Goal: Information Seeking & Learning: Check status

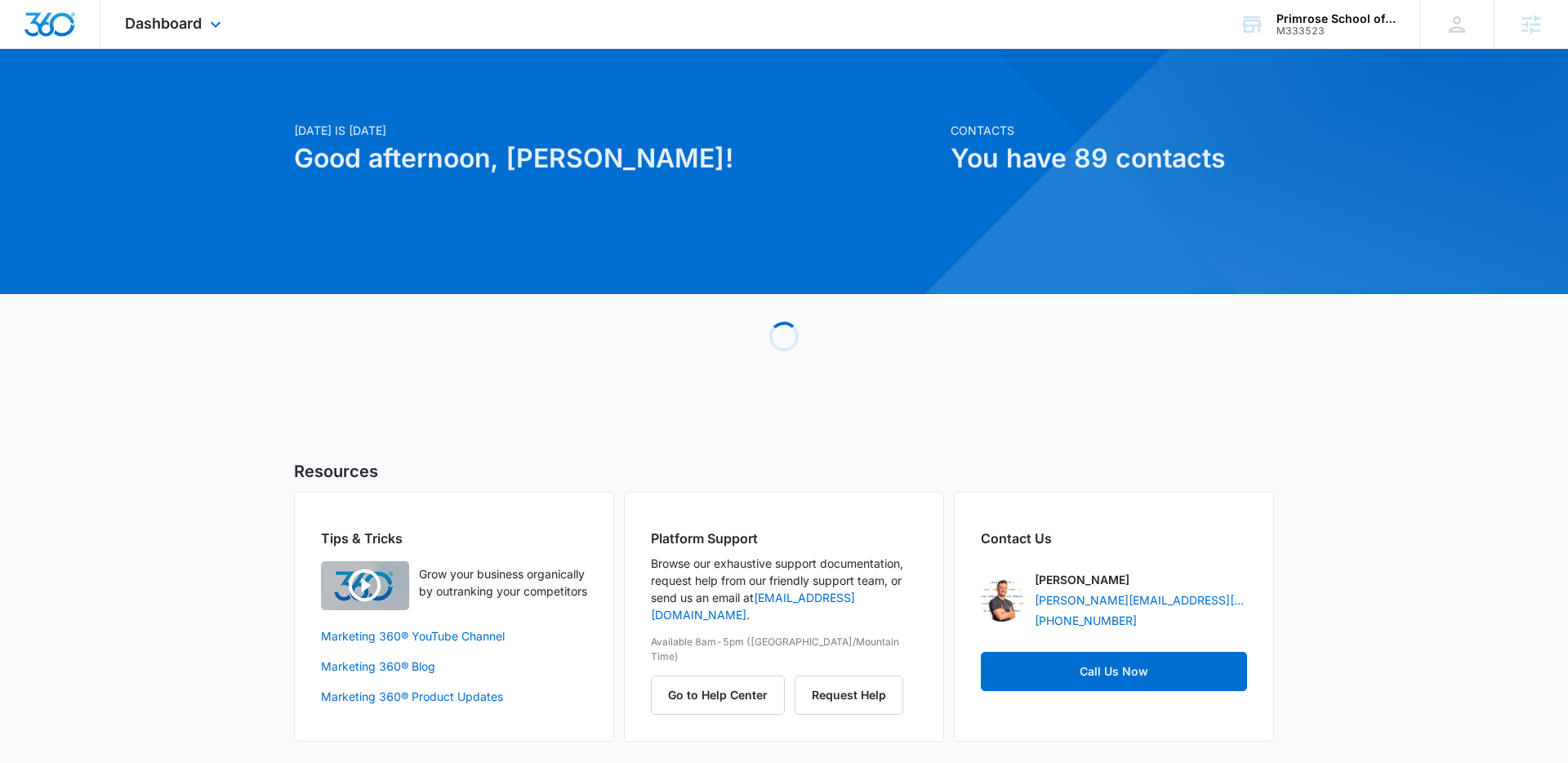
click at [171, 26] on span "Dashboard" at bounding box center [164, 23] width 77 height 17
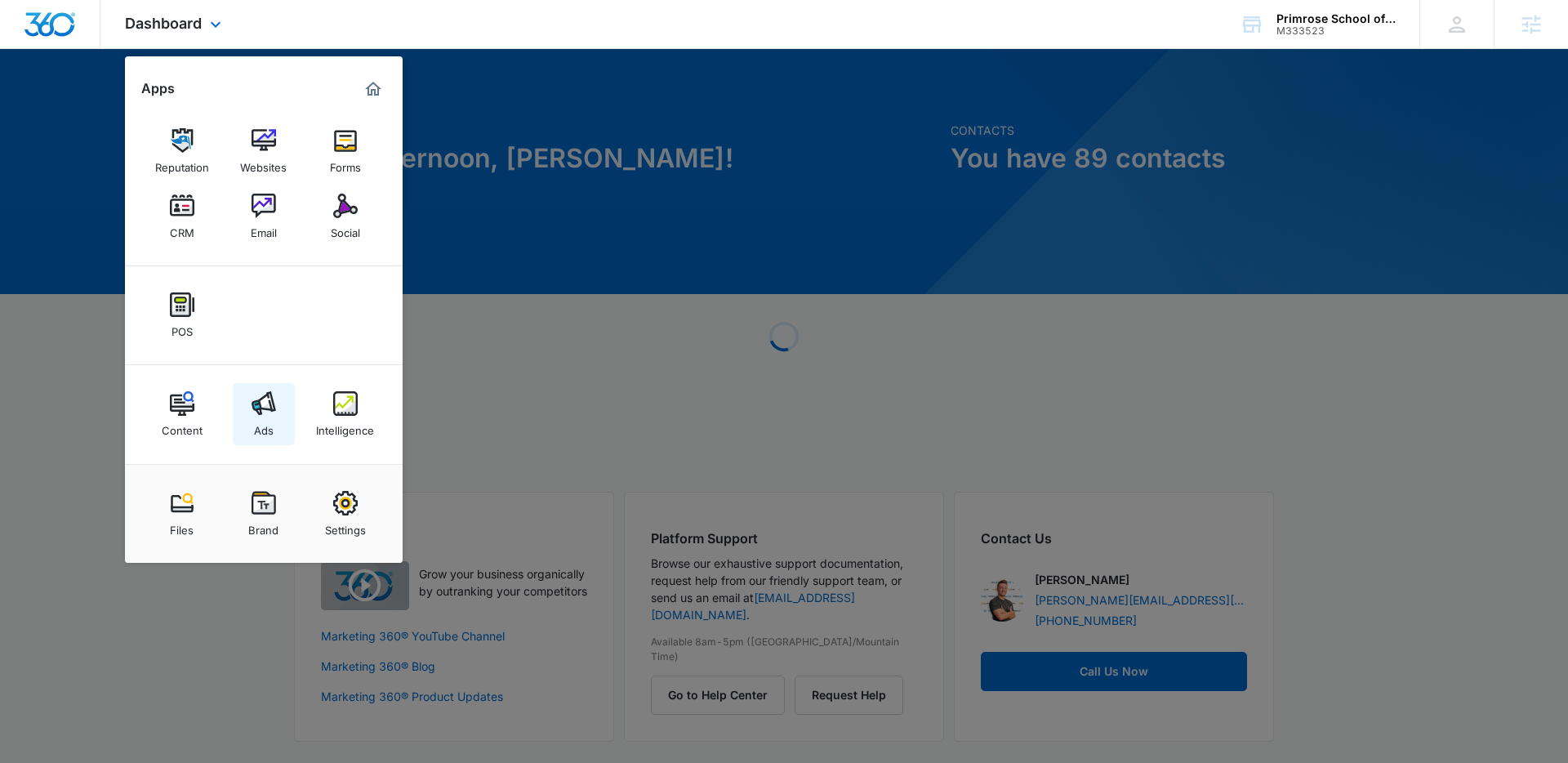
click at [276, 422] on link "Ads" at bounding box center [263, 414] width 62 height 62
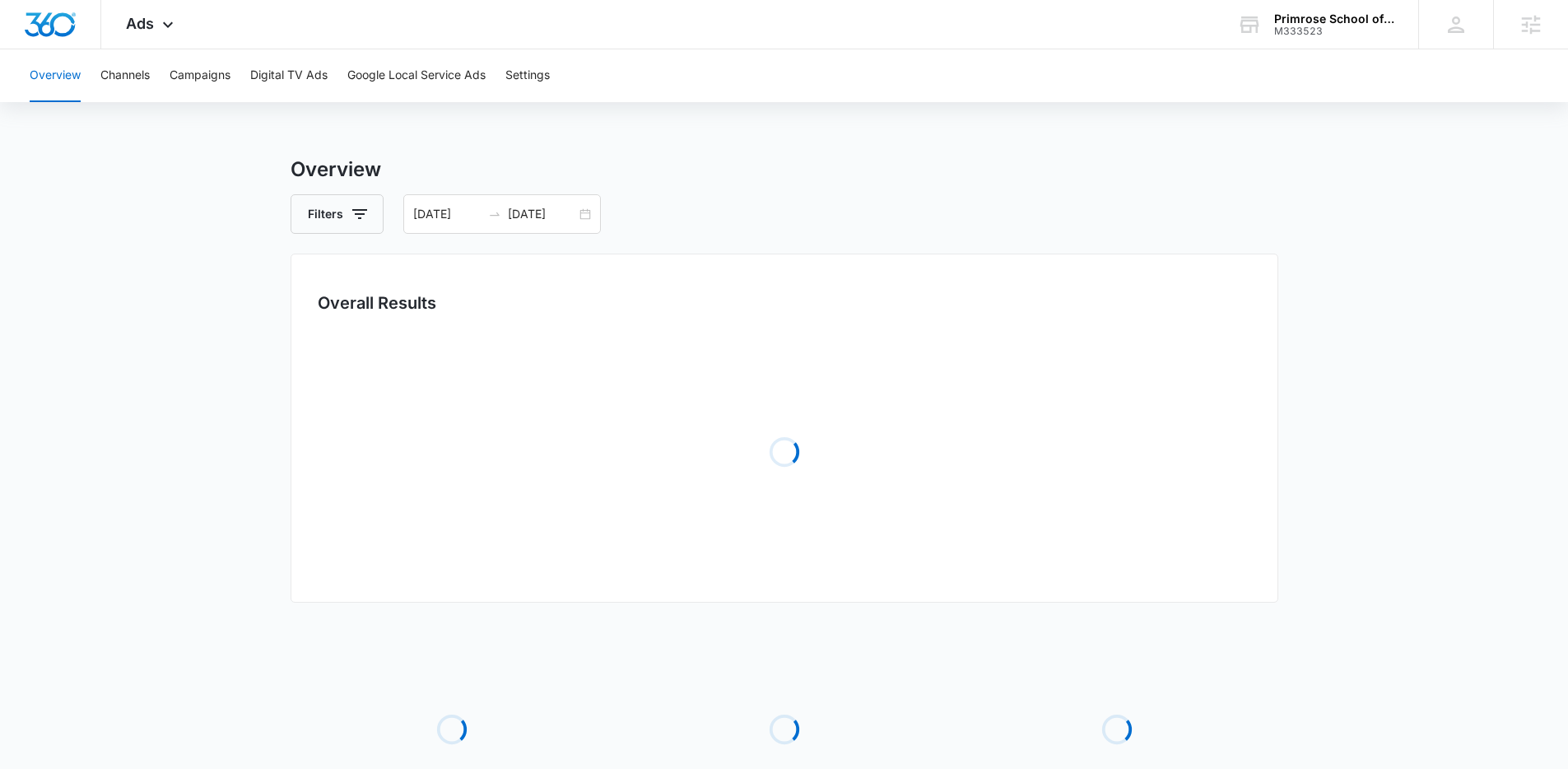
drag, startPoint x: 498, startPoint y: 210, endPoint x: 500, endPoint y: 239, distance: 29.1
click at [498, 211] on icon "swap-right" at bounding box center [494, 214] width 13 height 13
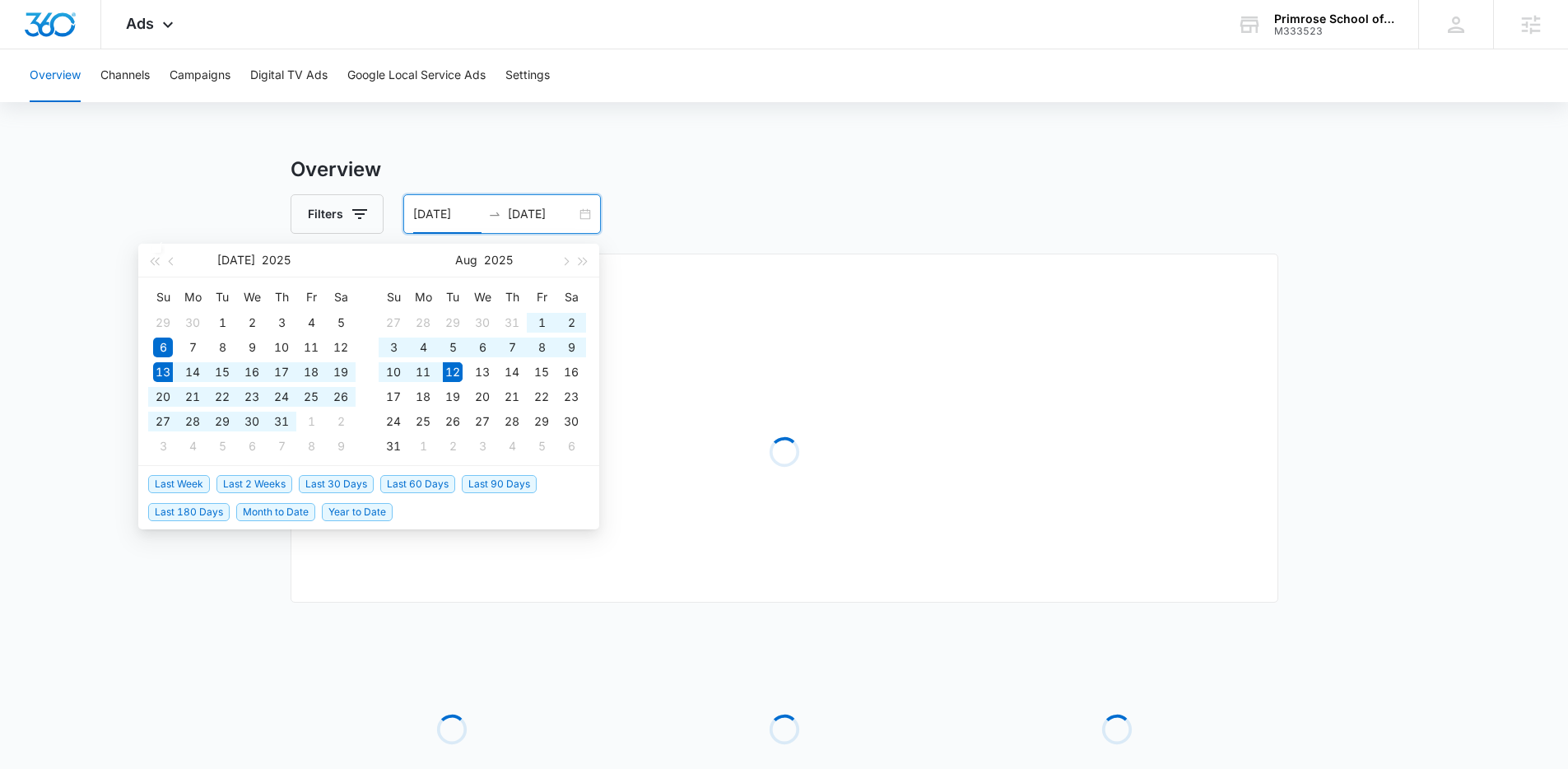
click at [333, 490] on span "Last 30 Days" at bounding box center [336, 484] width 74 height 18
type input "[DATE]"
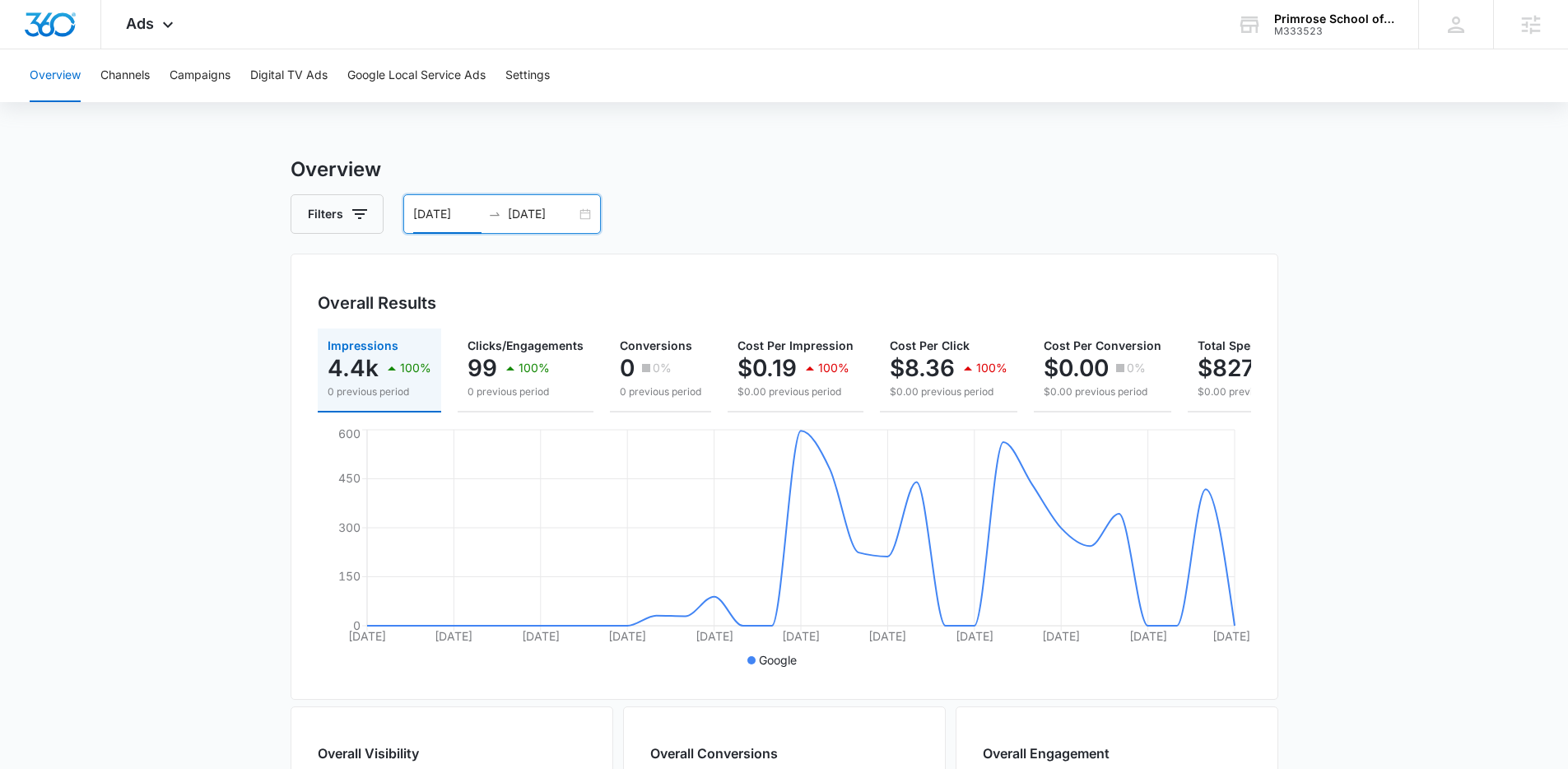
click at [526, 214] on input "08/12/2025" at bounding box center [541, 214] width 69 height 18
click at [521, 176] on h3 "Overview" at bounding box center [784, 170] width 988 height 30
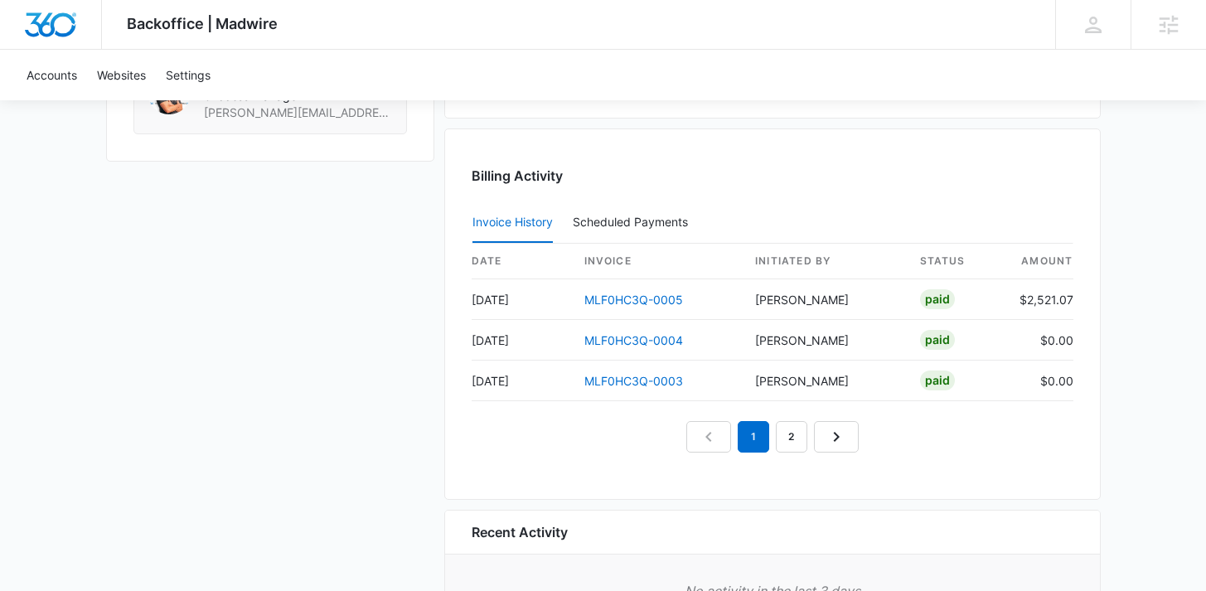
scroll to position [1600, 0]
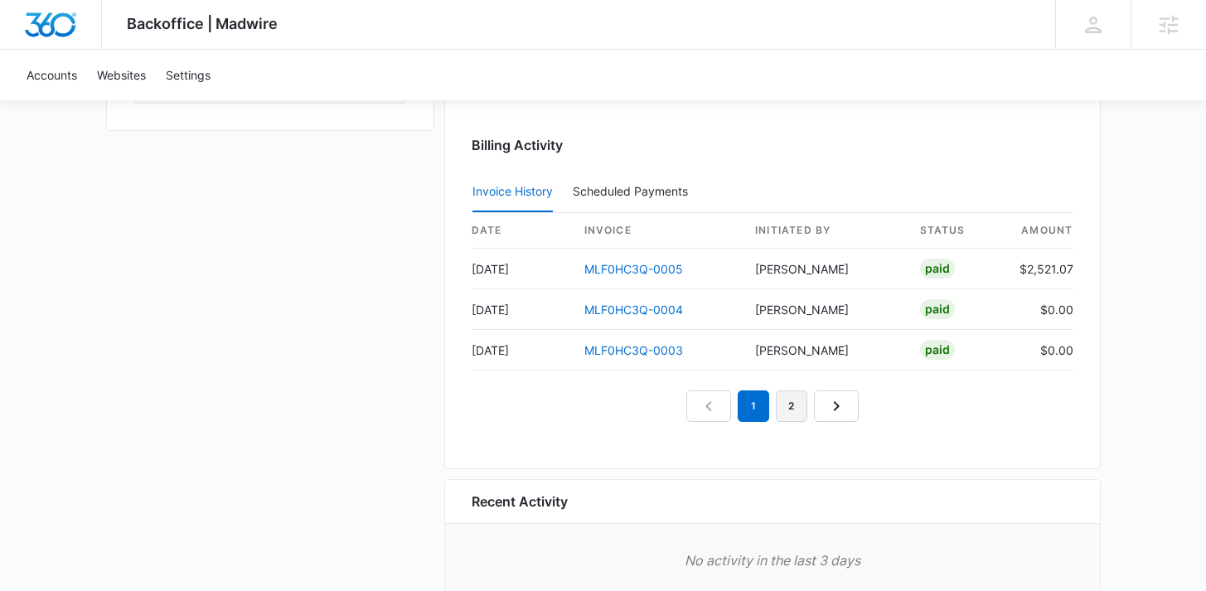
click at [802, 404] on link "2" at bounding box center [791, 405] width 31 height 31
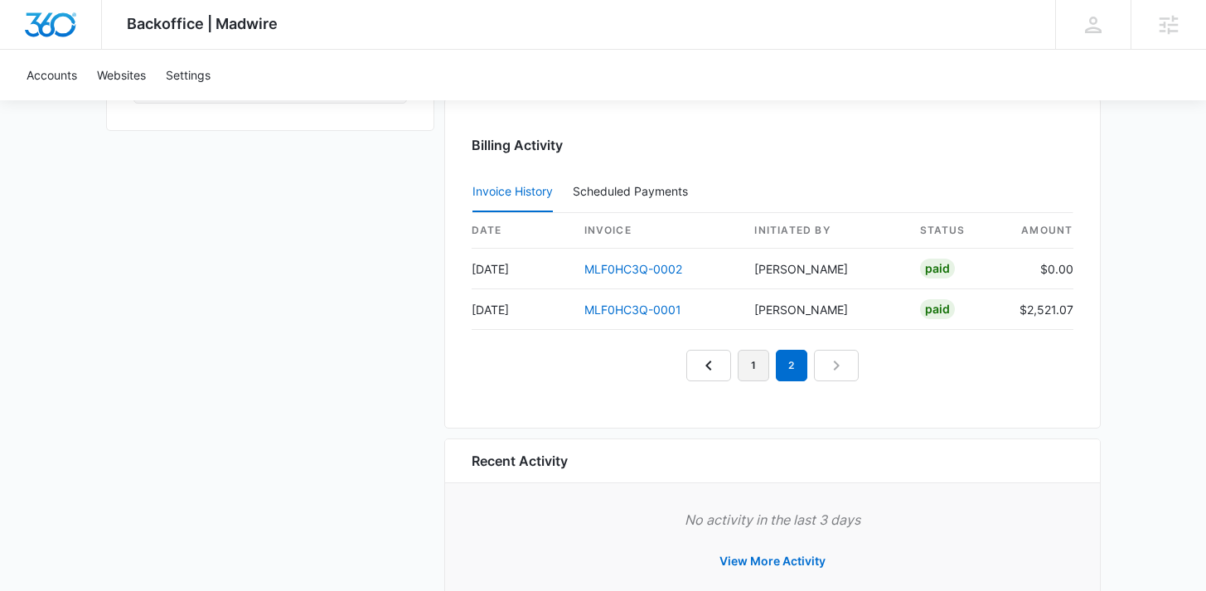
drag, startPoint x: 751, startPoint y: 370, endPoint x: 612, endPoint y: 116, distance: 289.7
click at [751, 370] on link "1" at bounding box center [753, 365] width 31 height 31
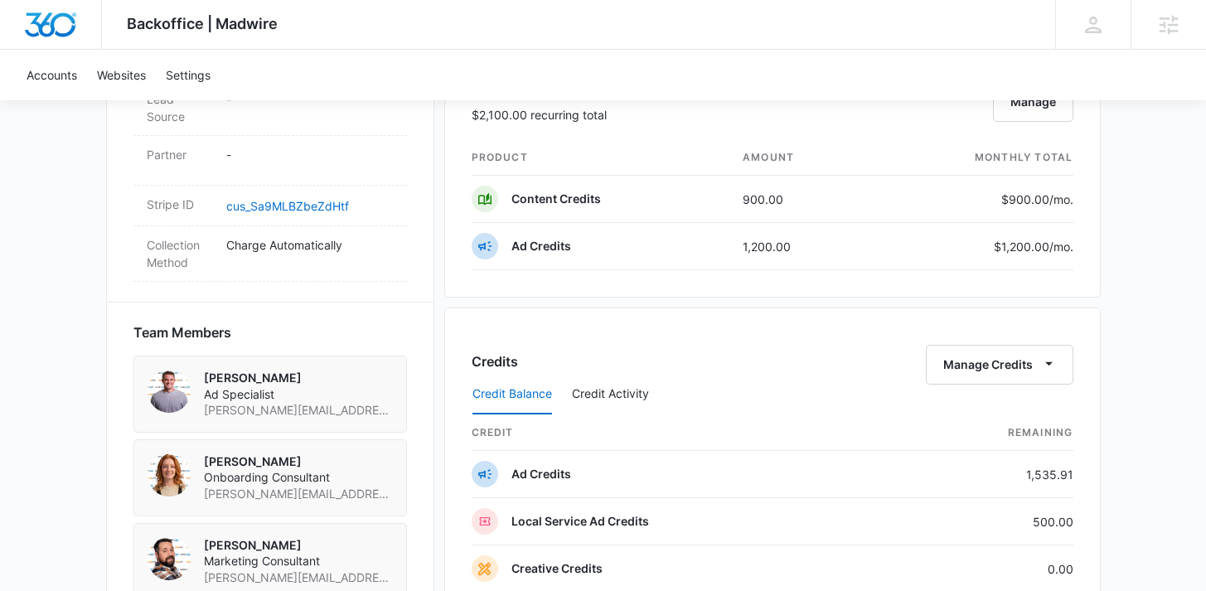
scroll to position [932, 0]
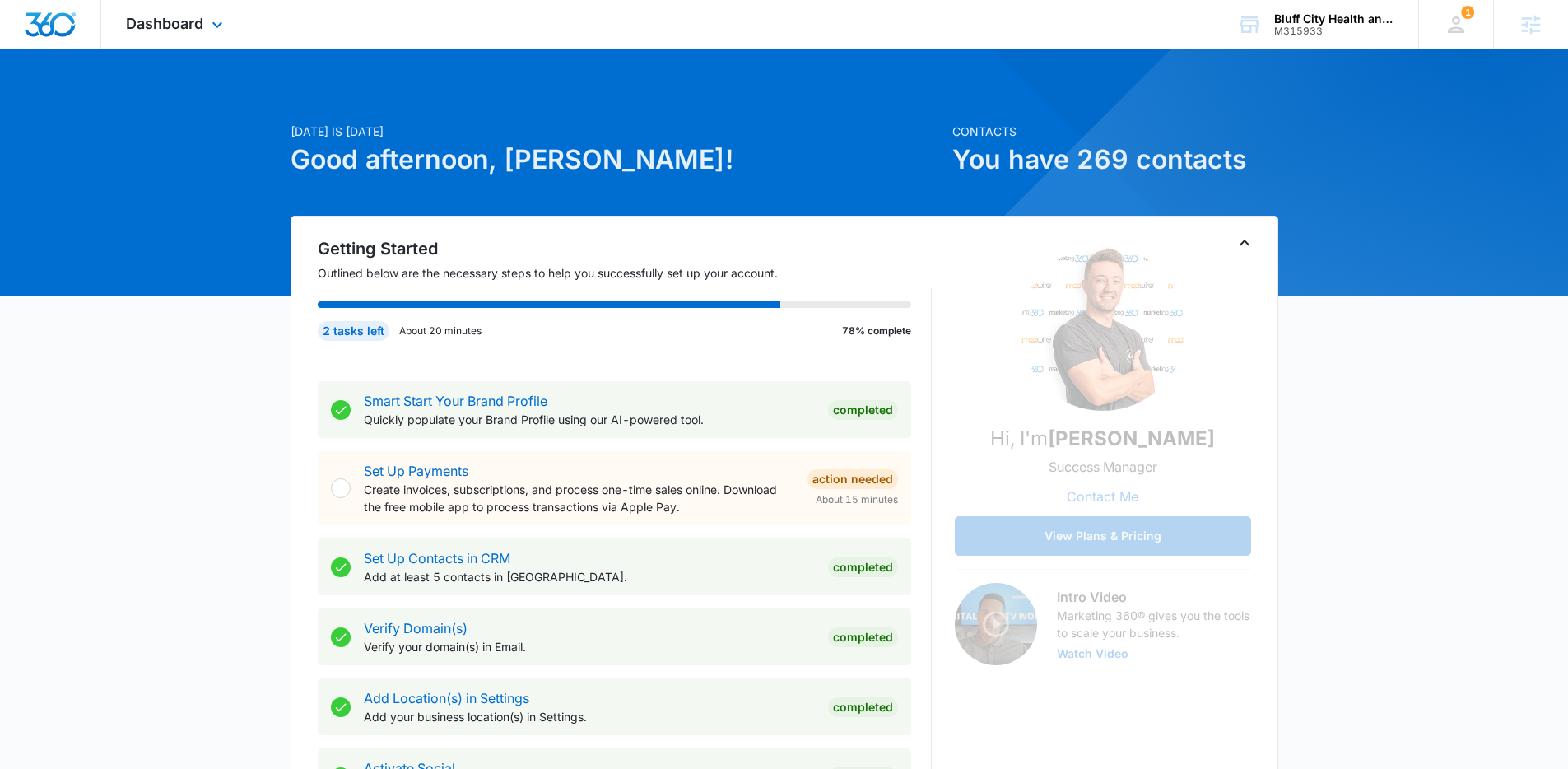
click at [200, 6] on div "Dashboard Apps Reputation Websites Forms CRM Email Social POS Content Ads Intel…" at bounding box center [177, 24] width 151 height 49
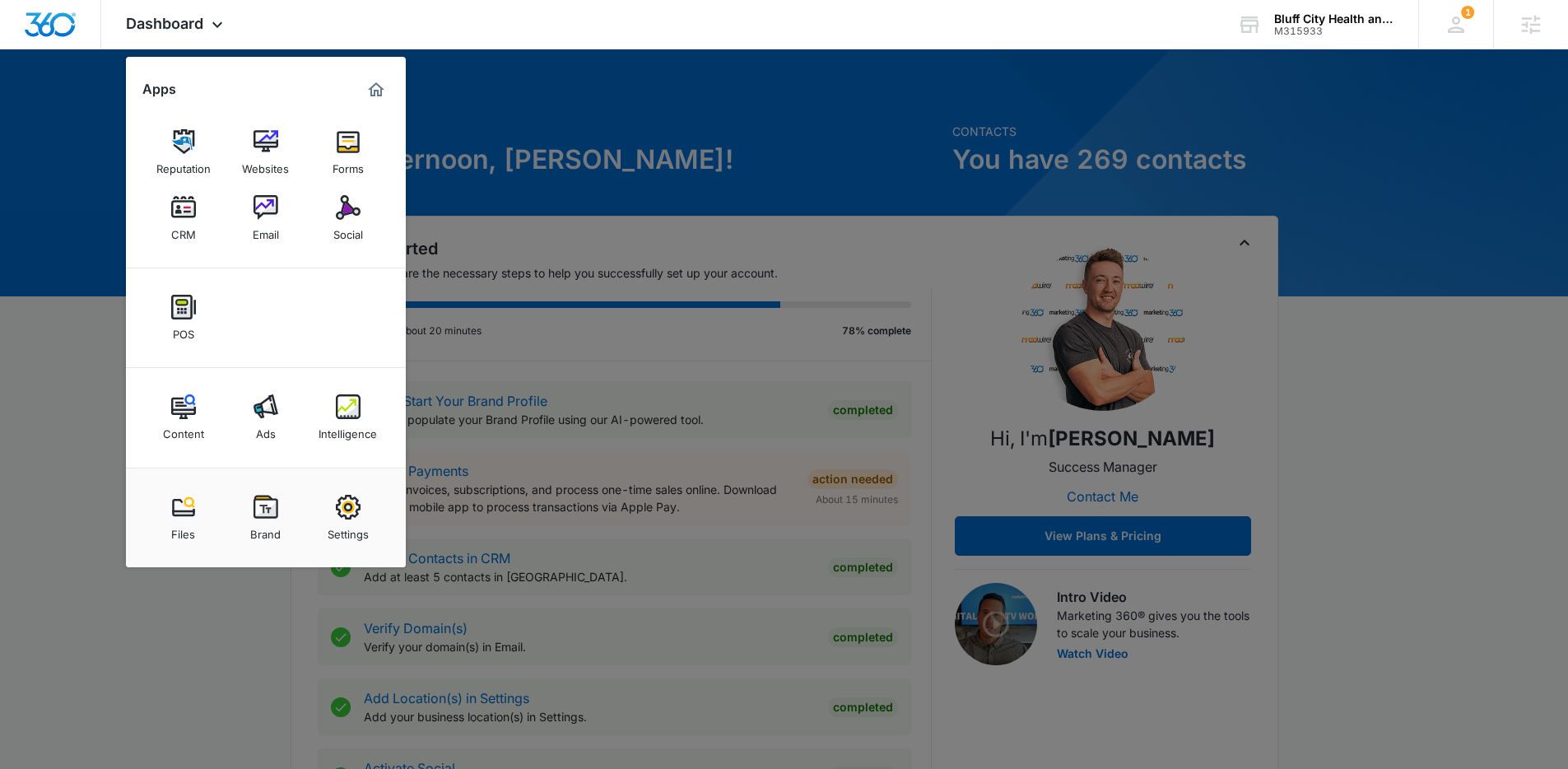
click at [248, 232] on link "Email" at bounding box center [265, 218] width 63 height 63
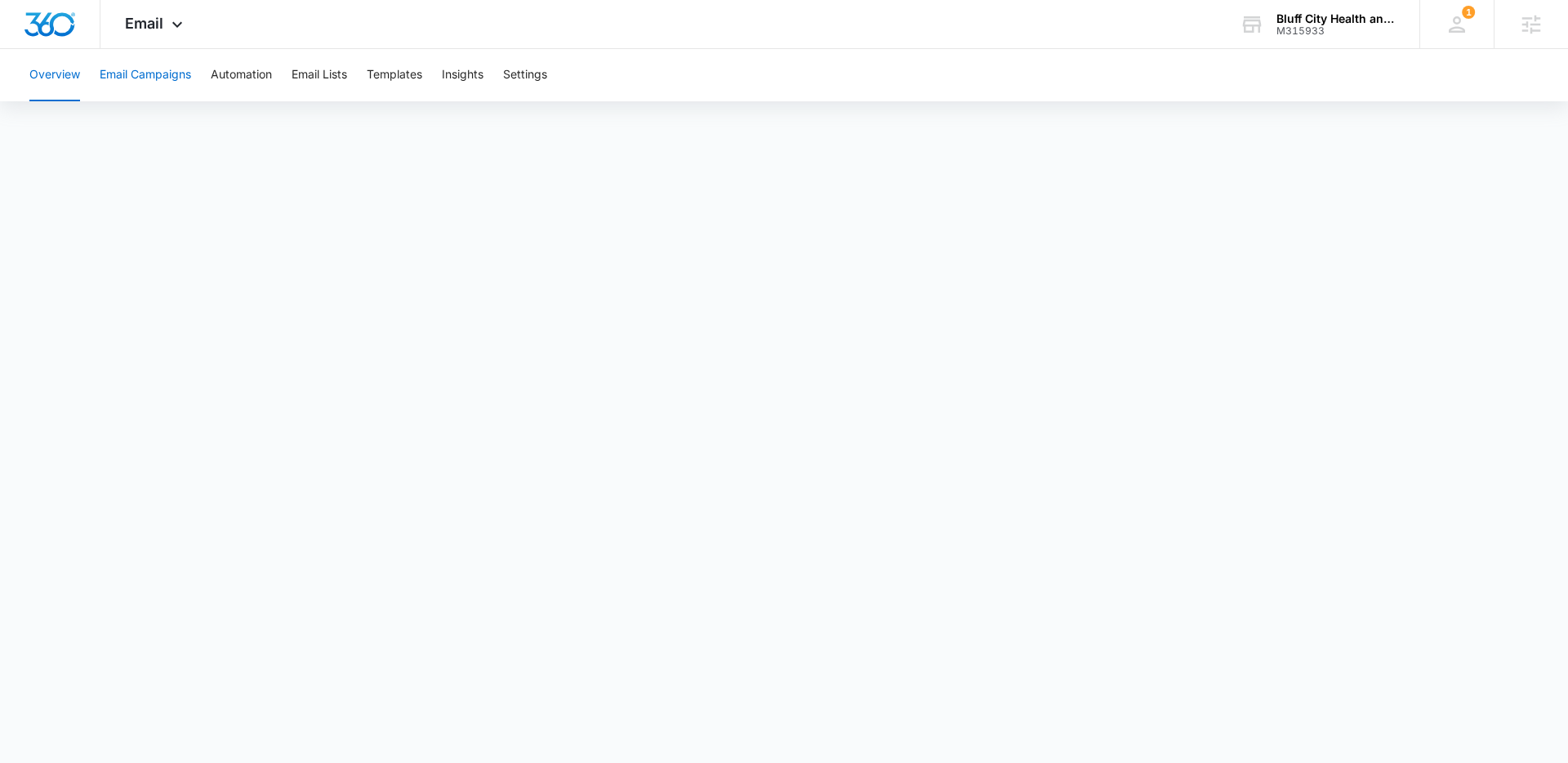
click at [164, 65] on button "Email Campaigns" at bounding box center [145, 75] width 92 height 52
click at [177, 22] on icon at bounding box center [177, 29] width 20 height 20
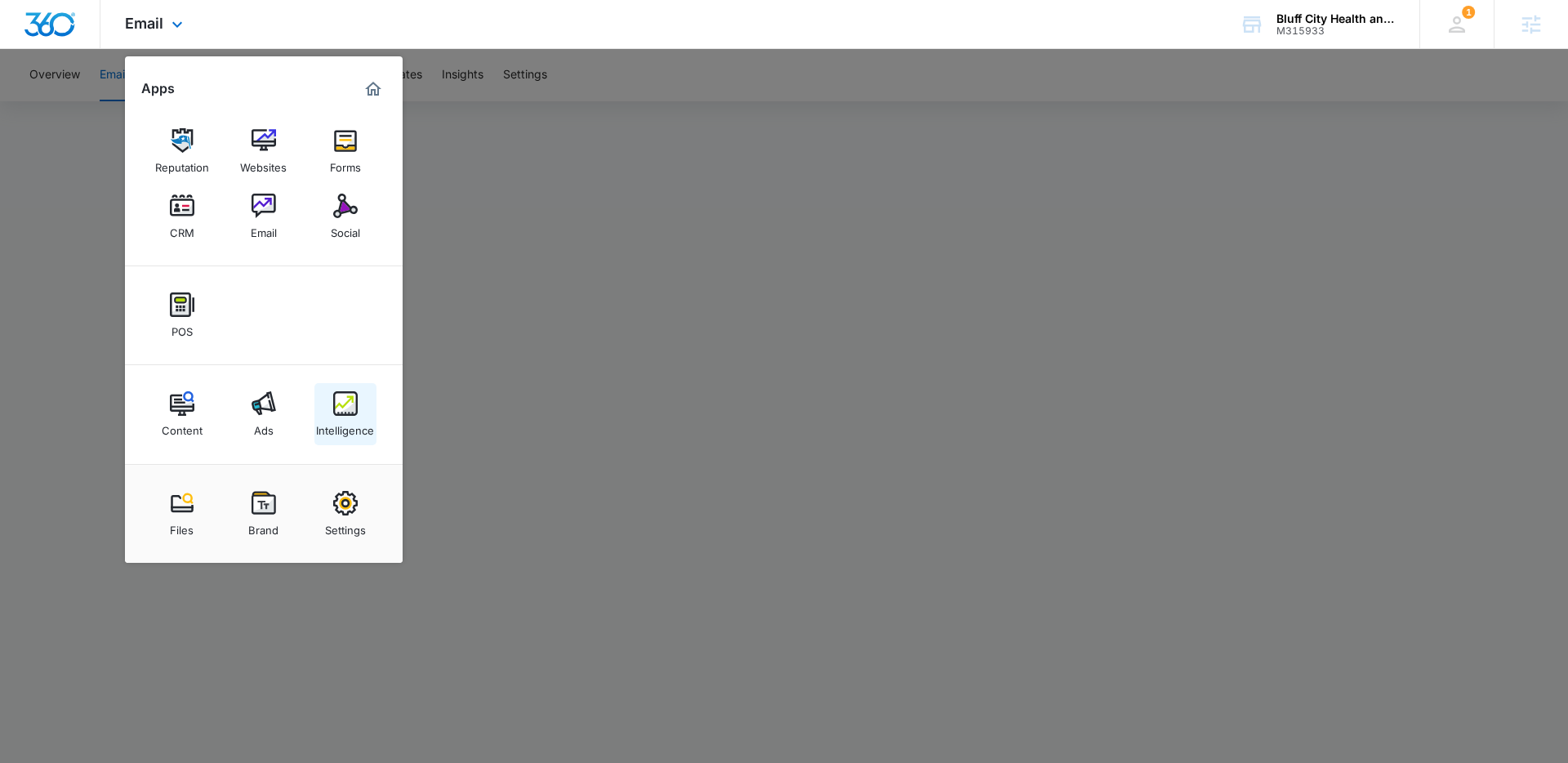
click at [339, 424] on div "Intelligence" at bounding box center [345, 427] width 58 height 22
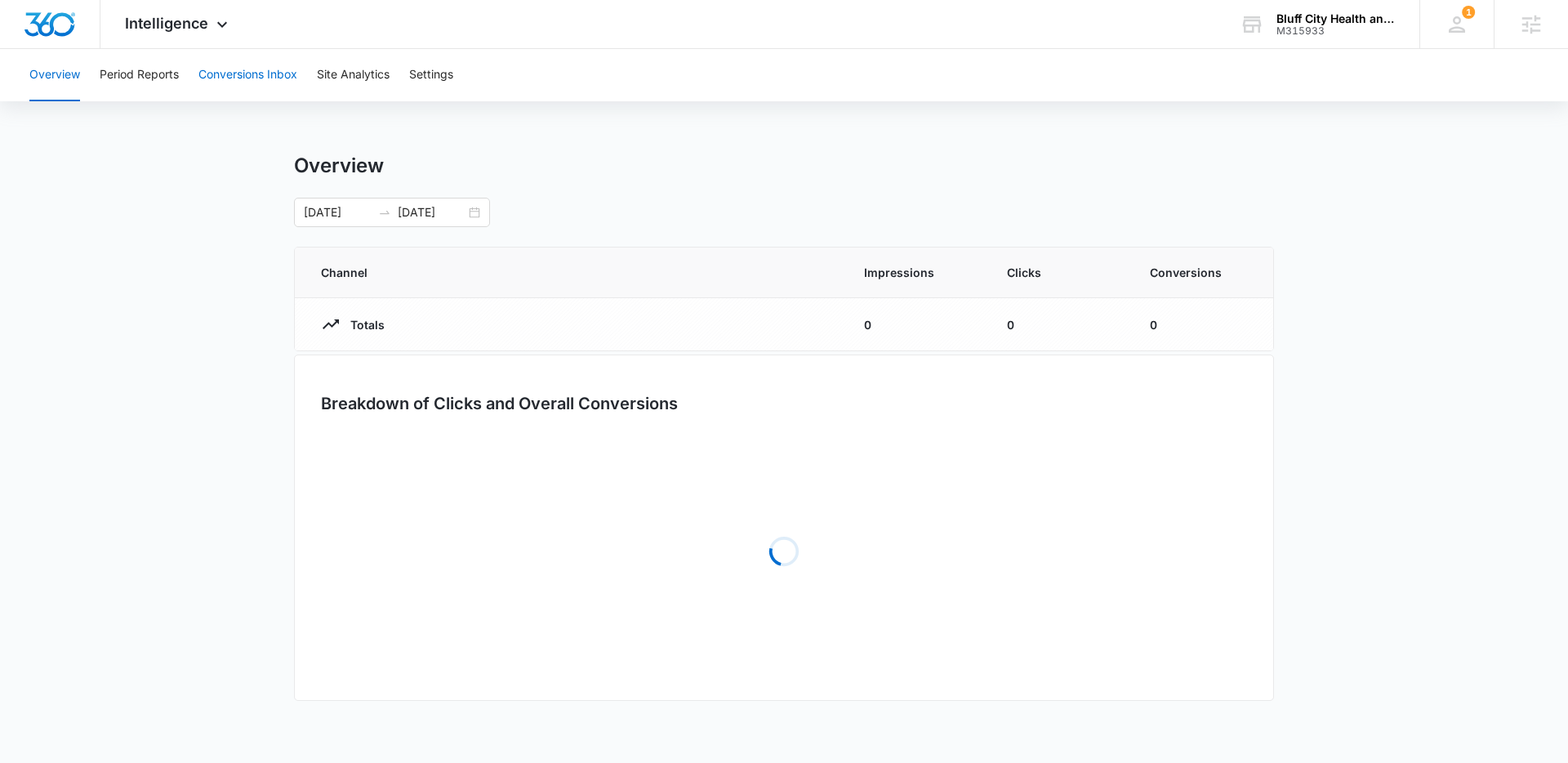
click at [220, 74] on button "Conversions Inbox" at bounding box center [247, 75] width 99 height 52
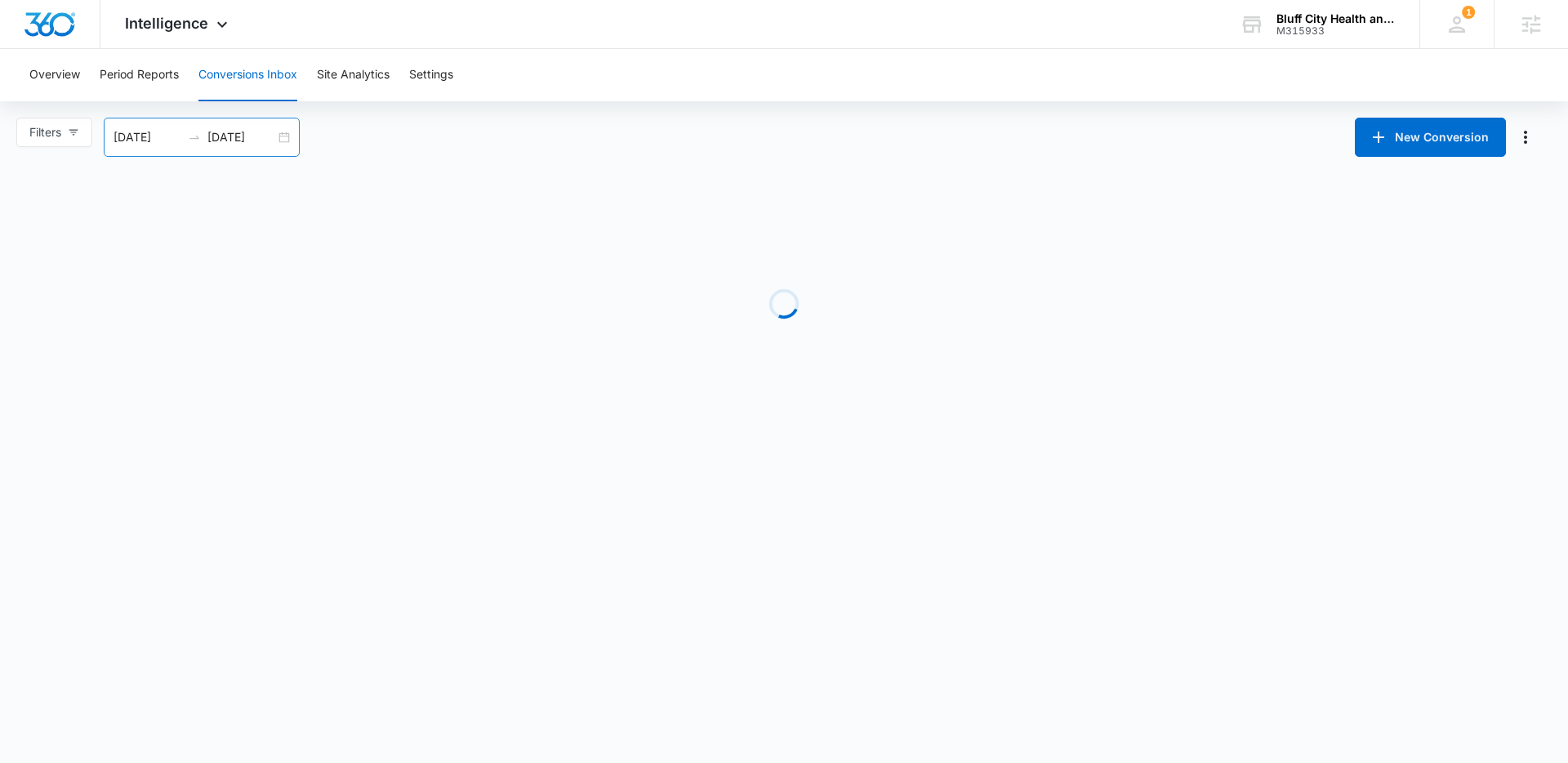
click at [263, 129] on input "08/12/2025" at bounding box center [241, 137] width 68 height 18
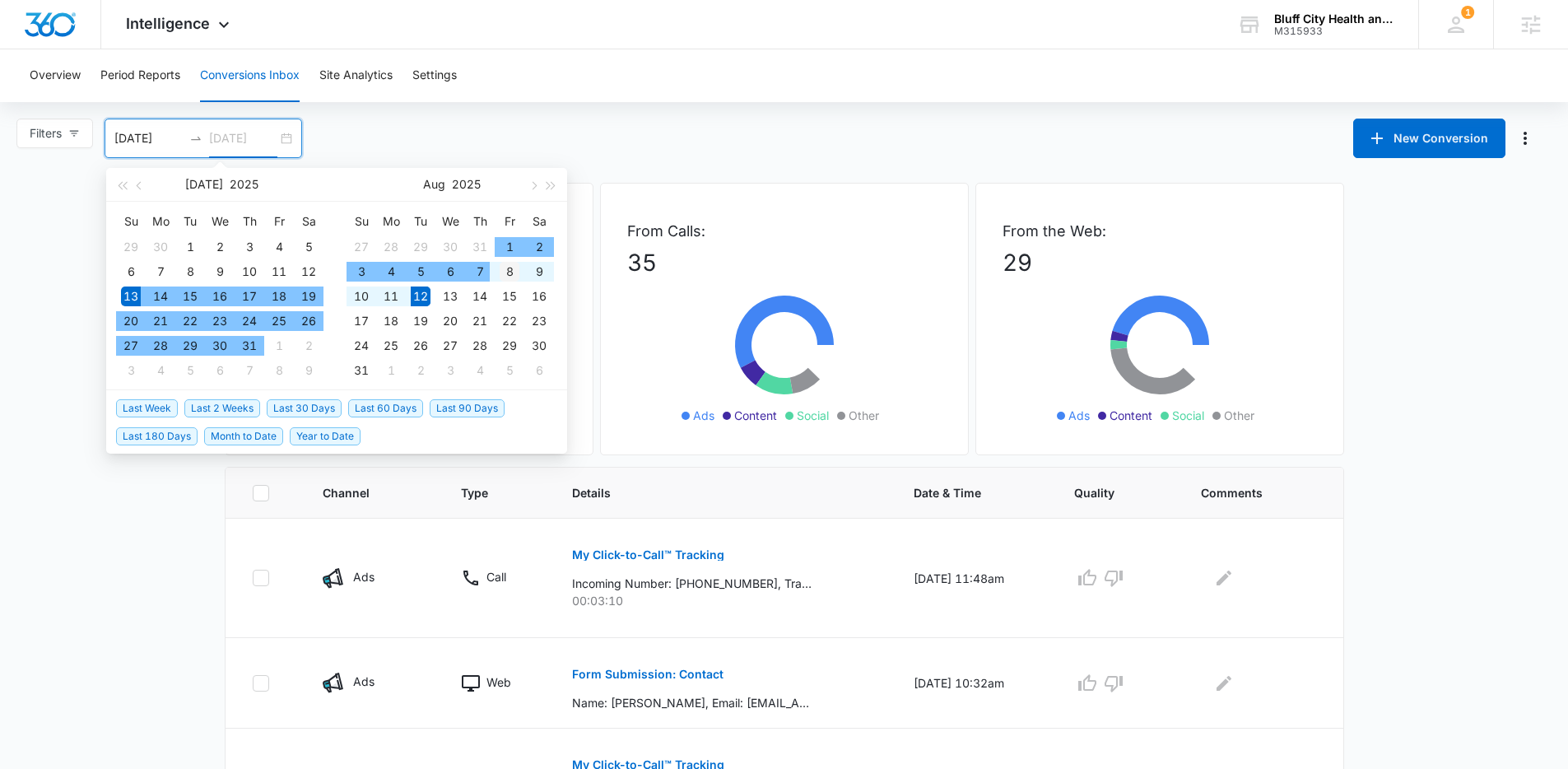
type input "08/08/2025"
click at [499, 274] on div "8" at bounding box center [509, 272] width 20 height 20
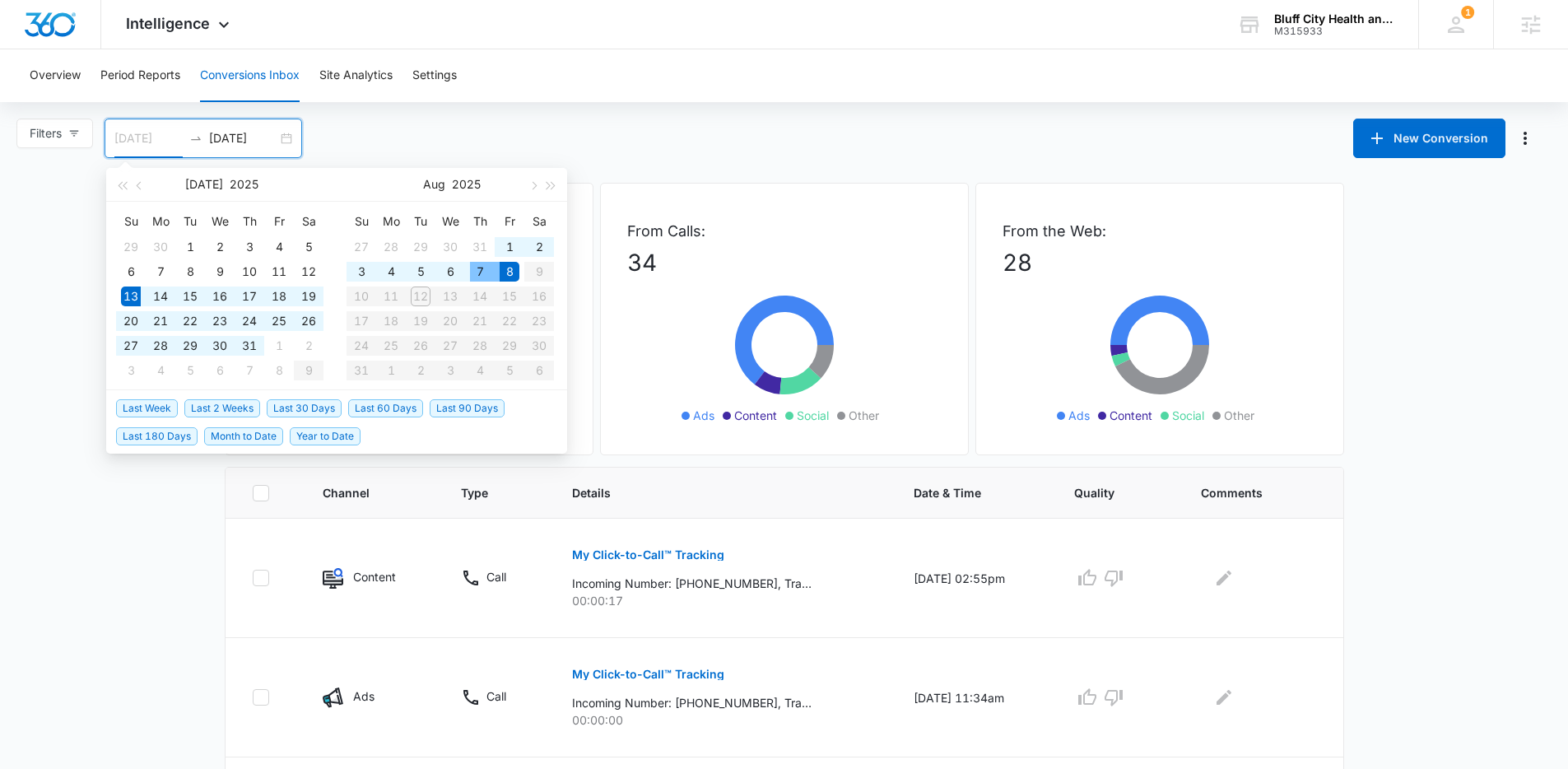
type input "08/08/2025"
click at [498, 275] on td "8" at bounding box center [509, 271] width 30 height 25
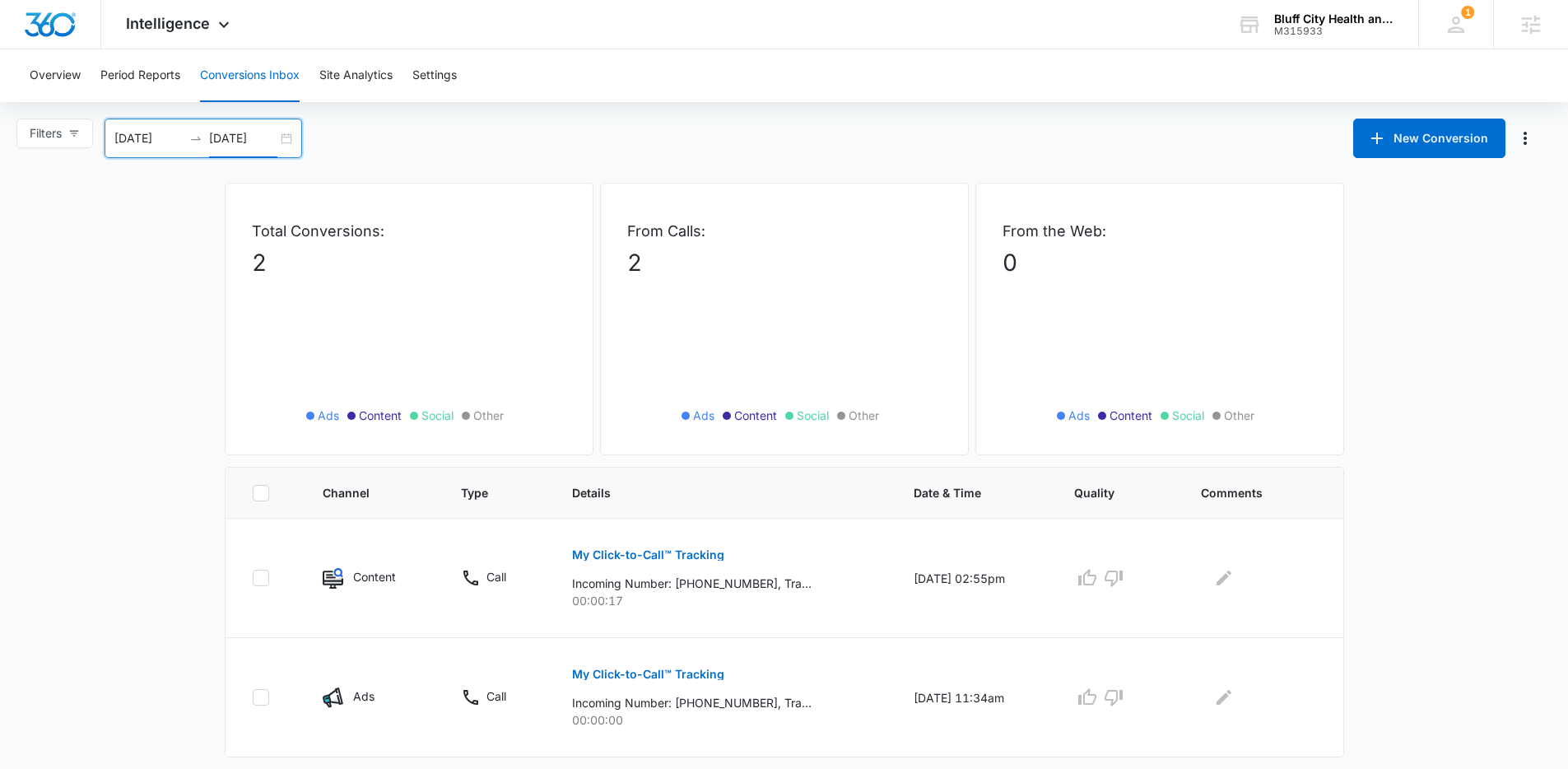
click at [247, 139] on input "08/08/2025" at bounding box center [243, 138] width 69 height 18
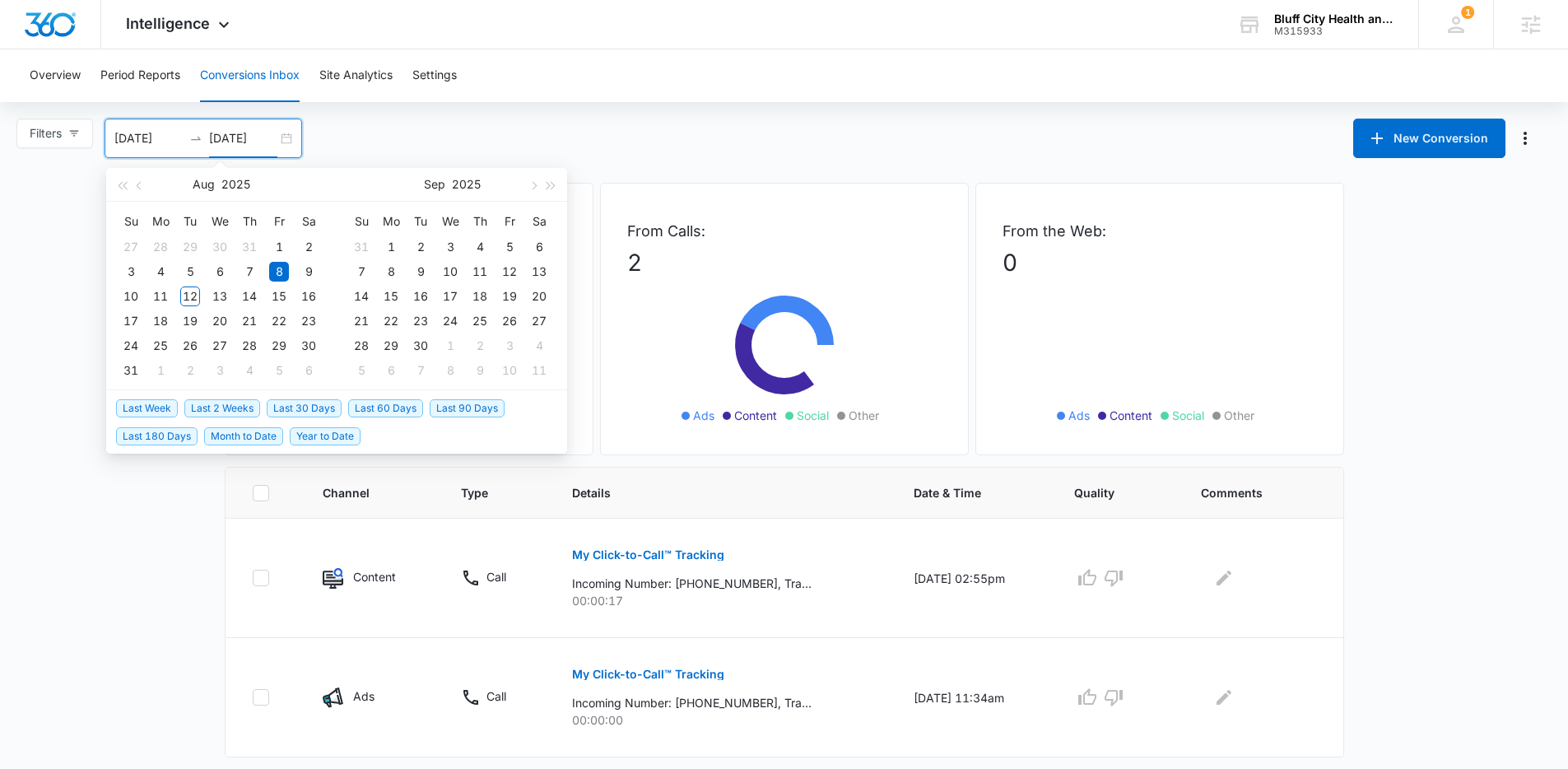
click at [697, 176] on main "Filters 08/08/2025 08/08/2025 New Conversion Aug 2025 Su Mo Tu We Th Fr Sa 27 2…" at bounding box center [784, 456] width 1568 height 676
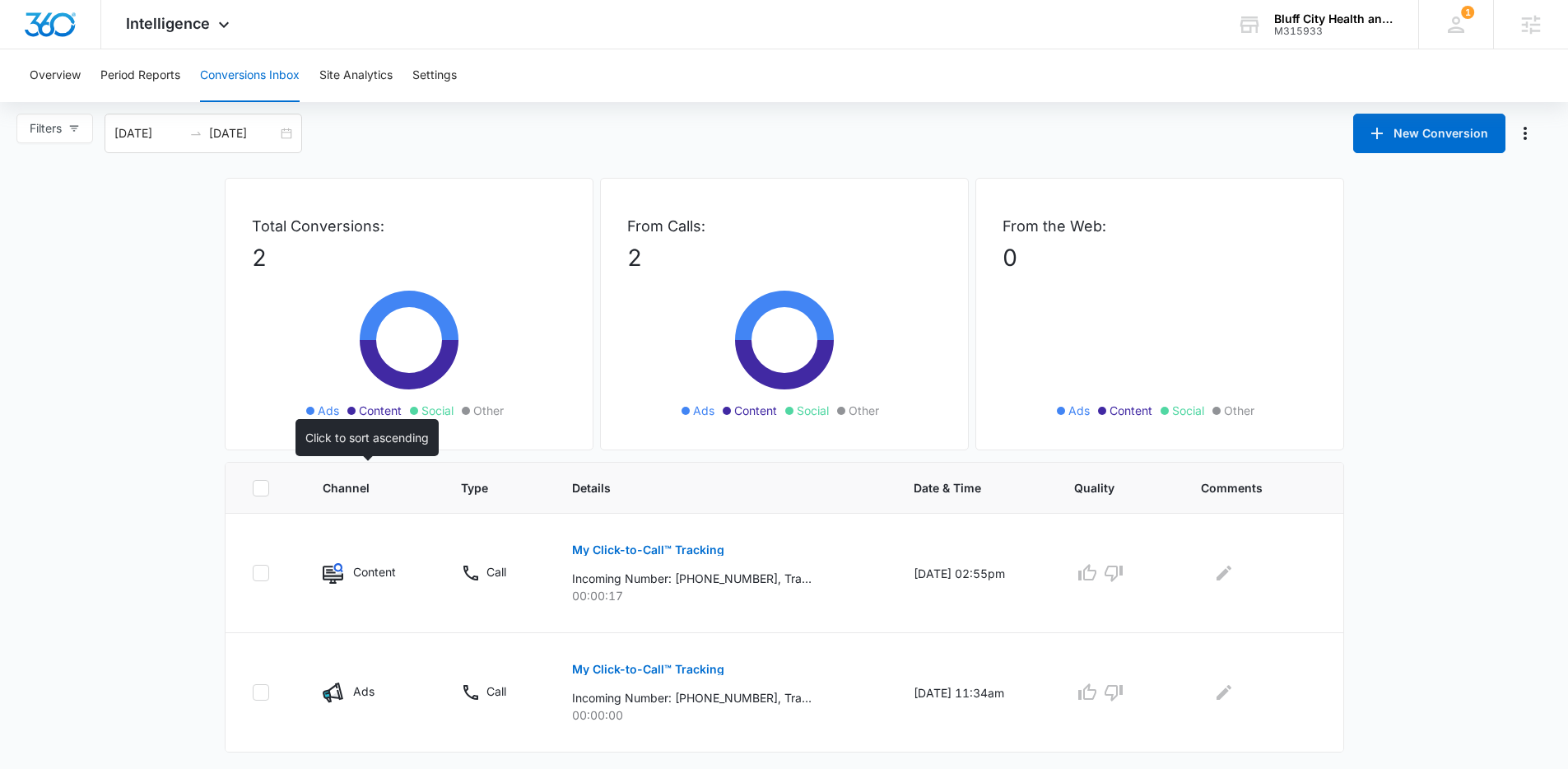
scroll to position [4, 0]
click at [255, 137] on input "08/08/2025" at bounding box center [243, 134] width 69 height 18
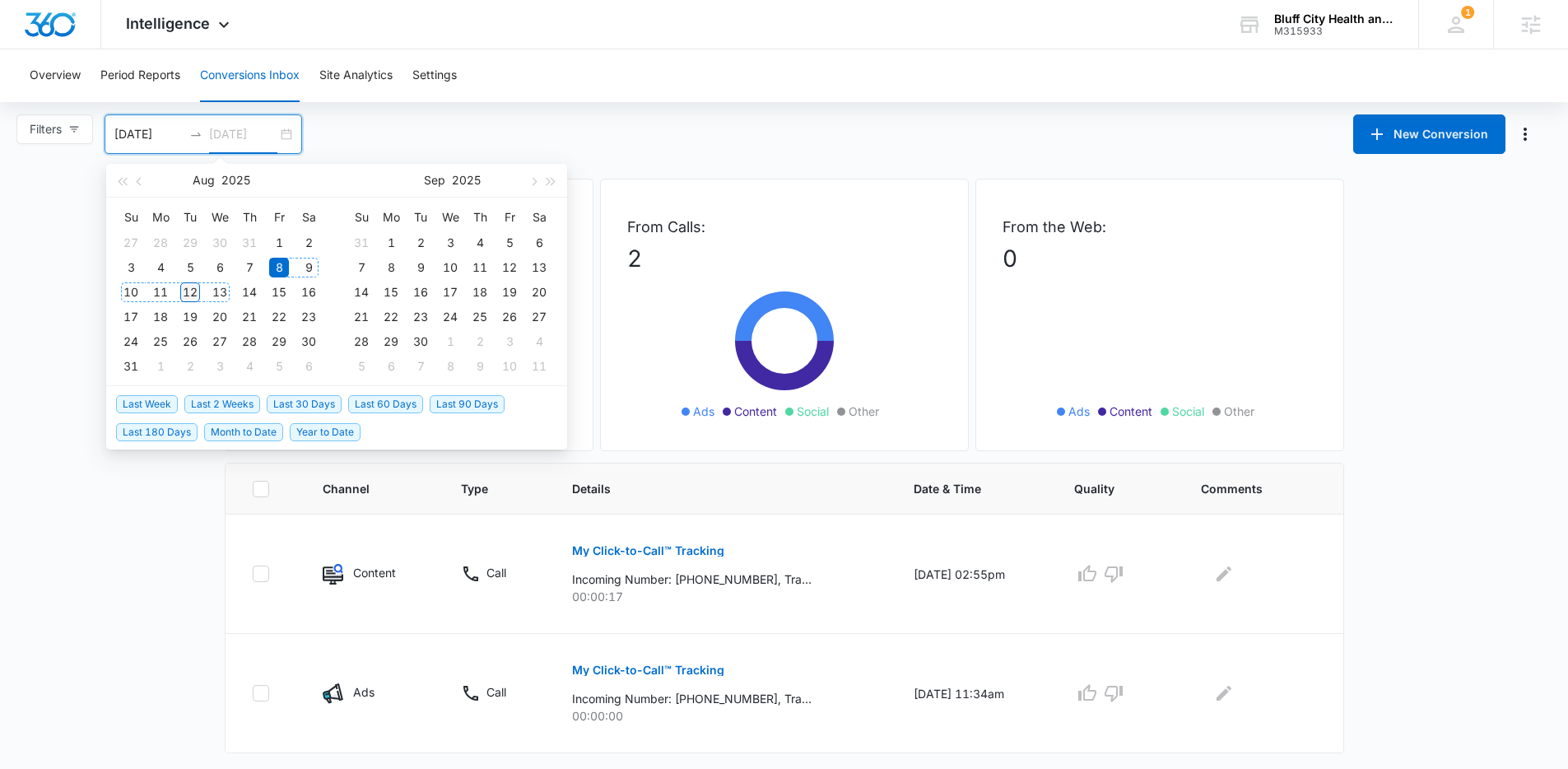
type input "08/12/2025"
drag, startPoint x: 191, startPoint y: 296, endPoint x: 281, endPoint y: 250, distance: 101.1
click at [191, 296] on div "12" at bounding box center [191, 292] width 20 height 20
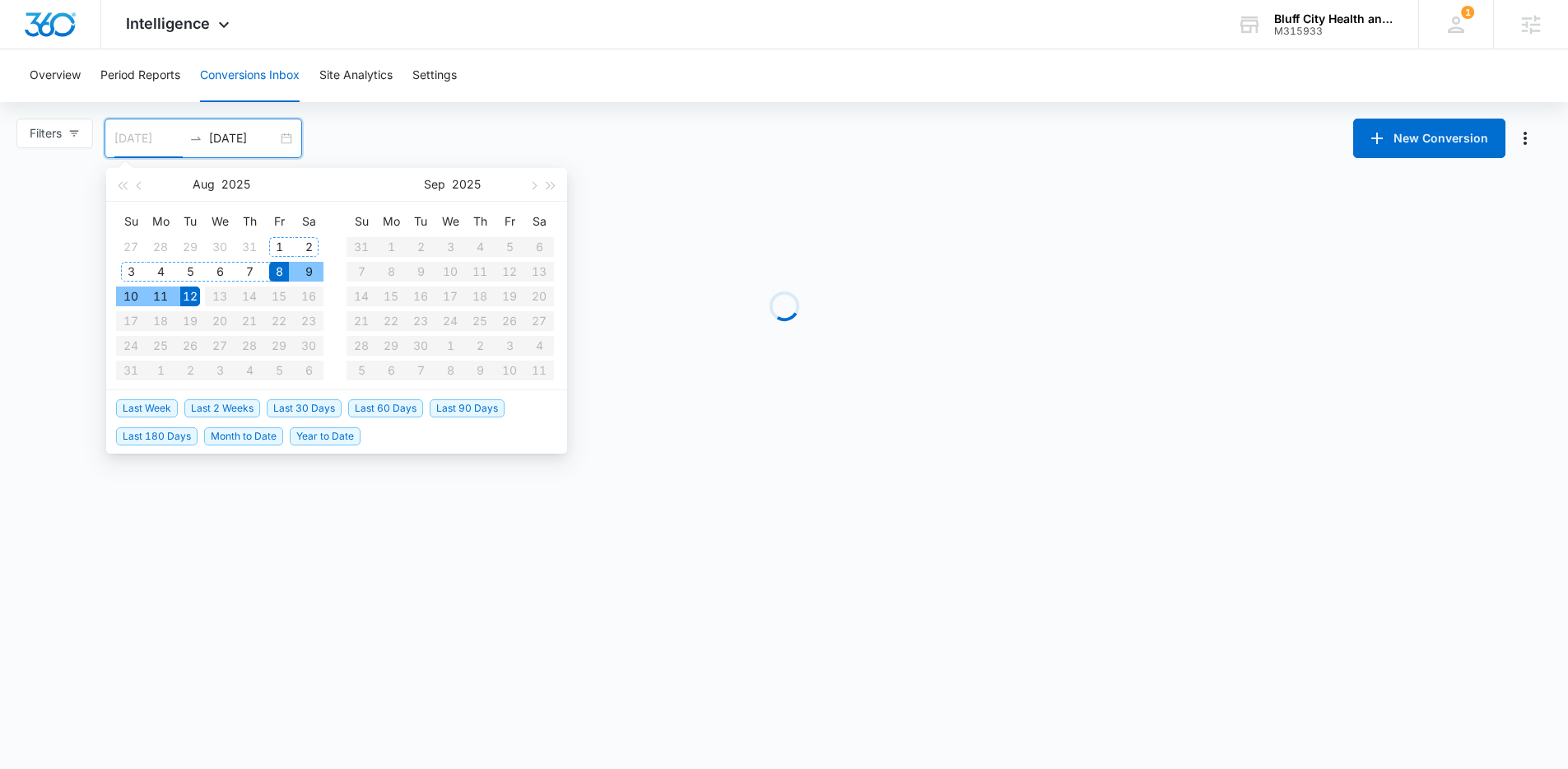
scroll to position [0, 0]
type input "08/08/2025"
click at [405, 143] on div "Filters 08/08/2025 08/12/2025 New Conversion Aug 2025 Su Mo Tu We Th Fr Sa 27 2…" at bounding box center [789, 138] width 1580 height 40
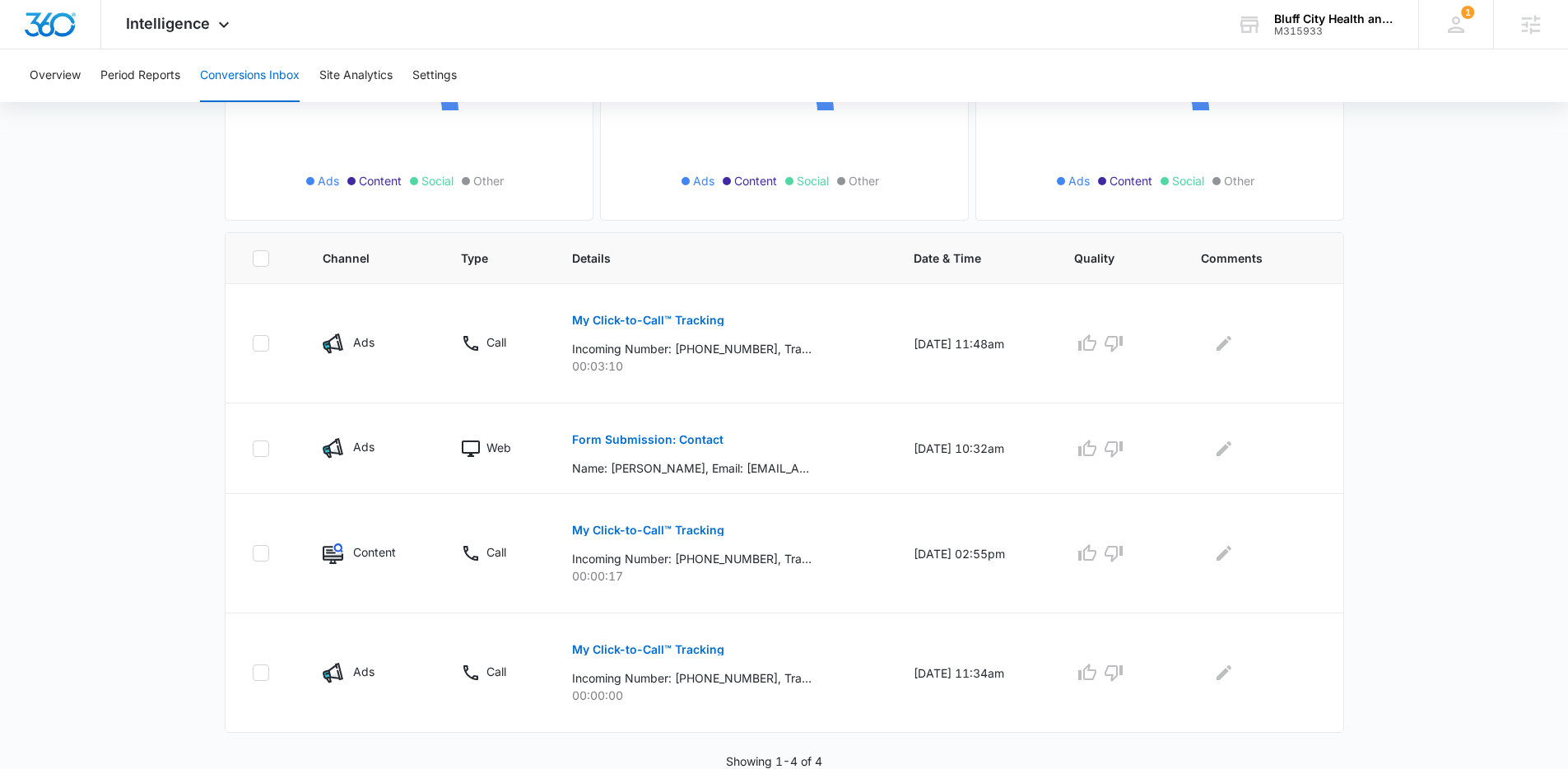
scroll to position [235, 0]
click at [619, 439] on p "Form Submission: Contact" at bounding box center [647, 439] width 152 height 12
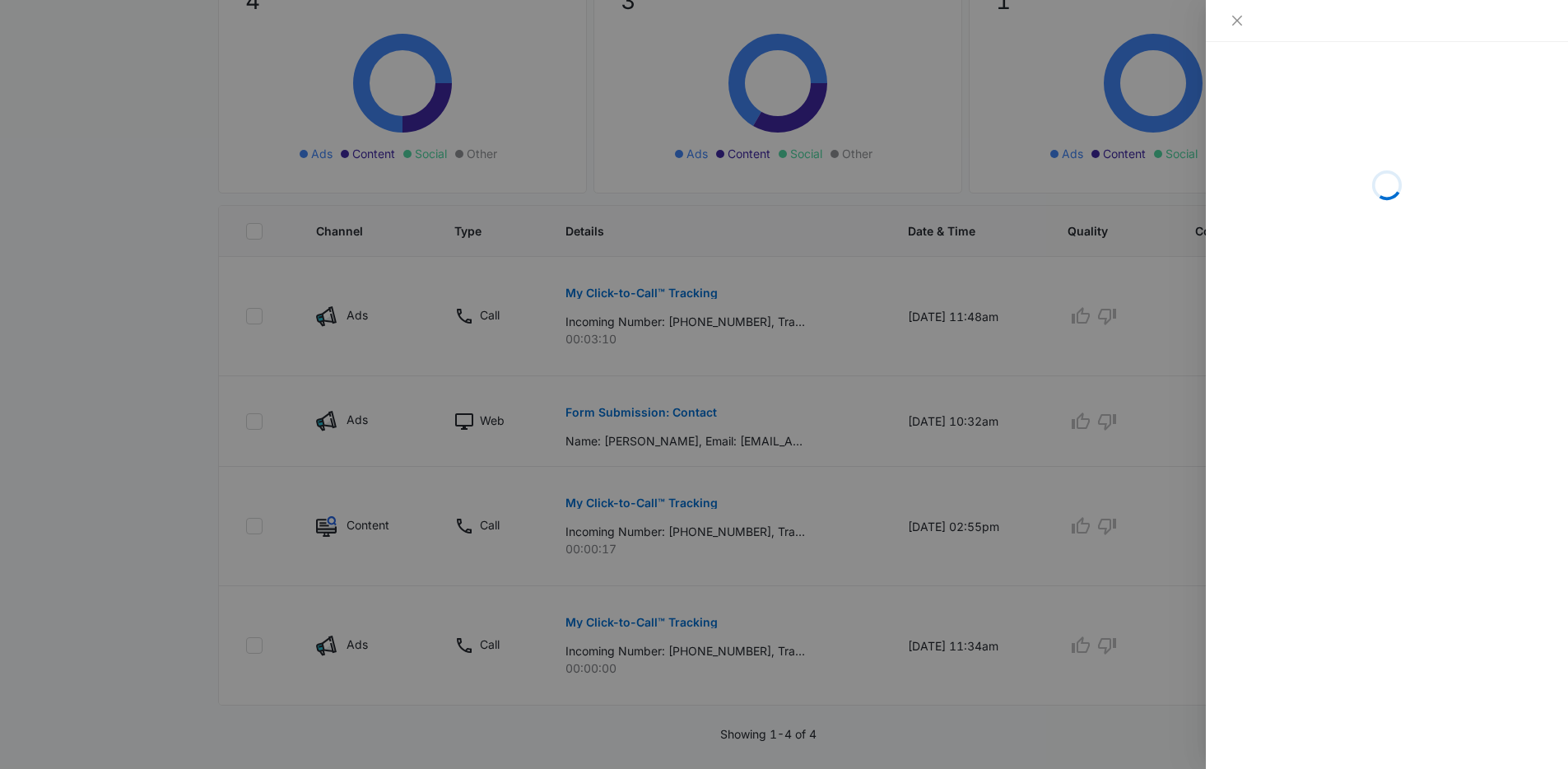
scroll to position [297, 0]
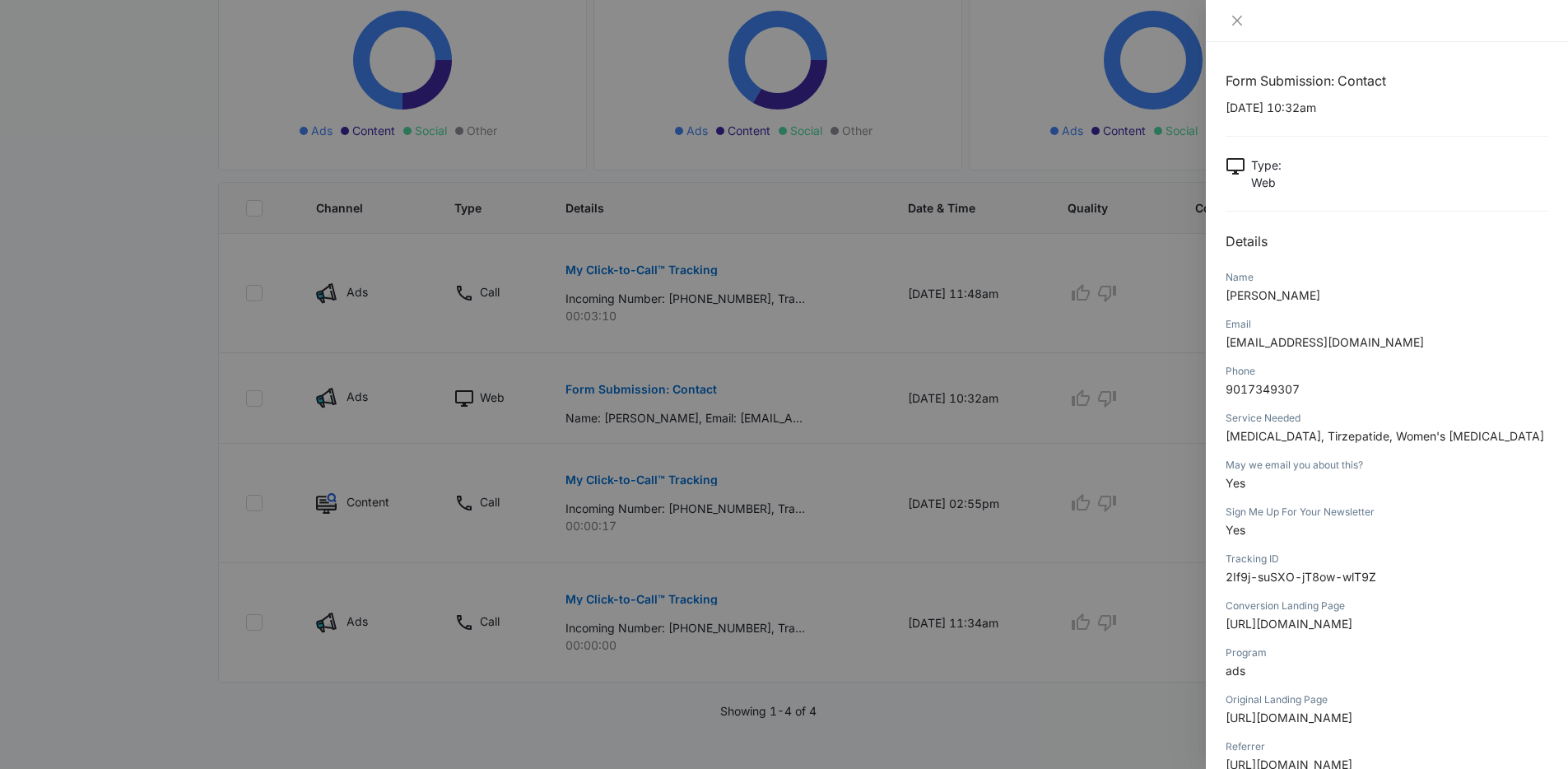
drag, startPoint x: 462, startPoint y: 587, endPoint x: 392, endPoint y: 375, distance: 223.3
click at [462, 587] on div at bounding box center [784, 384] width 1568 height 769
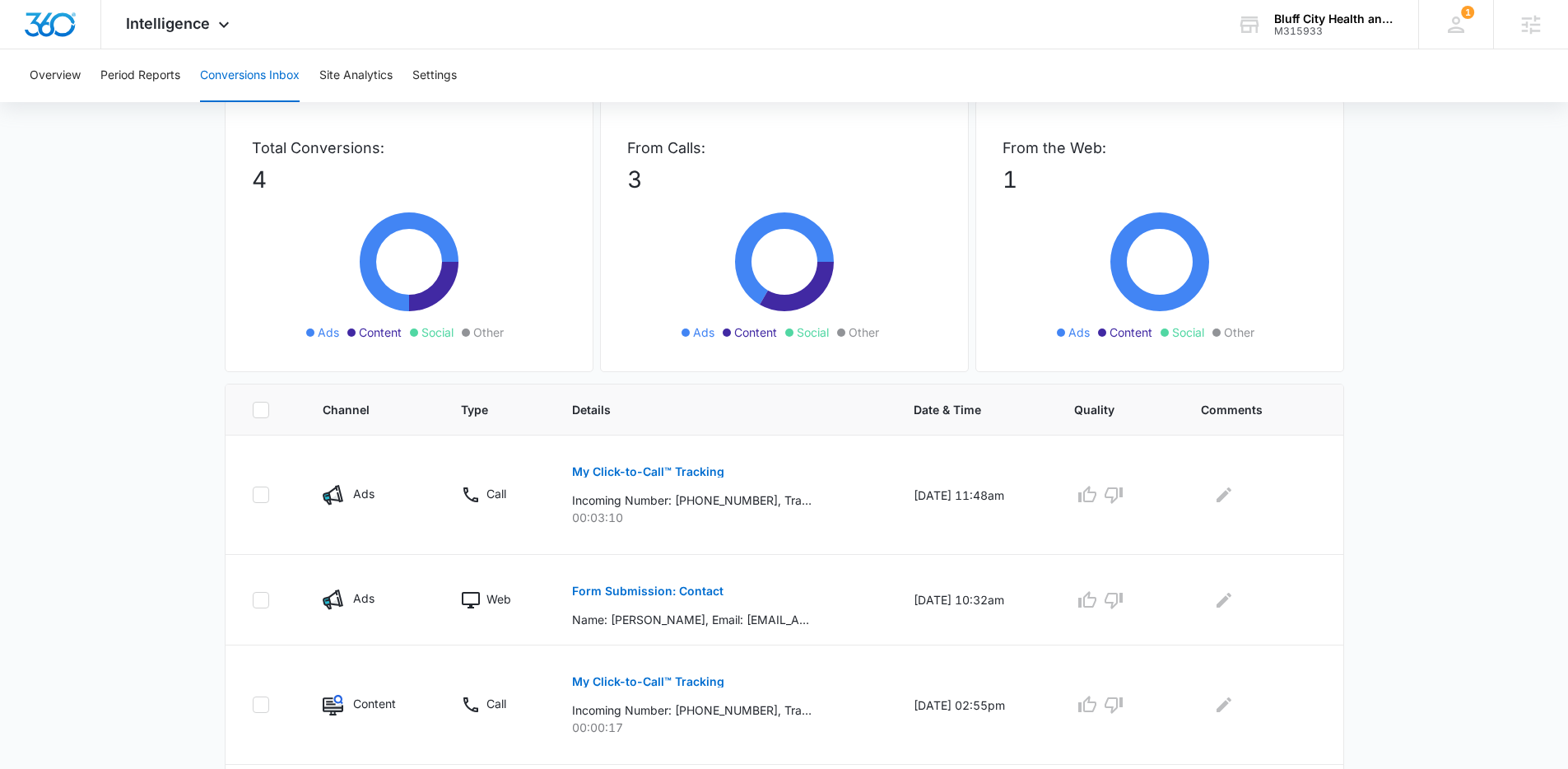
scroll to position [0, 0]
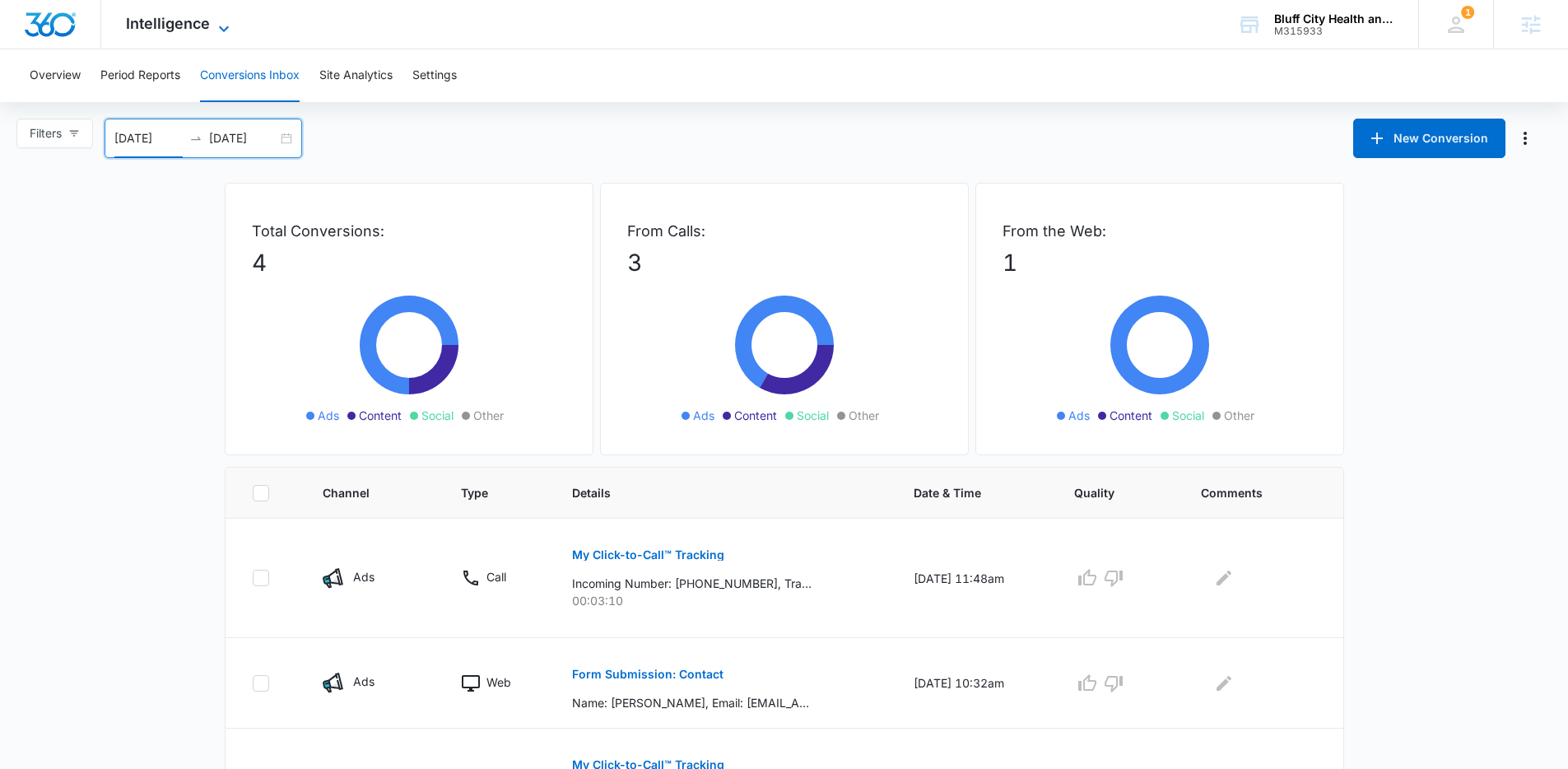
click at [186, 22] on span "Intelligence" at bounding box center [168, 23] width 84 height 17
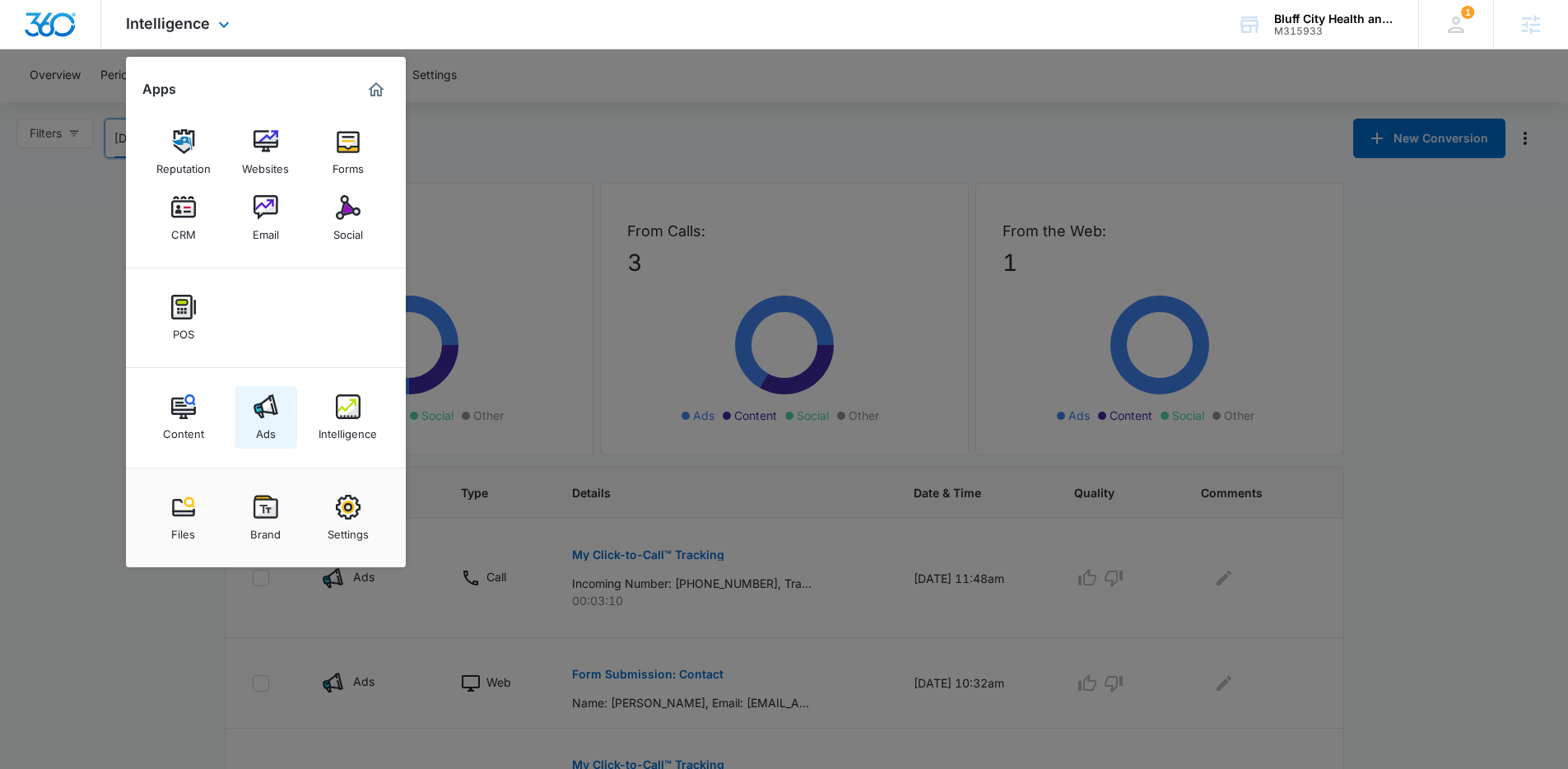
click at [276, 425] on link "Ads" at bounding box center [265, 417] width 63 height 63
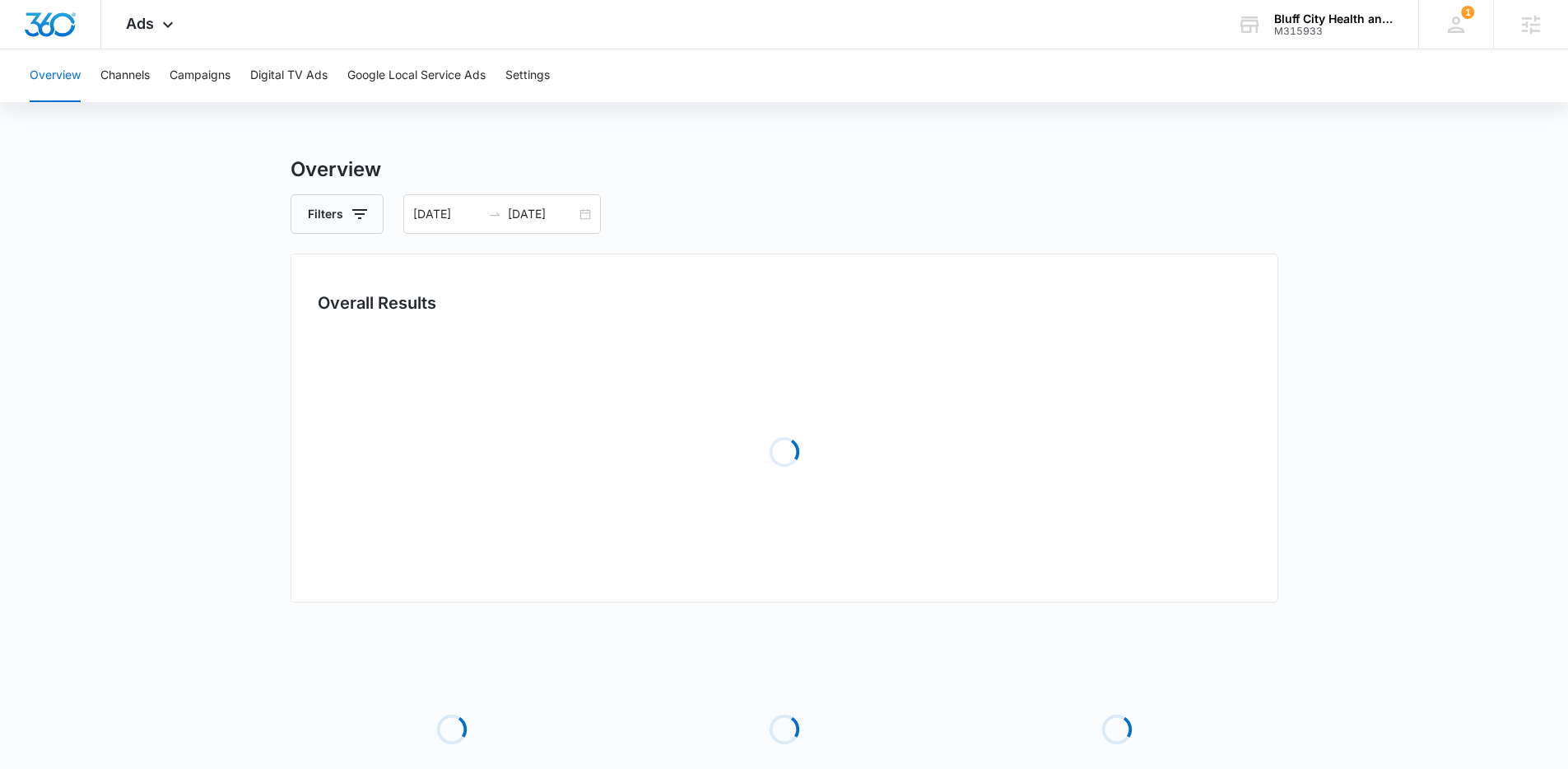
drag, startPoint x: 461, startPoint y: 211, endPoint x: 463, endPoint y: 234, distance: 23.1
click at [462, 211] on input "07/06/2025" at bounding box center [447, 214] width 69 height 18
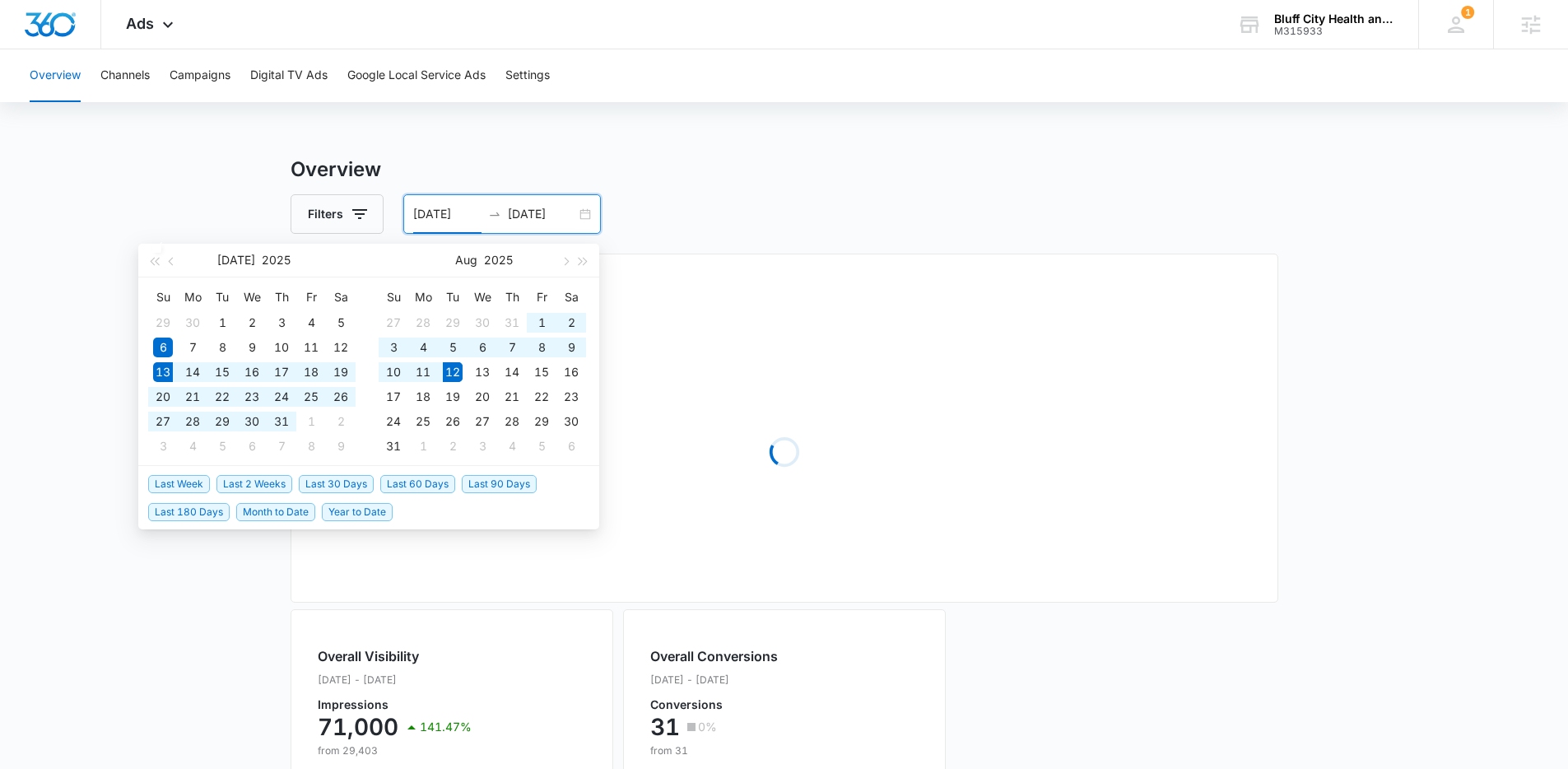
click at [353, 479] on span "Last 30 Days" at bounding box center [336, 484] width 74 height 18
type input "[DATE]"
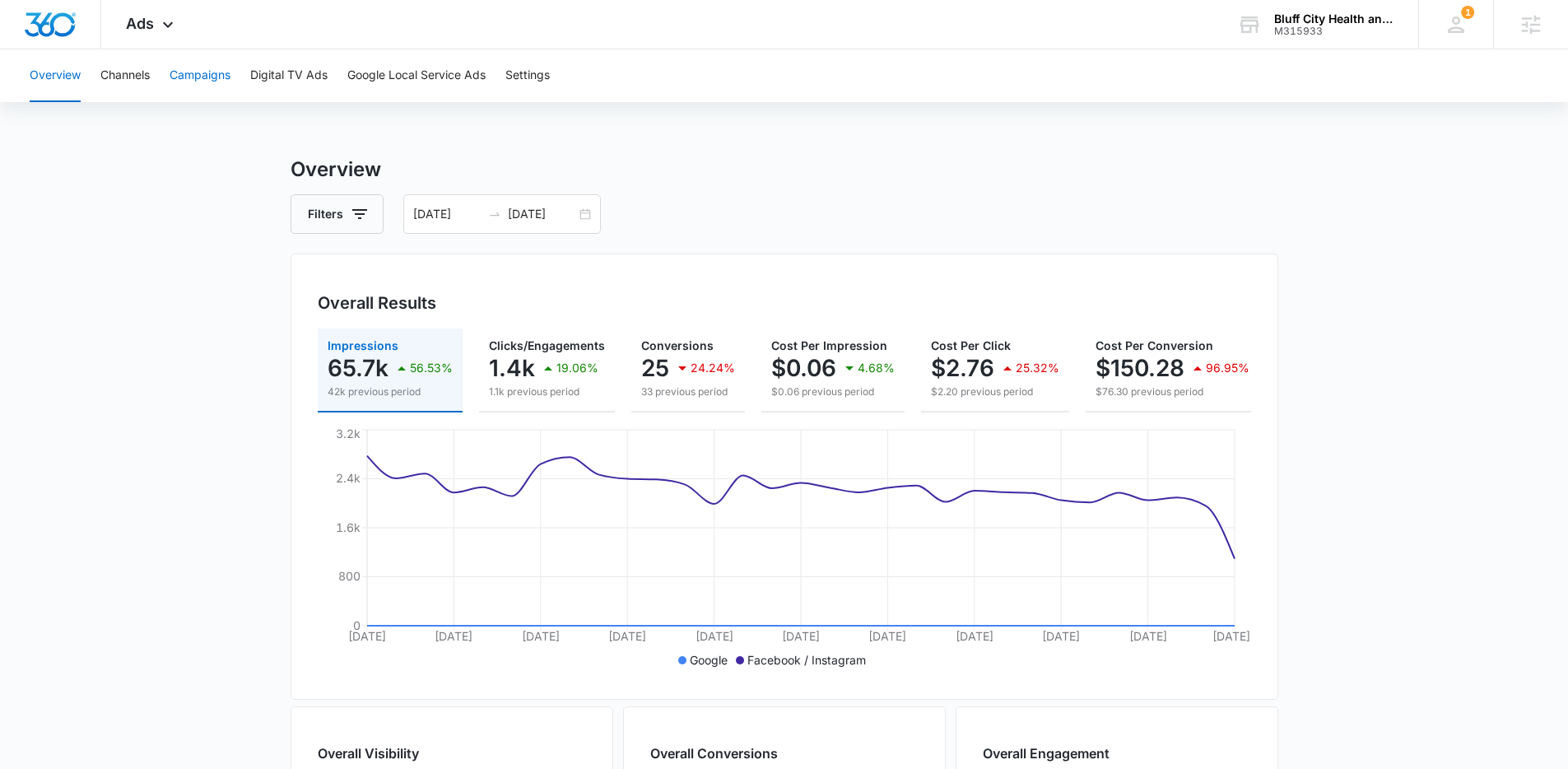
click at [205, 79] on button "Campaigns" at bounding box center [200, 76] width 61 height 53
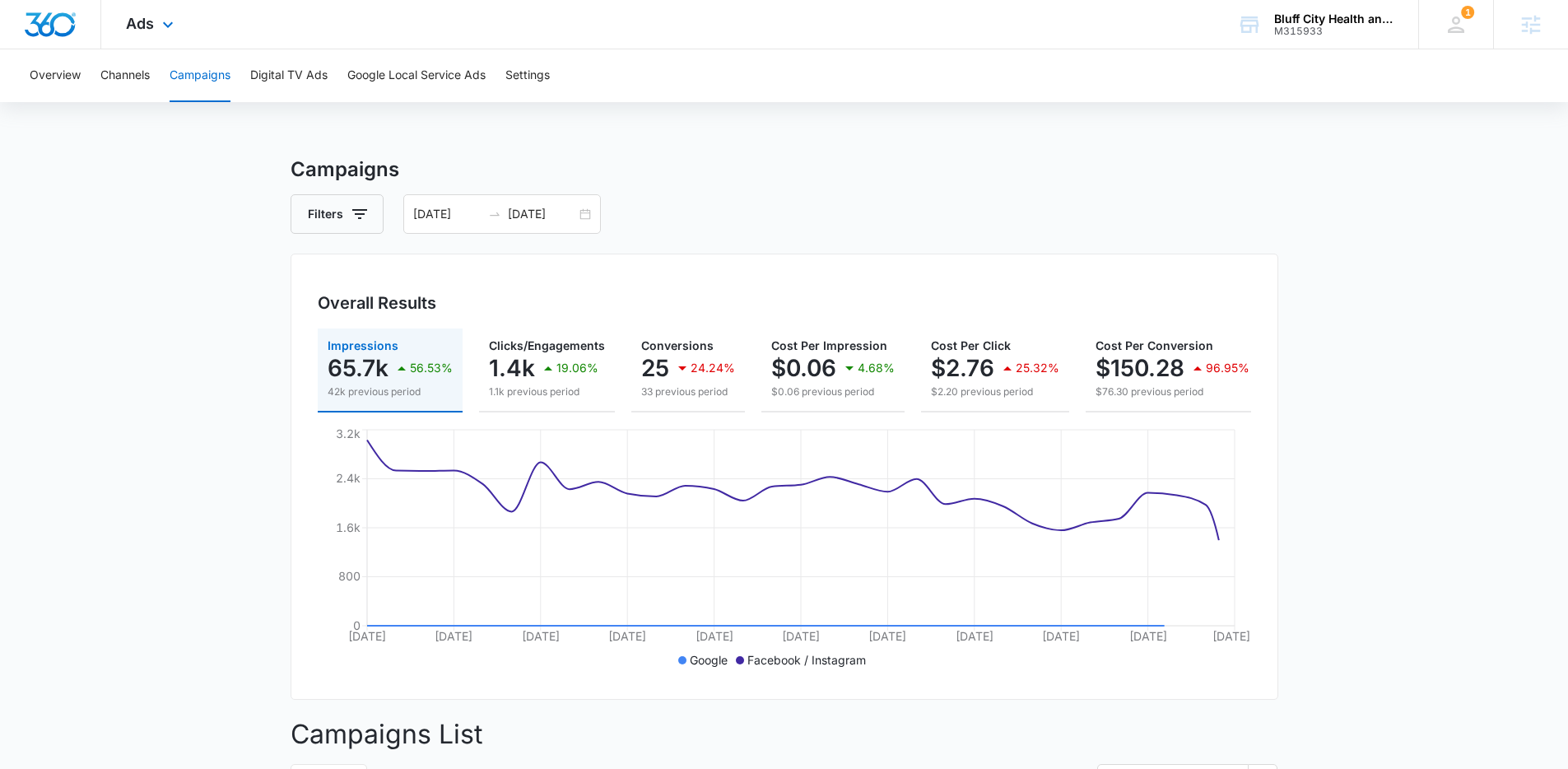
click at [155, 21] on div "Ads Apps Reputation Websites Forms CRM Email Social POS Content Ads Intelligenc…" at bounding box center [152, 24] width 101 height 49
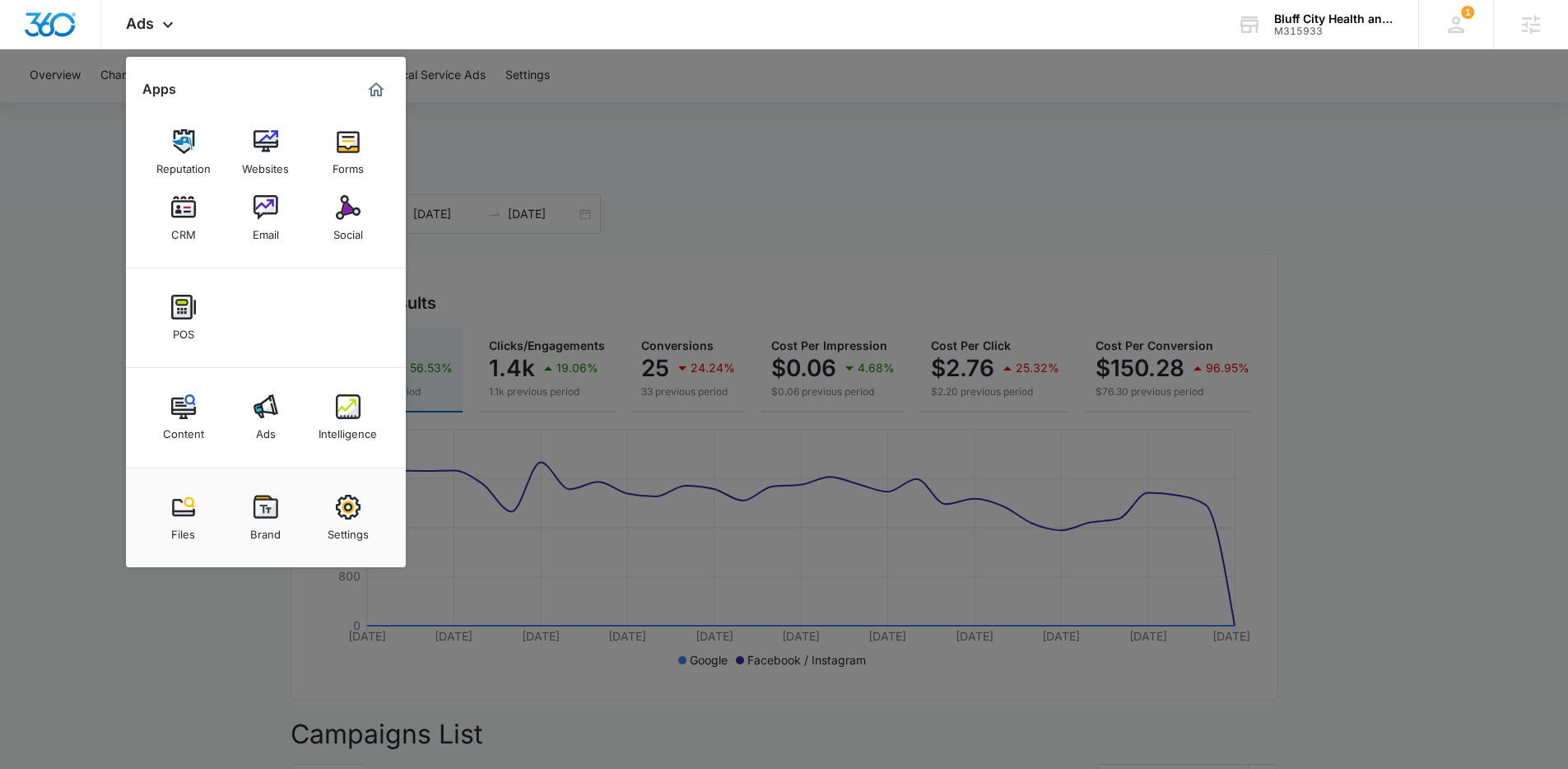
click at [761, 406] on div at bounding box center [784, 384] width 1568 height 769
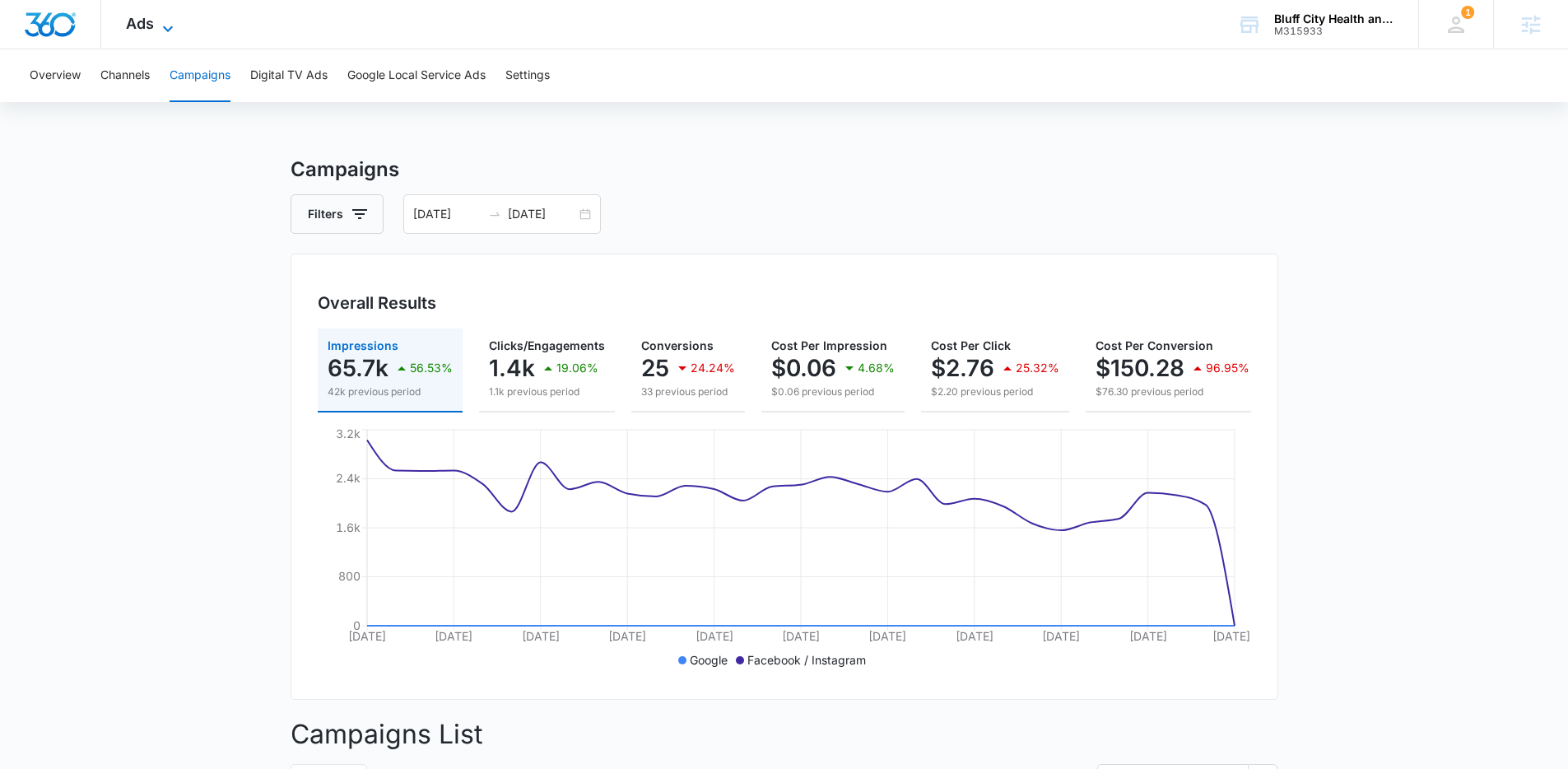
click at [169, 16] on div "Ads Apps Reputation Websites Forms CRM Email Social POS Content Ads Intelligenc…" at bounding box center [152, 24] width 101 height 49
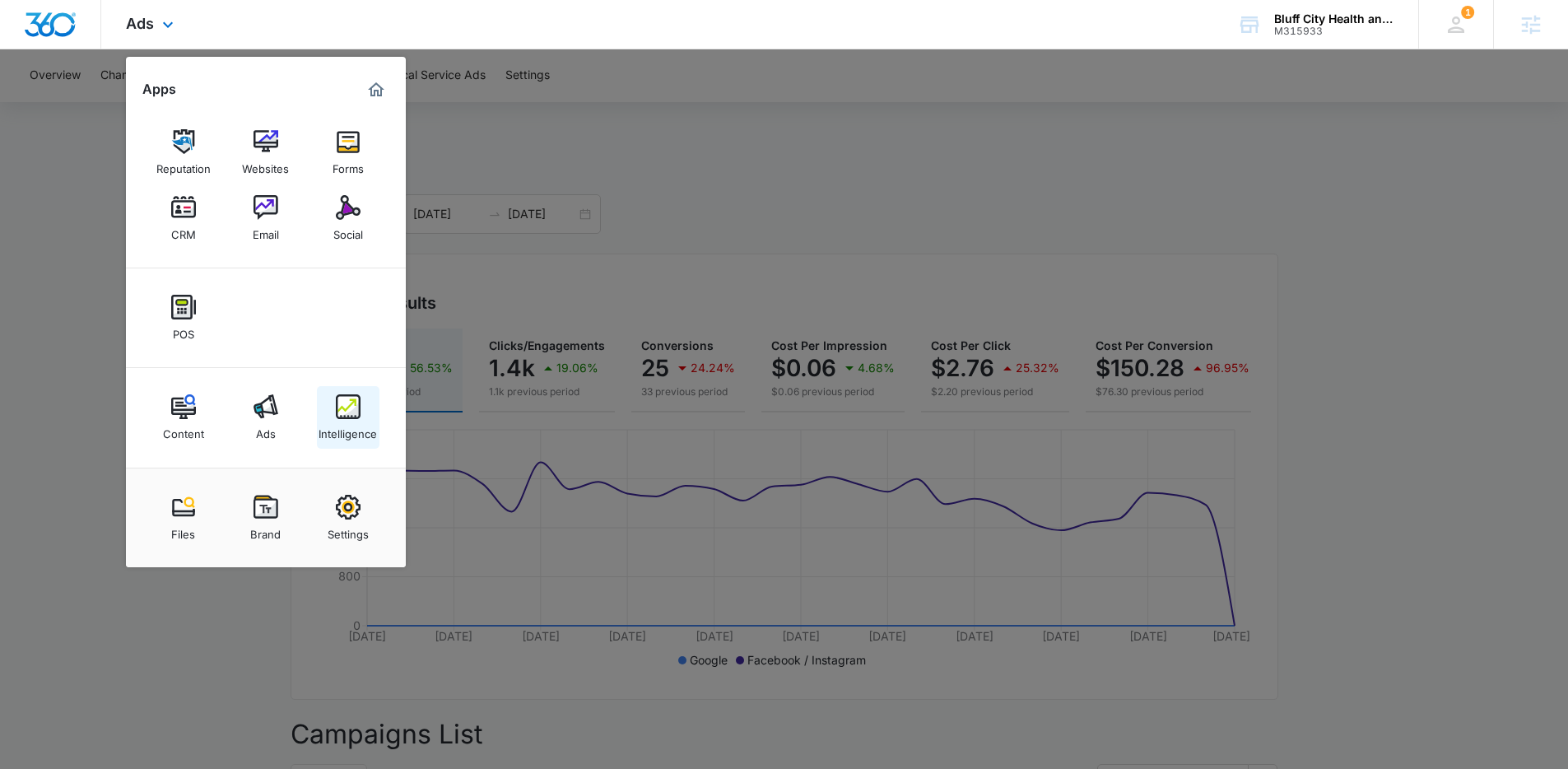
click at [330, 405] on link "Intelligence" at bounding box center [348, 417] width 63 height 63
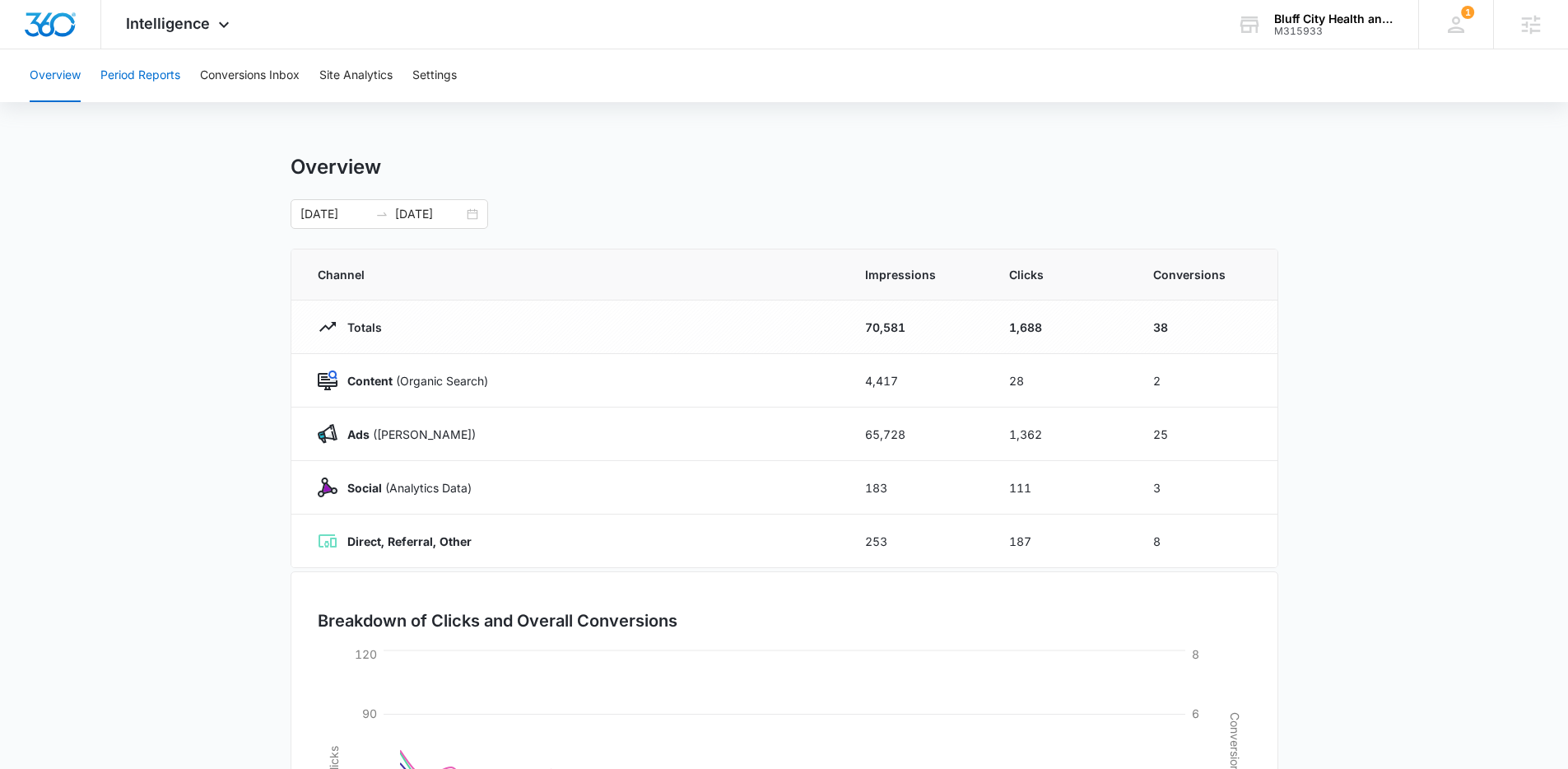
click at [161, 75] on button "Period Reports" at bounding box center [140, 76] width 79 height 53
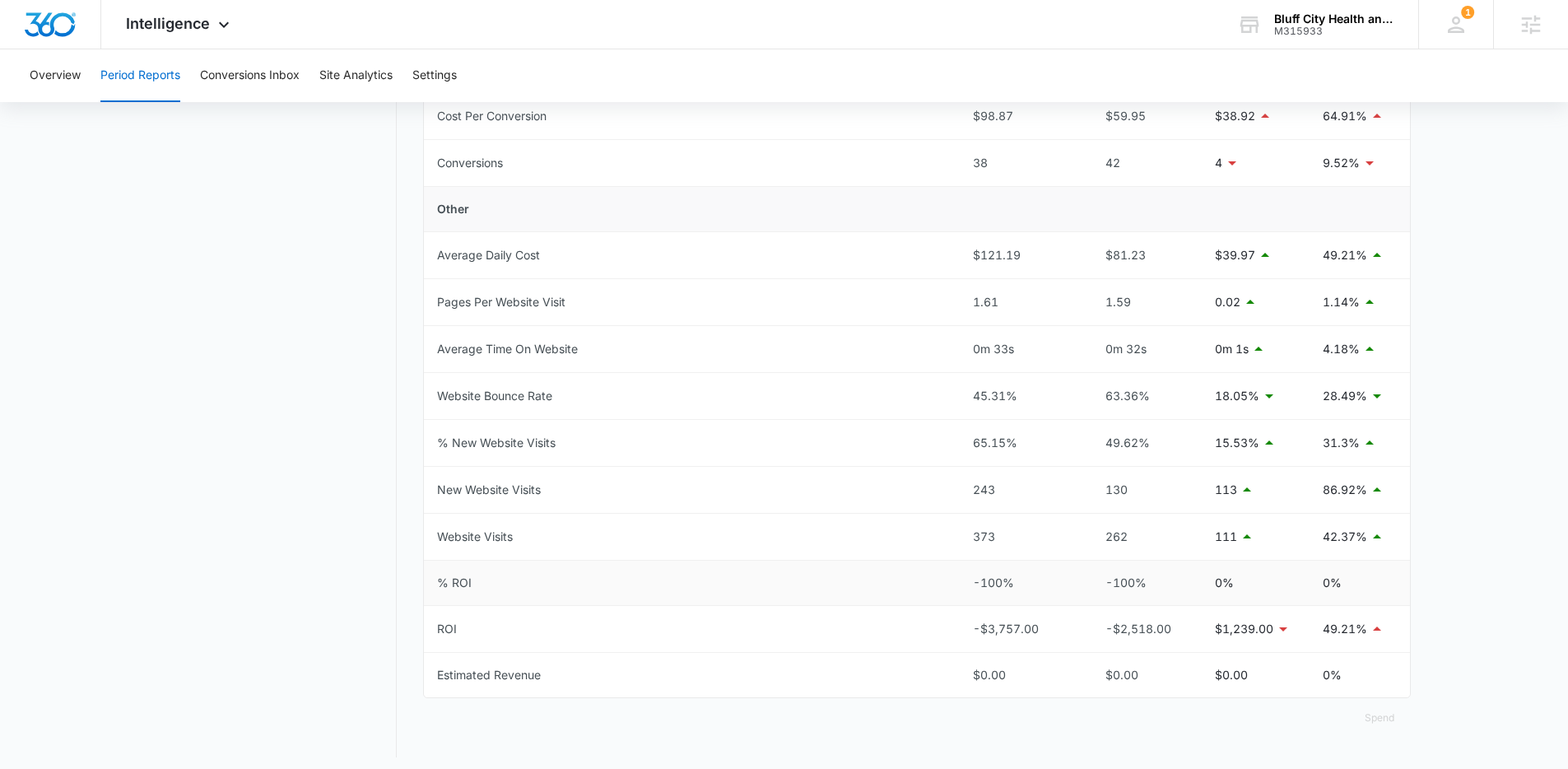
scroll to position [671, 0]
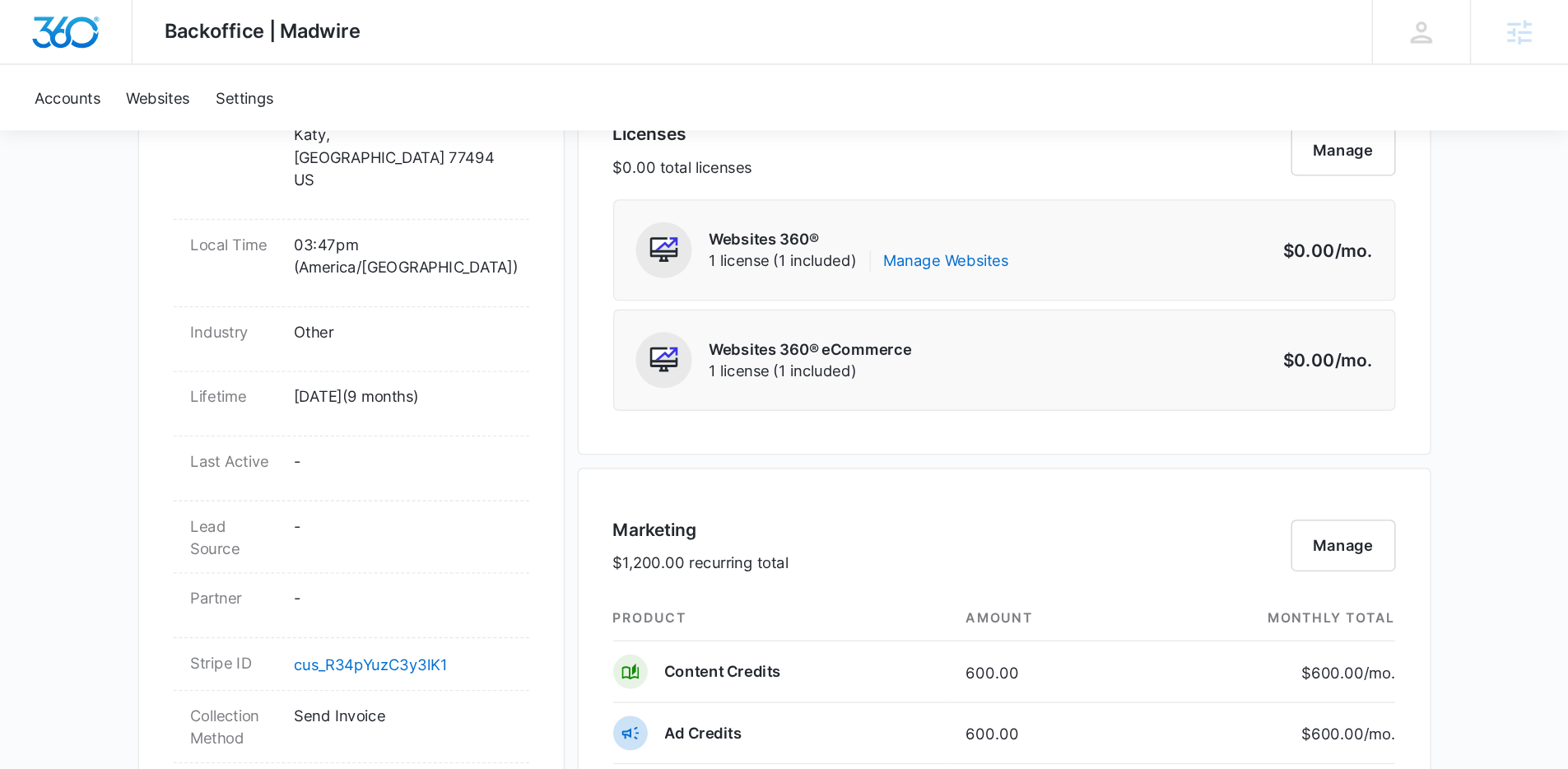
scroll to position [719, 0]
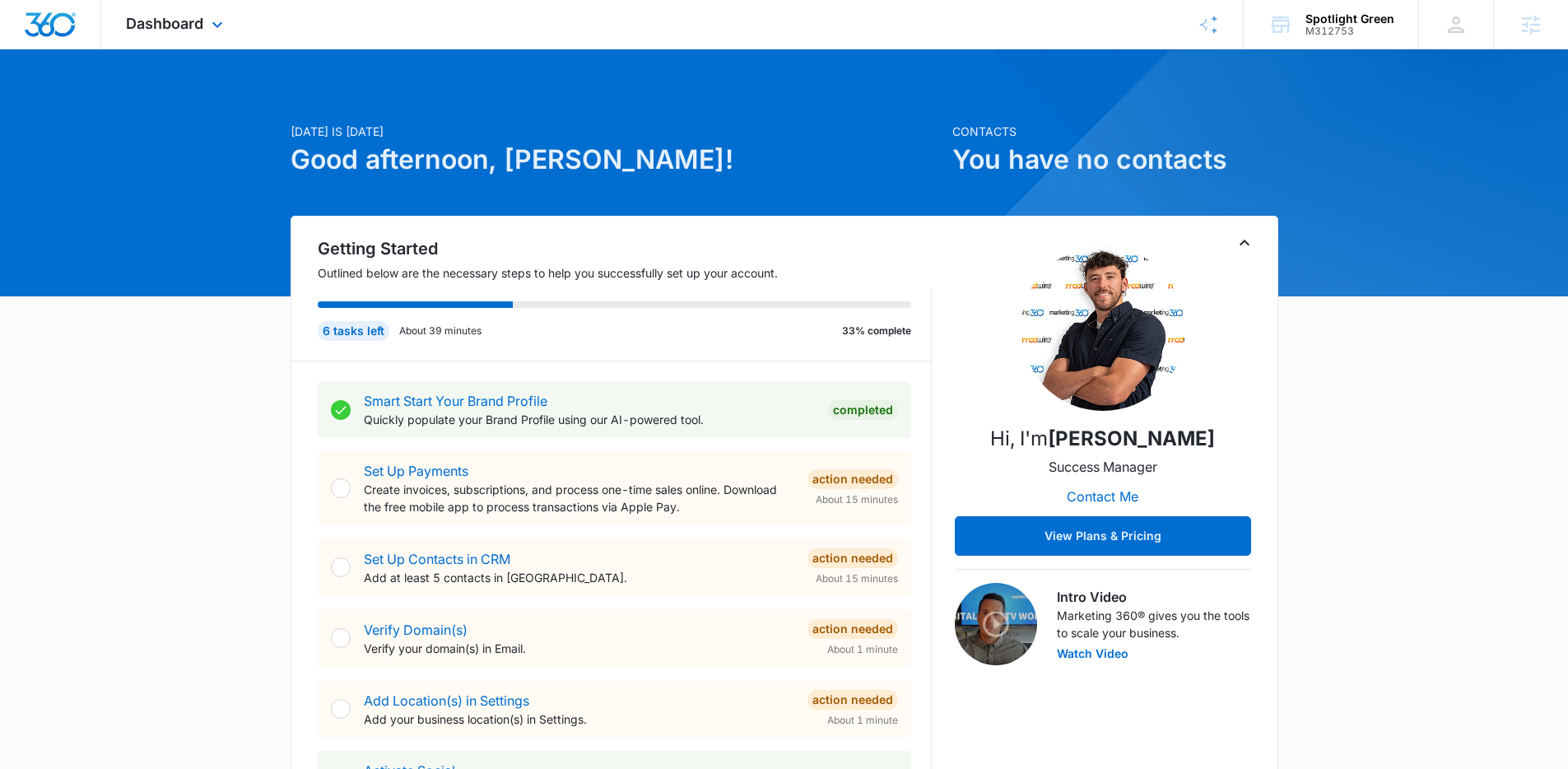
click at [158, 7] on div "Dashboard Apps Reputation Websites Forms CRM Email Social Shop Payments POS Con…" at bounding box center [177, 24] width 151 height 49
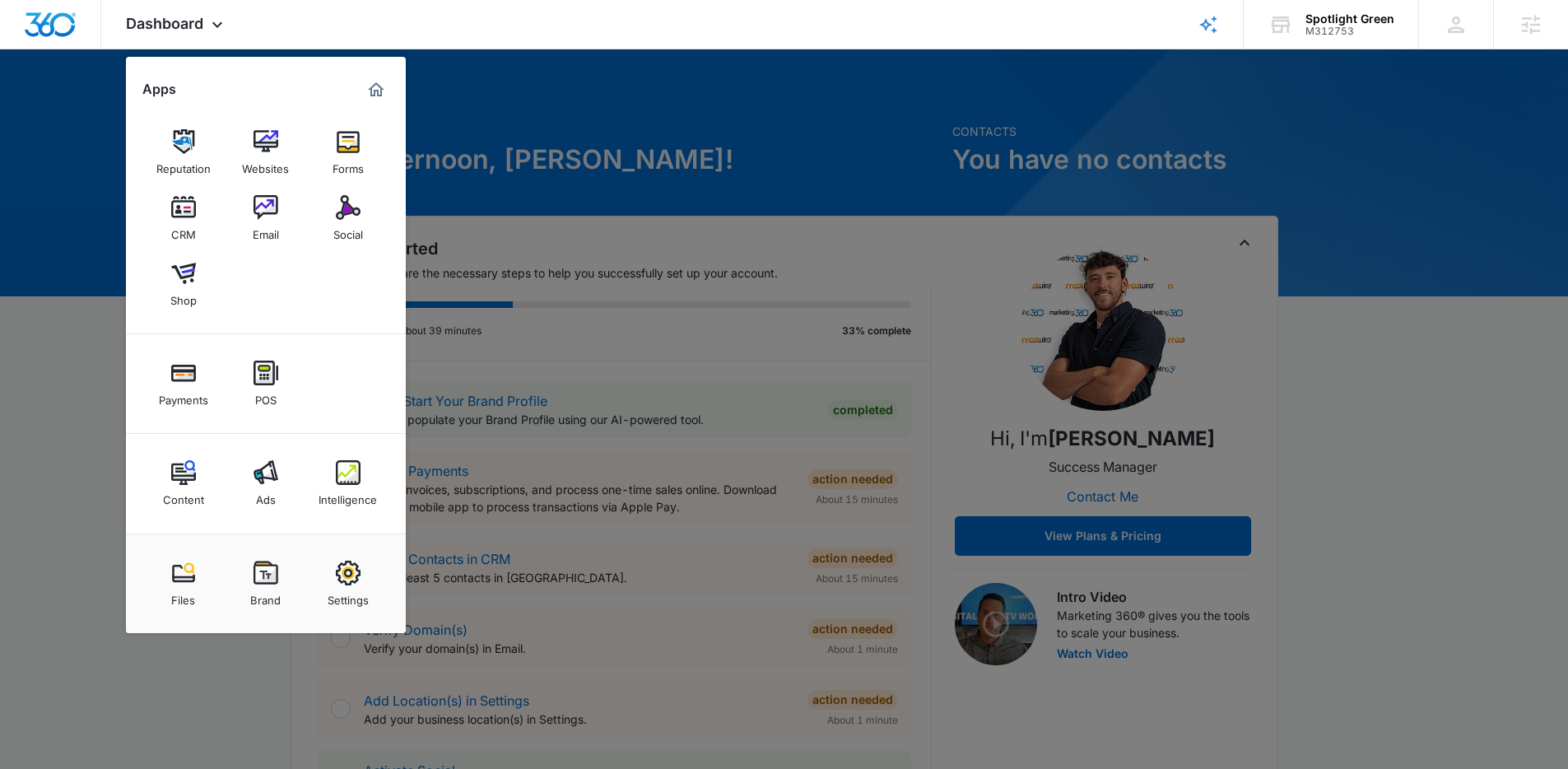
click at [184, 474] on img at bounding box center [183, 472] width 25 height 25
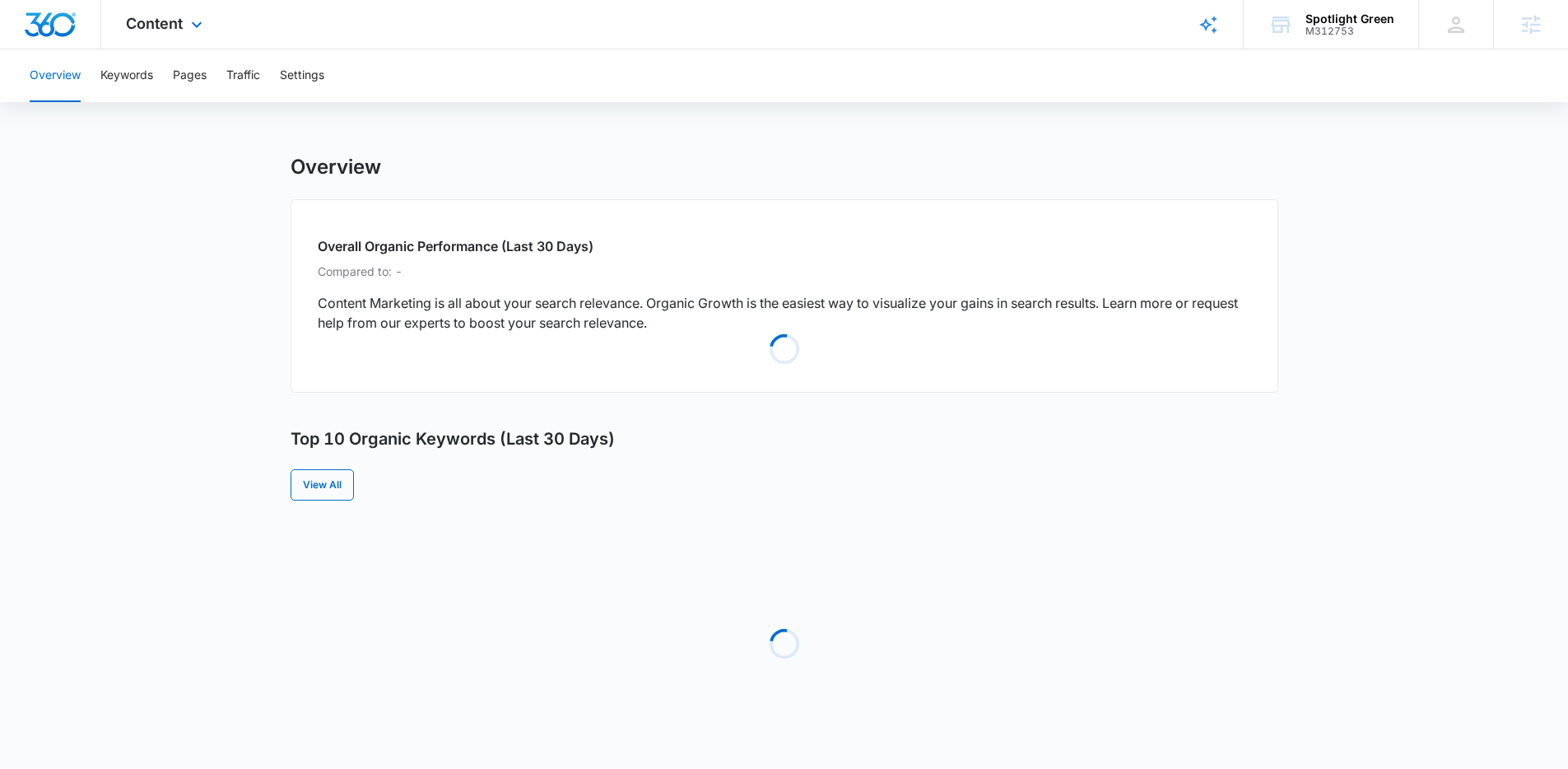
click at [210, 39] on div "Content Apps Reputation Websites Forms CRM Email Social Shop Payments POS Conte…" at bounding box center [166, 24] width 130 height 49
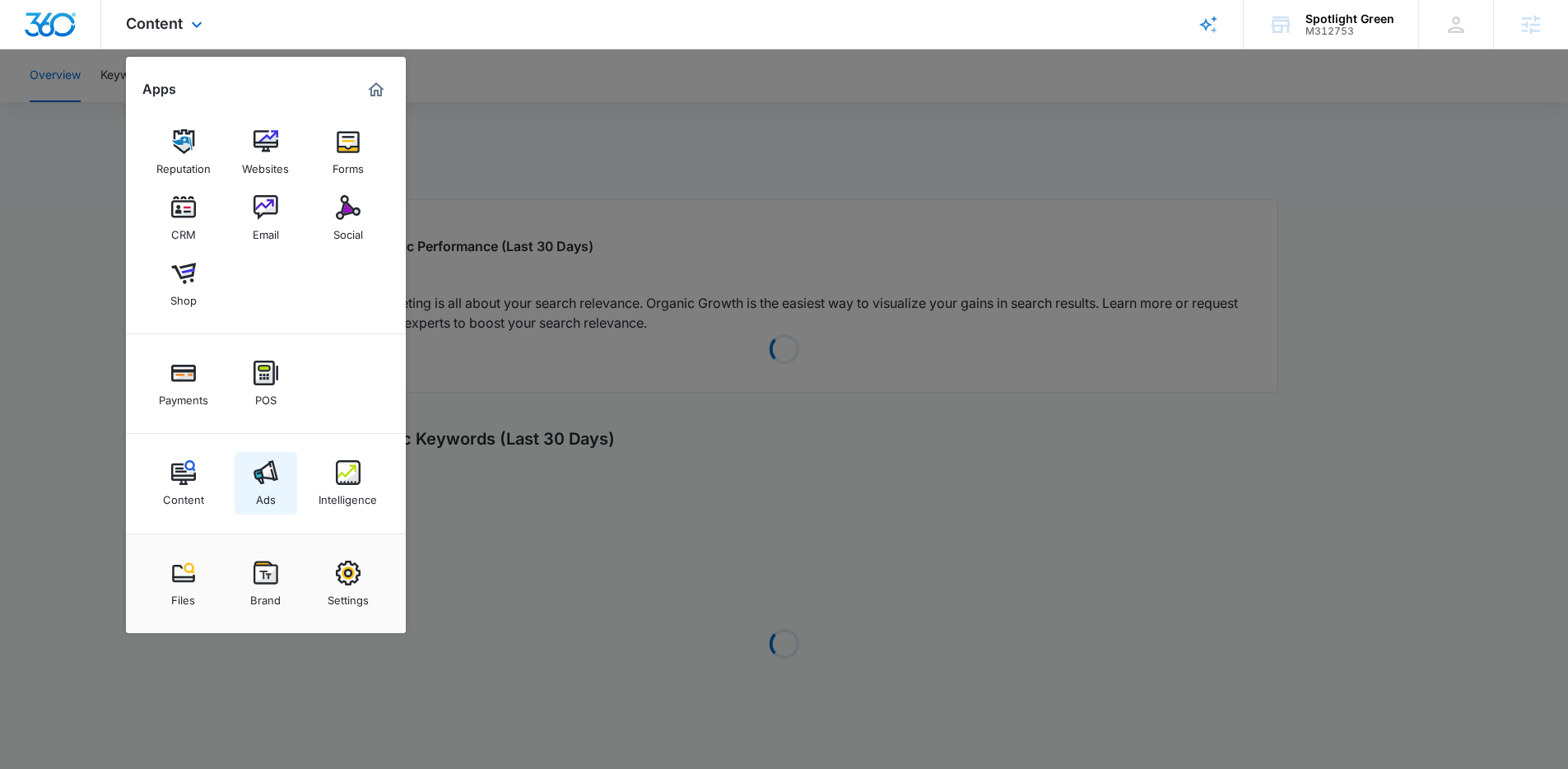
drag, startPoint x: 269, startPoint y: 493, endPoint x: 292, endPoint y: 486, distance: 24.0
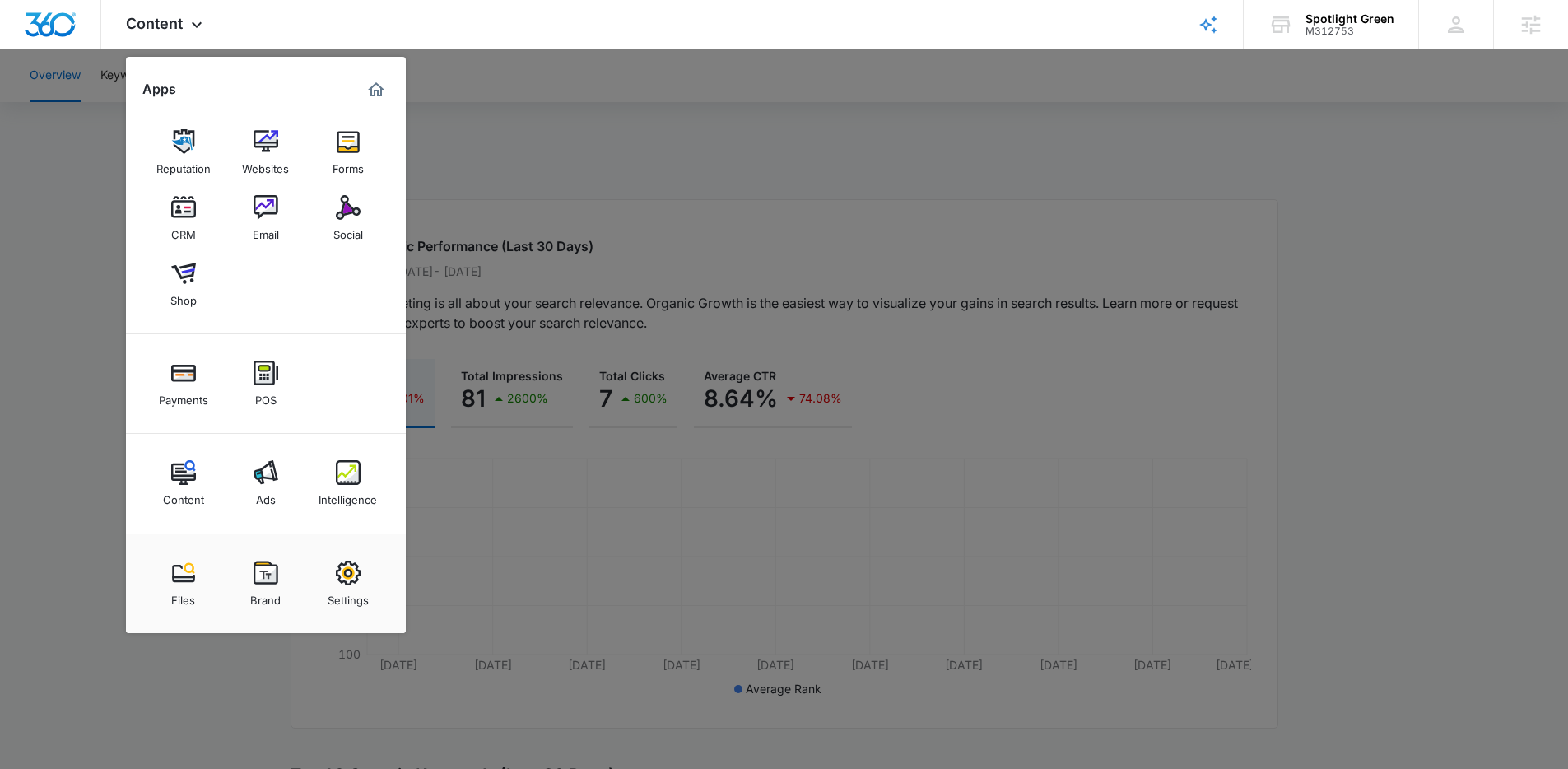
drag, startPoint x: 641, startPoint y: 229, endPoint x: 638, endPoint y: 210, distance: 19.2
click at [641, 228] on div at bounding box center [784, 384] width 1568 height 769
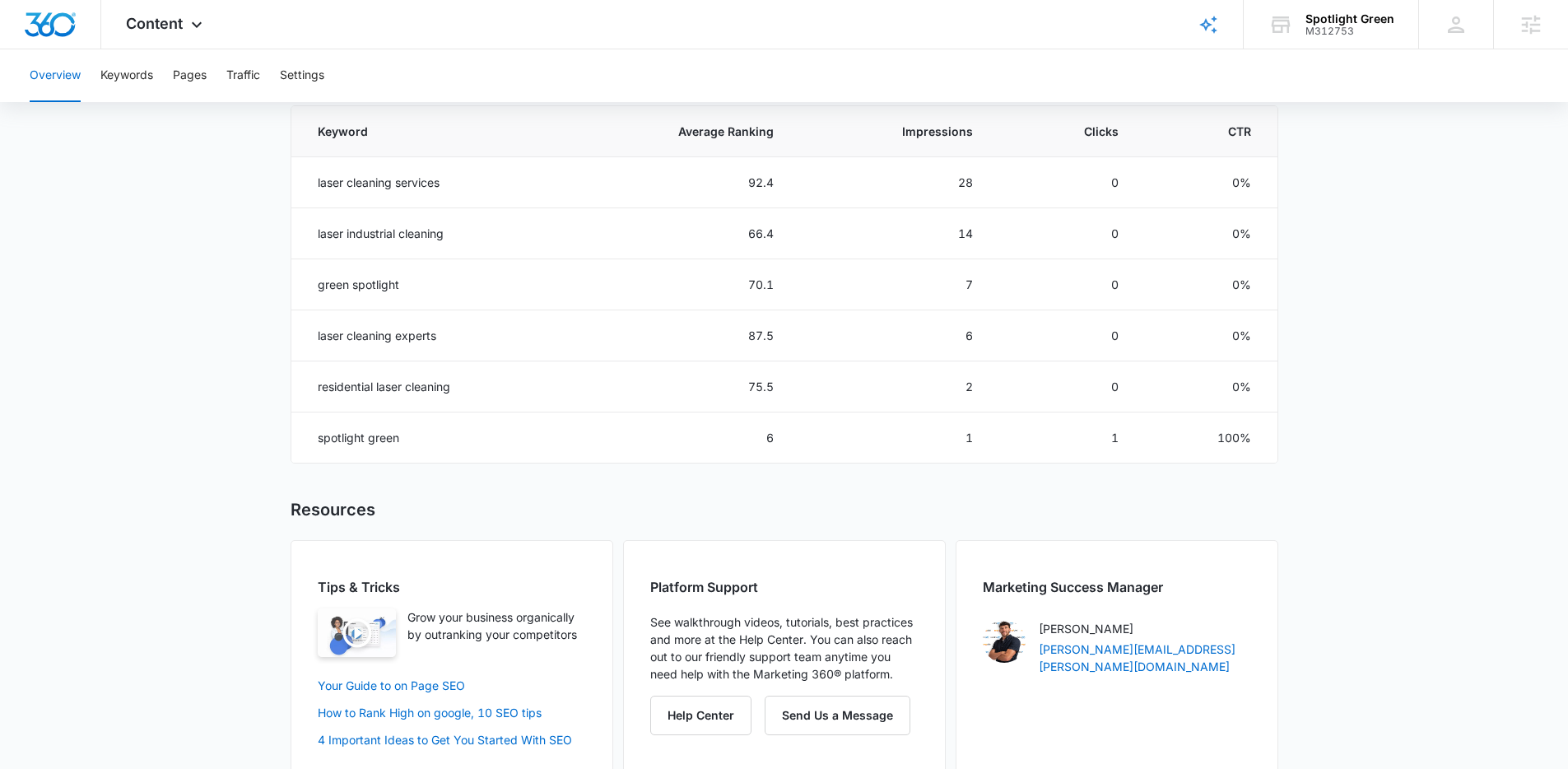
scroll to position [724, 0]
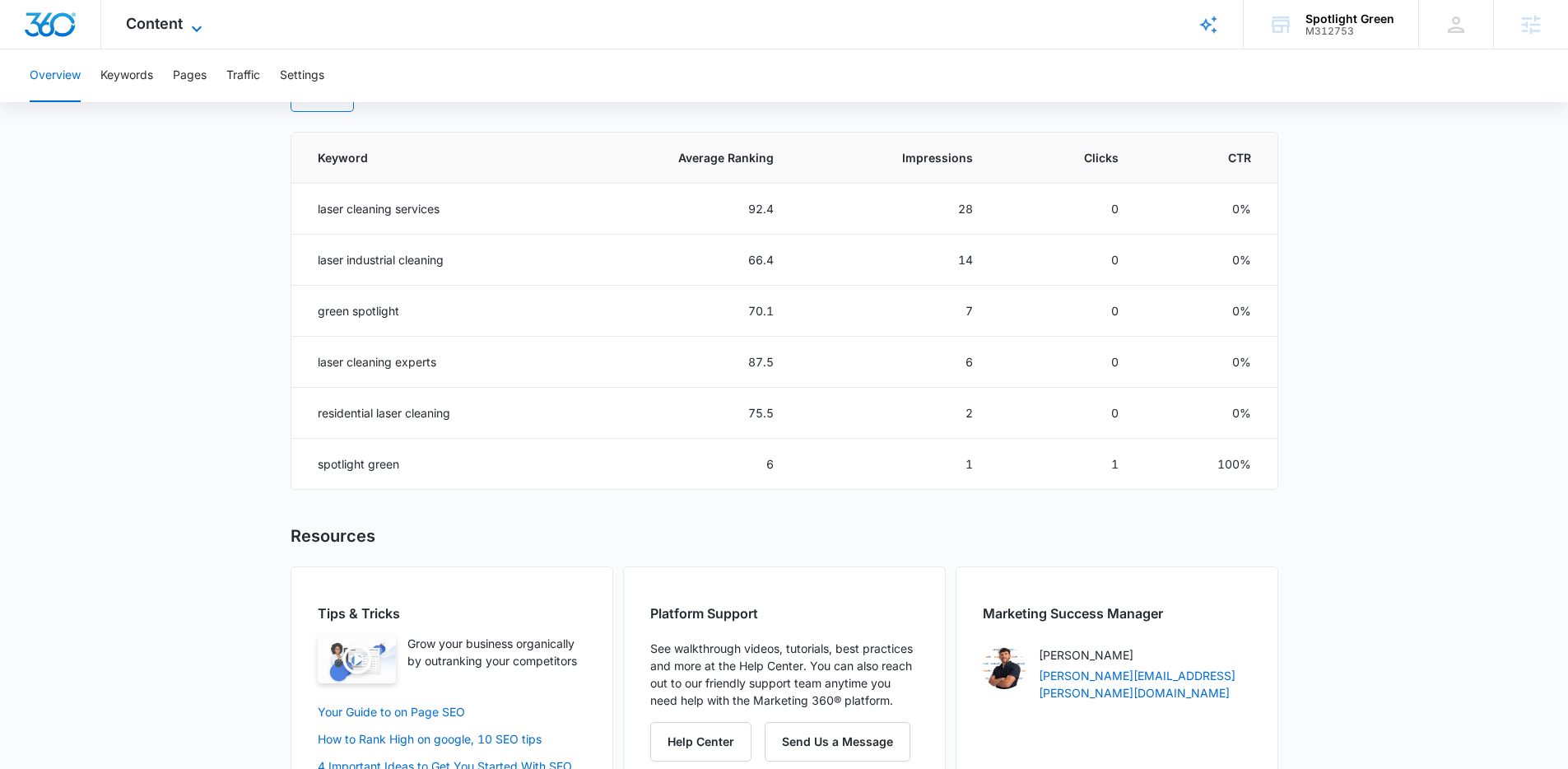
click at [153, 27] on span "Content" at bounding box center [154, 23] width 57 height 17
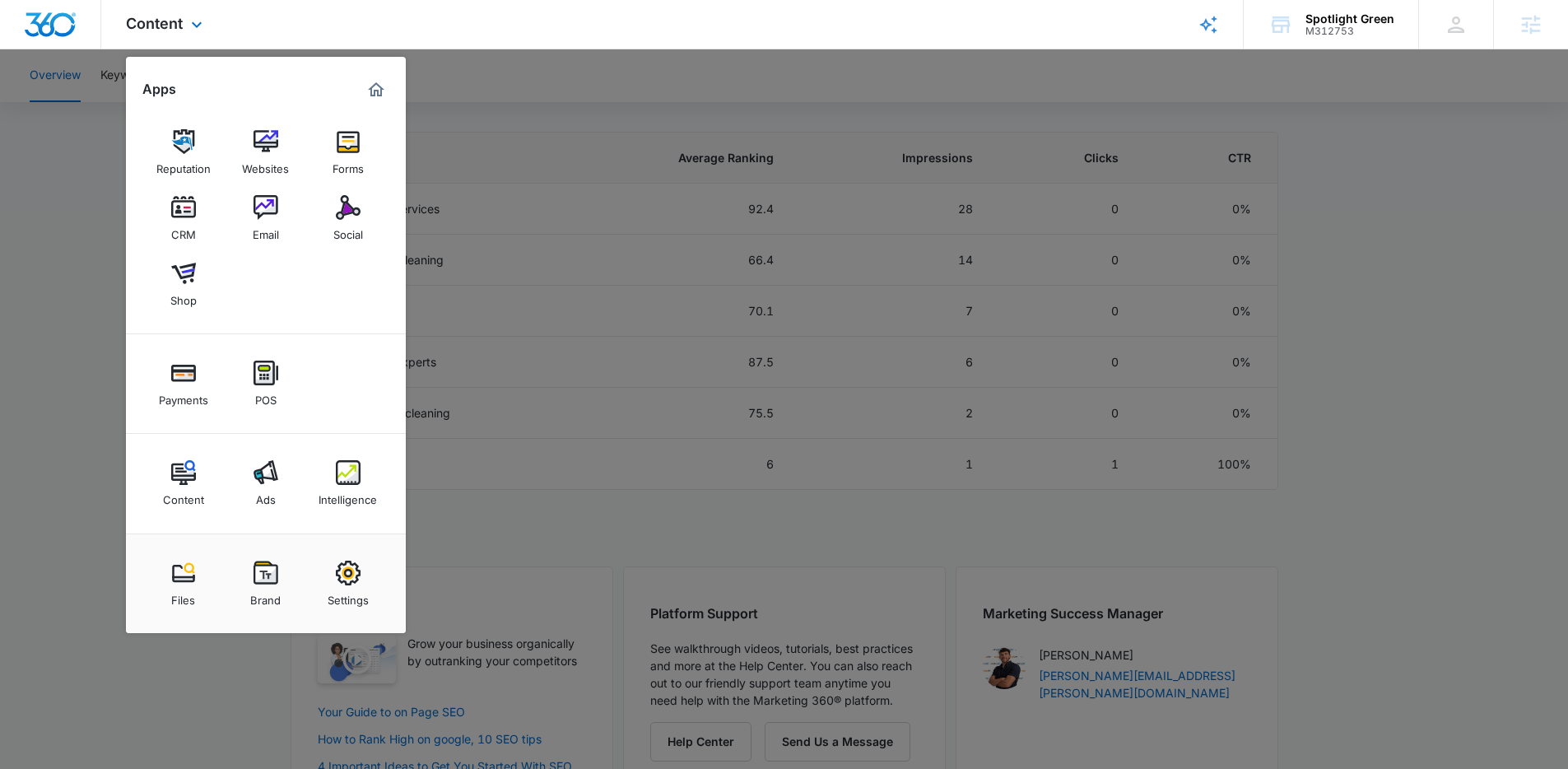
click at [594, 46] on div "Content Apps Reputation Websites Forms CRM Email Social Shop Payments POS Conte…" at bounding box center [784, 25] width 1568 height 50
click at [575, 96] on div at bounding box center [784, 384] width 1568 height 769
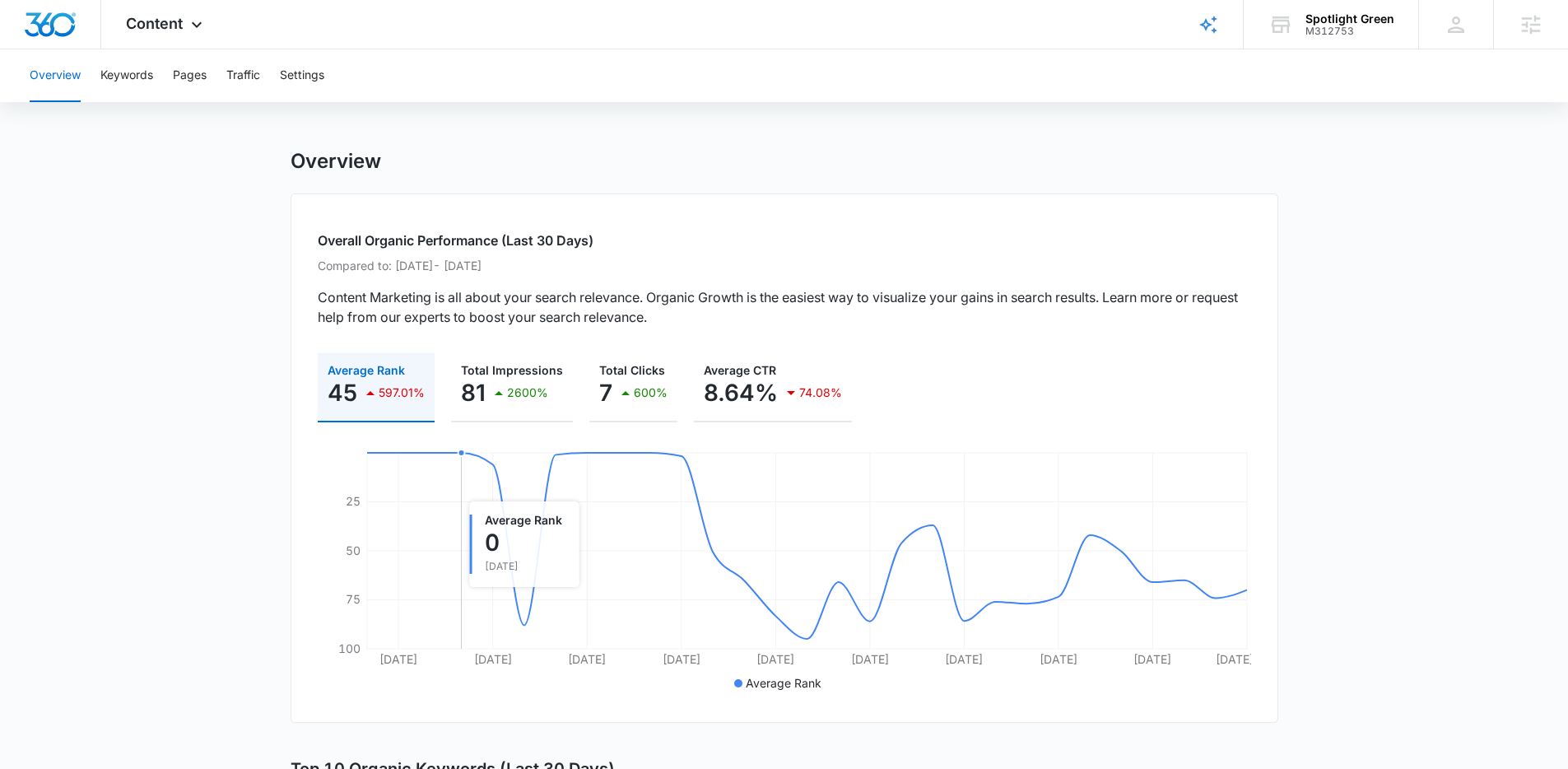
scroll to position [0, 0]
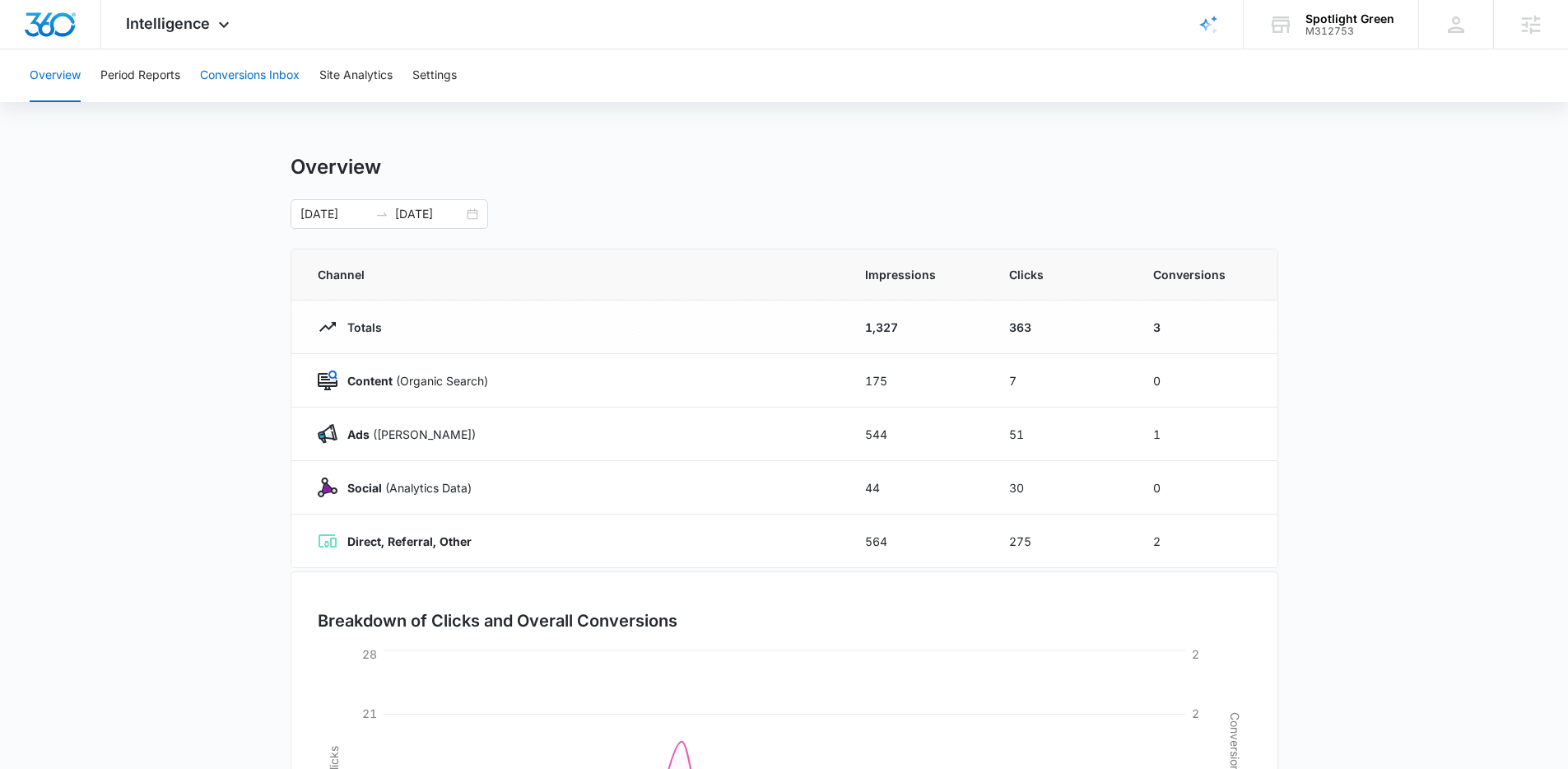
click at [218, 65] on button "Conversions Inbox" at bounding box center [249, 76] width 99 height 53
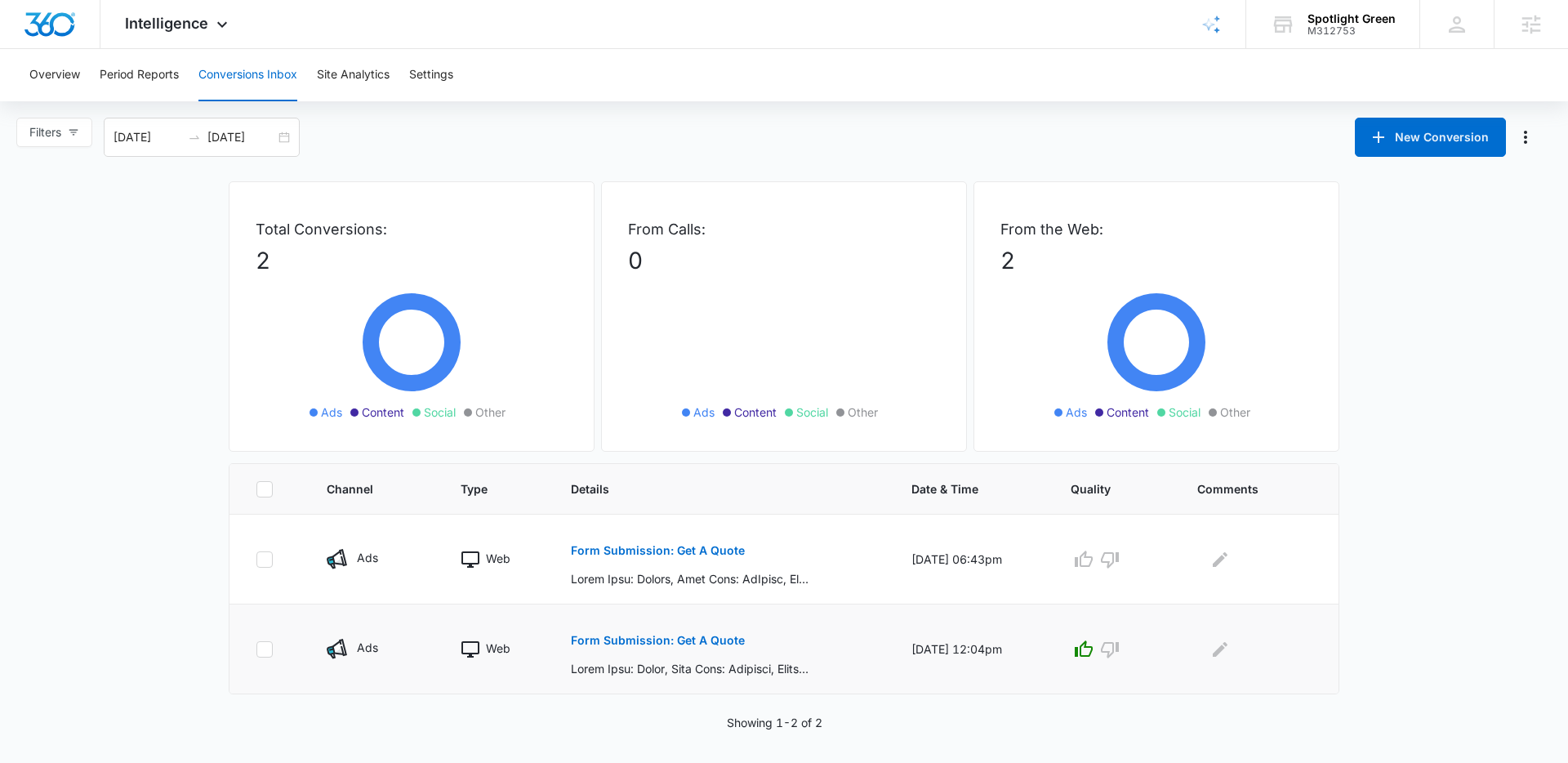
click at [675, 639] on p "Form Submission: Get A Quote" at bounding box center [657, 641] width 174 height 12
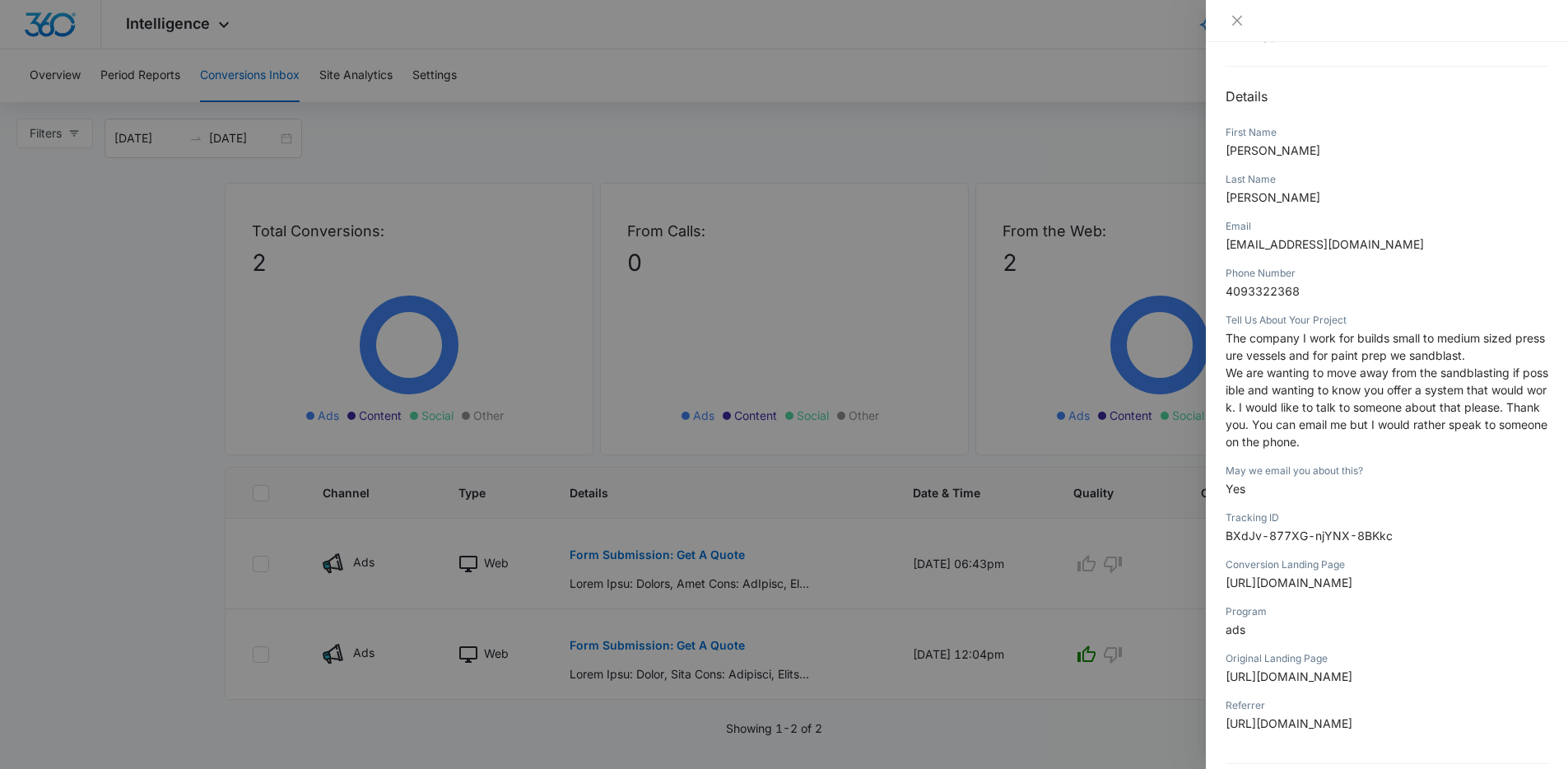
scroll to position [163, 0]
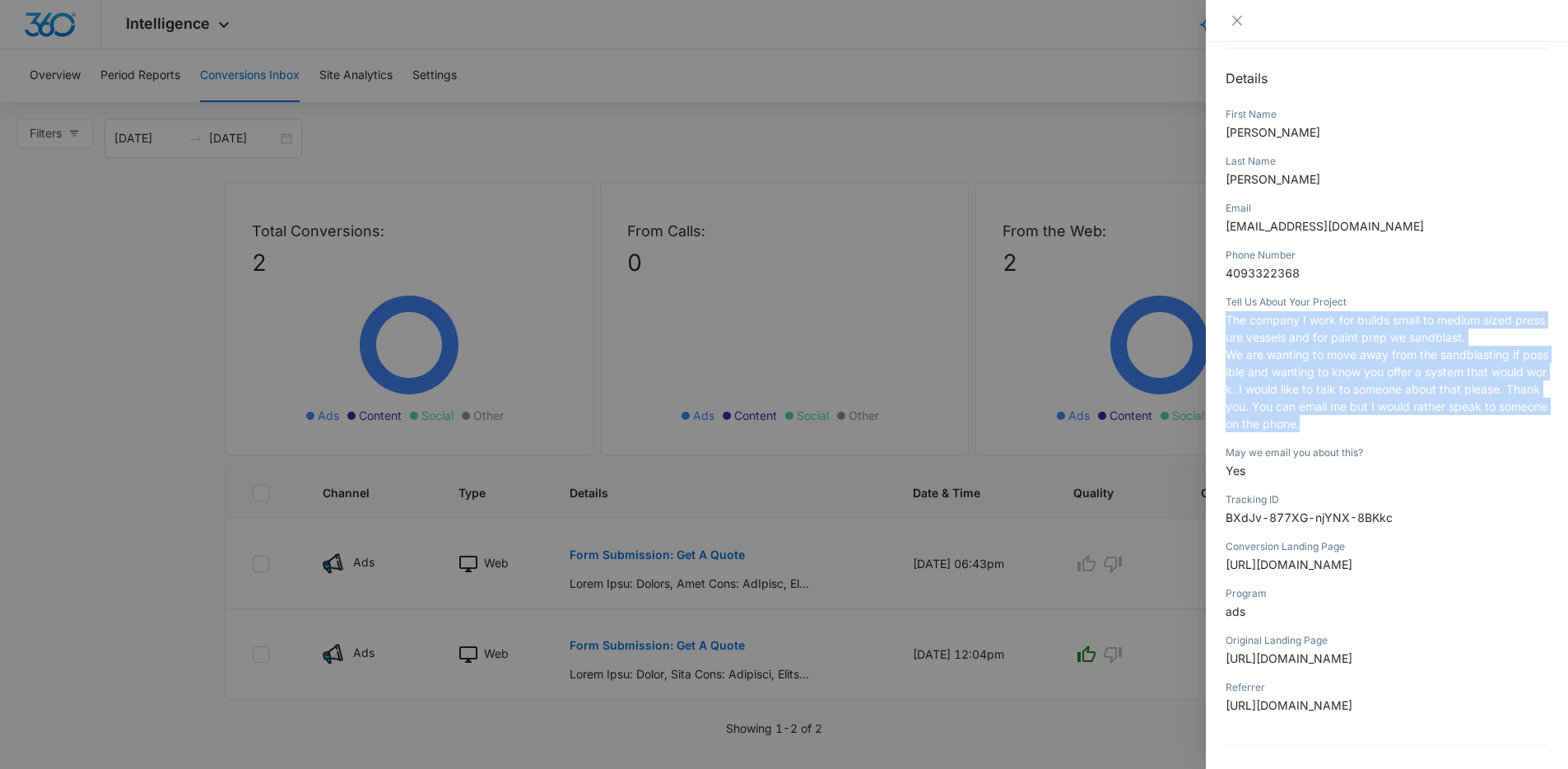
drag, startPoint x: 1429, startPoint y: 429, endPoint x: 1221, endPoint y: 321, distance: 234.4
click at [1221, 321] on div "Form Submission: Get A Quote 07/25/2025 at 12:04pm Type : Web Details First Nam…" at bounding box center [1386, 405] width 362 height 727
copy p "The company I work for builds small to medium sized pressure vessels and for pa…"
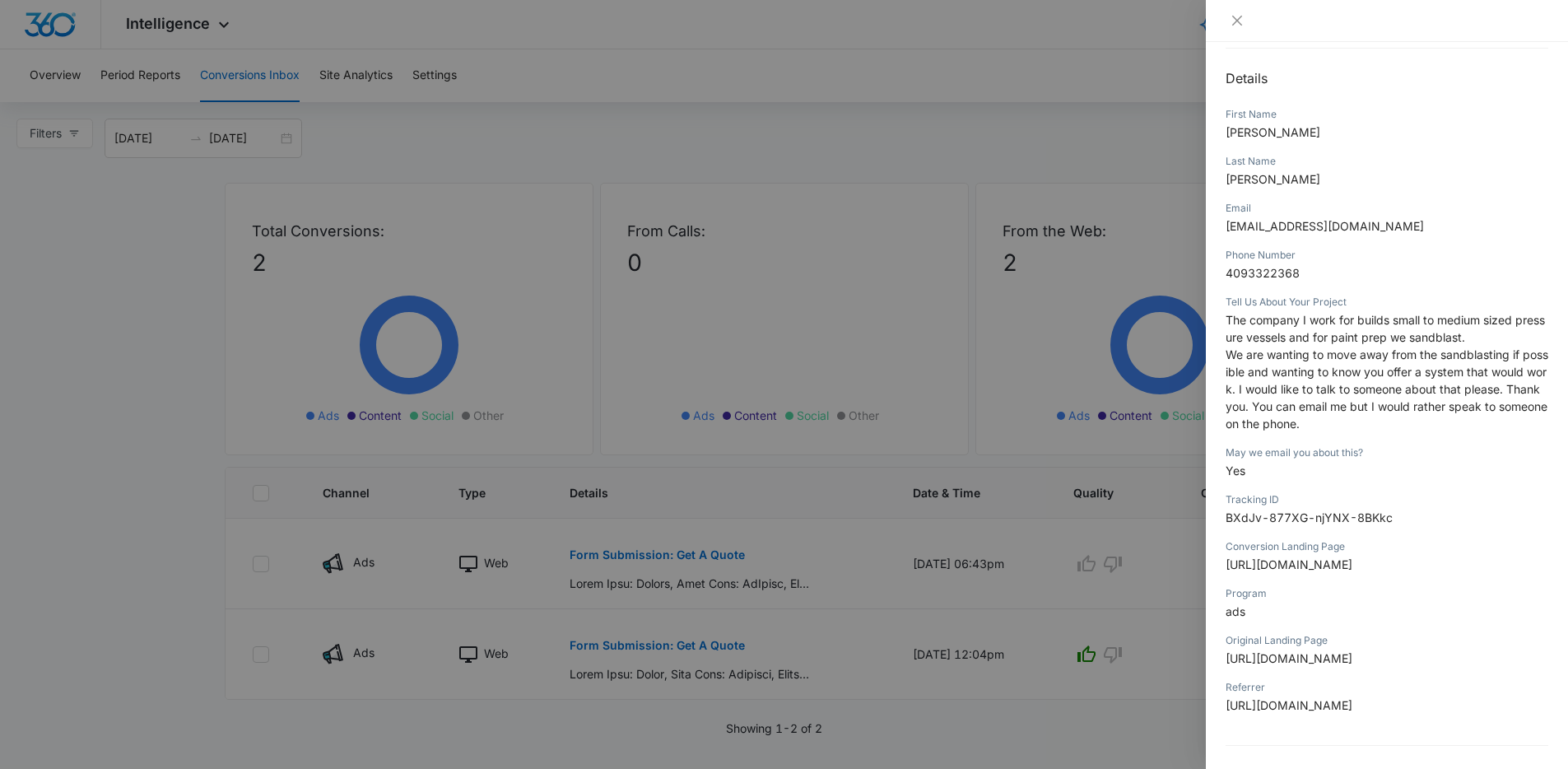
click at [976, 387] on div at bounding box center [784, 384] width 1568 height 769
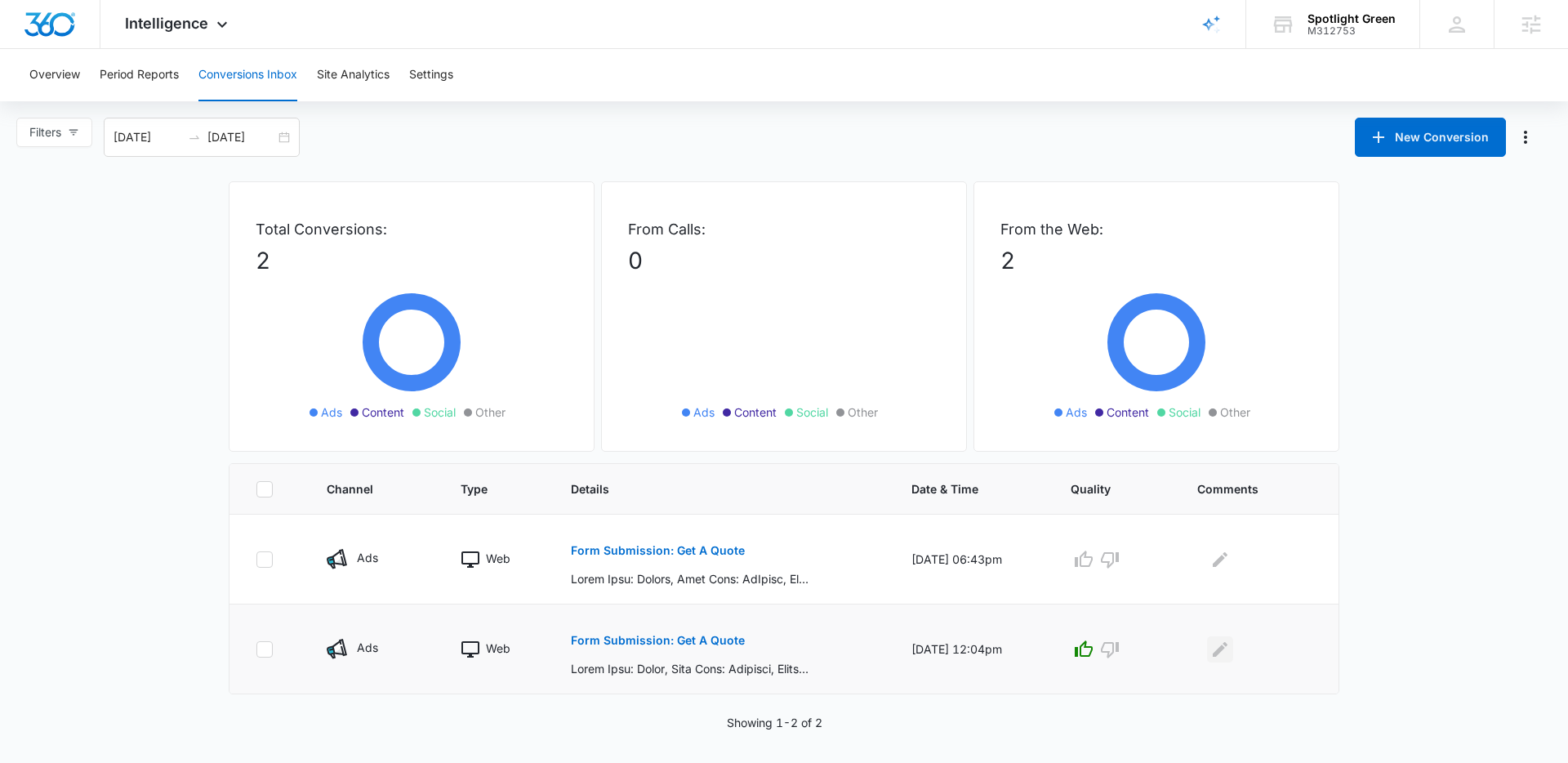
click at [1230, 648] on icon "Edit Comments" at bounding box center [1220, 650] width 20 height 20
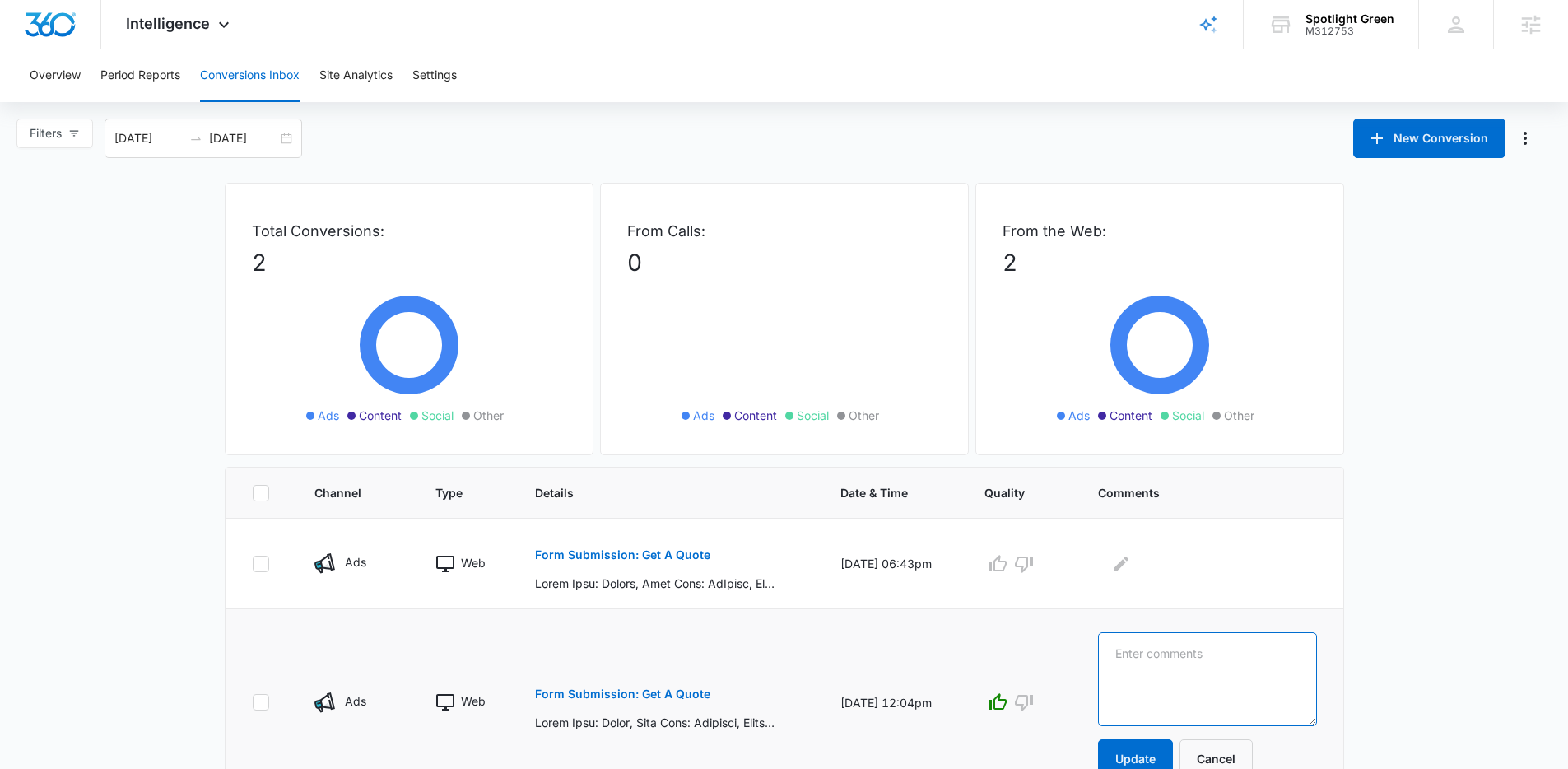
click at [1244, 653] on textarea at bounding box center [1208, 680] width 218 height 93
paste textarea "The company I work for builds small to medium sized pressure vessels and for pa…"
type textarea "The company I work for builds small to medium sized pressure vessels and for pa…"
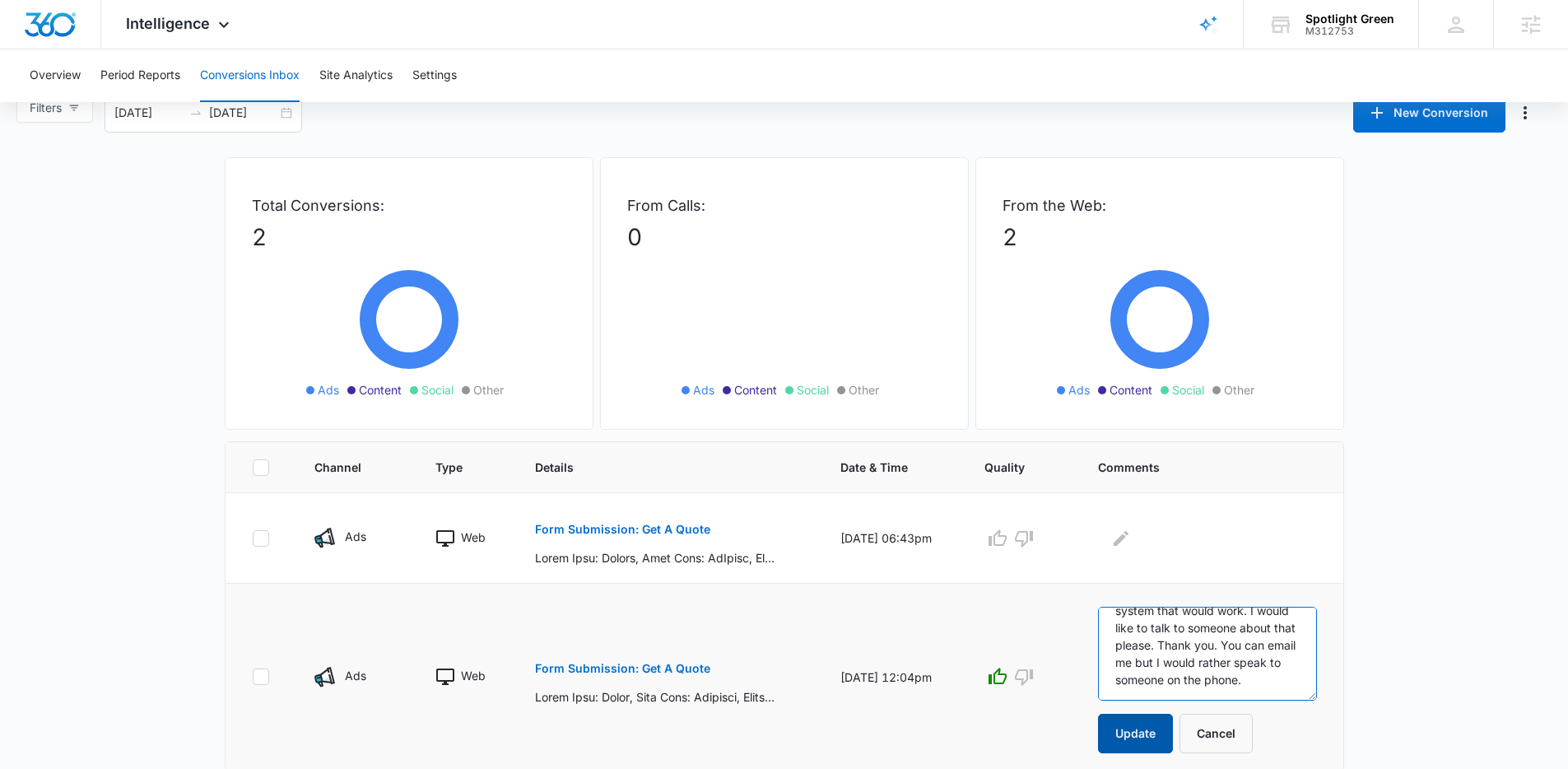
scroll to position [27, 0]
click at [1164, 729] on button "Update" at bounding box center [1135, 733] width 74 height 40
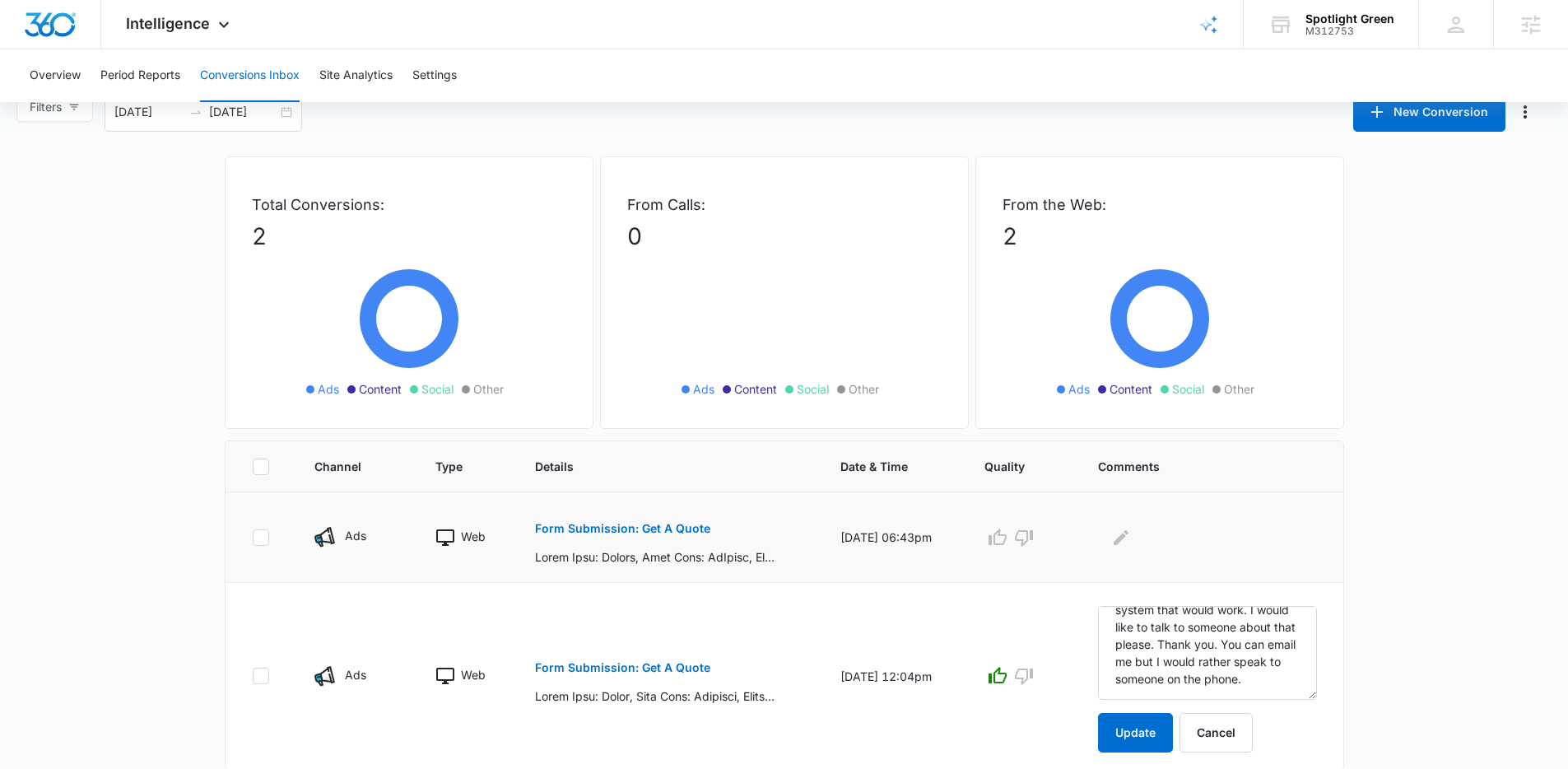
click at [570, 539] on button "Form Submission: Get A Quote" at bounding box center [623, 529] width 176 height 40
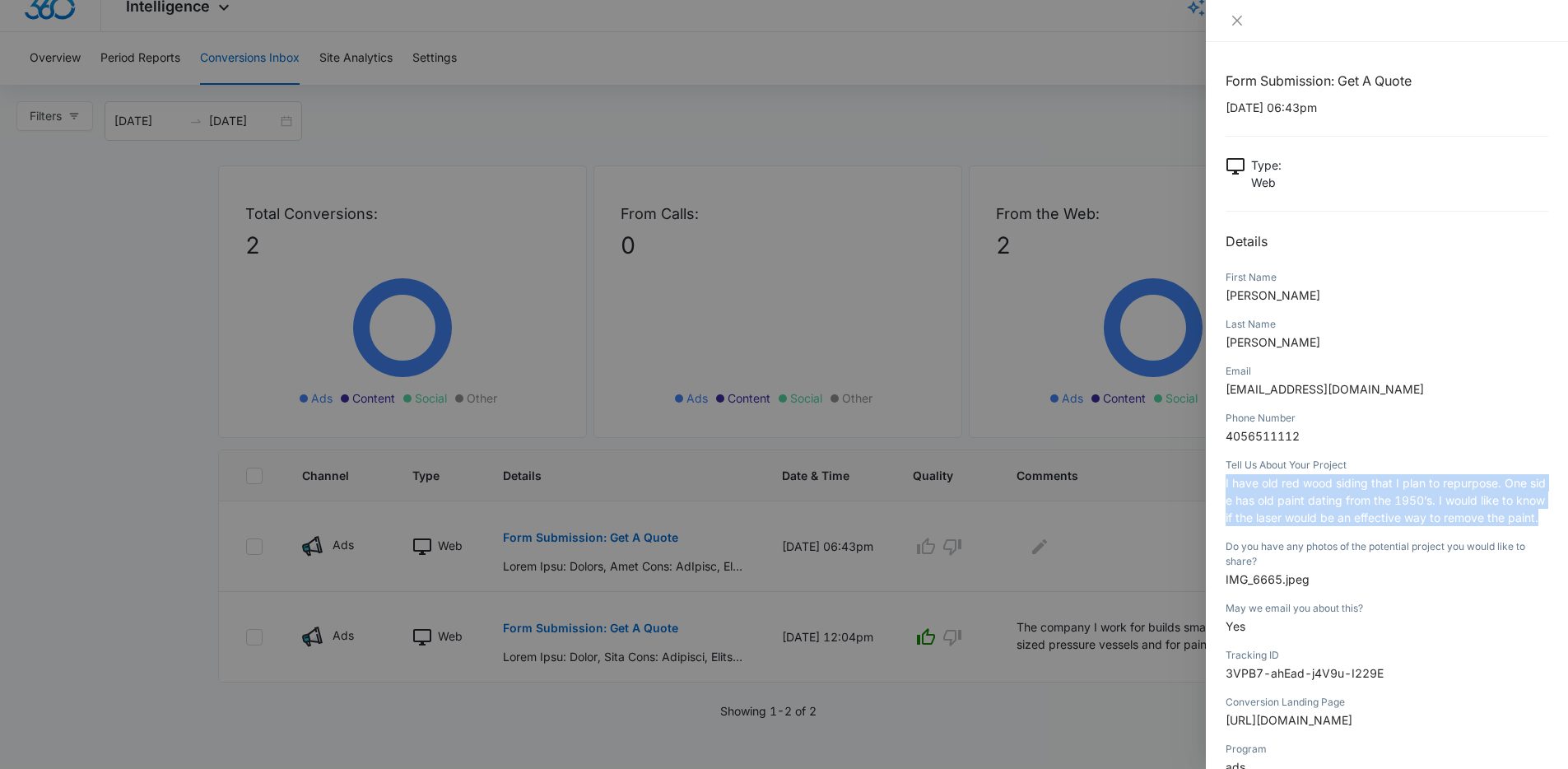
drag, startPoint x: 1310, startPoint y: 537, endPoint x: 1219, endPoint y: 482, distance: 106.3
click at [1219, 482] on div "Form Submission: Get A Quote 08/10/2025 at 06:43pm Type : Web Details First Nam…" at bounding box center [1386, 405] width 362 height 727
copy span "I have old red wood siding that I plan to repurpose. One side has old paint dat…"
click at [1028, 541] on div at bounding box center [784, 384] width 1568 height 769
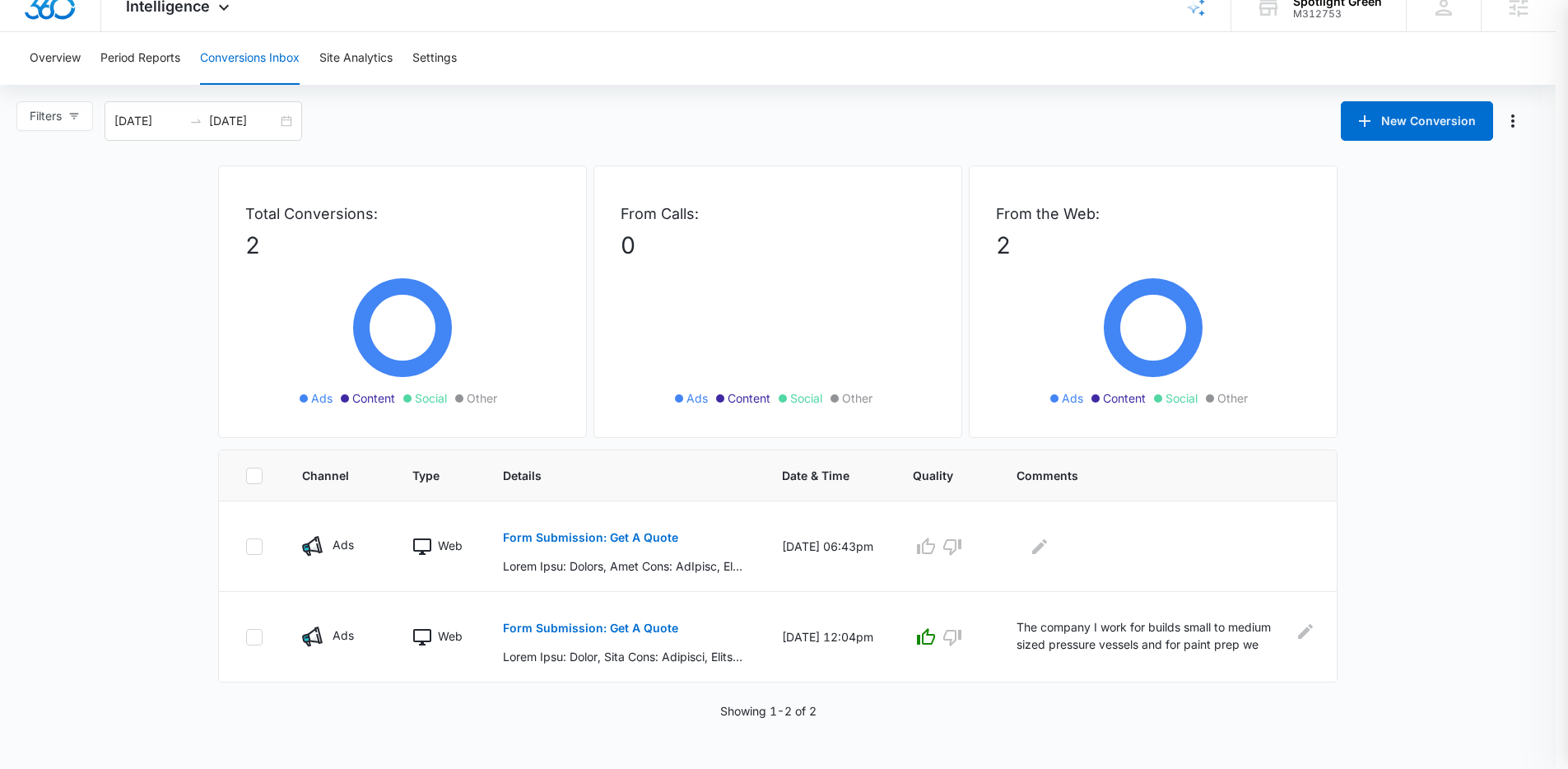
scroll to position [0, 0]
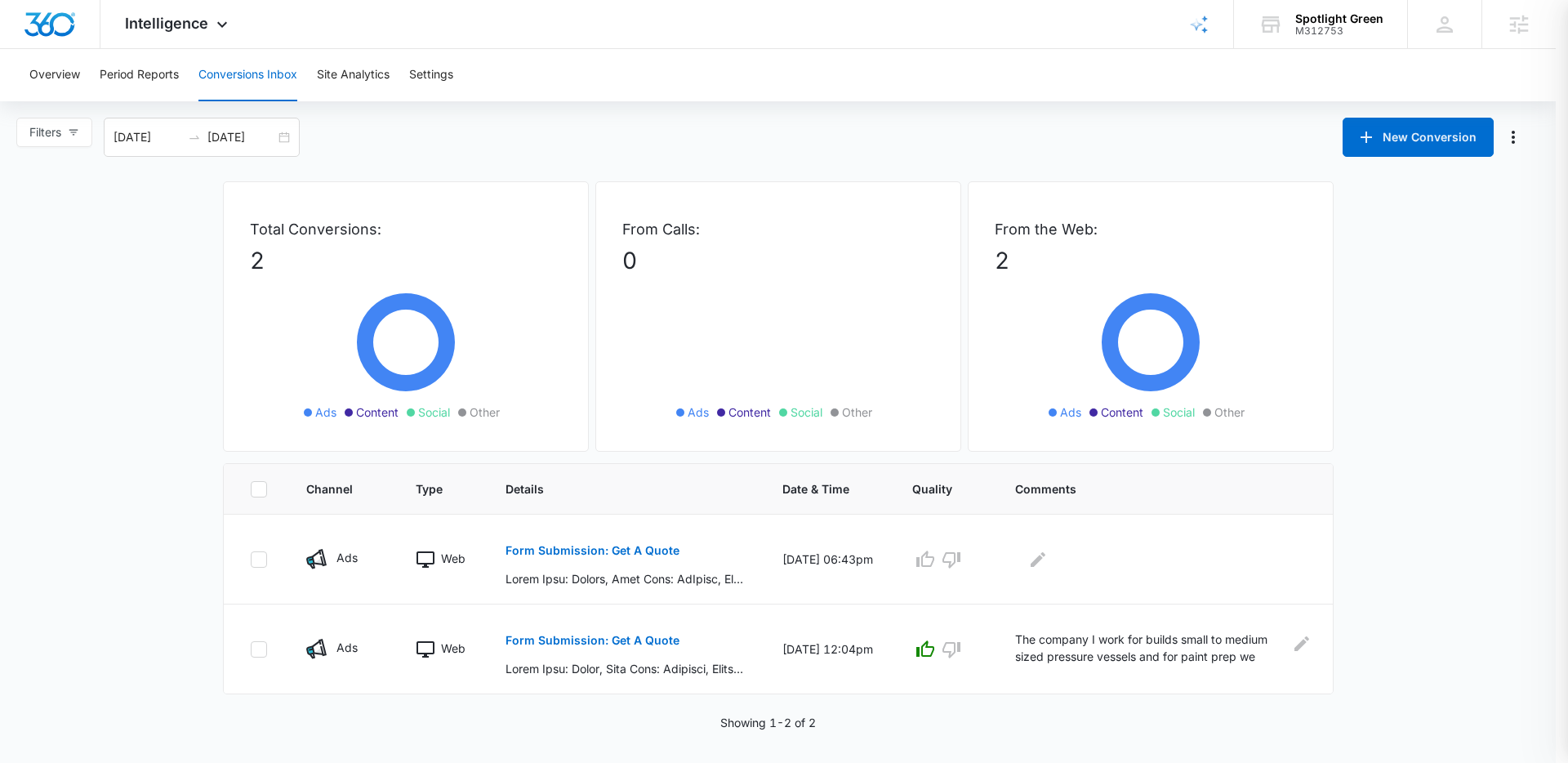
click at [1033, 537] on td at bounding box center [1164, 559] width 337 height 90
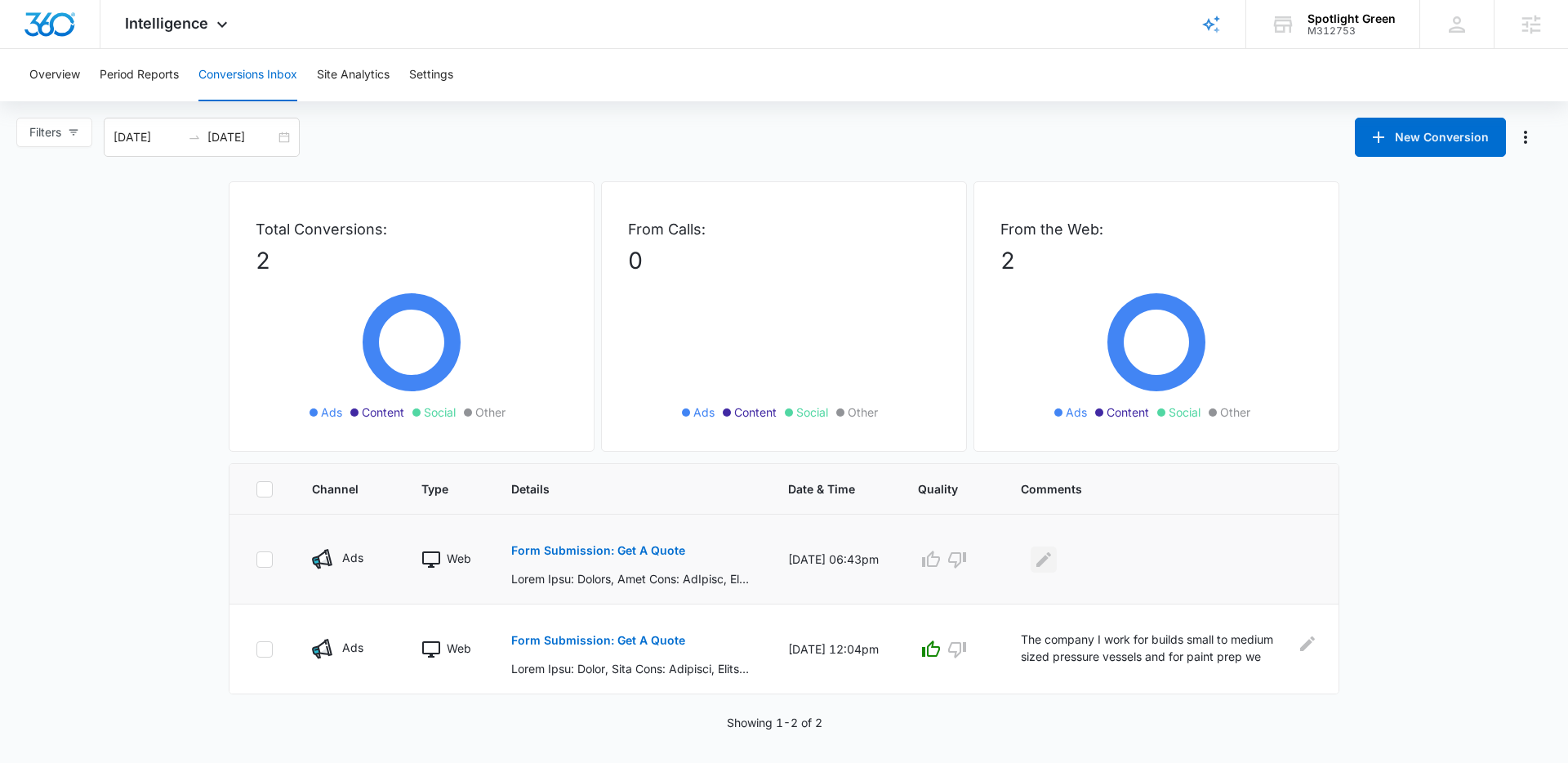
click at [1046, 560] on icon "Edit Comments" at bounding box center [1044, 558] width 15 height 15
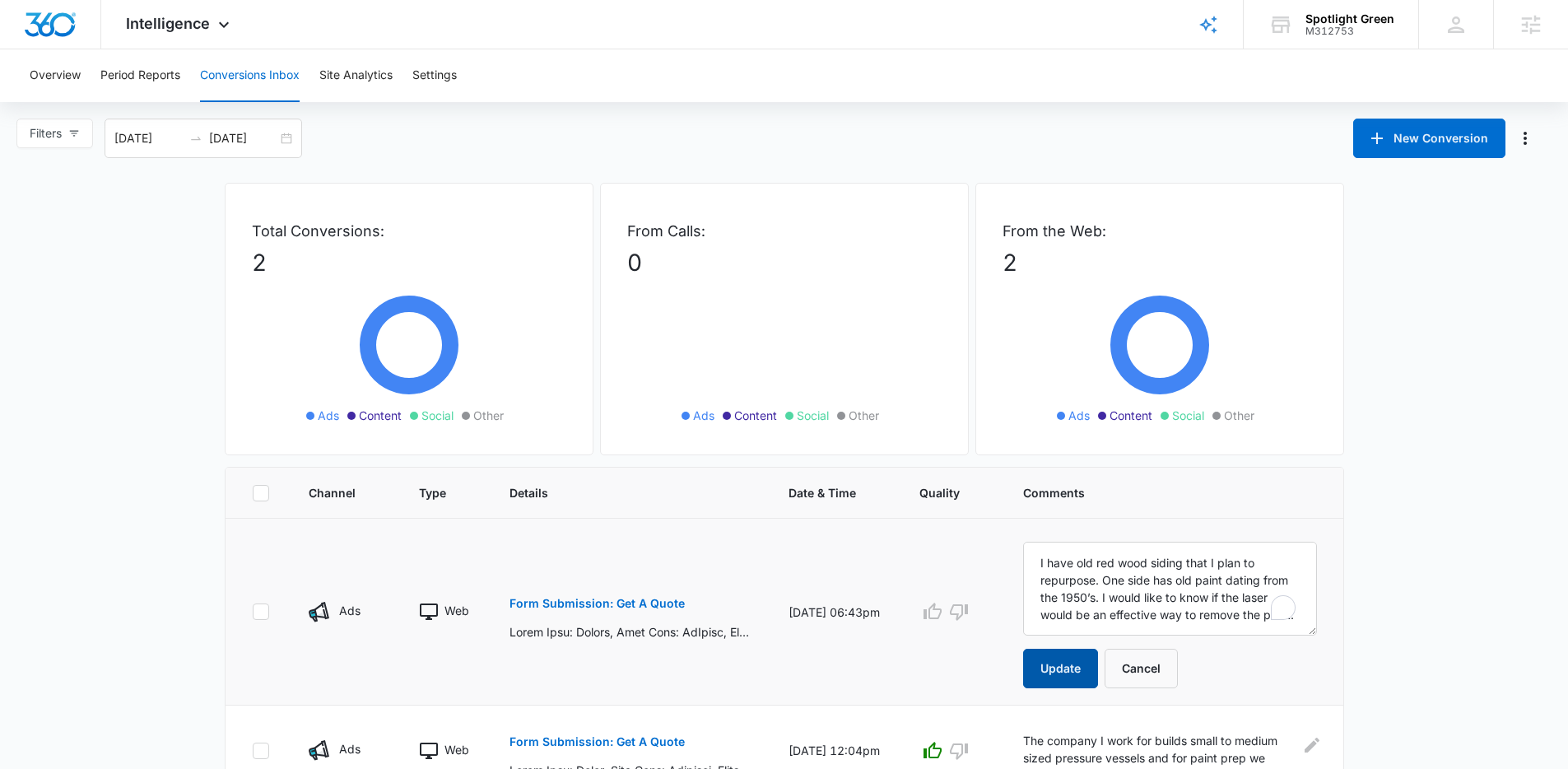
type textarea "I have old red wood siding that I plan to repurpose. One side has old paint dat…"
click at [1080, 670] on button "Update" at bounding box center [1060, 669] width 74 height 40
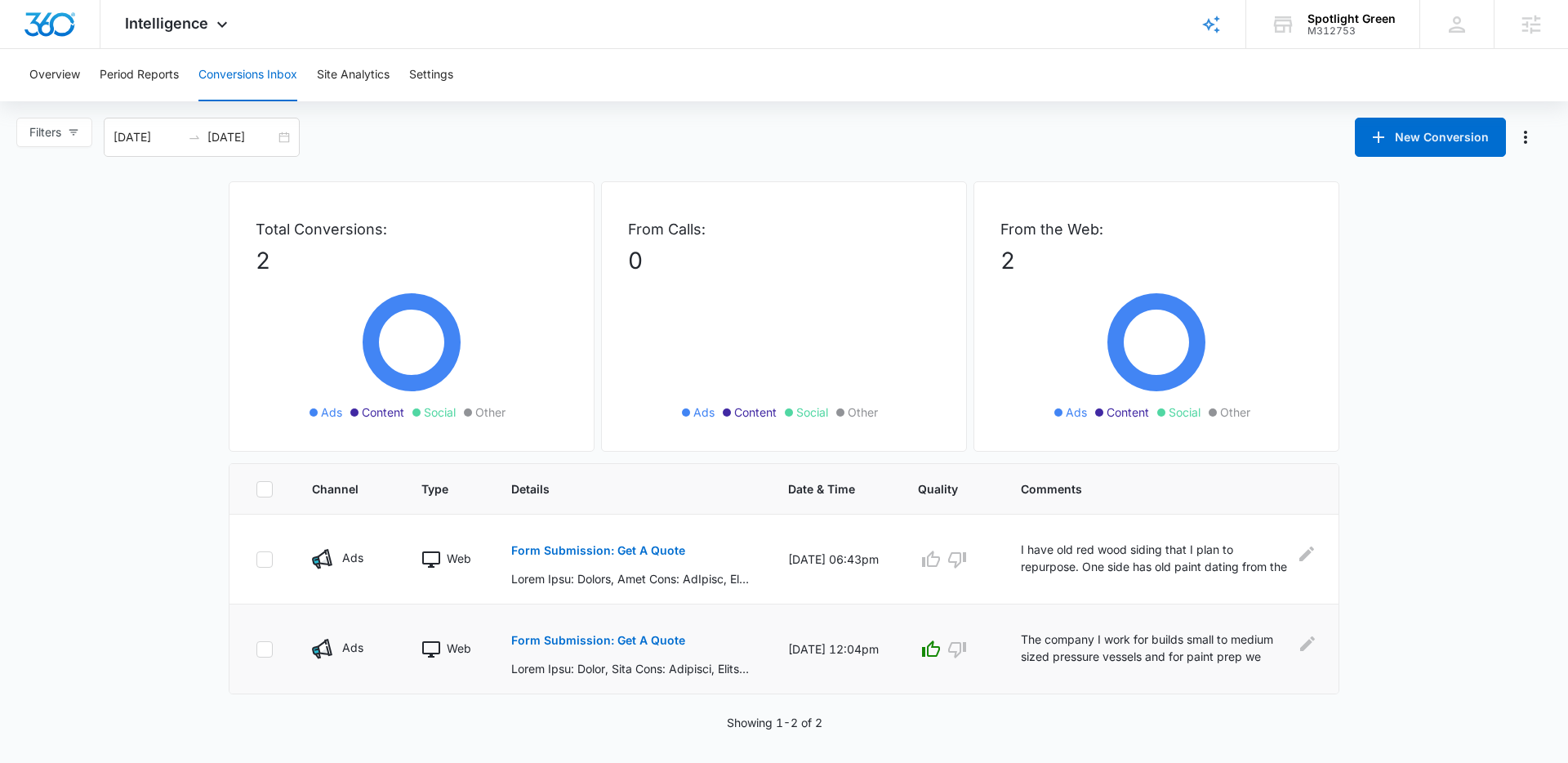
click at [1066, 679] on td "The company I work for builds small to medium sized pressure vessels and for pa…" at bounding box center [1170, 649] width 337 height 90
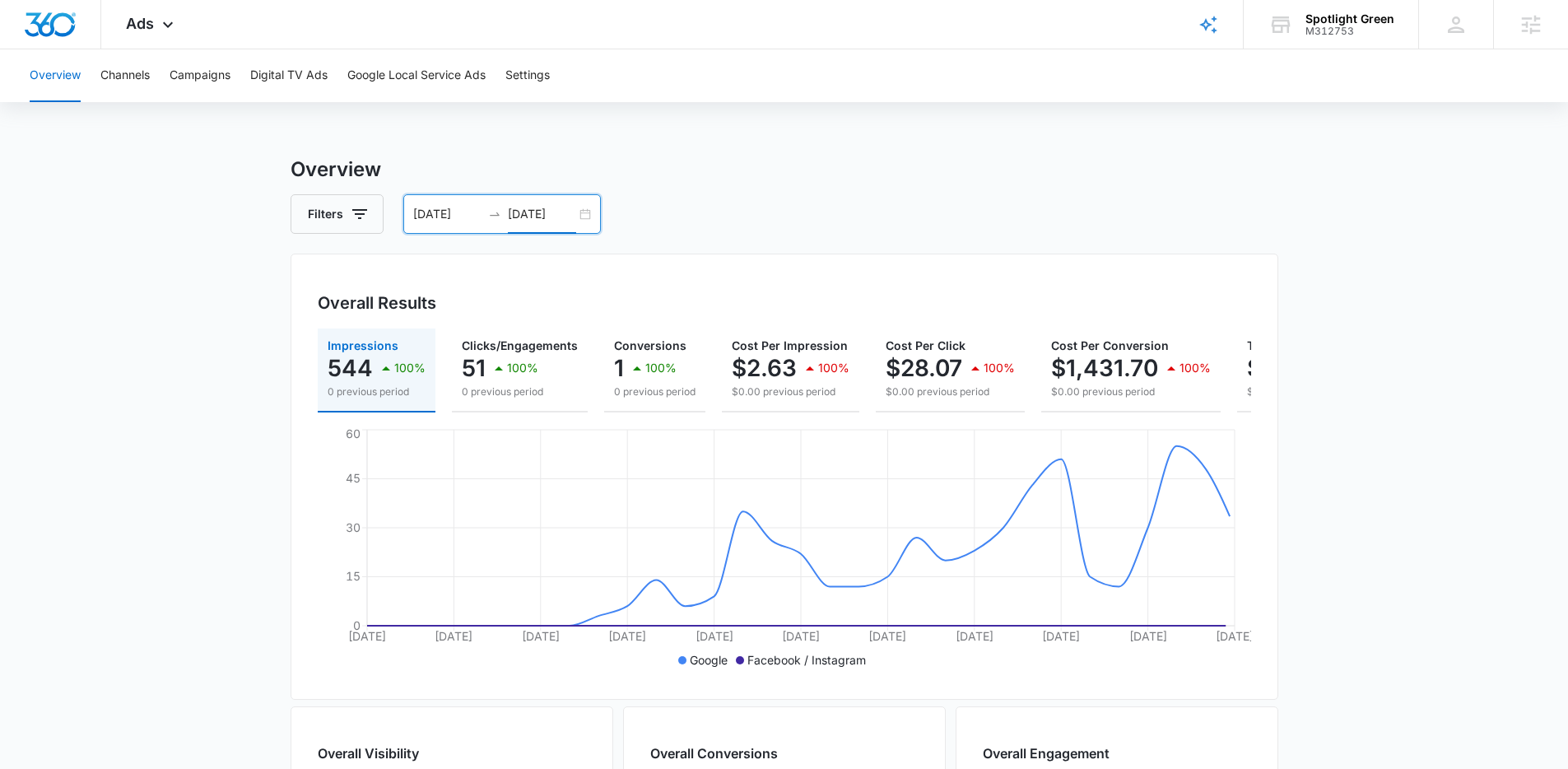
click at [564, 214] on input "[DATE]" at bounding box center [541, 214] width 69 height 18
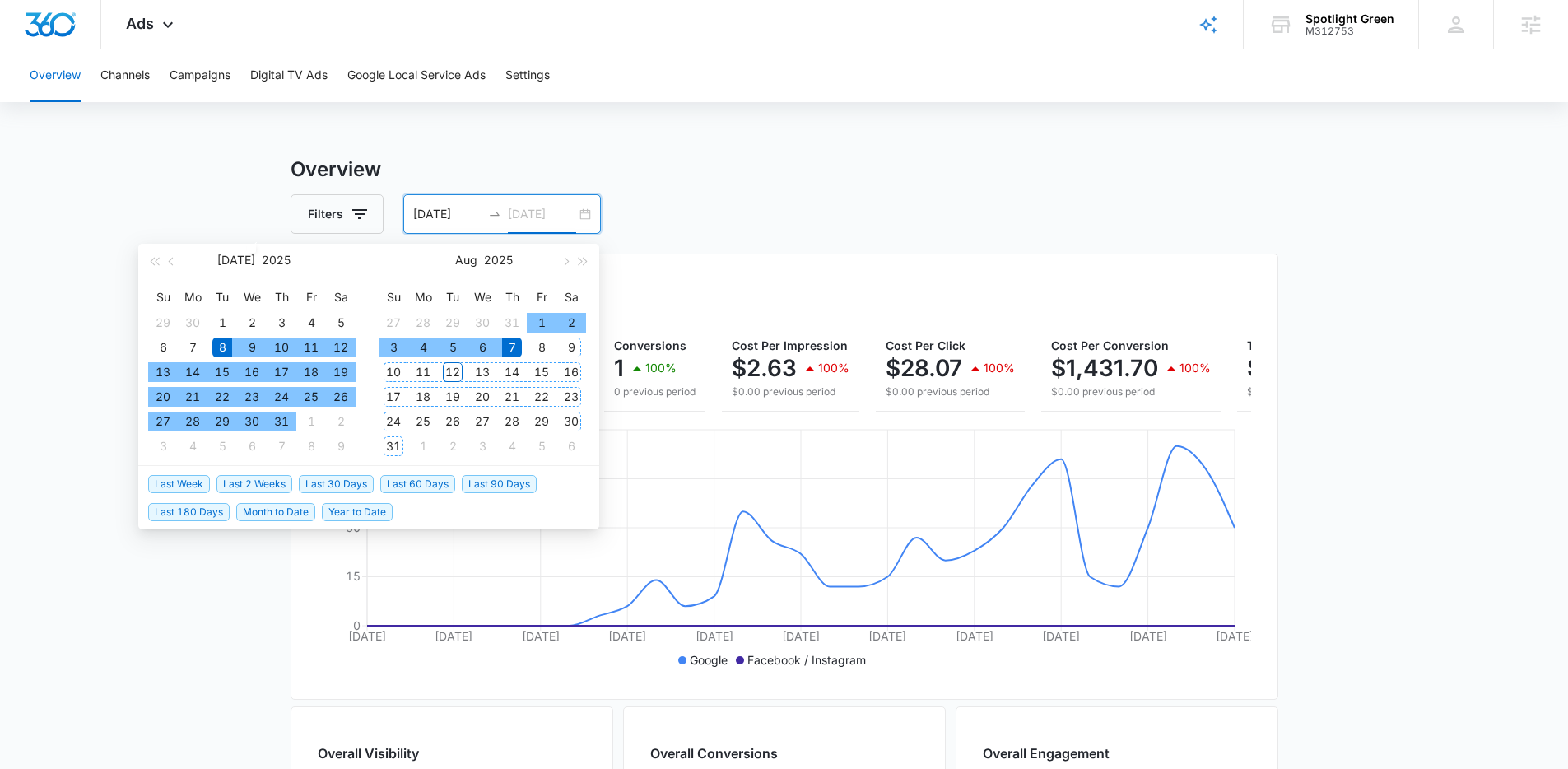
type input "[DATE]"
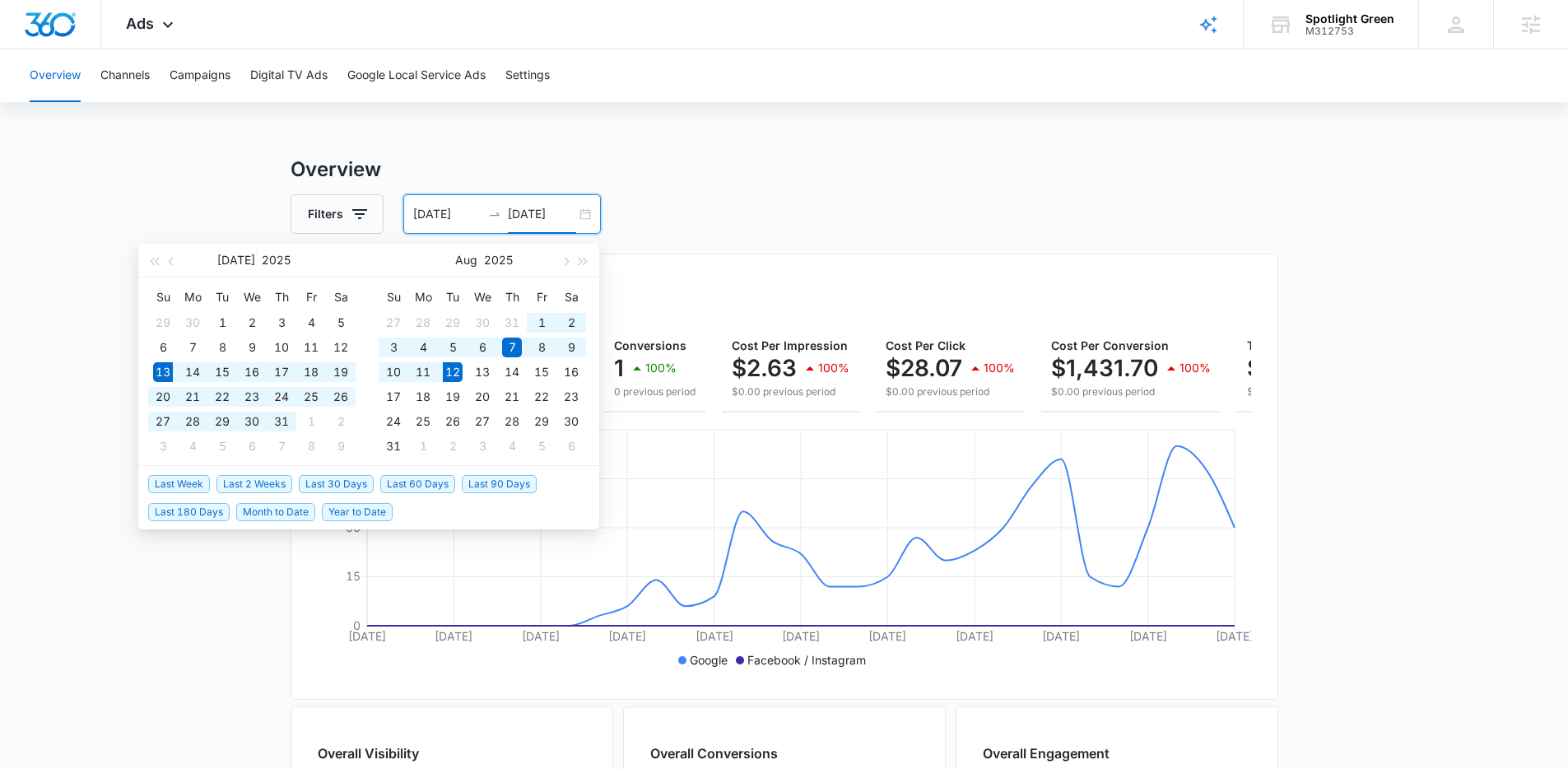
click at [357, 480] on span "Last 30 Days" at bounding box center [336, 484] width 74 height 18
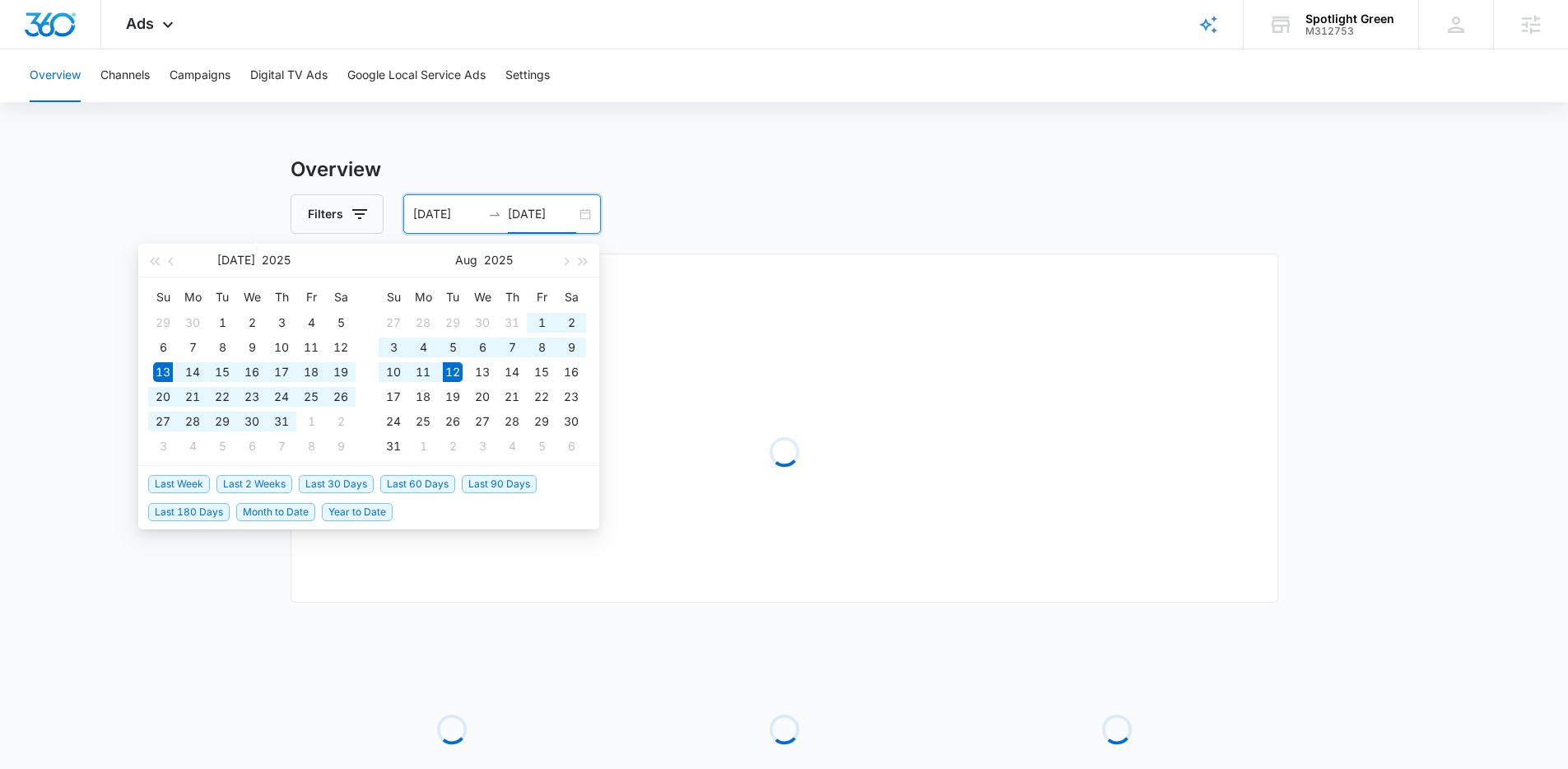
type input "[DATE]"
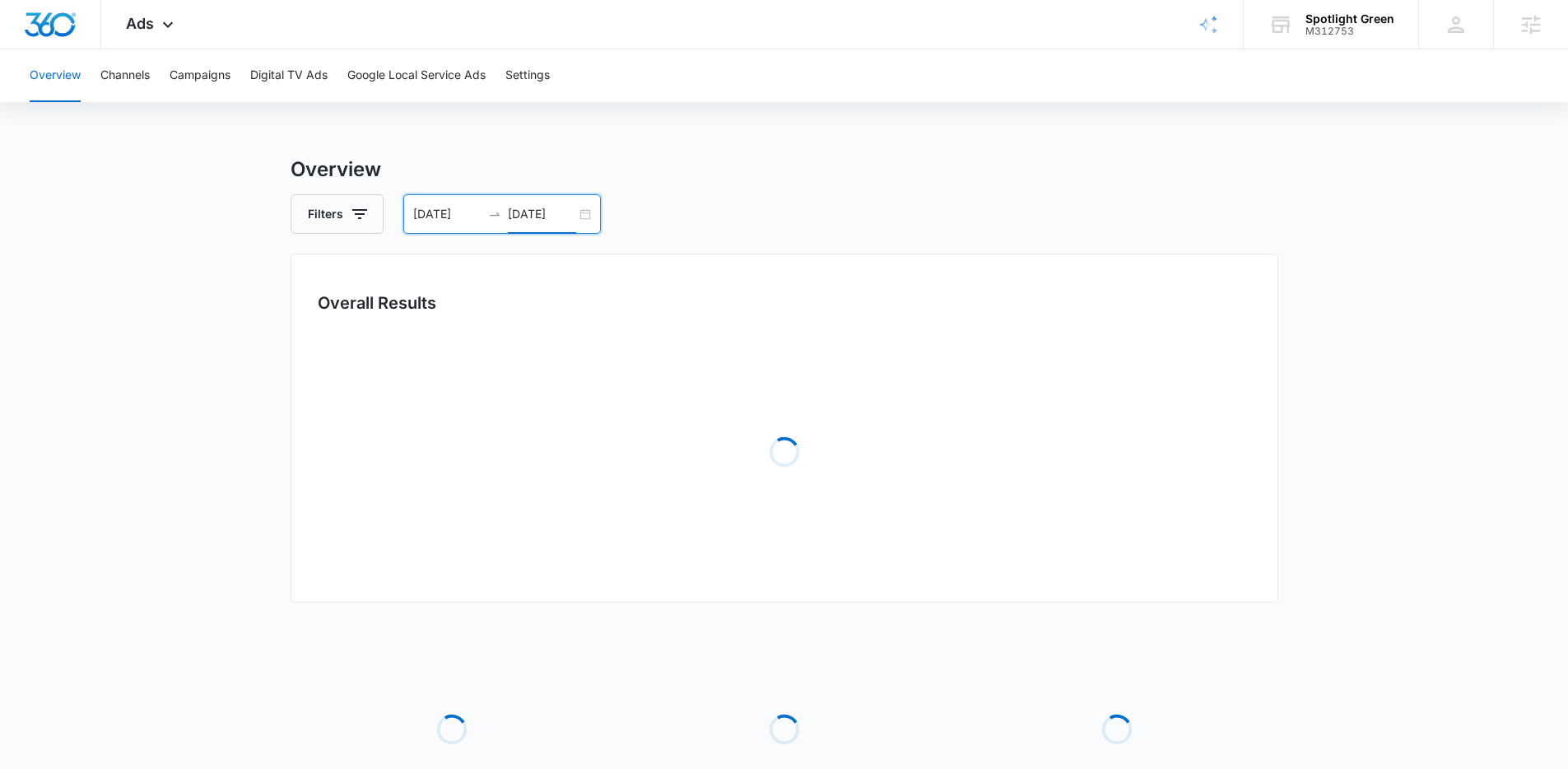
click at [580, 166] on h3 "Overview" at bounding box center [784, 170] width 988 height 30
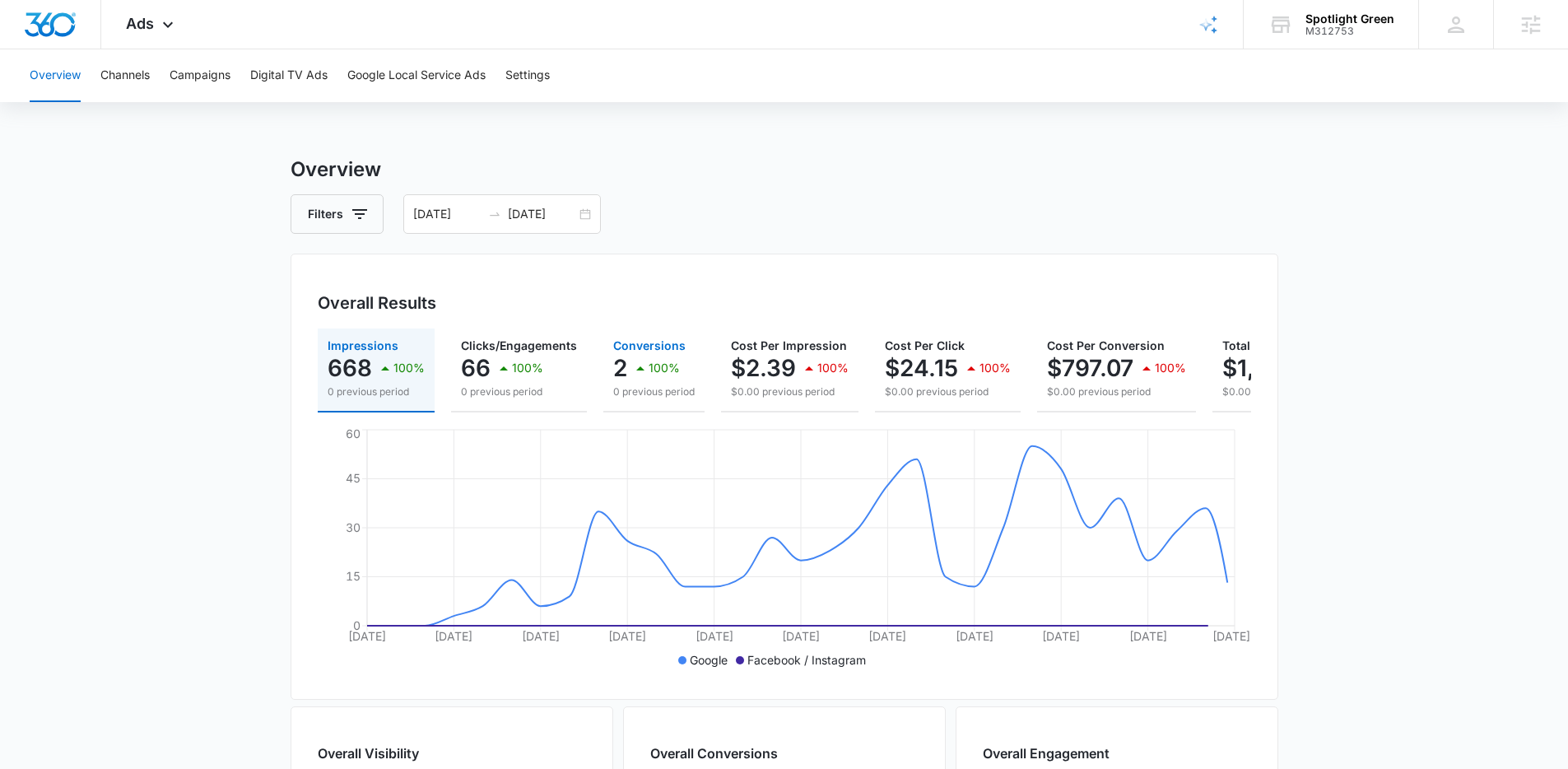
click at [629, 386] on p "0 previous period" at bounding box center [653, 391] width 81 height 15
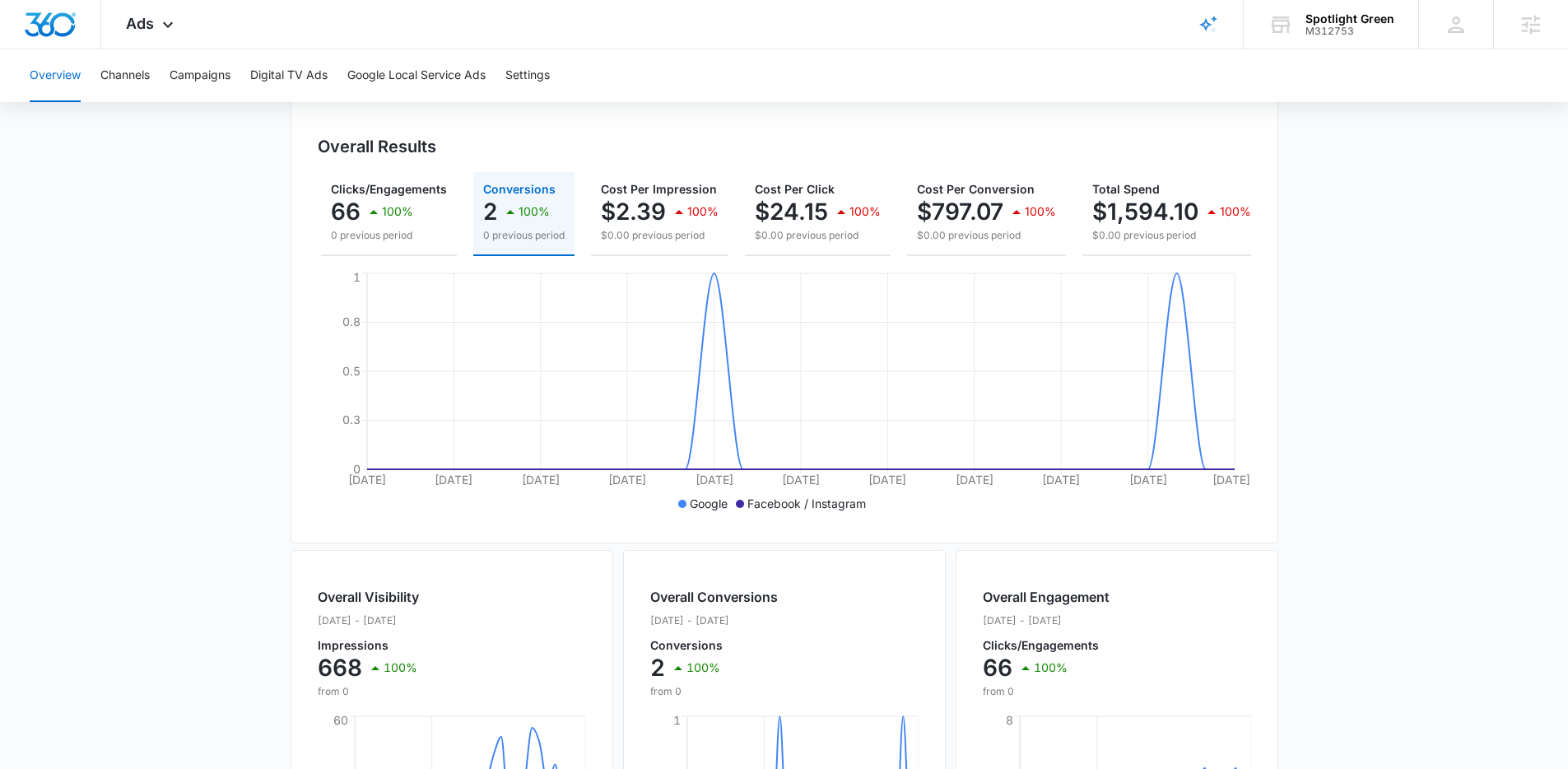
scroll to position [335, 0]
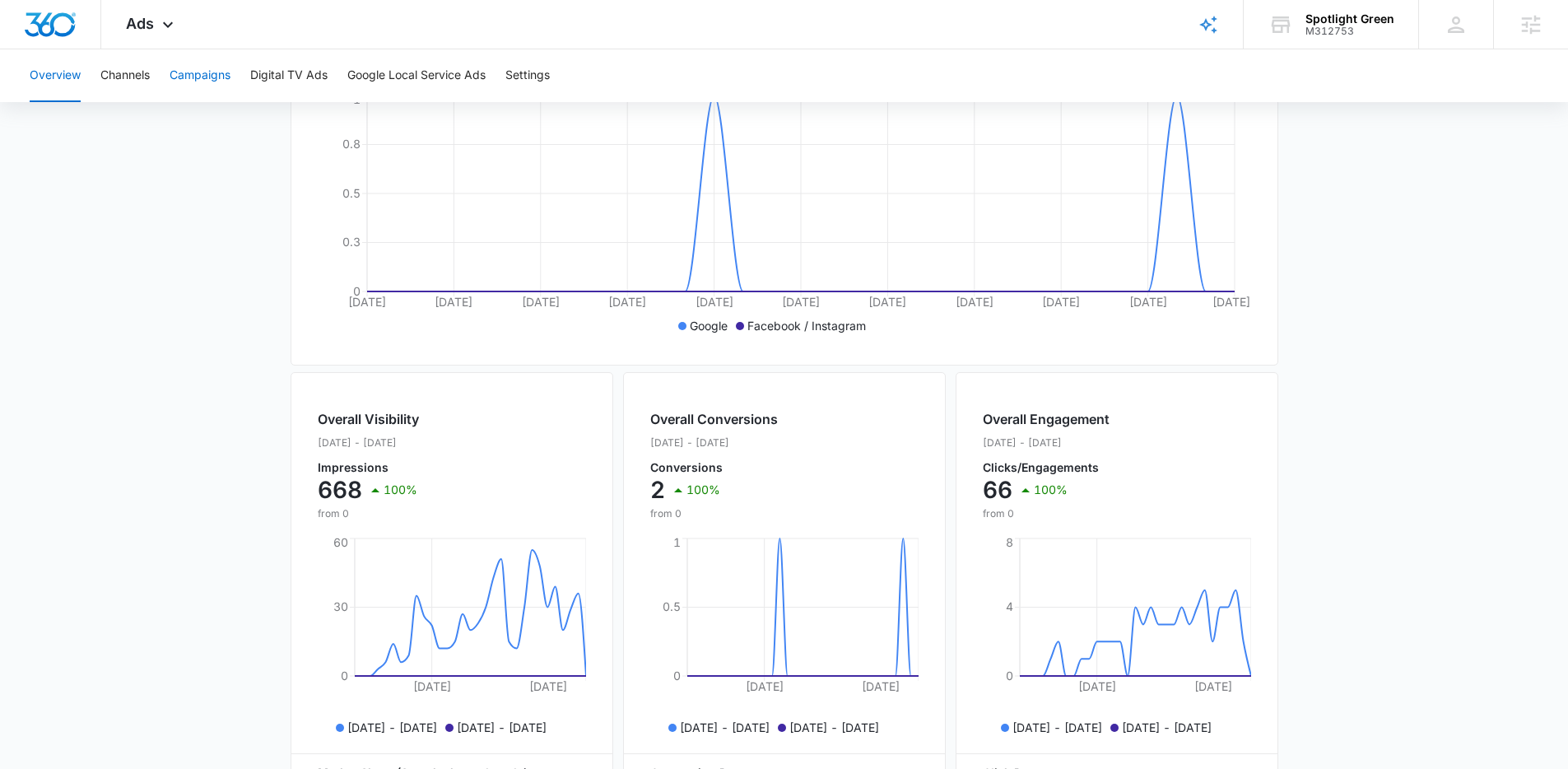
drag, startPoint x: 224, startPoint y: 76, endPoint x: 243, endPoint y: 67, distance: 21.0
click at [224, 76] on button "Campaigns" at bounding box center [200, 76] width 61 height 53
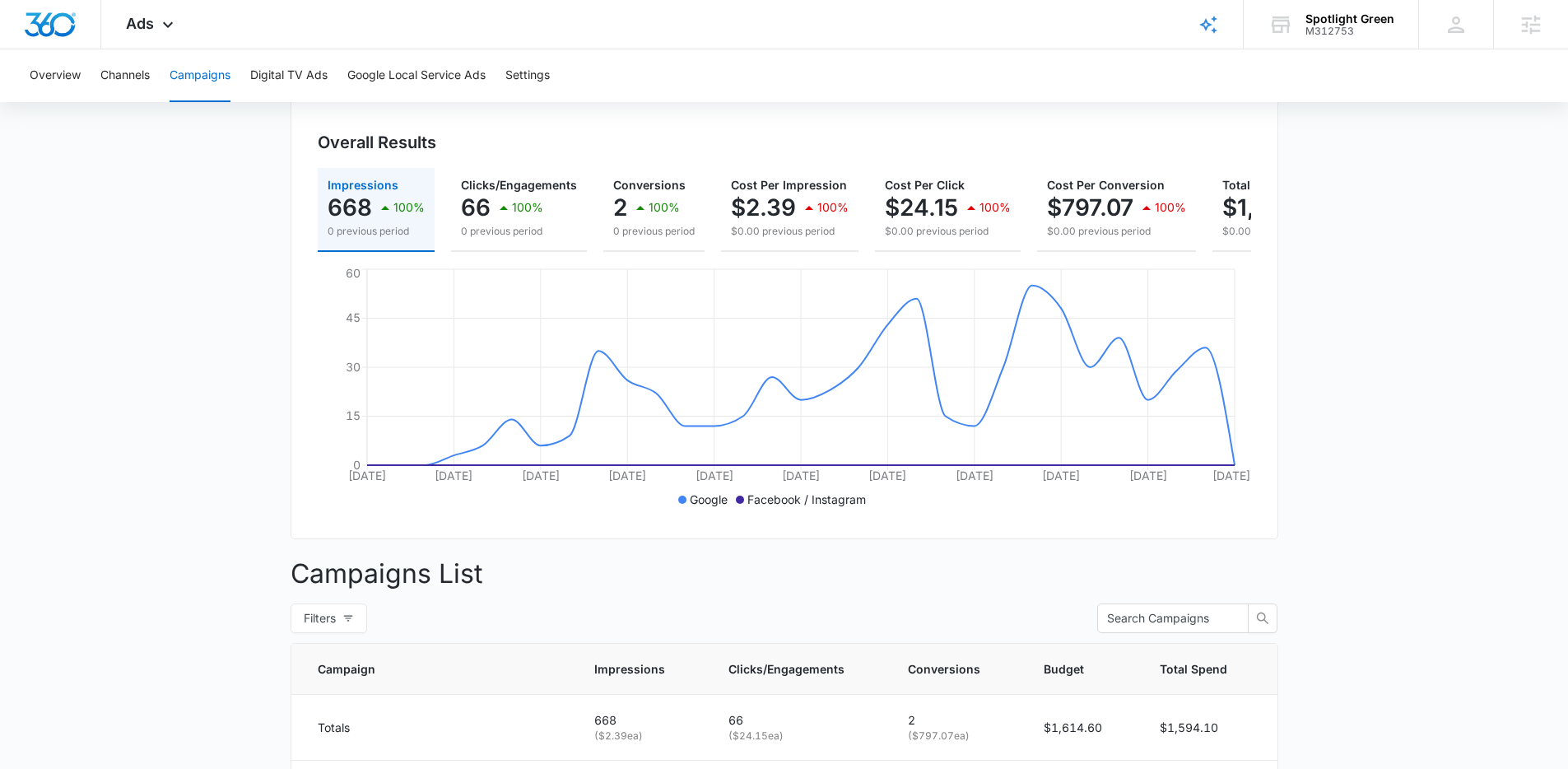
drag, startPoint x: 1393, startPoint y: 446, endPoint x: 1411, endPoint y: 450, distance: 18.4
click at [1394, 446] on main "Campaigns Filters [DATE] [DATE] Overall Results Impressions 668 100% 0 previous…" at bounding box center [784, 572] width 1568 height 1156
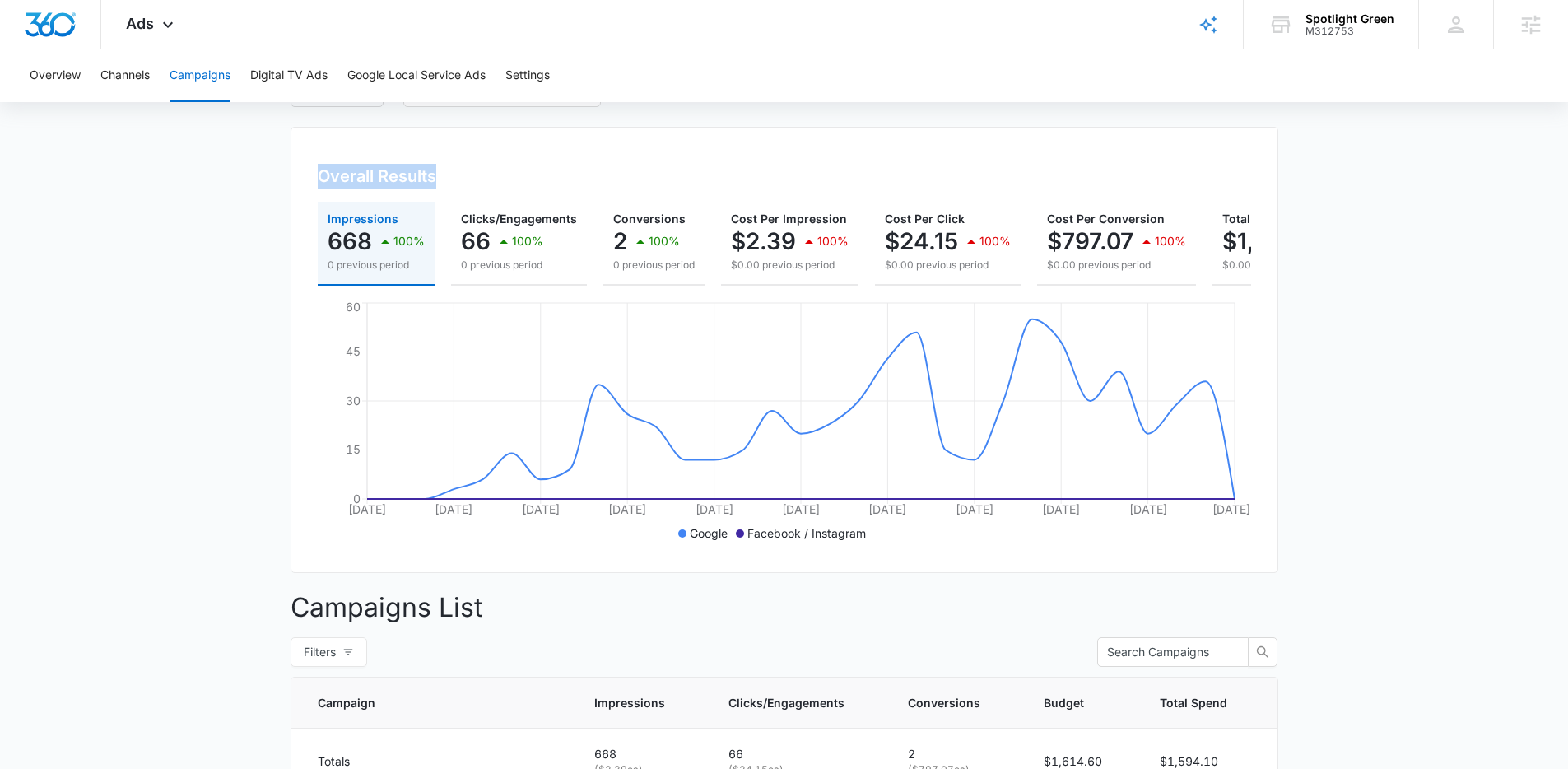
drag, startPoint x: 315, startPoint y: 169, endPoint x: 436, endPoint y: 183, distance: 121.8
click at [436, 183] on div "Overall Results Impressions 668 100% 0 previous period Clicks/Engagements 66 10…" at bounding box center [784, 350] width 988 height 446
click at [377, 156] on div "Overall Results Impressions 668 100% 0 previous period Clicks/Engagements 66 10…" at bounding box center [784, 350] width 988 height 446
click at [539, 179] on div "Overall Results" at bounding box center [784, 176] width 933 height 25
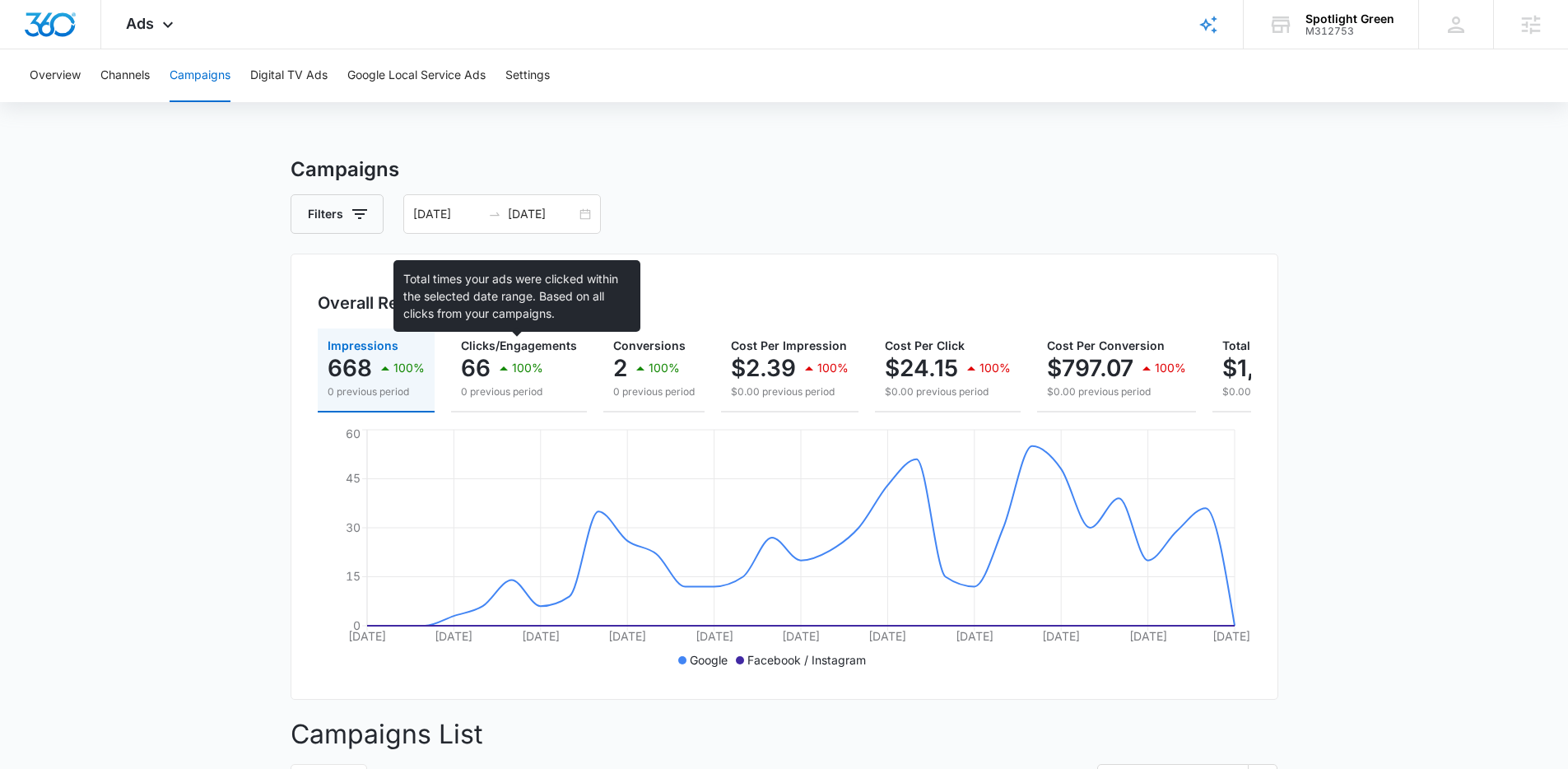
click at [479, 349] on span "Clicks/Engagements" at bounding box center [518, 346] width 116 height 14
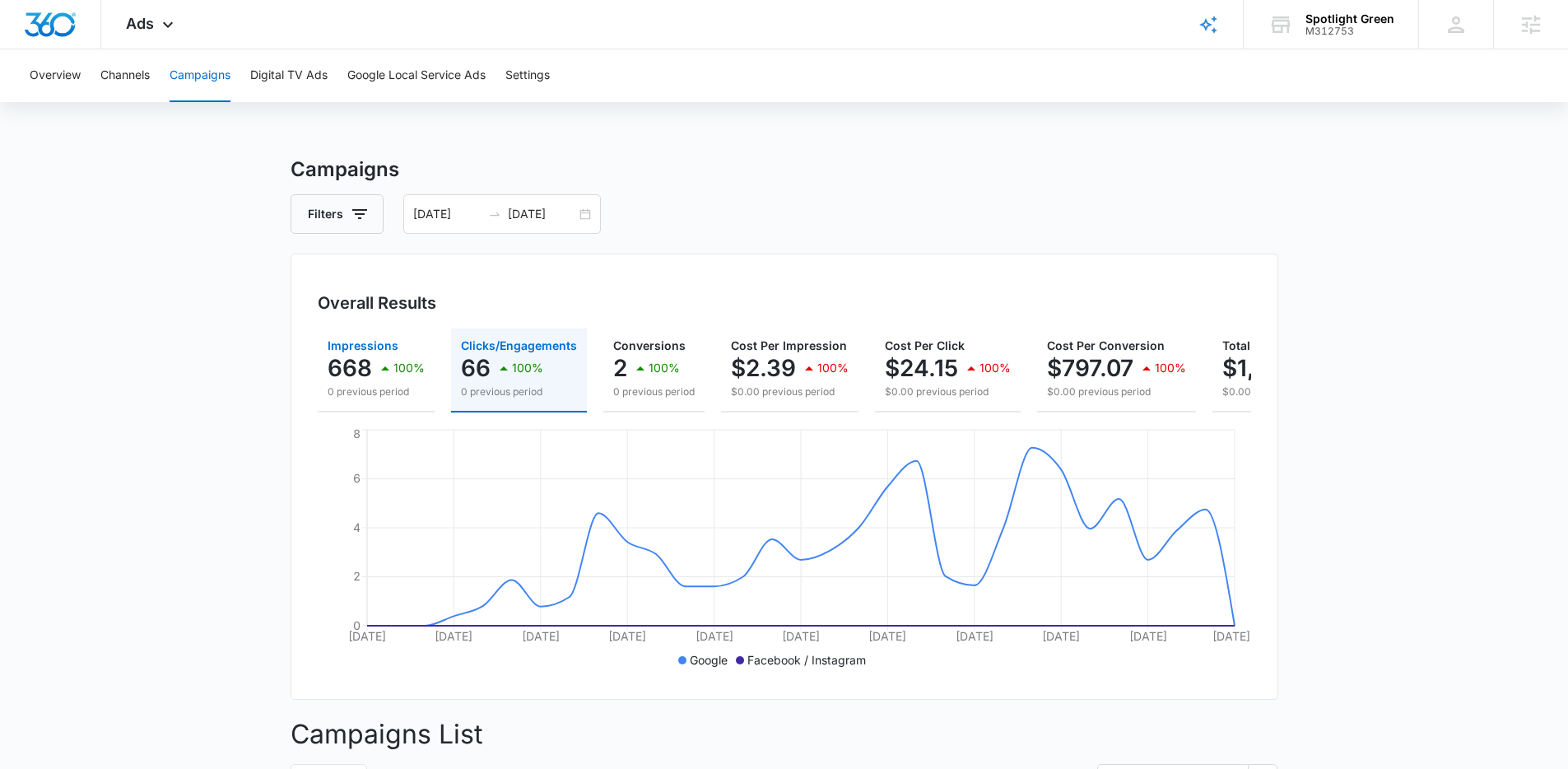
click at [396, 371] on p "100%" at bounding box center [408, 369] width 31 height 12
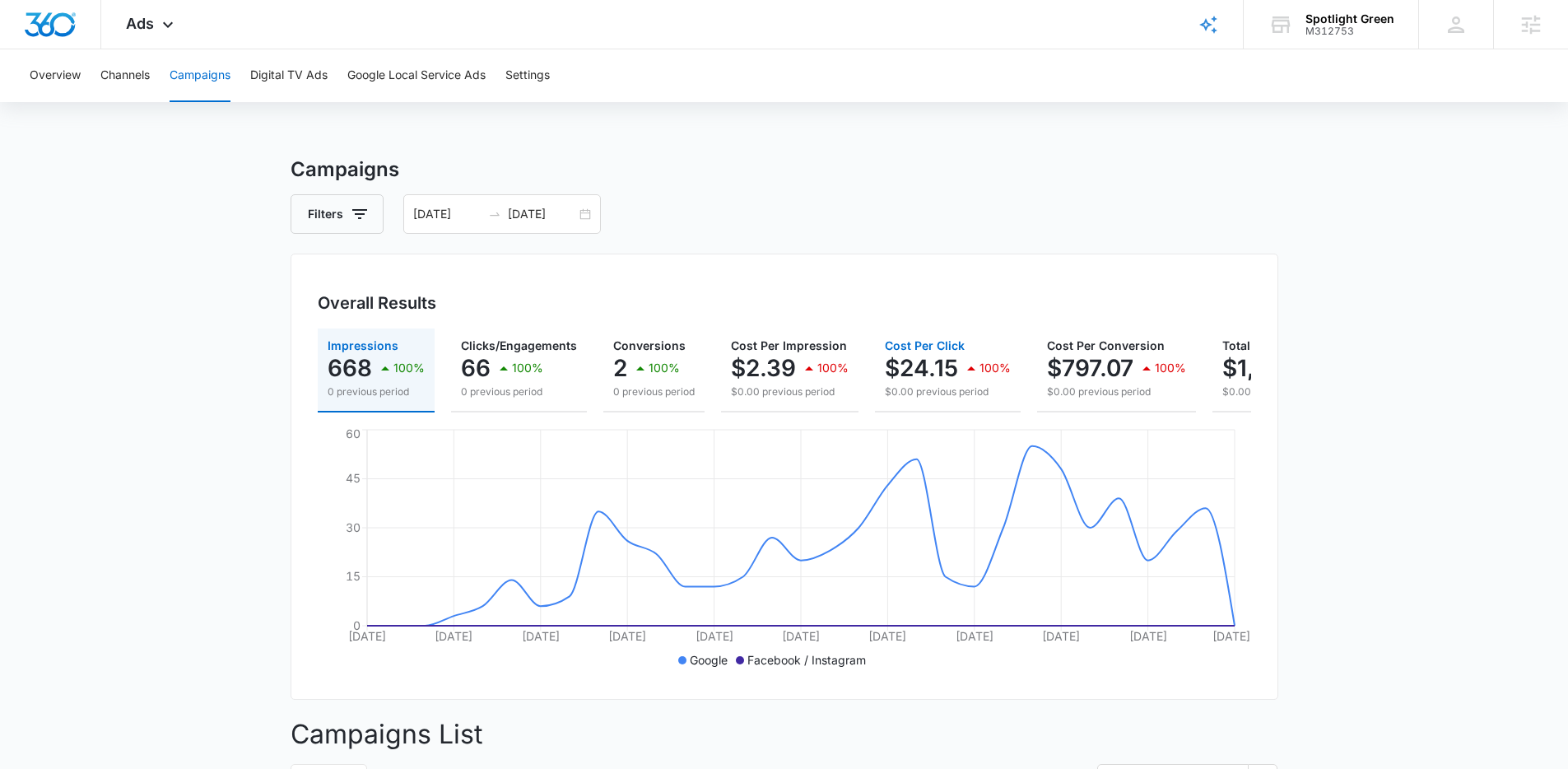
click at [912, 376] on p "$24.15" at bounding box center [922, 368] width 73 height 27
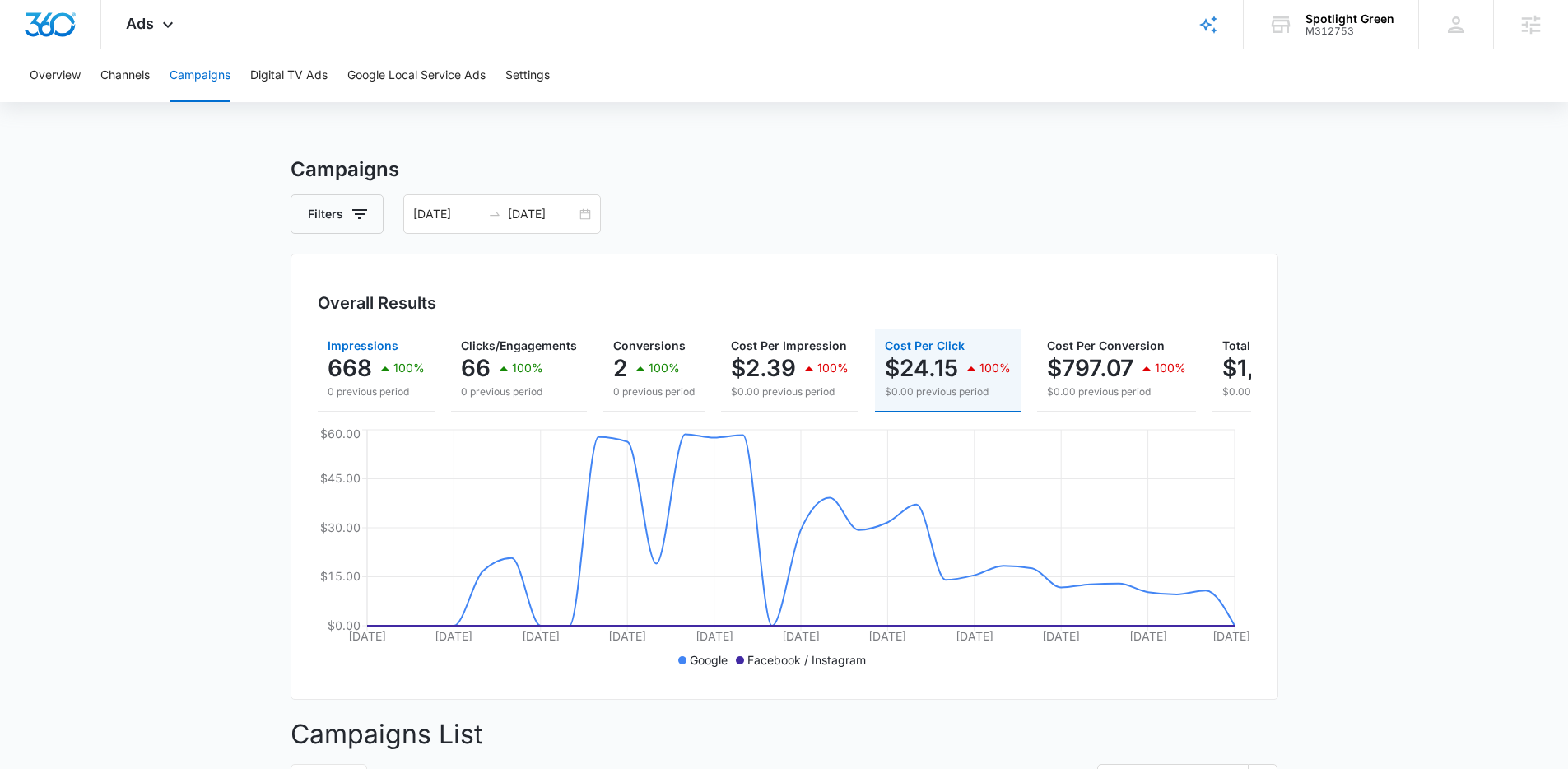
click at [401, 388] on p "0 previous period" at bounding box center [376, 391] width 97 height 15
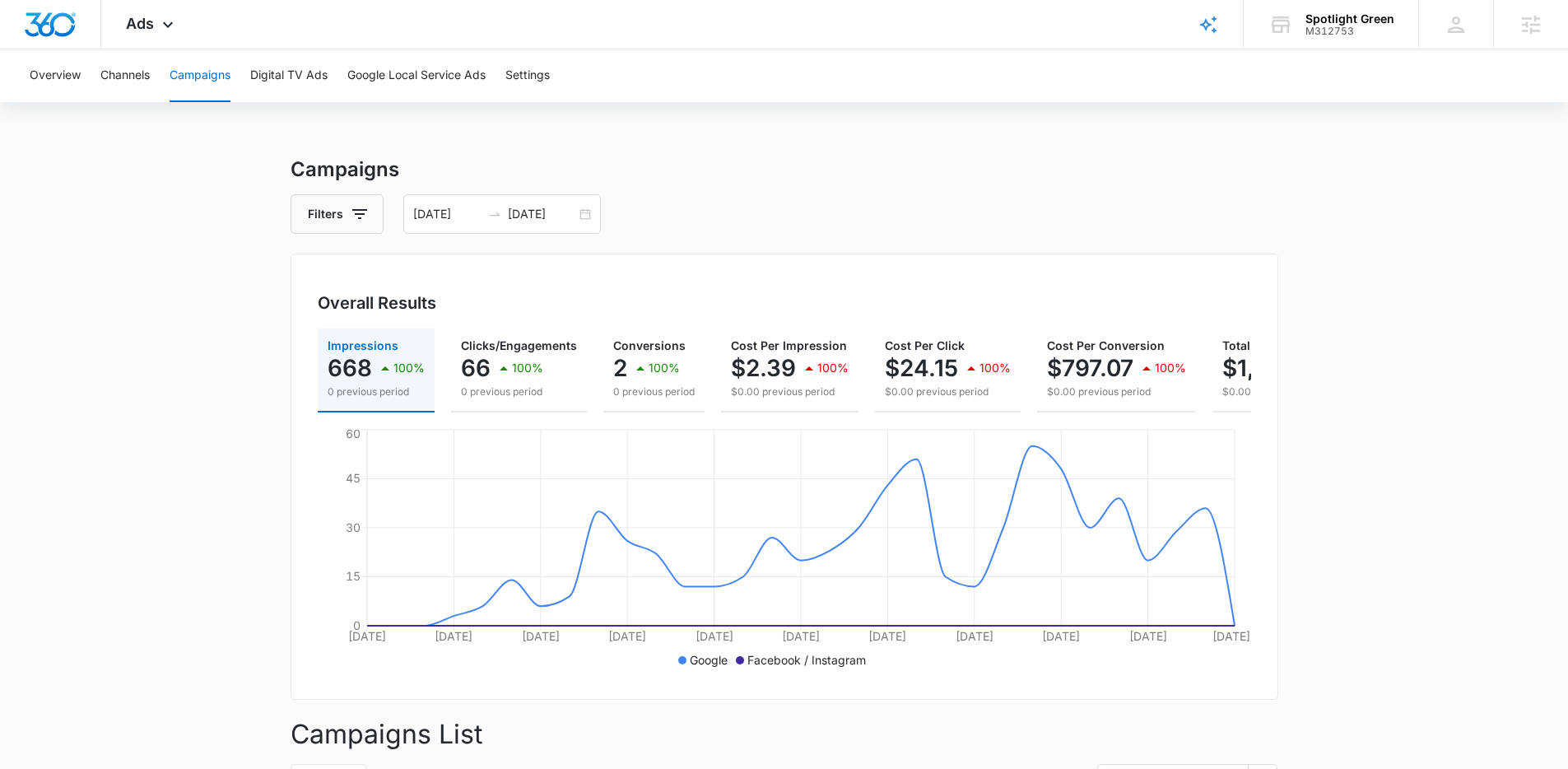
click at [356, 246] on div "Campaigns Filters 07/13/2025 08/12/2025 Overall Results Impressions 668 100% 0 …" at bounding box center [784, 733] width 988 height 1156
drag, startPoint x: 687, startPoint y: 236, endPoint x: 279, endPoint y: 114, distance: 425.8
click at [687, 236] on div "Campaigns Filters 07/13/2025 08/12/2025 Overall Results Impressions 668 100% 0 …" at bounding box center [784, 733] width 988 height 1156
drag, startPoint x: 442, startPoint y: 85, endPoint x: 873, endPoint y: 83, distance: 431.0
click at [873, 83] on div "Overview Channels Campaigns Digital TV Ads Google Local Service Ads Settings" at bounding box center [784, 76] width 1528 height 53
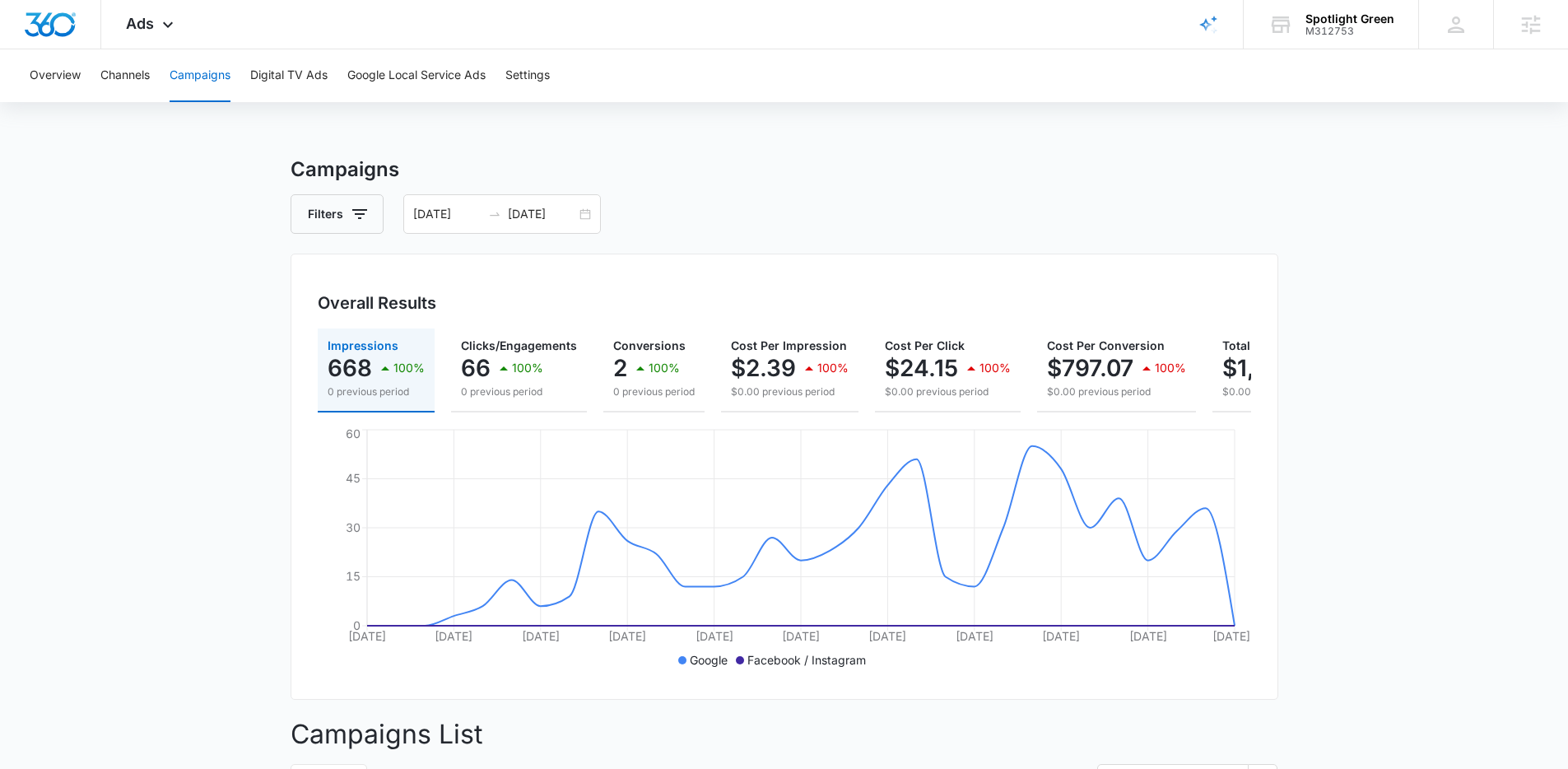
click at [873, 83] on div "Overview Channels Campaigns Digital TV Ads Google Local Service Ads Settings" at bounding box center [784, 76] width 1528 height 53
drag, startPoint x: 414, startPoint y: 165, endPoint x: 286, endPoint y: 179, distance: 128.8
click at [291, 180] on h3 "Campaigns" at bounding box center [784, 170] width 988 height 30
click at [281, 176] on main "Campaigns Filters 07/13/2025 08/12/2025 Overall Results Impressions 668 100% 0 …" at bounding box center [784, 733] width 1568 height 1156
click at [180, 506] on main "Campaigns Filters 07/13/2025 08/12/2025 Overall Results Impressions 668 100% 0 …" at bounding box center [784, 733] width 1568 height 1156
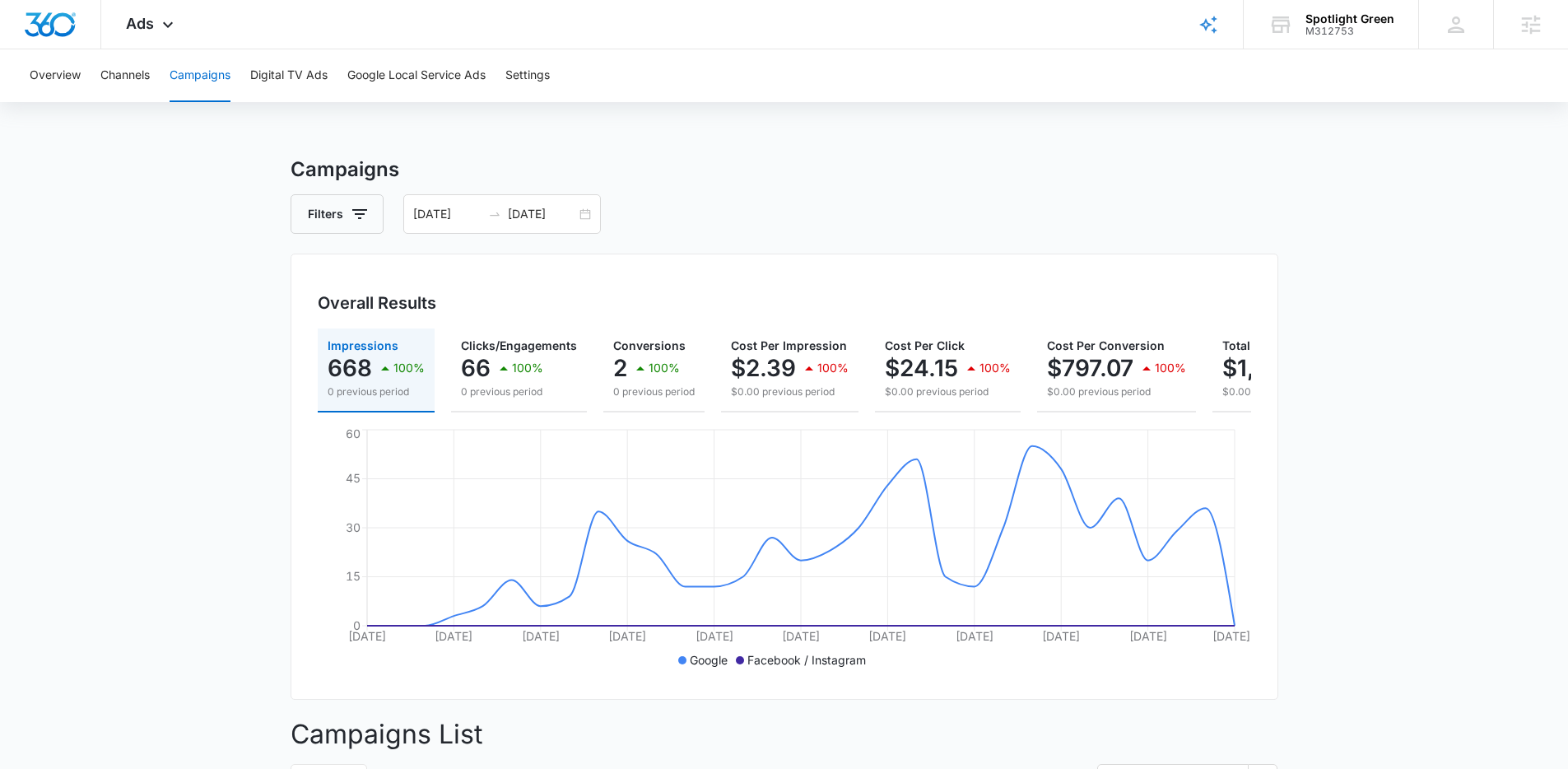
click at [243, 517] on main "Campaigns Filters 07/13/2025 08/12/2025 Overall Results Impressions 668 100% 0 …" at bounding box center [784, 733] width 1568 height 1156
drag, startPoint x: 289, startPoint y: 170, endPoint x: 422, endPoint y: 170, distance: 133.0
click at [422, 170] on h3 "Campaigns" at bounding box center [784, 170] width 988 height 30
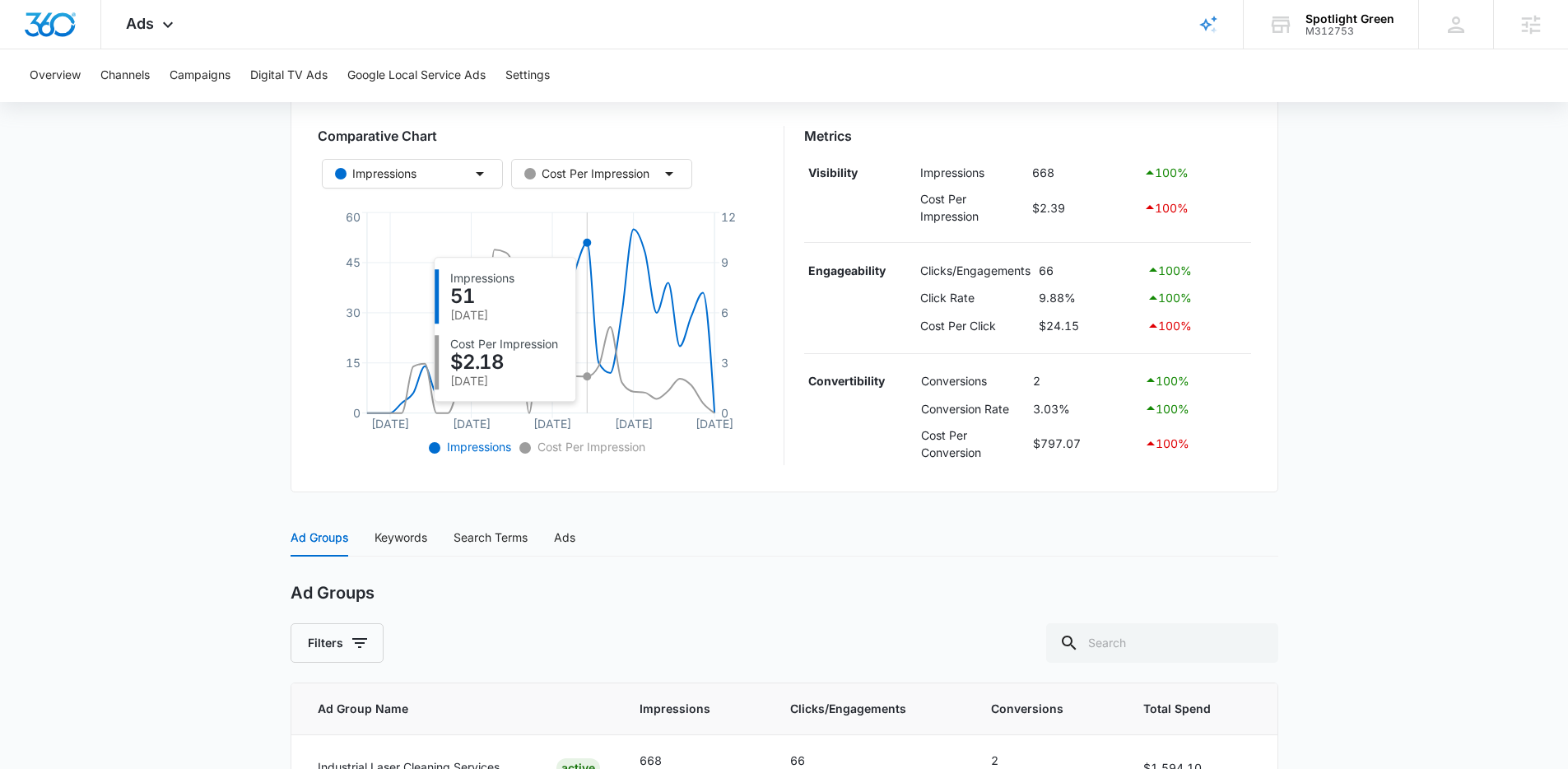
scroll to position [602, 0]
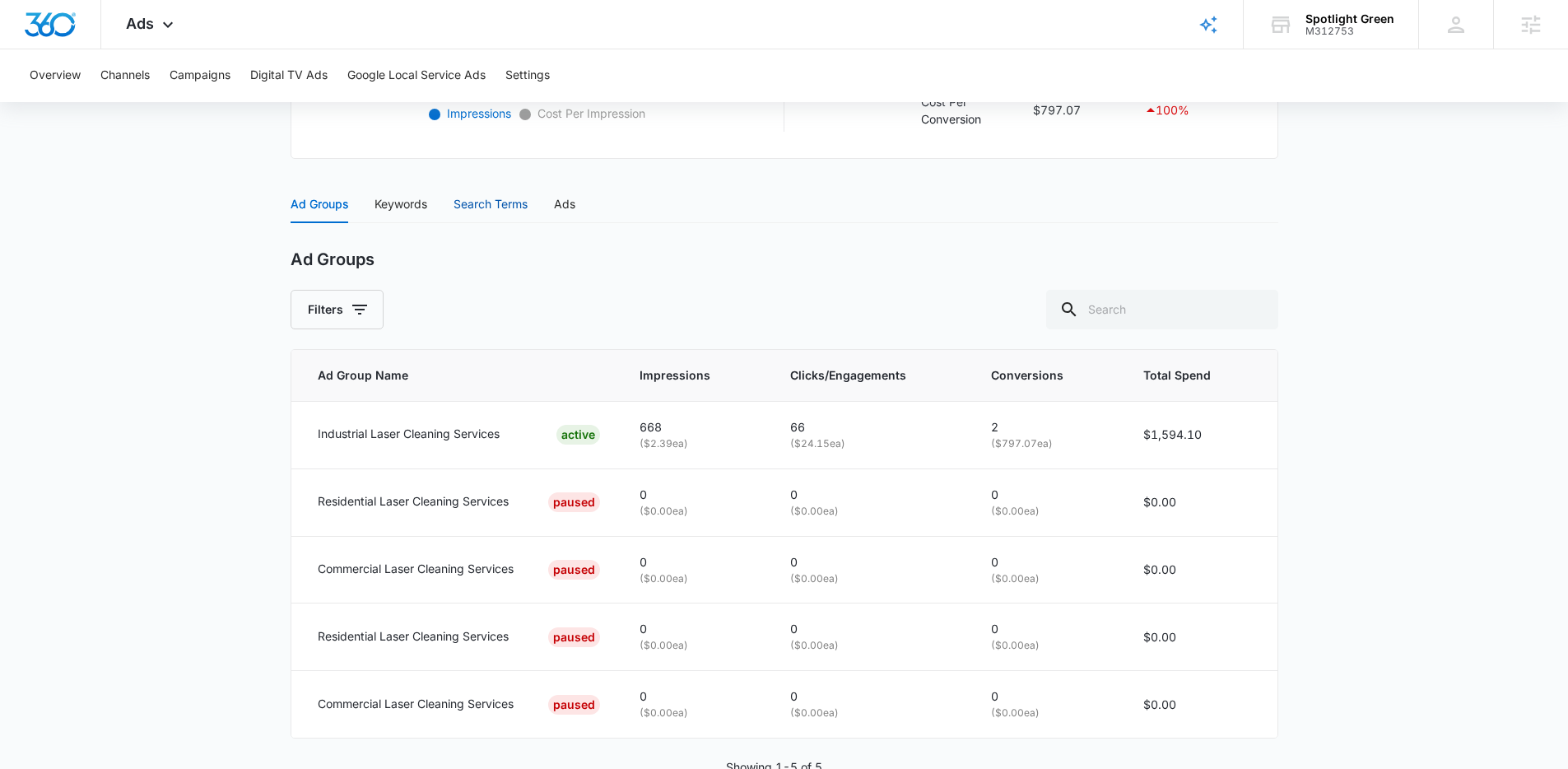
click at [480, 212] on div "Search Terms" at bounding box center [491, 204] width 74 height 18
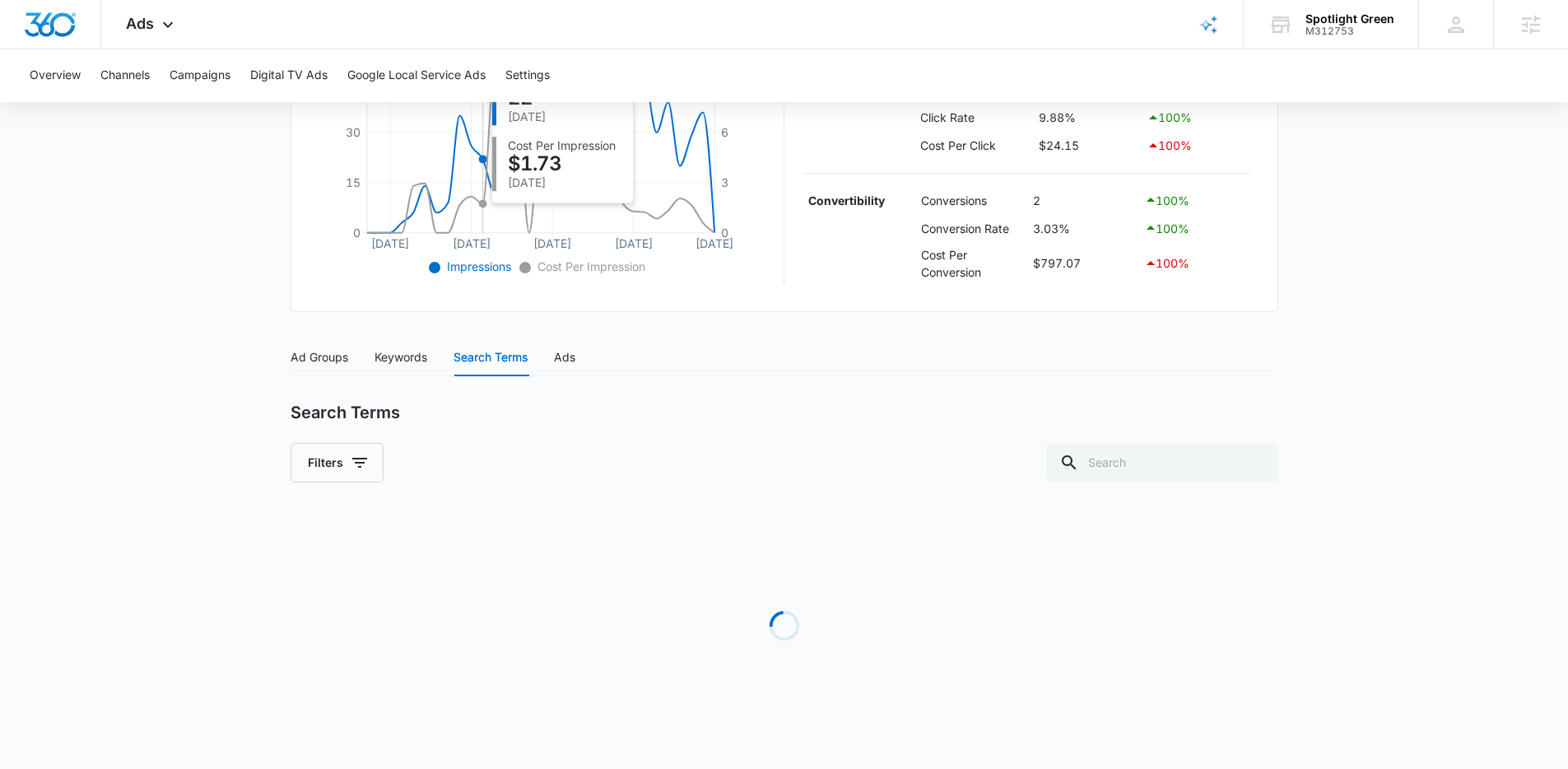
scroll to position [449, 0]
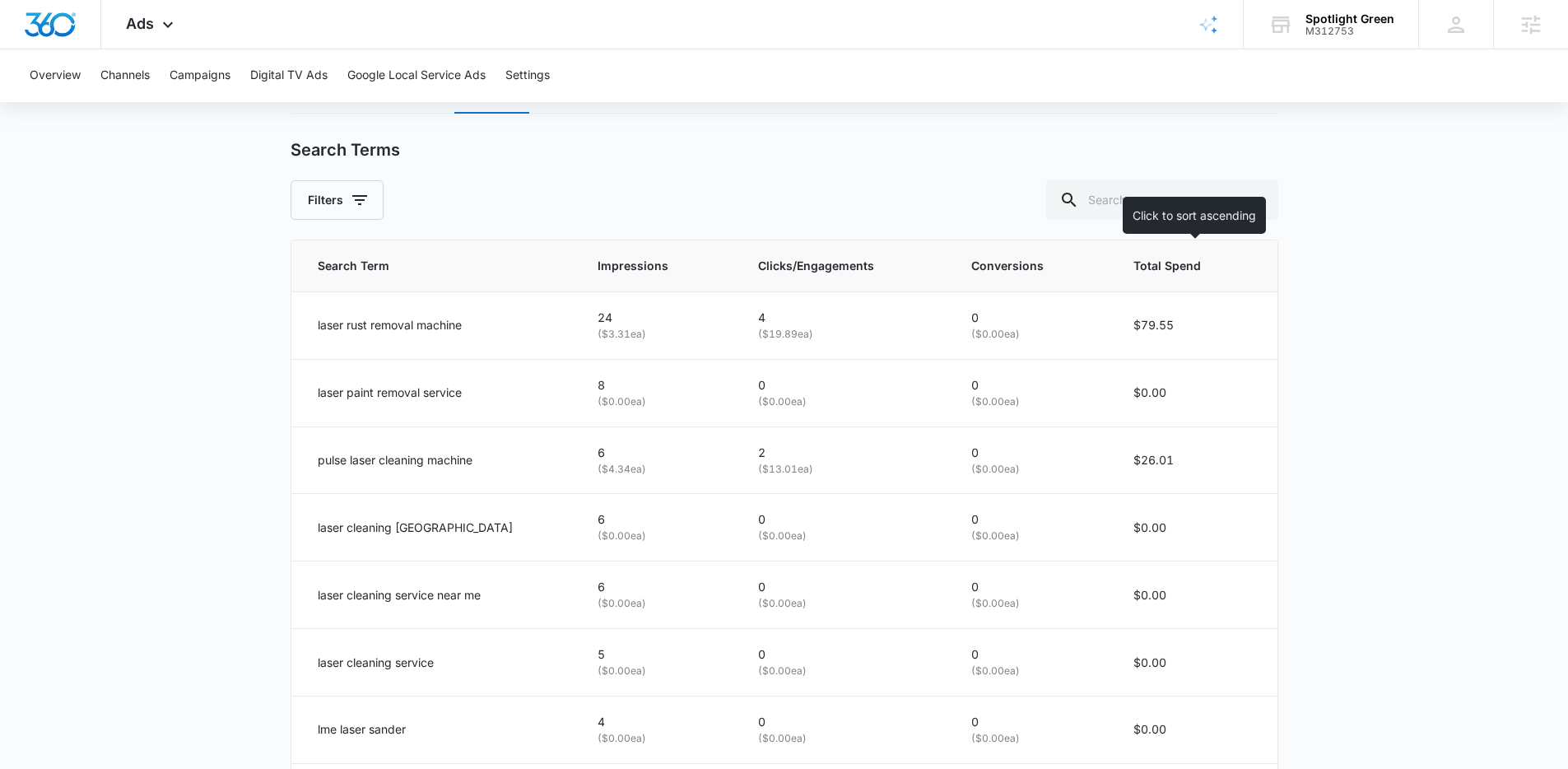
click at [1143, 270] on span "Total Spend" at bounding box center [1180, 266] width 93 height 18
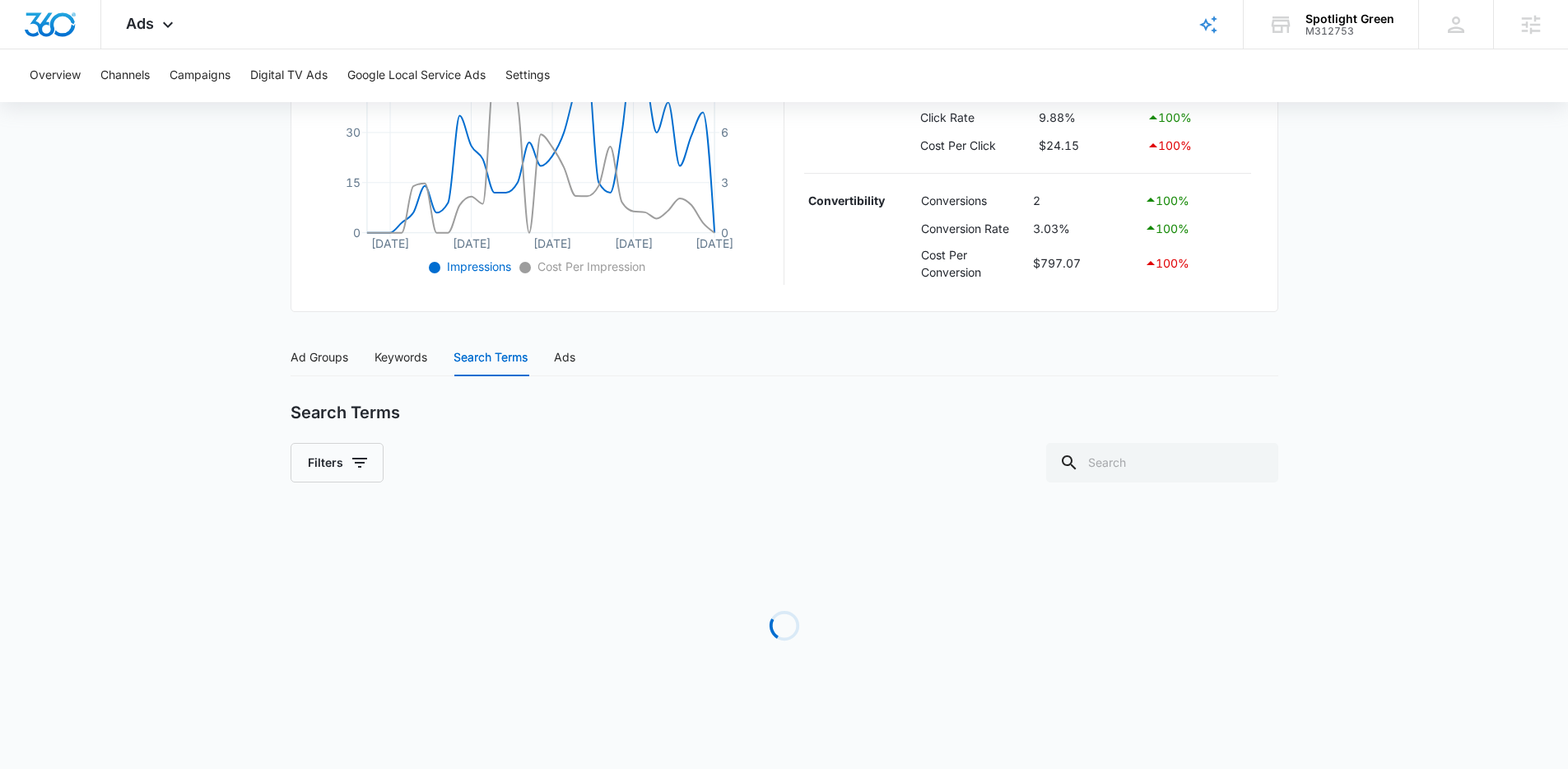
scroll to position [711, 0]
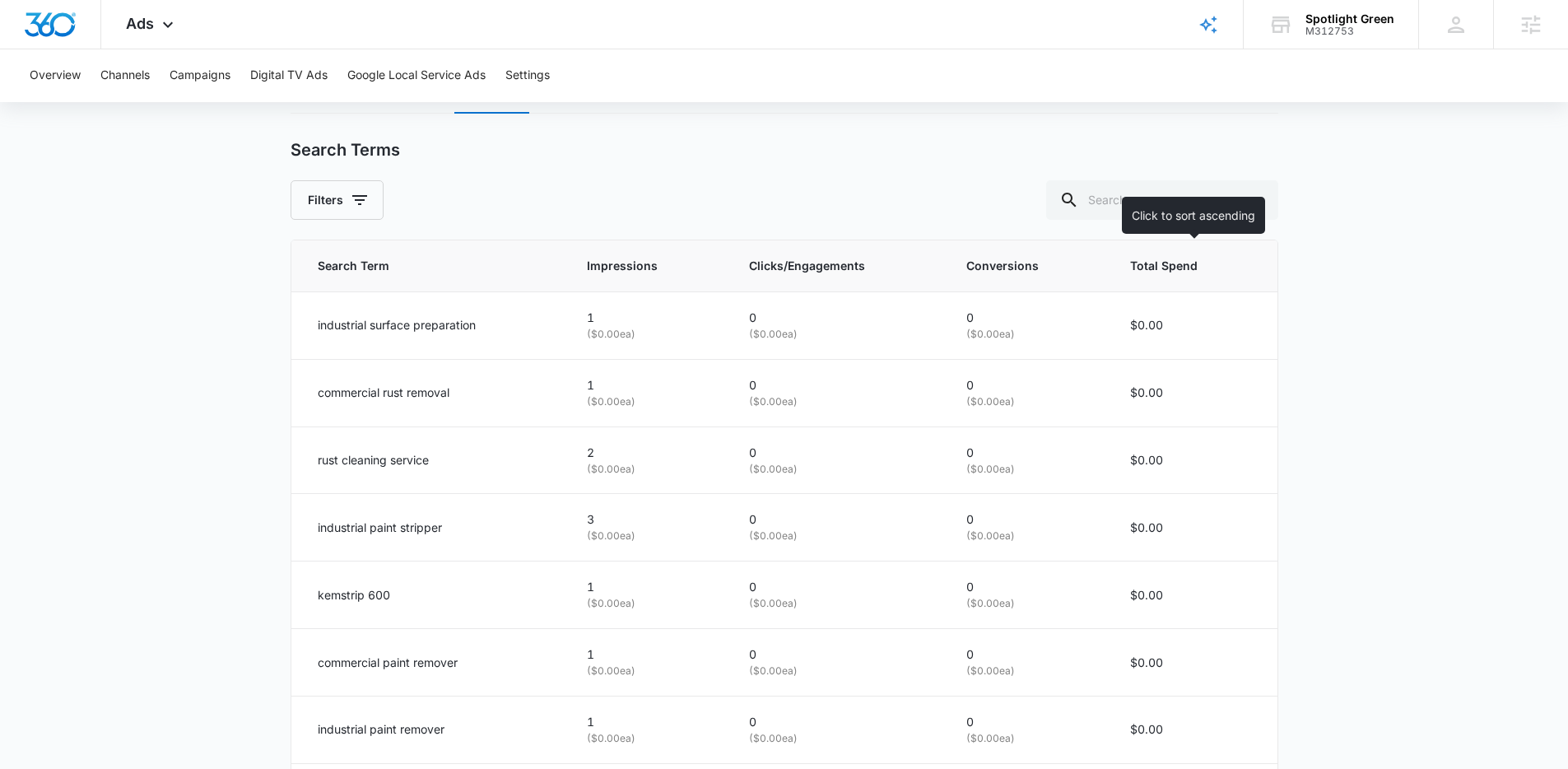
click at [1157, 283] on th "Total Spend" at bounding box center [1193, 266] width 166 height 52
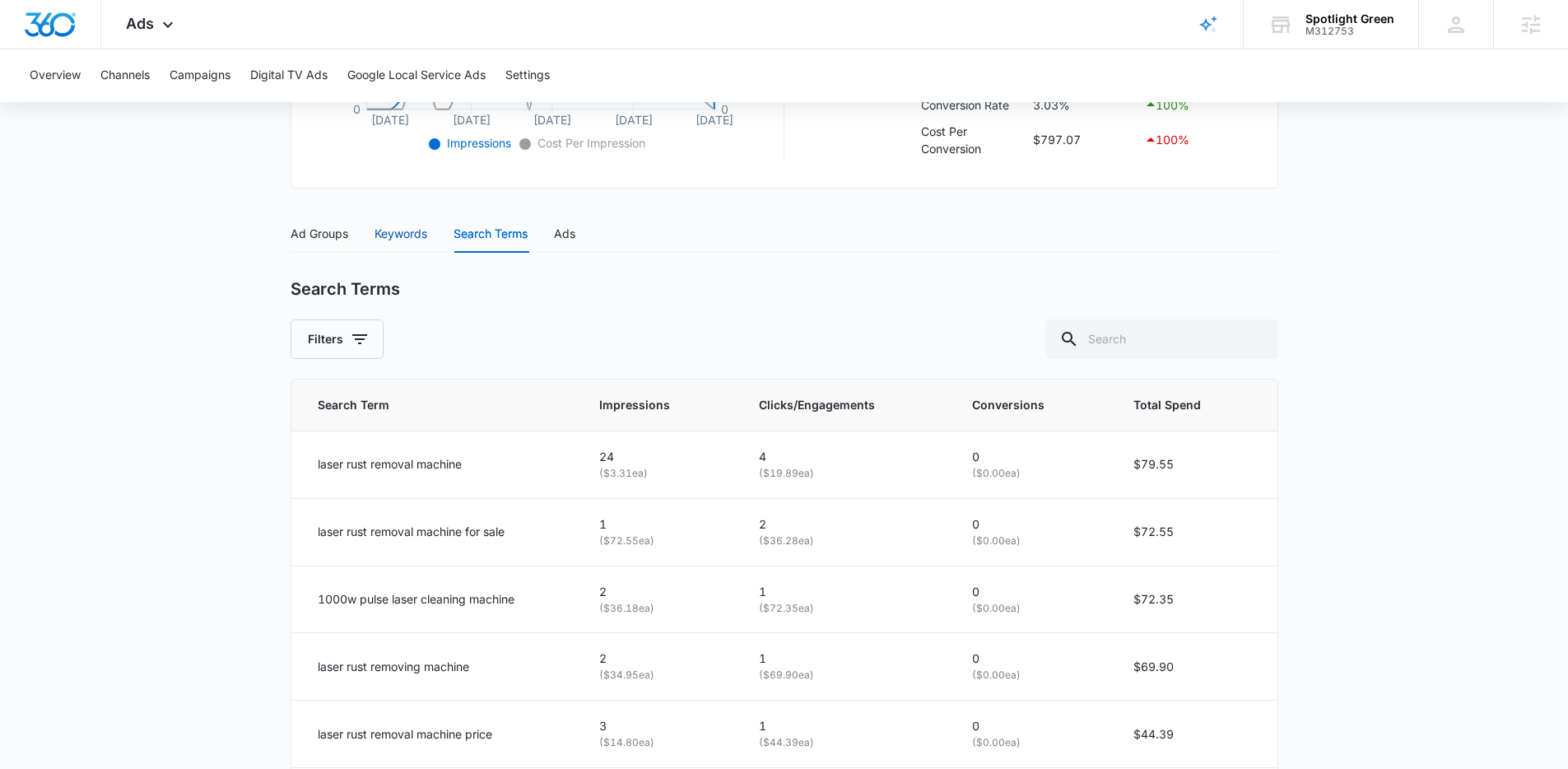
drag, startPoint x: 403, startPoint y: 229, endPoint x: 344, endPoint y: 285, distance: 81.3
click at [403, 229] on div "Keywords" at bounding box center [400, 233] width 53 height 18
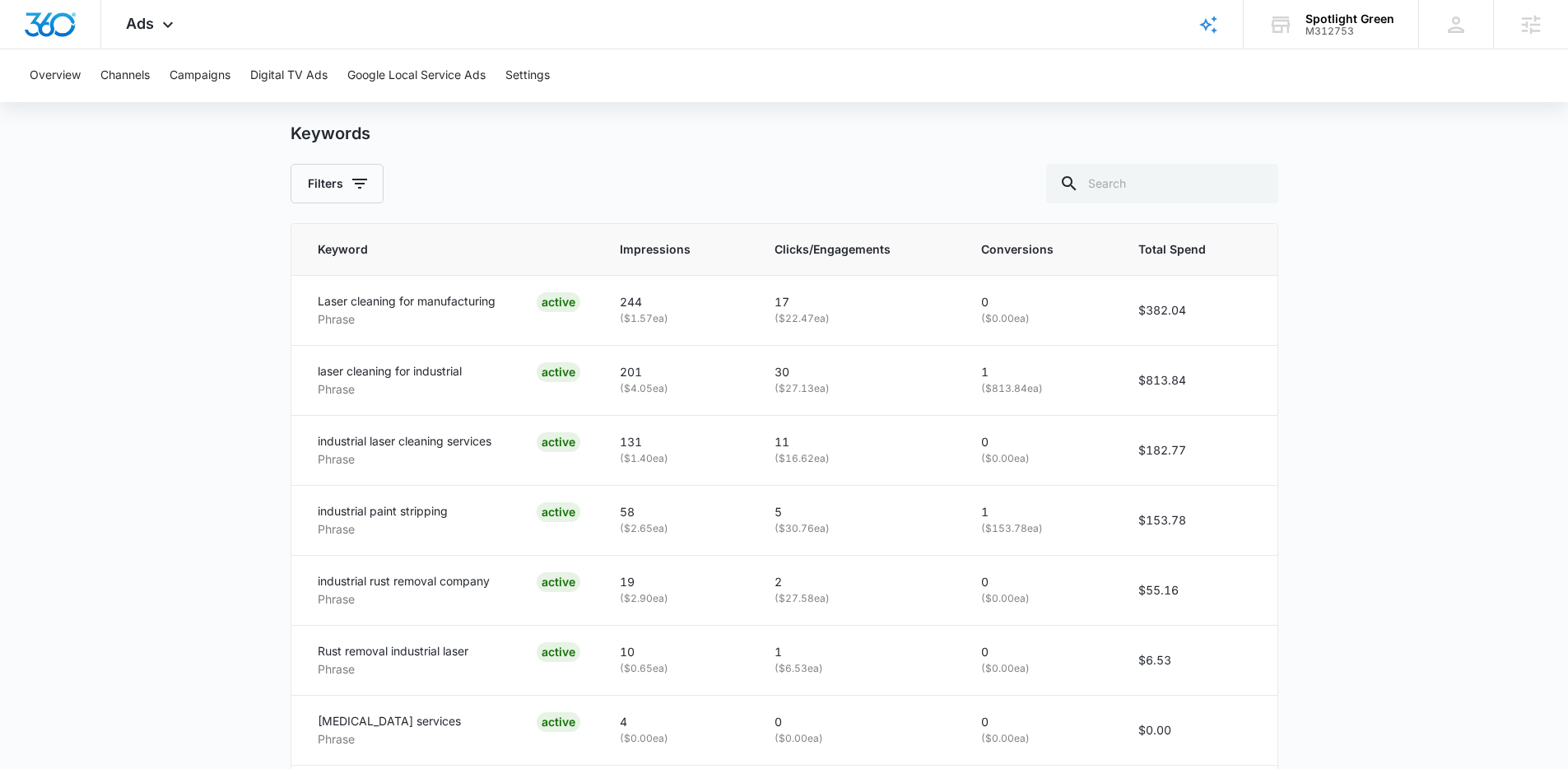
scroll to position [652, 0]
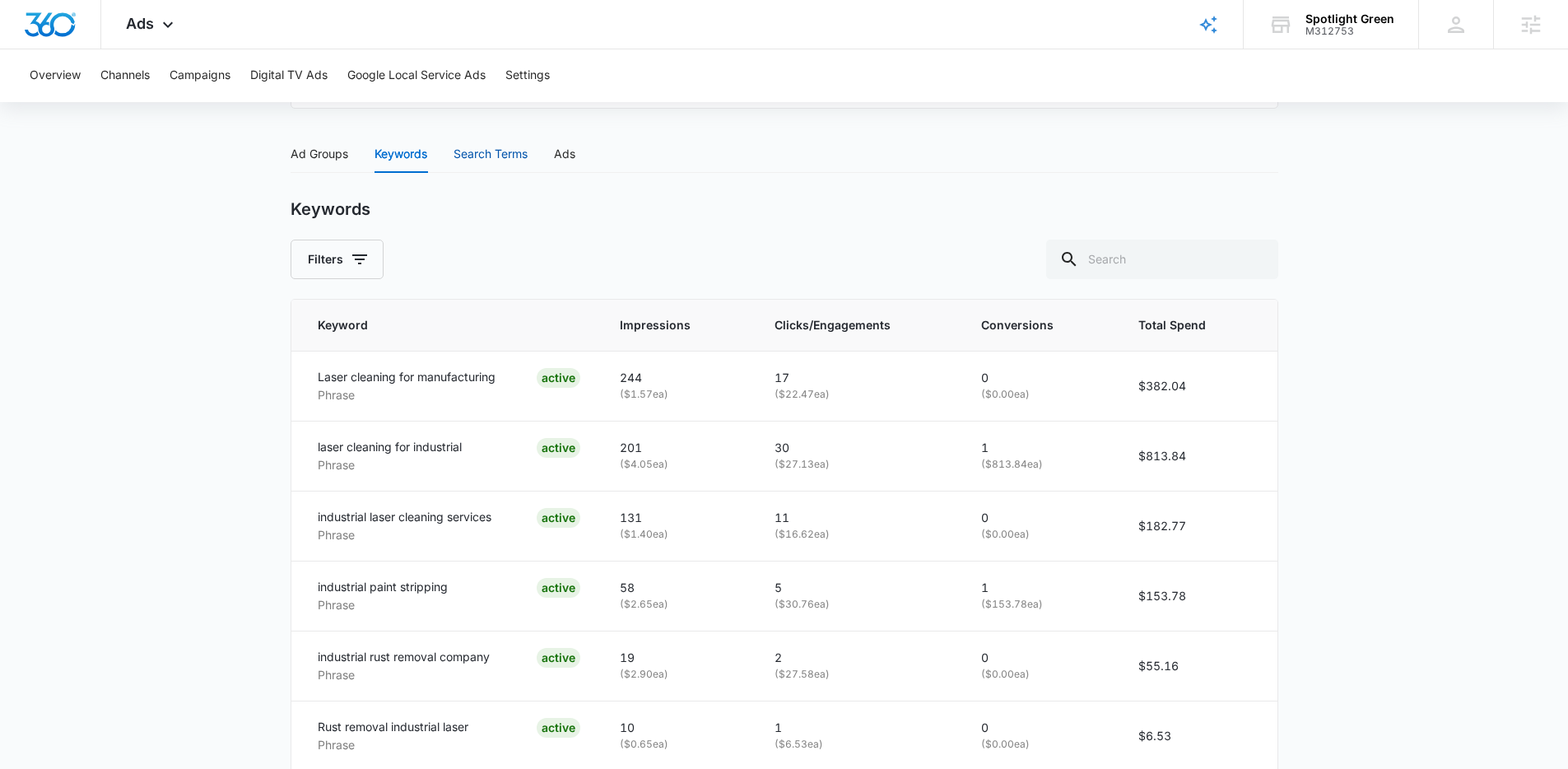
click at [501, 155] on div "Search Terms" at bounding box center [491, 154] width 74 height 18
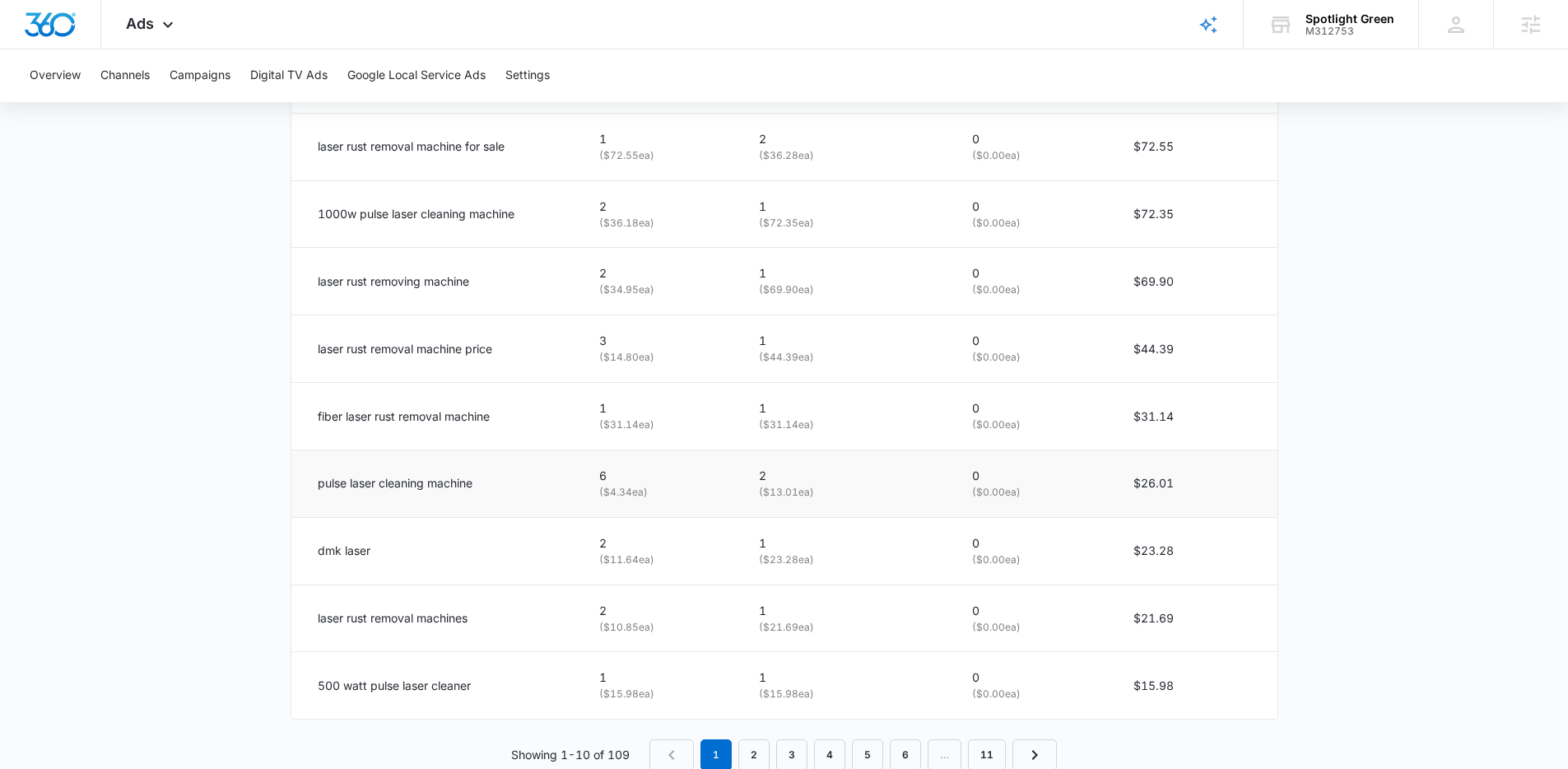
scroll to position [974, 0]
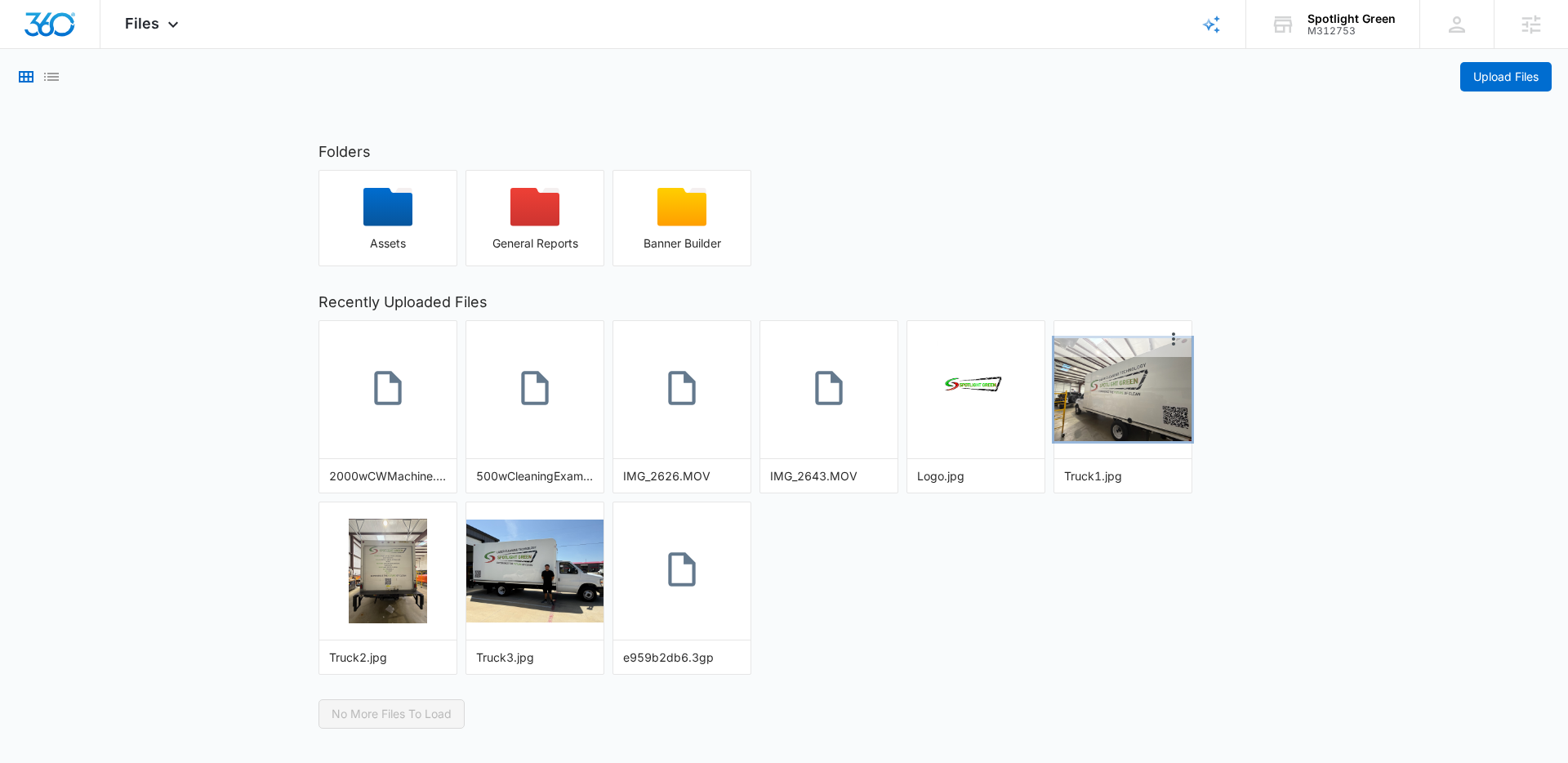
click at [1108, 403] on img "button" at bounding box center [1123, 389] width 137 height 103
click at [1108, 403] on div "Truck1.jpg" at bounding box center [778, 382] width 1556 height 763
click at [1098, 408] on img "button" at bounding box center [1123, 389] width 137 height 103
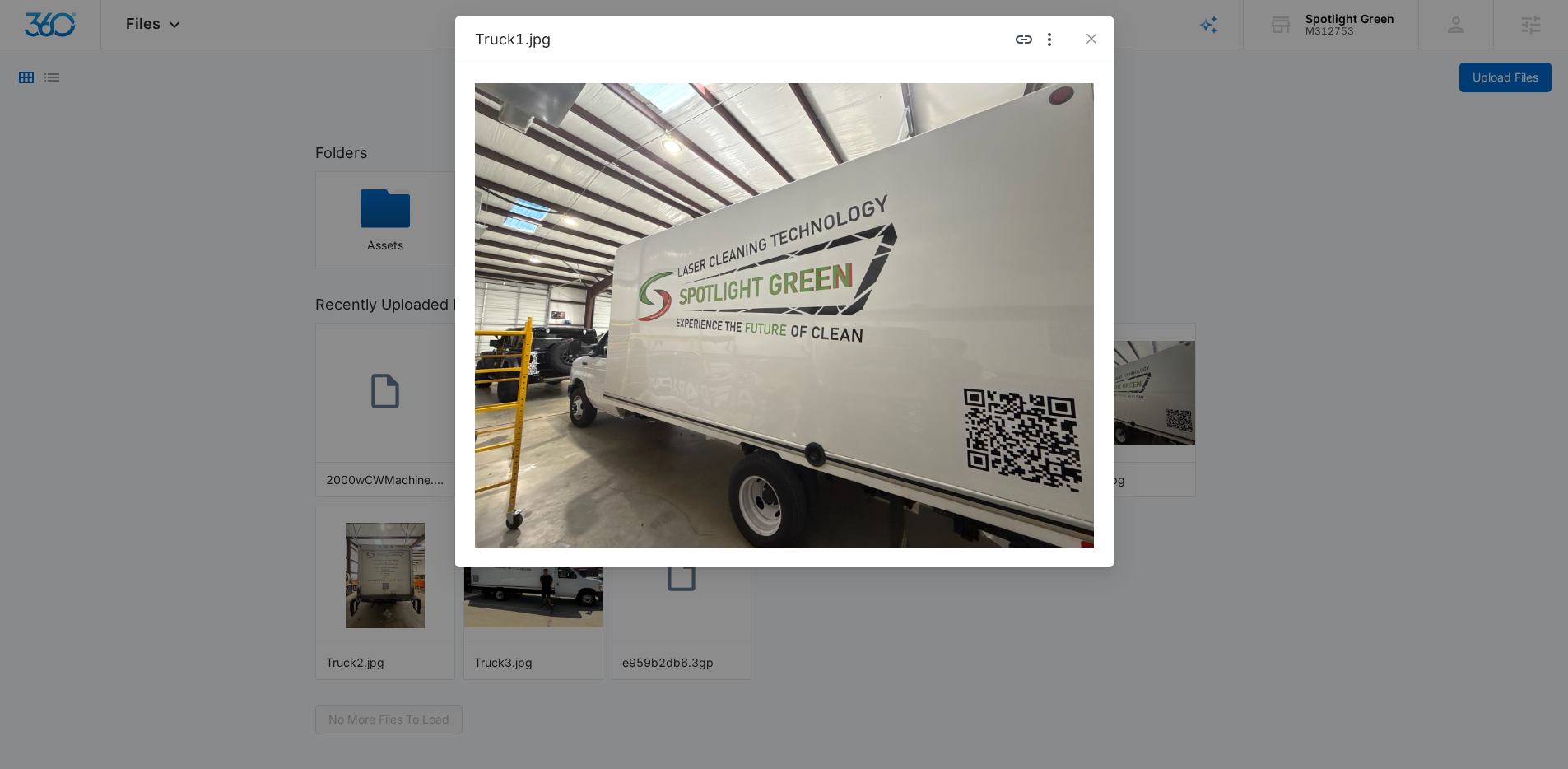
drag, startPoint x: 360, startPoint y: 643, endPoint x: 367, endPoint y: 633, distance: 12.2
click at [362, 640] on div "Truck1.jpg" at bounding box center [784, 384] width 1568 height 769
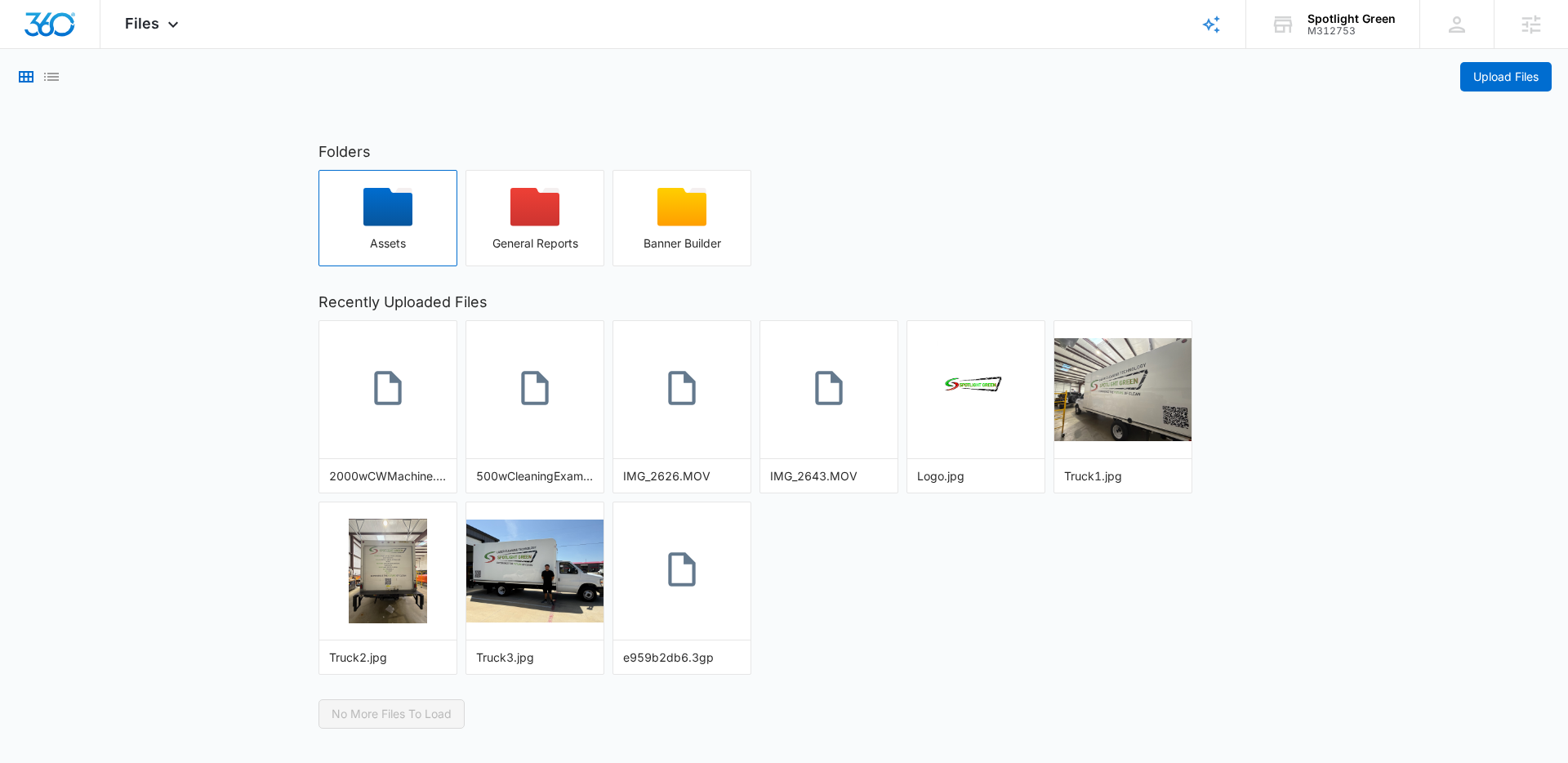
click at [398, 222] on icon "button" at bounding box center [388, 207] width 49 height 38
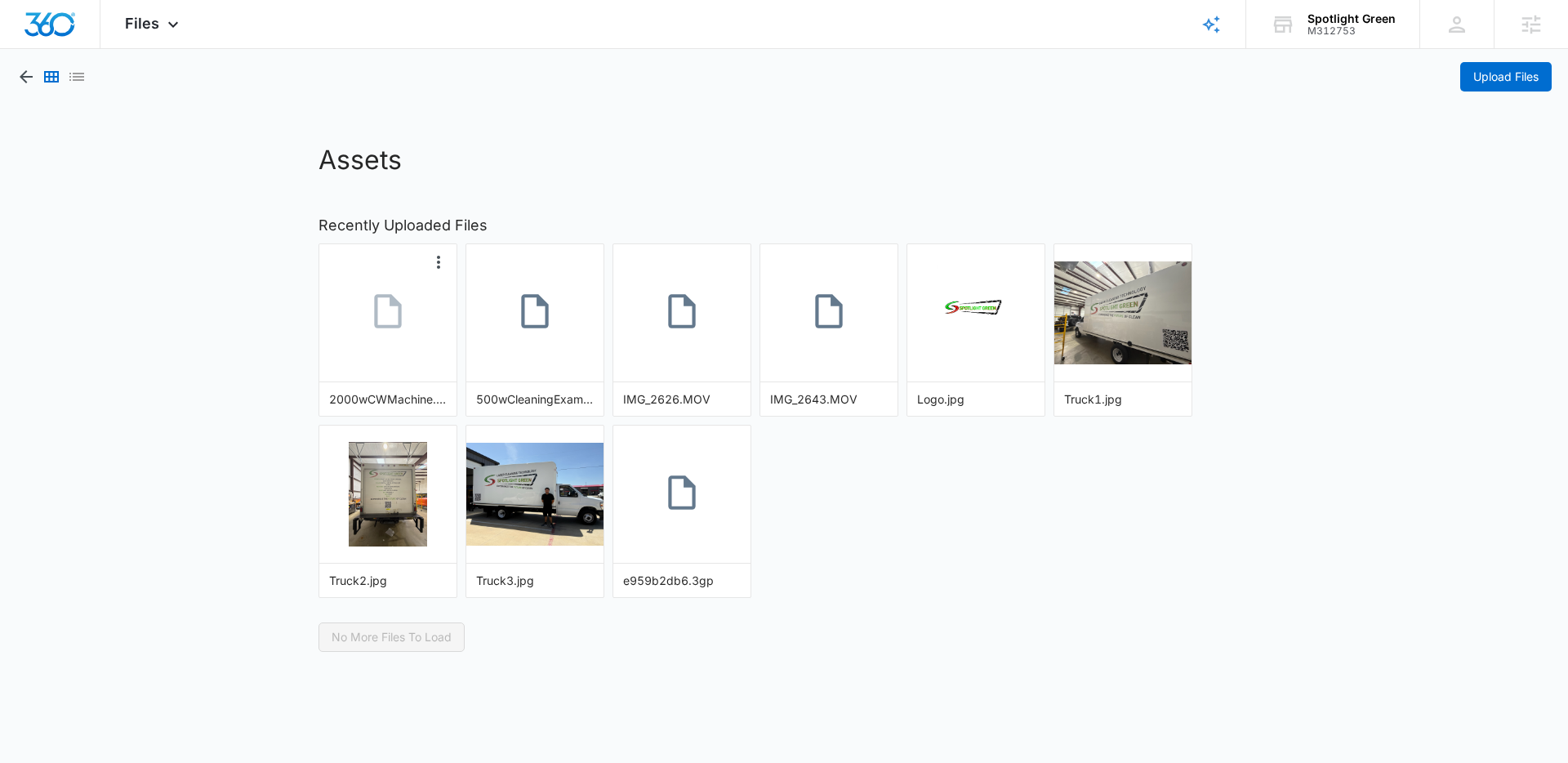
click at [441, 304] on link at bounding box center [387, 313] width 137 height 91
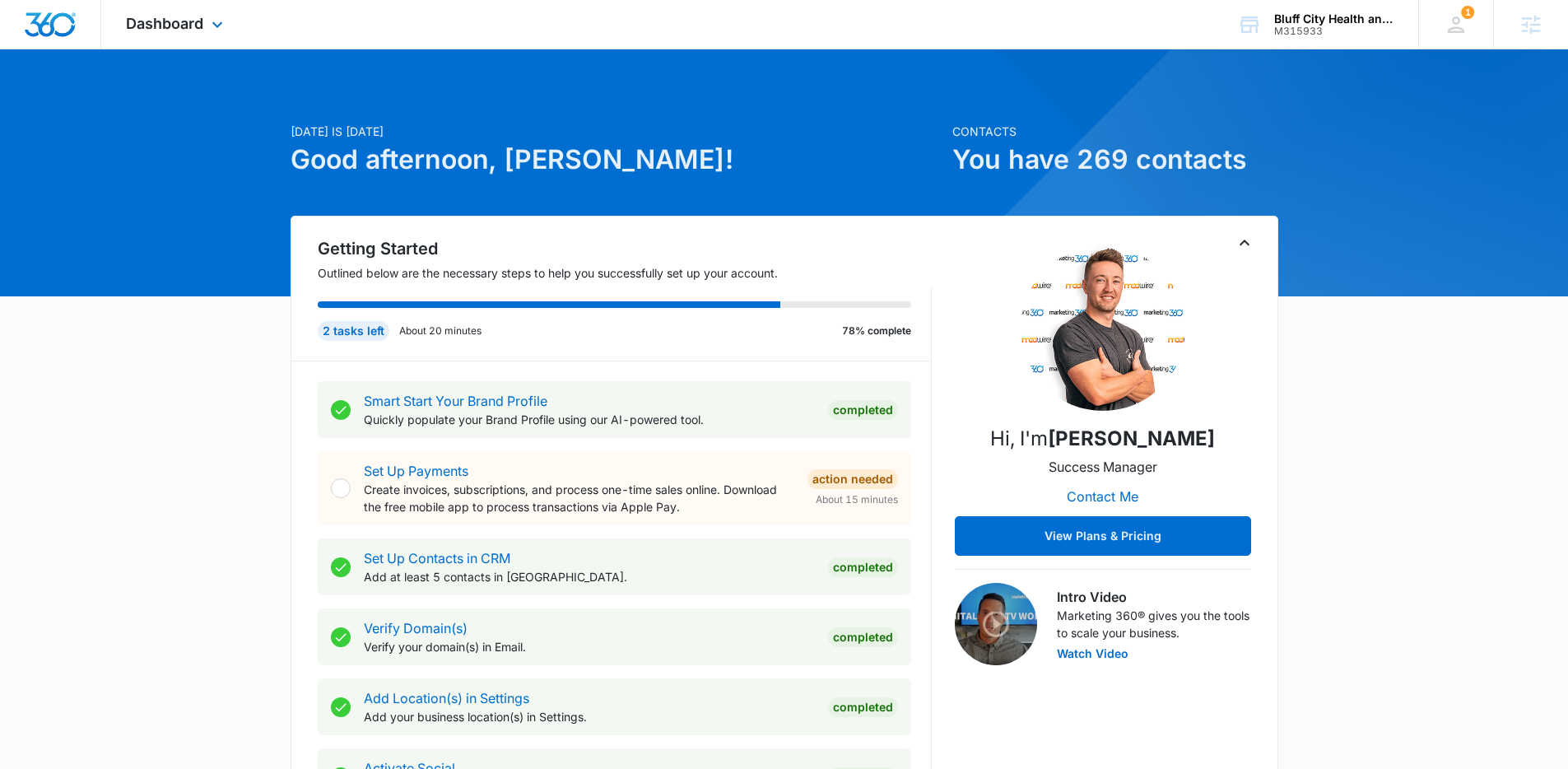
click at [213, 37] on div "Dashboard Apps Reputation Websites Forms CRM Email Social POS Content Ads Intel…" at bounding box center [177, 24] width 151 height 49
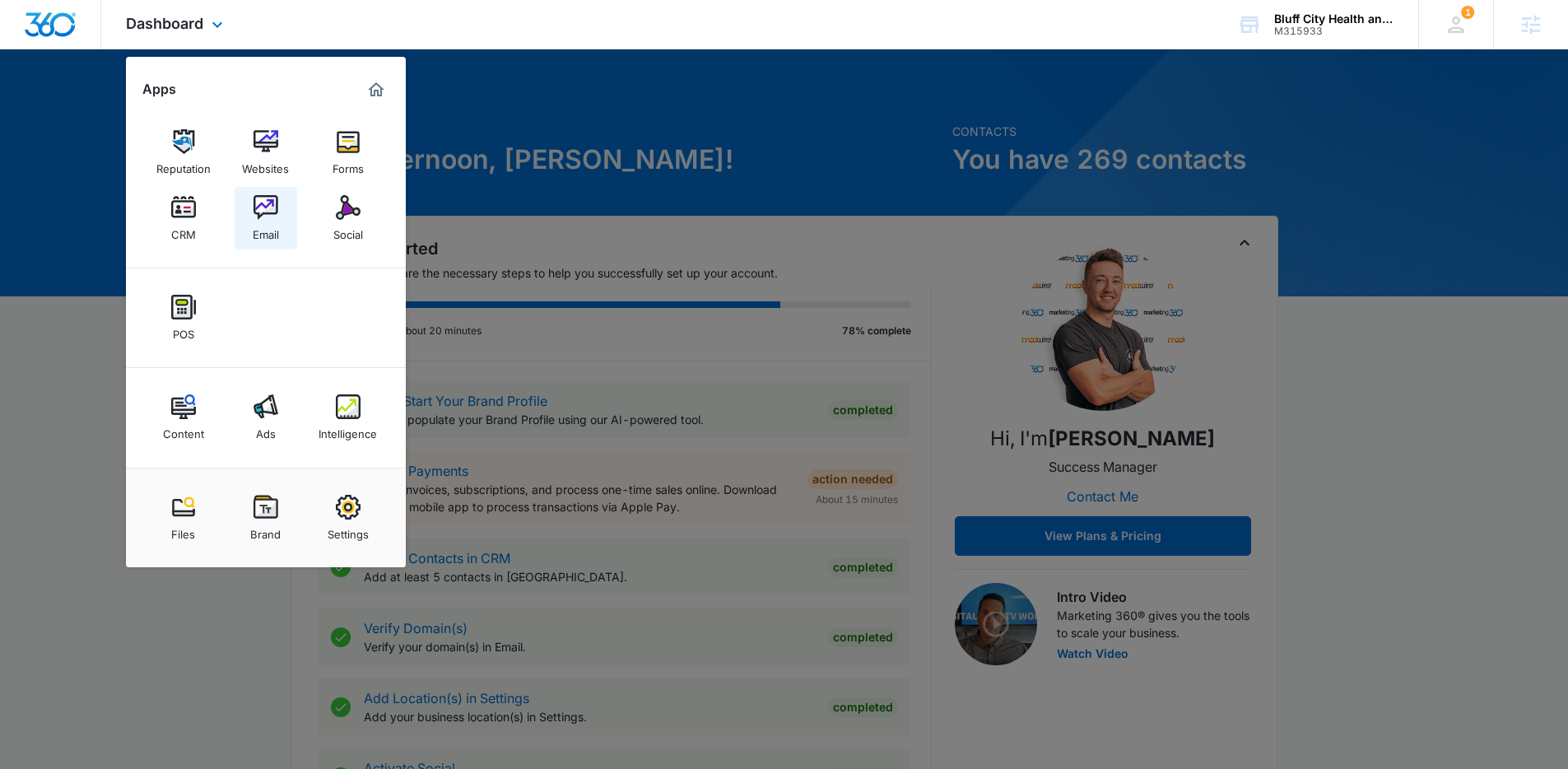
click at [253, 222] on div "Email" at bounding box center [265, 231] width 27 height 22
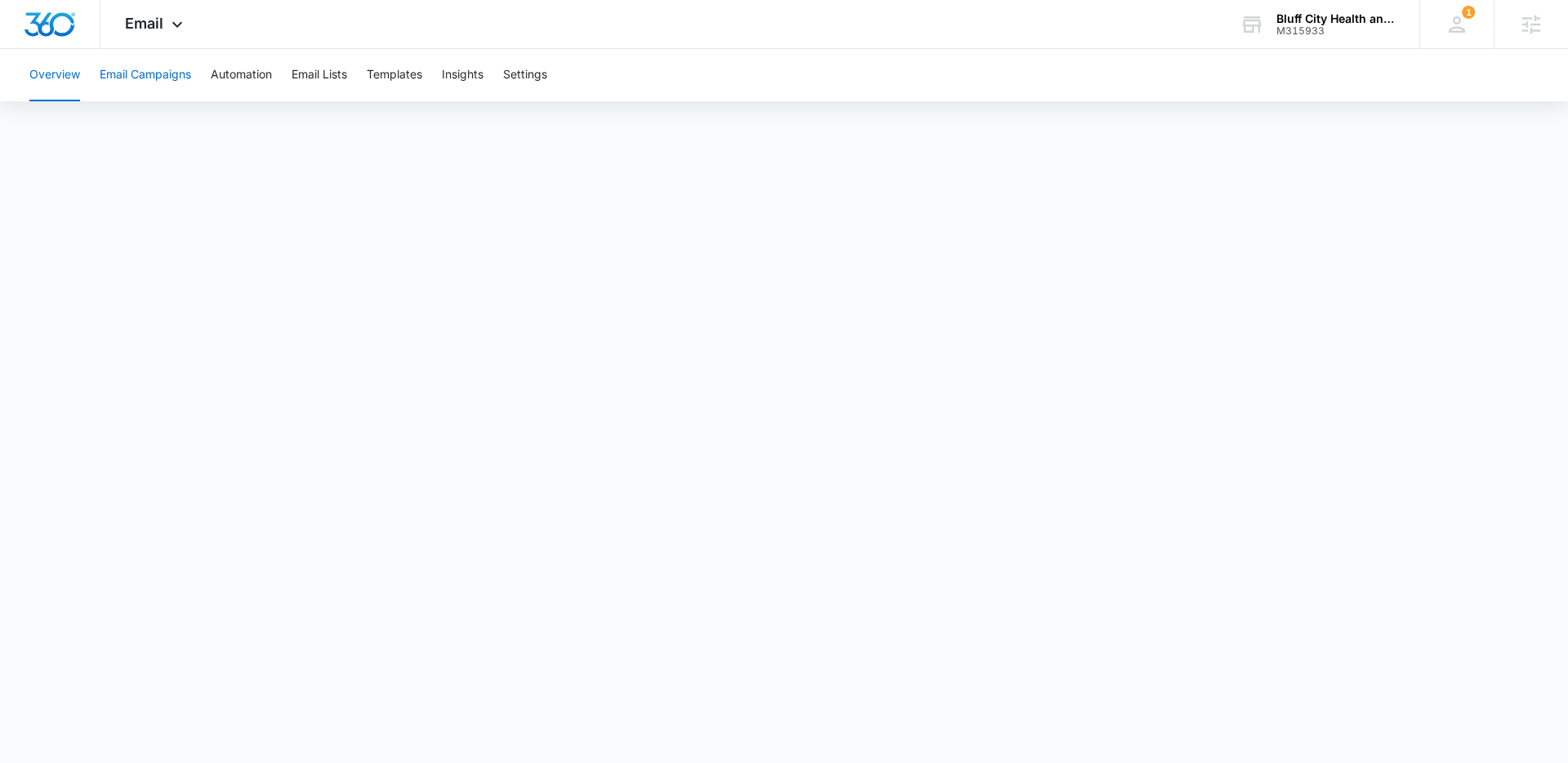
click at [177, 86] on button "Email Campaigns" at bounding box center [145, 75] width 92 height 52
click at [181, 24] on icon at bounding box center [177, 29] width 20 height 20
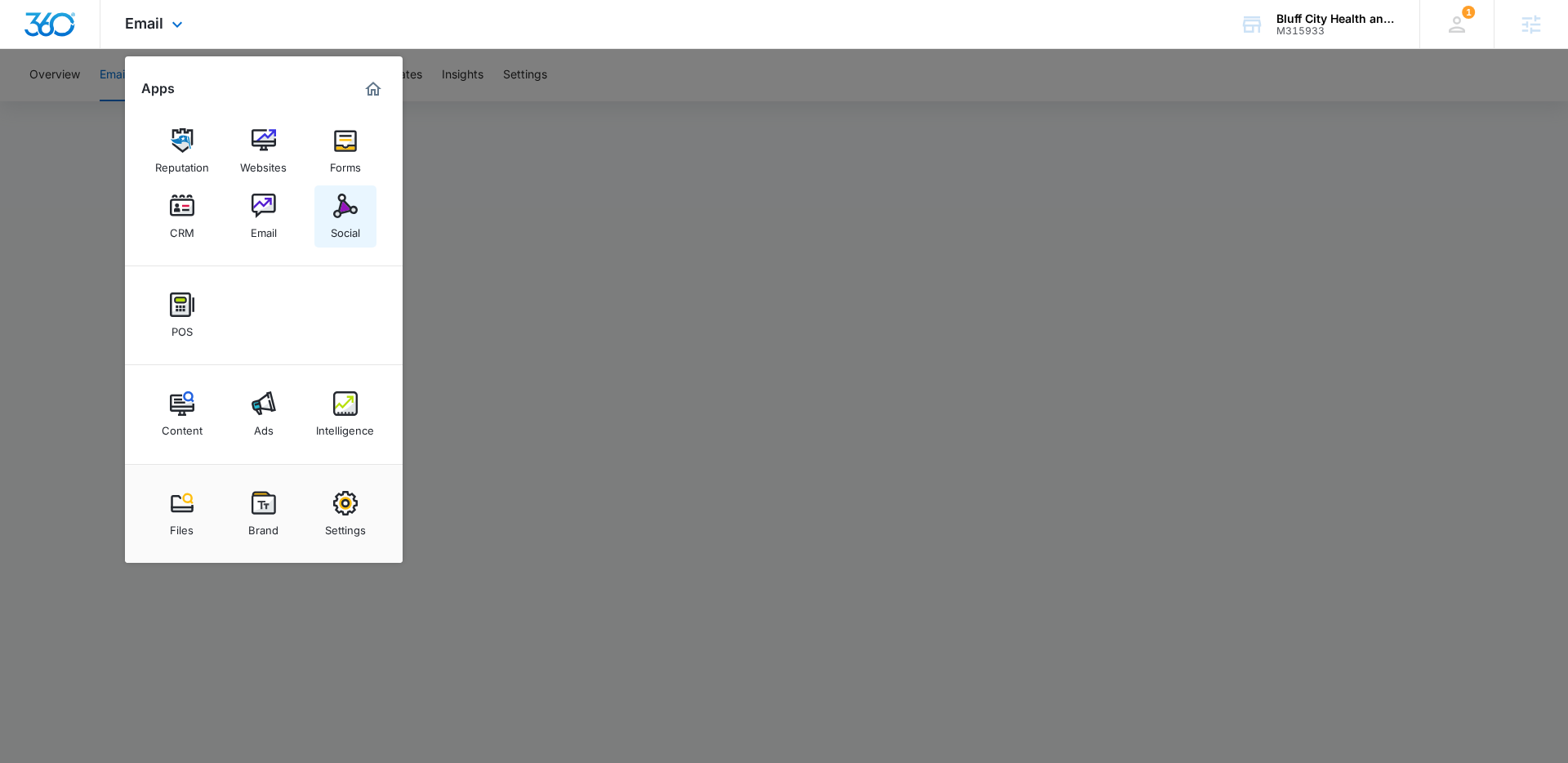
click at [336, 227] on div "Social" at bounding box center [346, 229] width 30 height 22
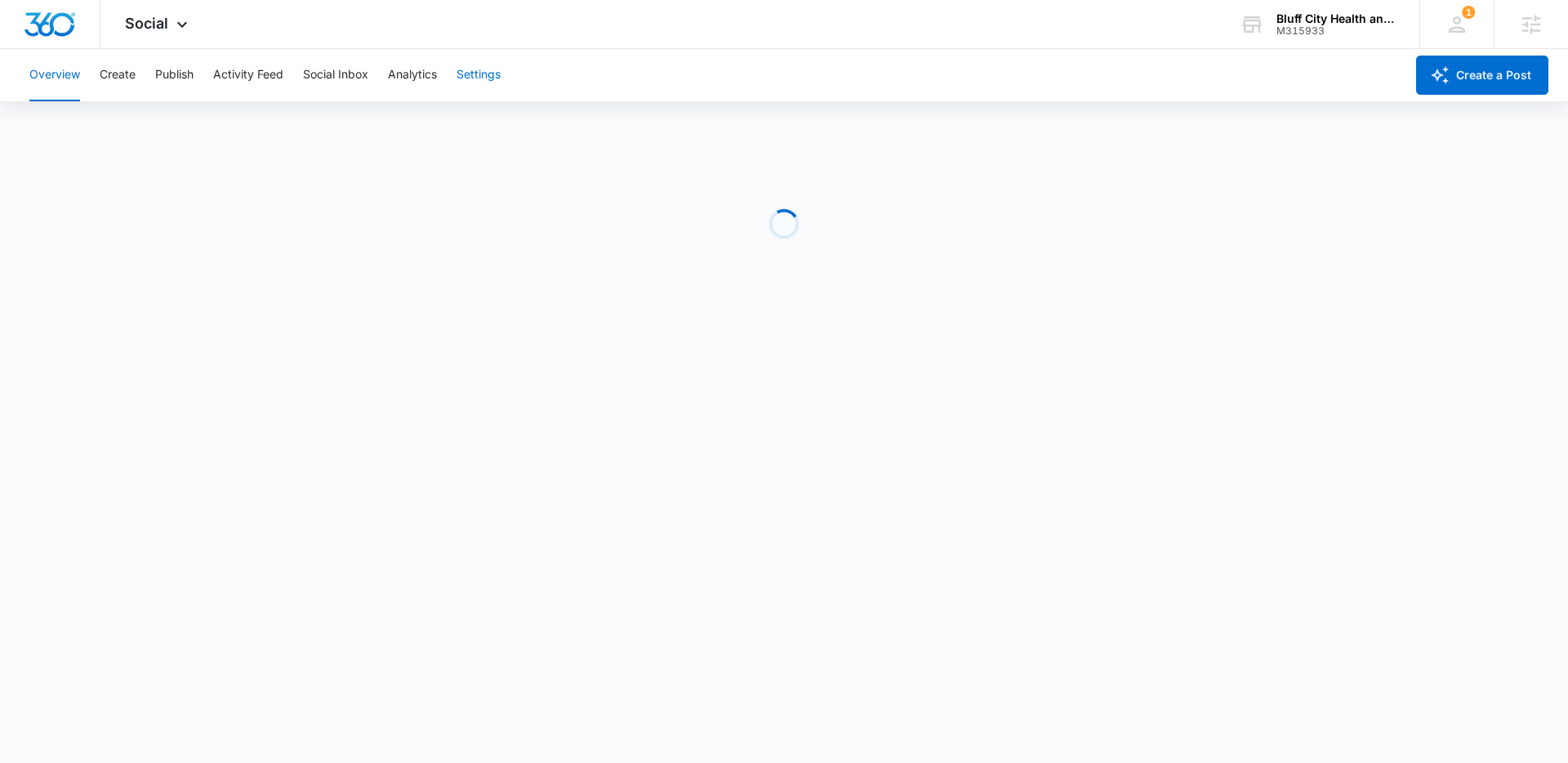
click at [469, 72] on button "Settings" at bounding box center [478, 75] width 44 height 52
click at [488, 73] on button "Settings" at bounding box center [478, 75] width 44 height 52
click at [197, 25] on div "Social Apps Reputation Websites Forms CRM Email Social POS Content Ads Intellig…" at bounding box center [159, 24] width 116 height 48
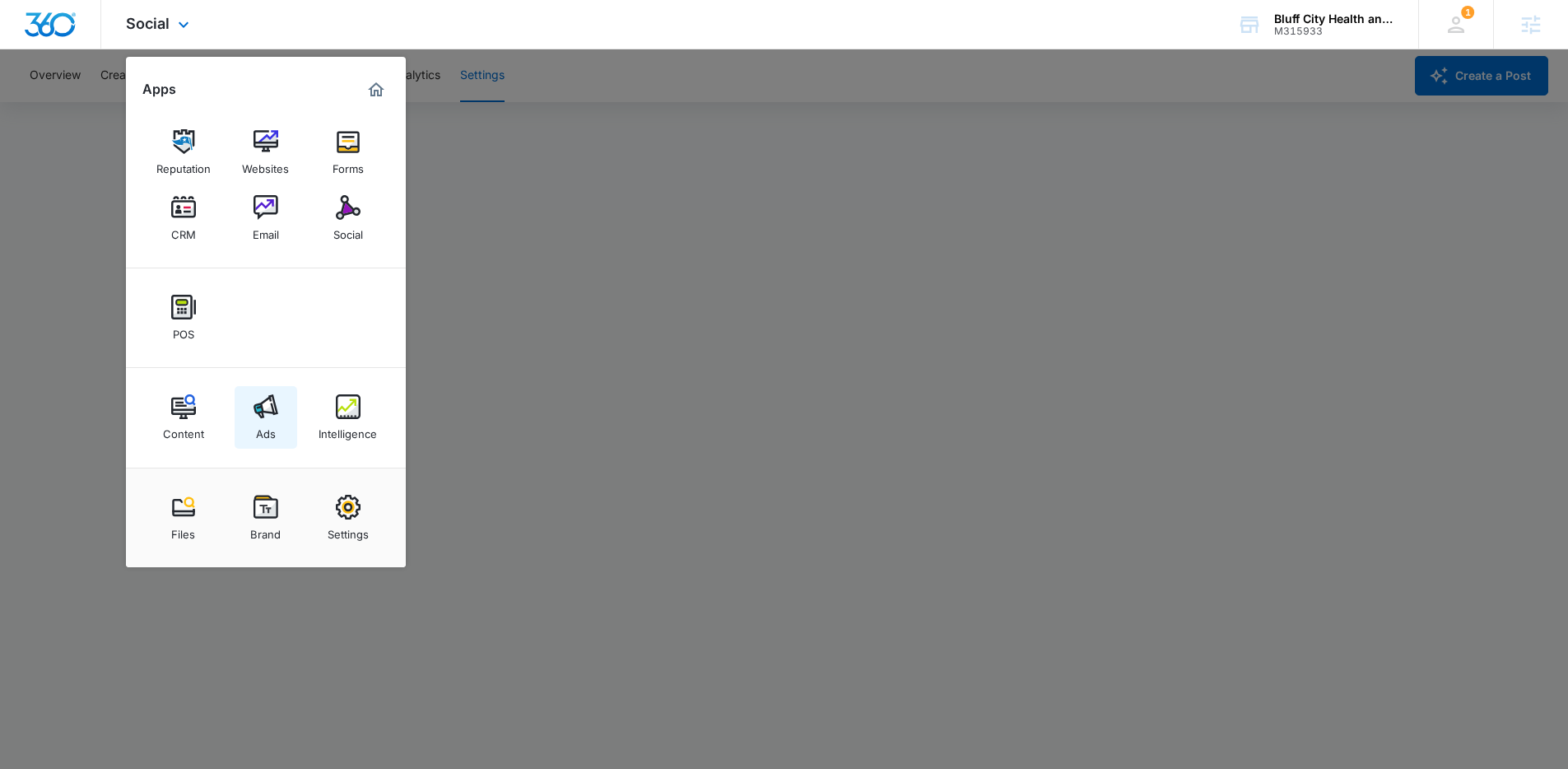
click at [270, 402] on img at bounding box center [265, 406] width 25 height 25
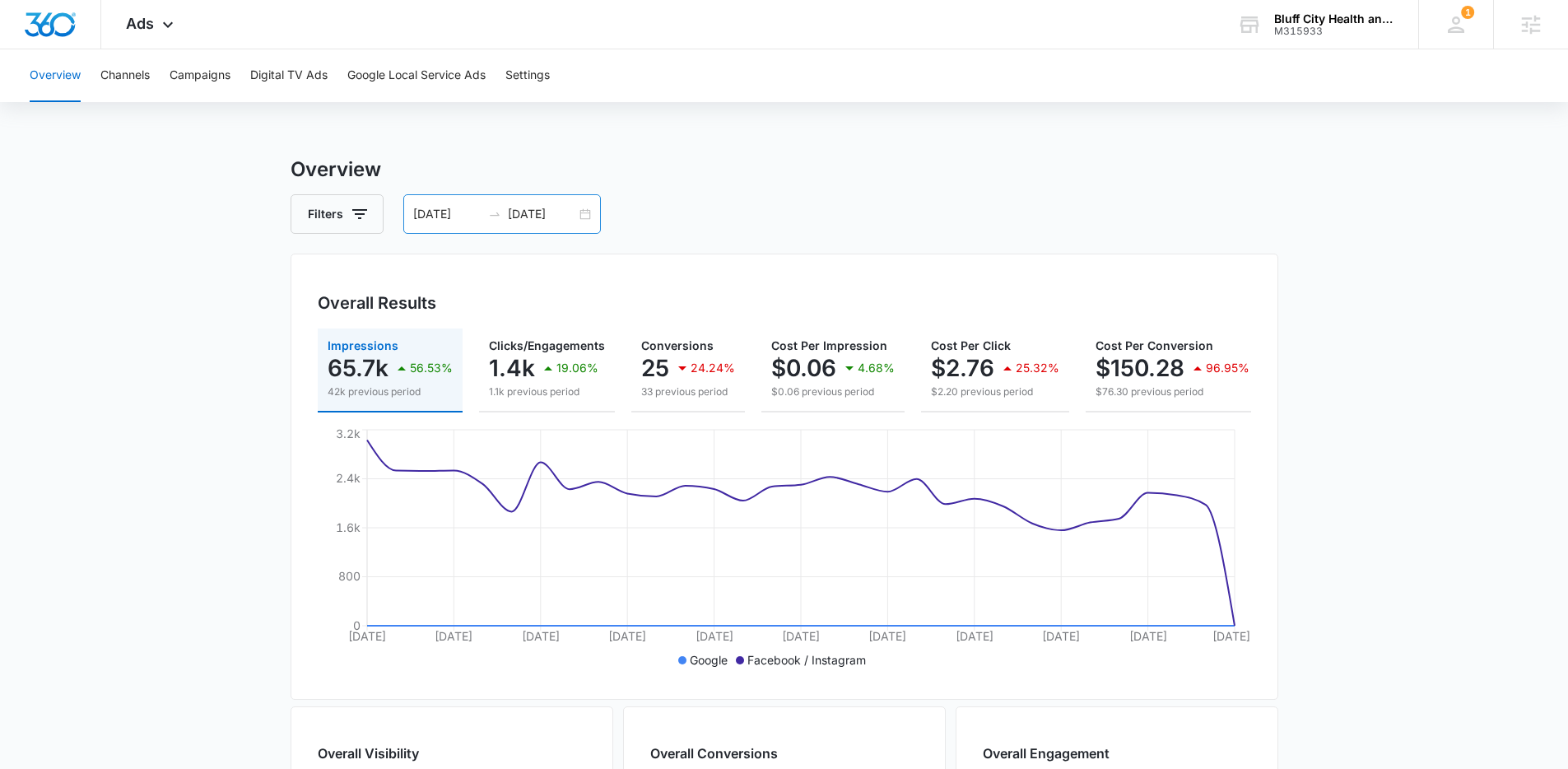
click at [513, 218] on input "[DATE]" at bounding box center [541, 214] width 69 height 18
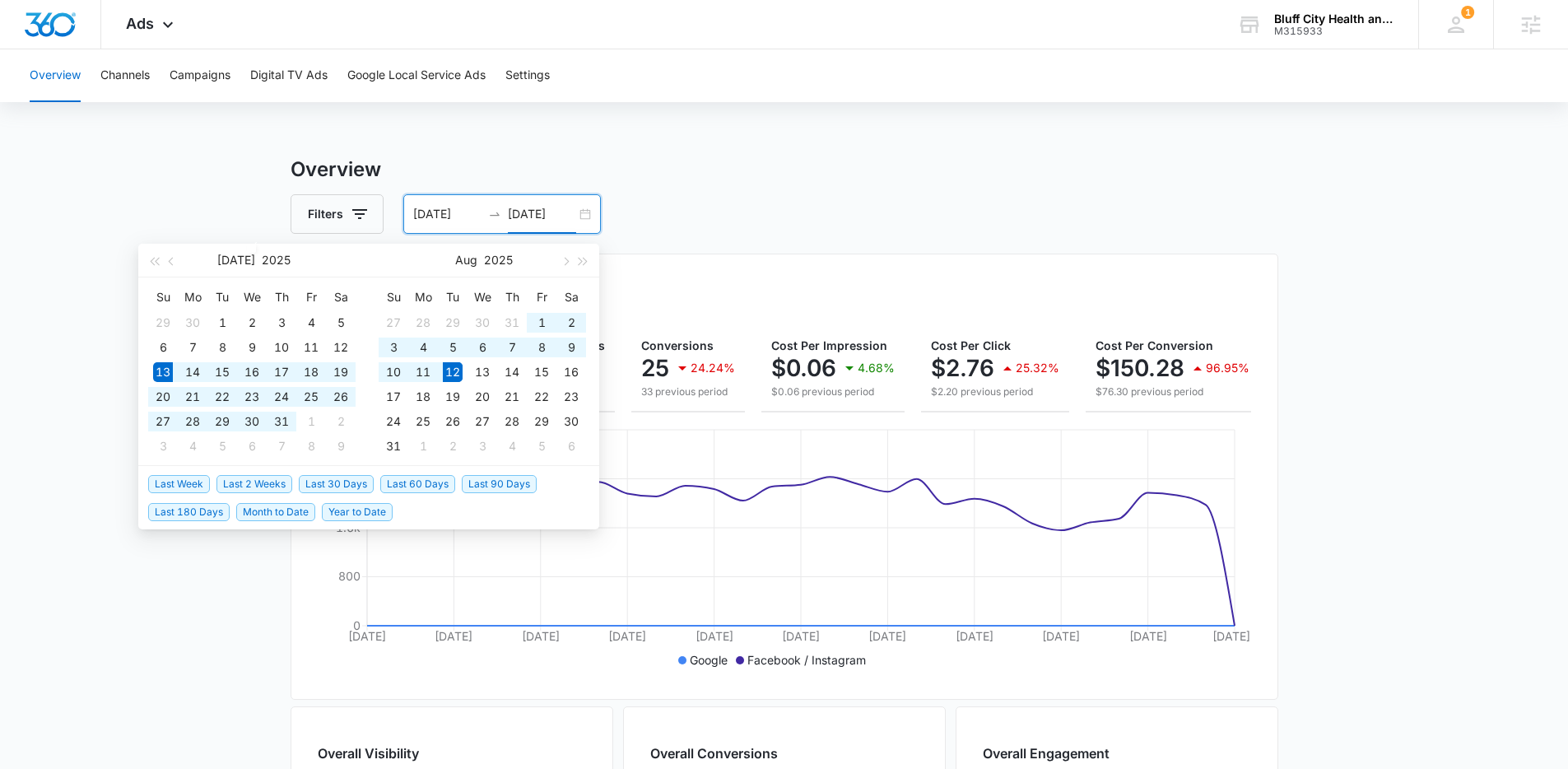
type input "[DATE]"
click at [338, 482] on span "Last 30 Days" at bounding box center [336, 484] width 74 height 18
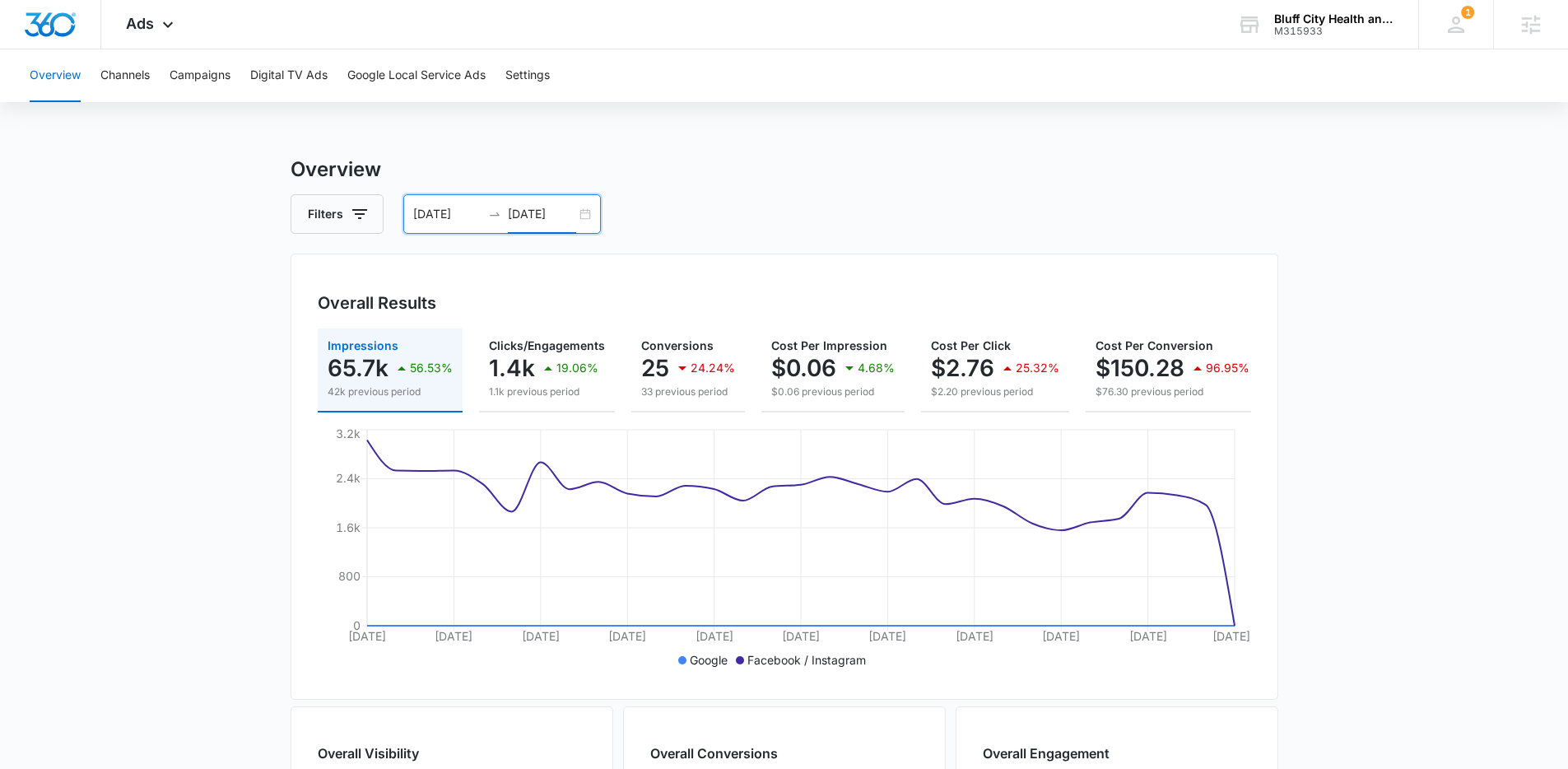
click at [243, 152] on div "Overview Channels Campaigns Digital TV Ads Google Local Service Ads Settings Ov…" at bounding box center [784, 693] width 1568 height 1288
click at [207, 76] on button "Campaigns" at bounding box center [200, 76] width 61 height 53
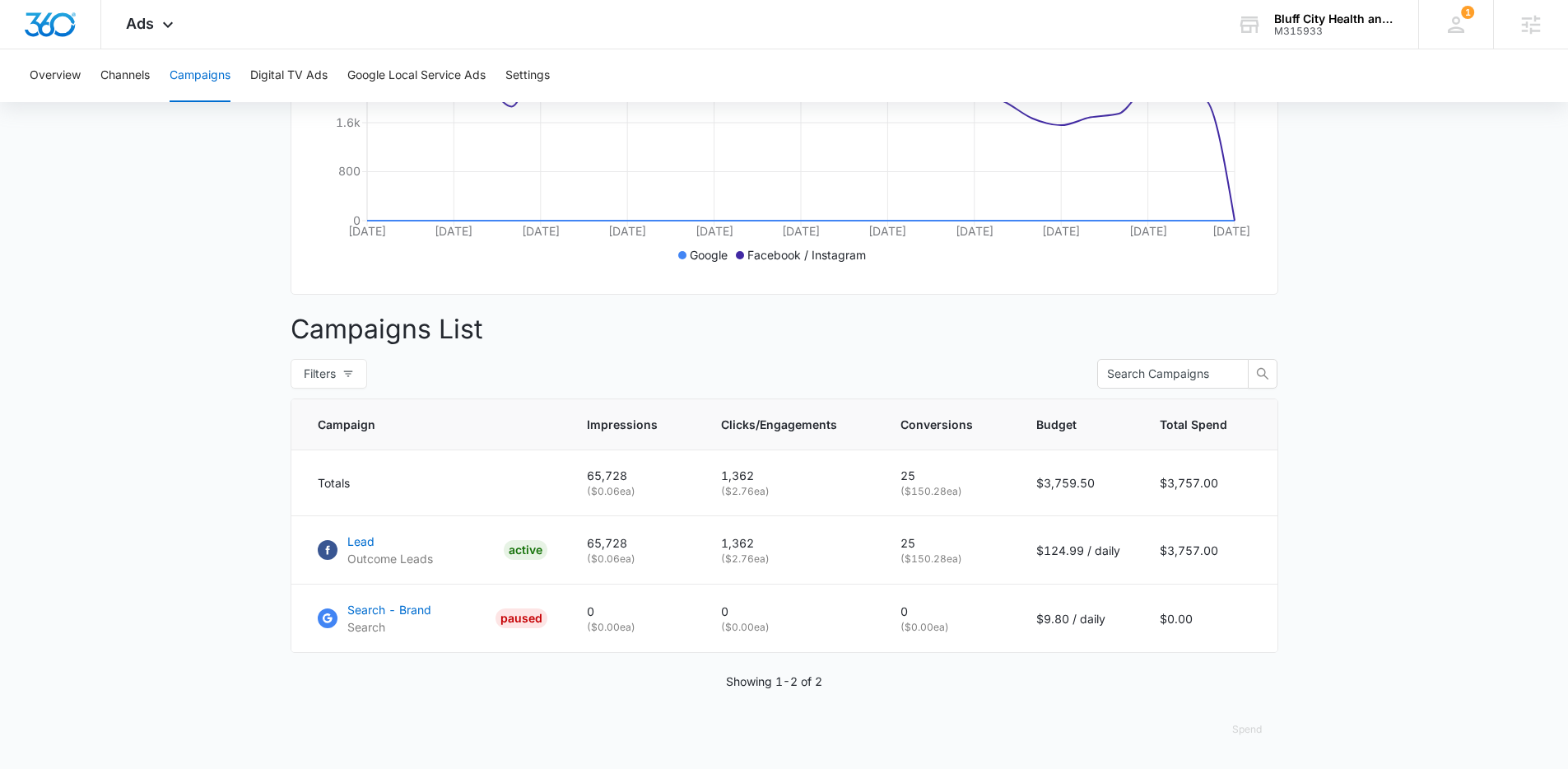
scroll to position [417, 0]
click at [220, 519] on main "Campaigns Filters [DATE] [DATE] Overall Results Impressions 65.7k 56.53% 42k pr…" at bounding box center [784, 259] width 1568 height 1019
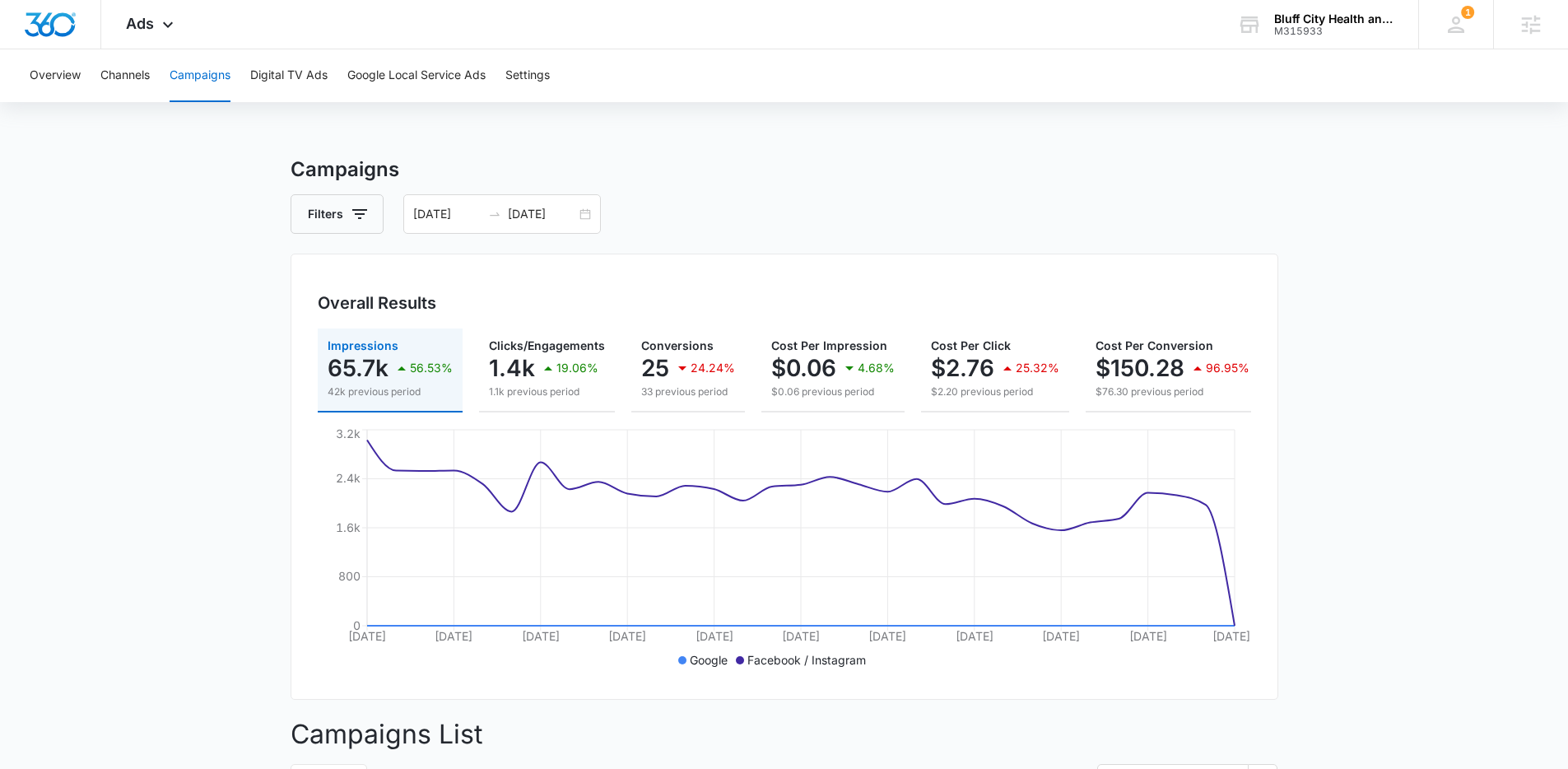
click at [695, 205] on div "Filters [DATE] [DATE]" at bounding box center [784, 215] width 988 height 40
click at [507, 371] on p "1.4k" at bounding box center [511, 368] width 46 height 27
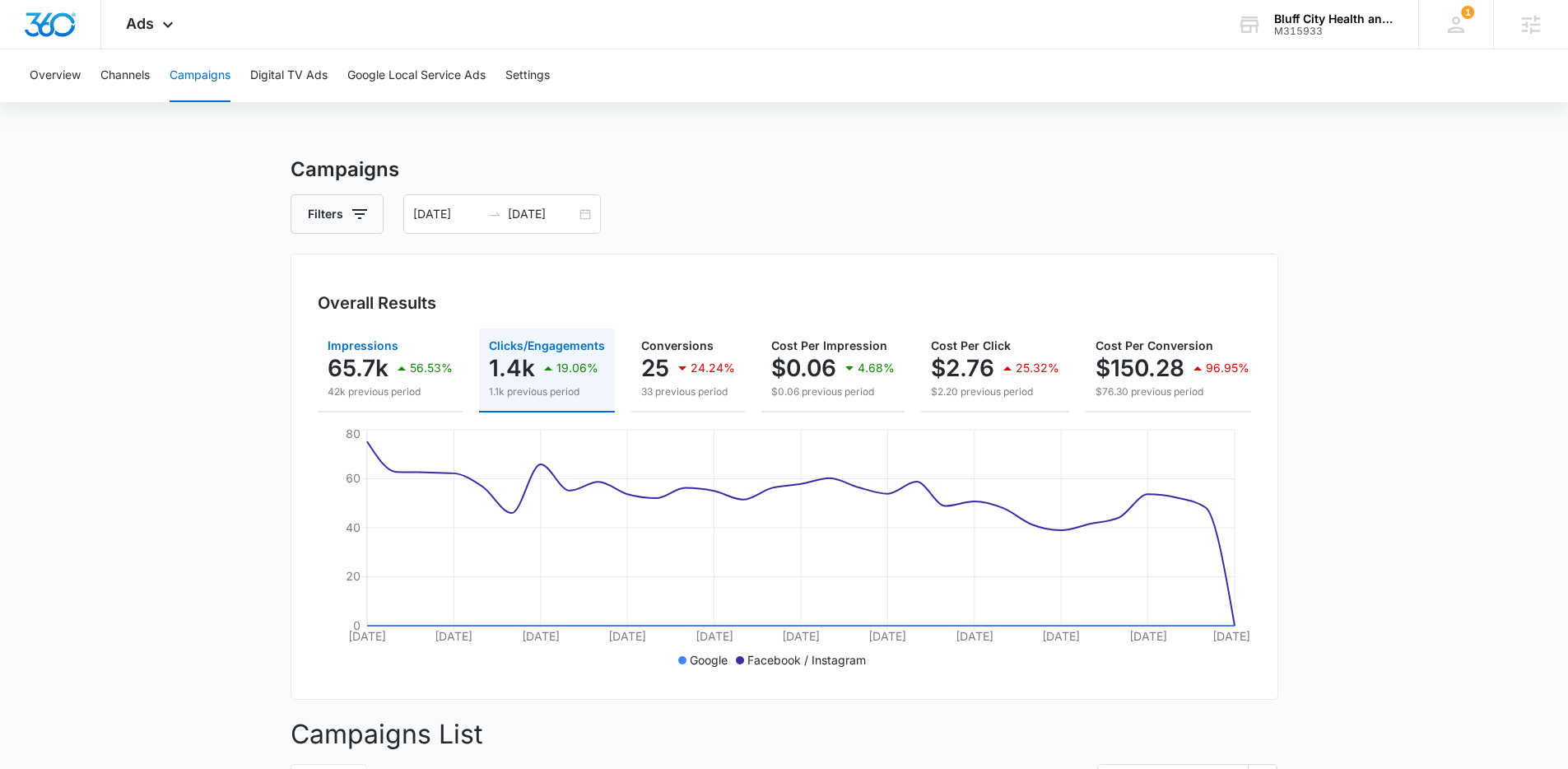
click at [399, 382] on div "56.53%" at bounding box center [422, 368] width 61 height 33
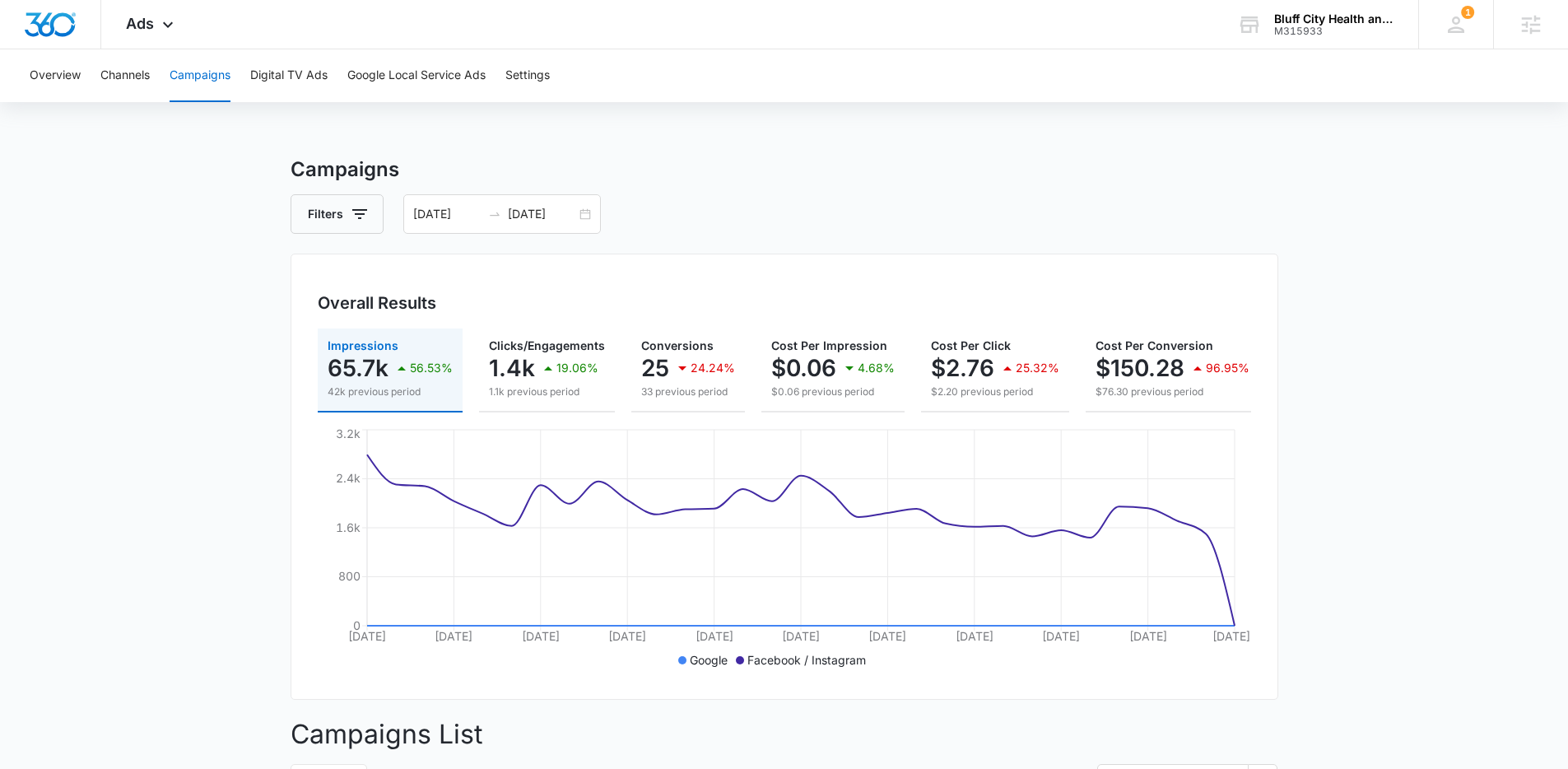
drag, startPoint x: 703, startPoint y: 234, endPoint x: 597, endPoint y: 301, distance: 125.4
click at [703, 234] on div "Campaigns Filters [DATE] [DATE] Overall Results Impressions 65.7k 56.53% 42k pr…" at bounding box center [784, 665] width 988 height 1019
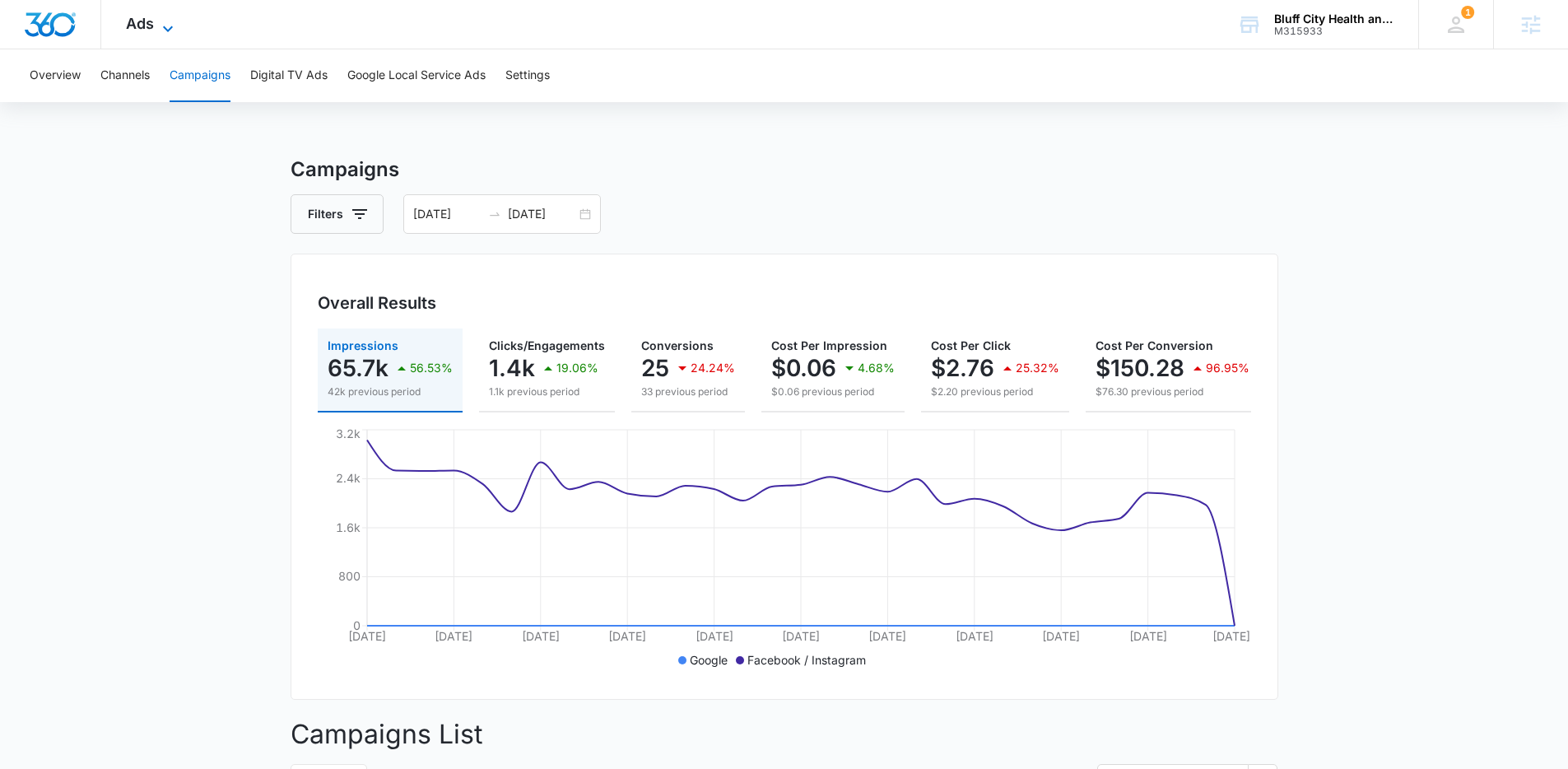
click at [158, 28] on icon at bounding box center [168, 29] width 20 height 20
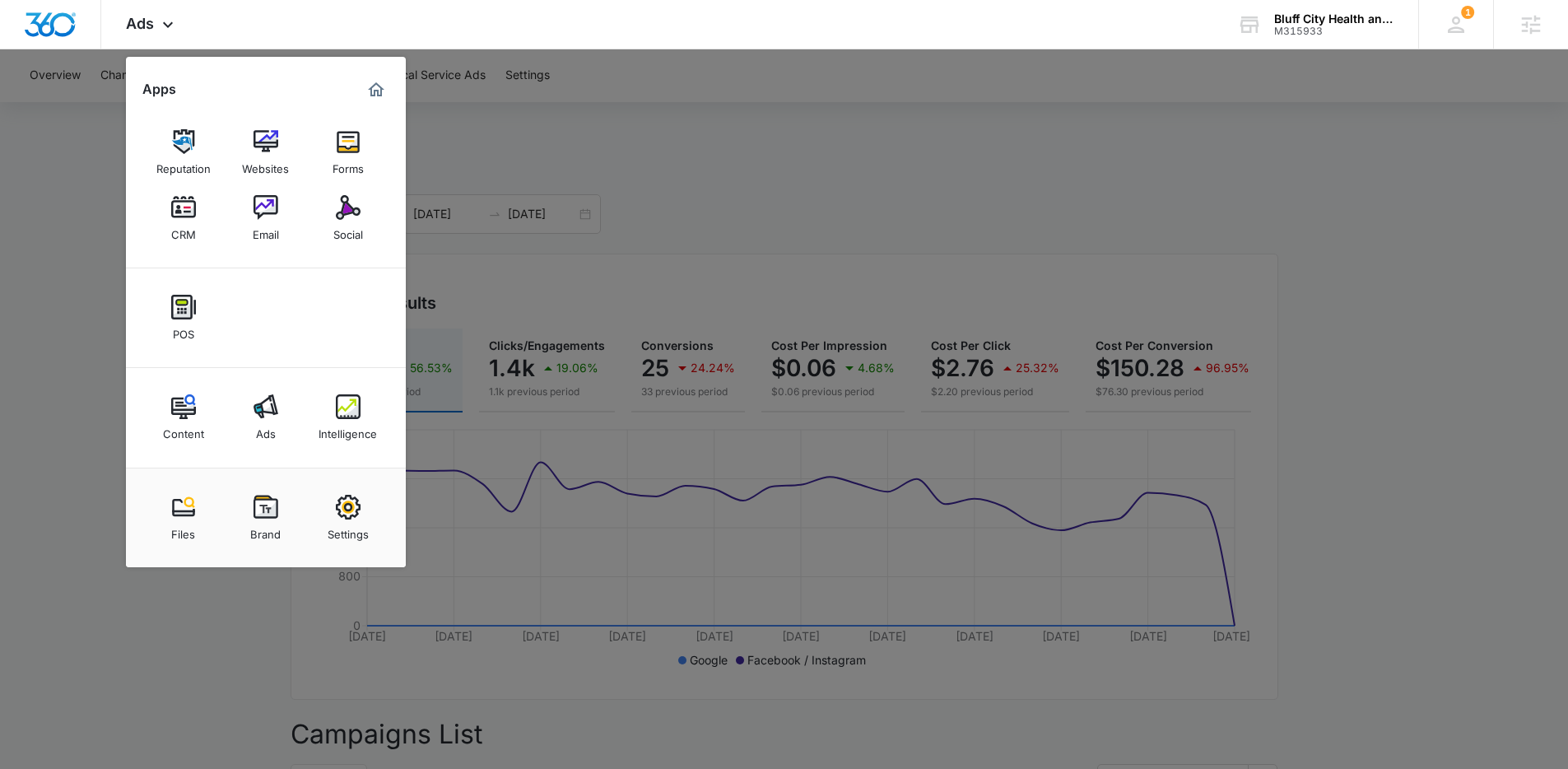
click at [654, 260] on div at bounding box center [784, 384] width 1568 height 769
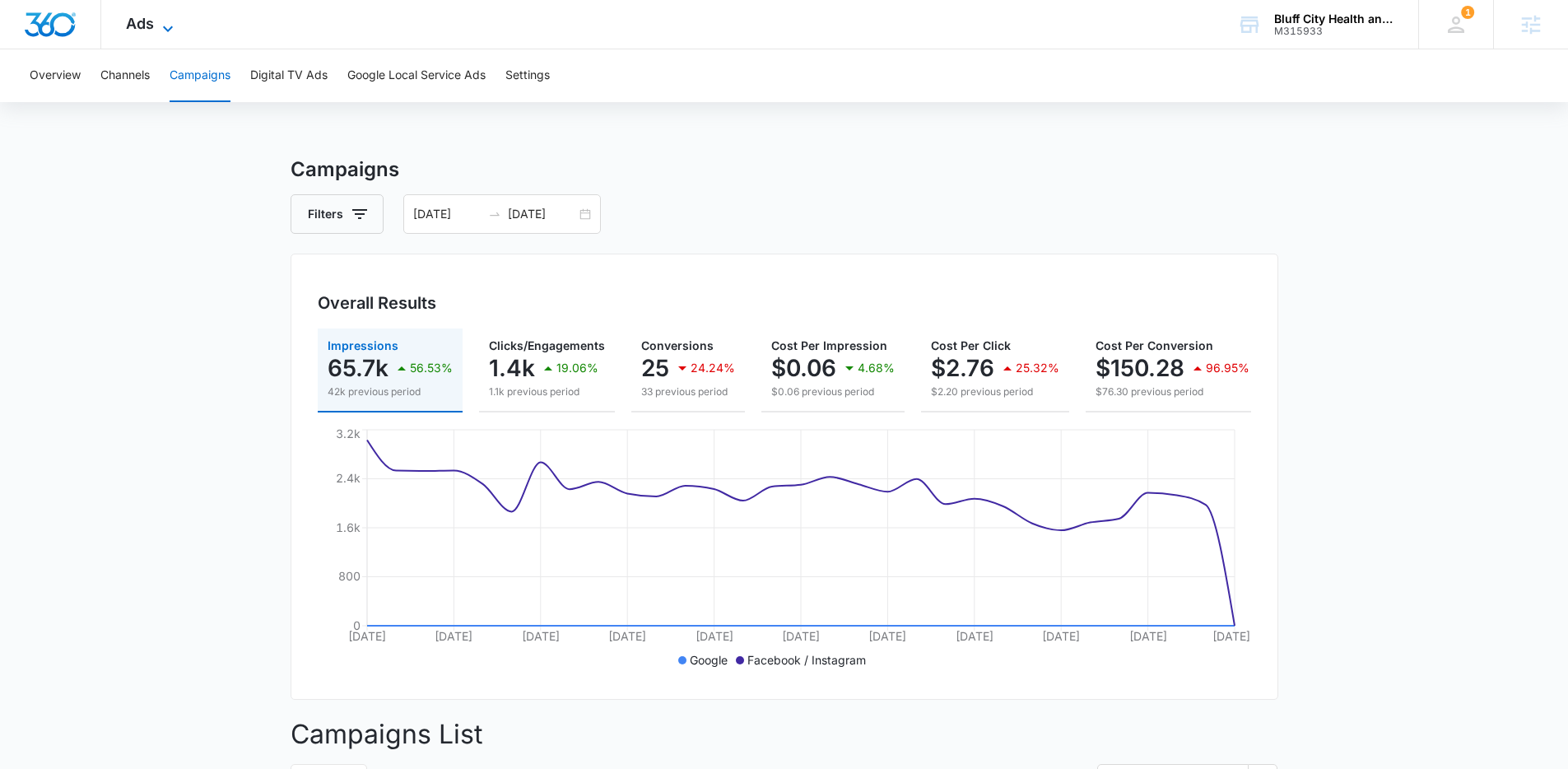
click at [171, 32] on icon at bounding box center [168, 29] width 20 height 20
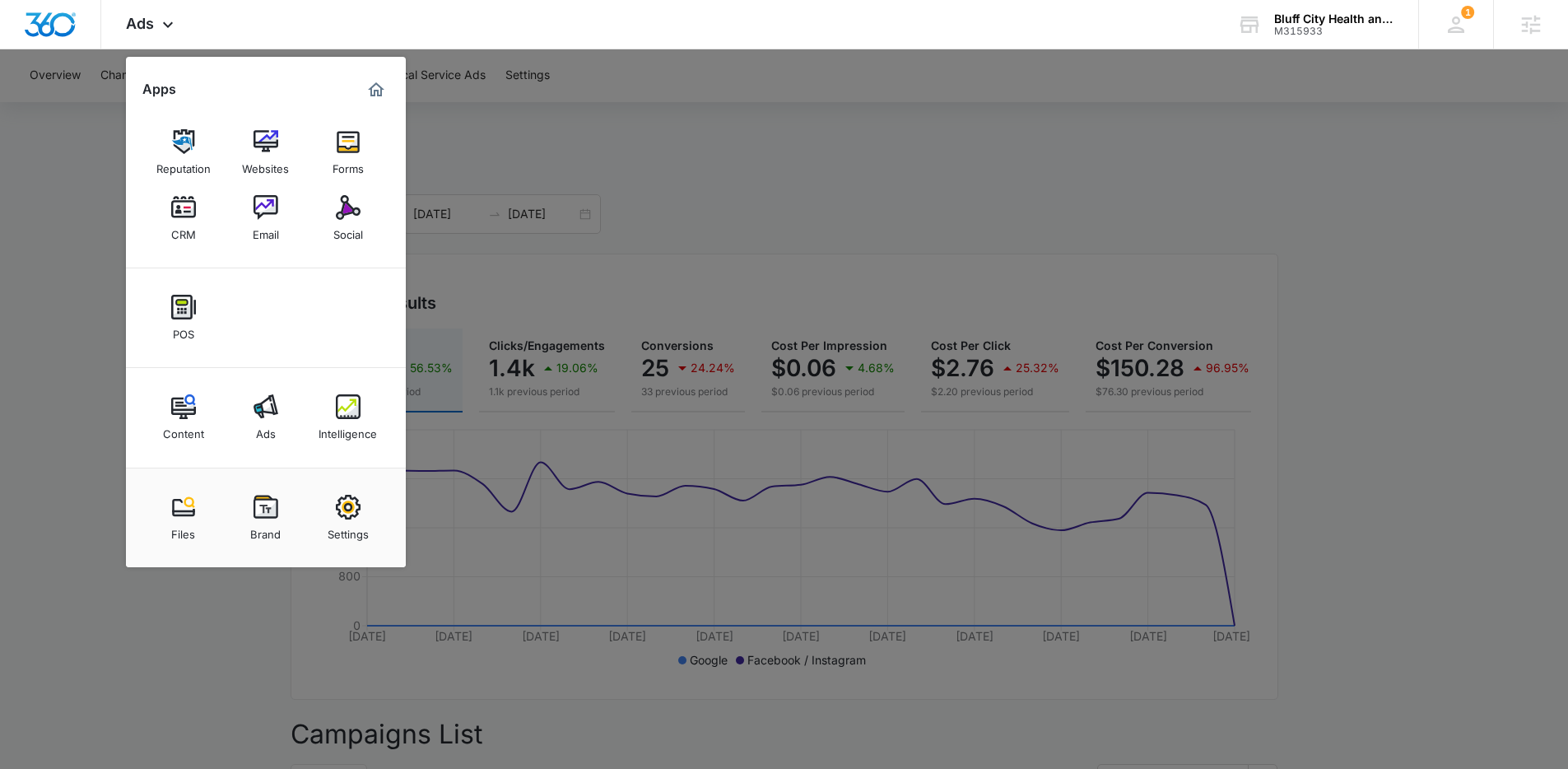
click at [874, 182] on div at bounding box center [784, 384] width 1568 height 769
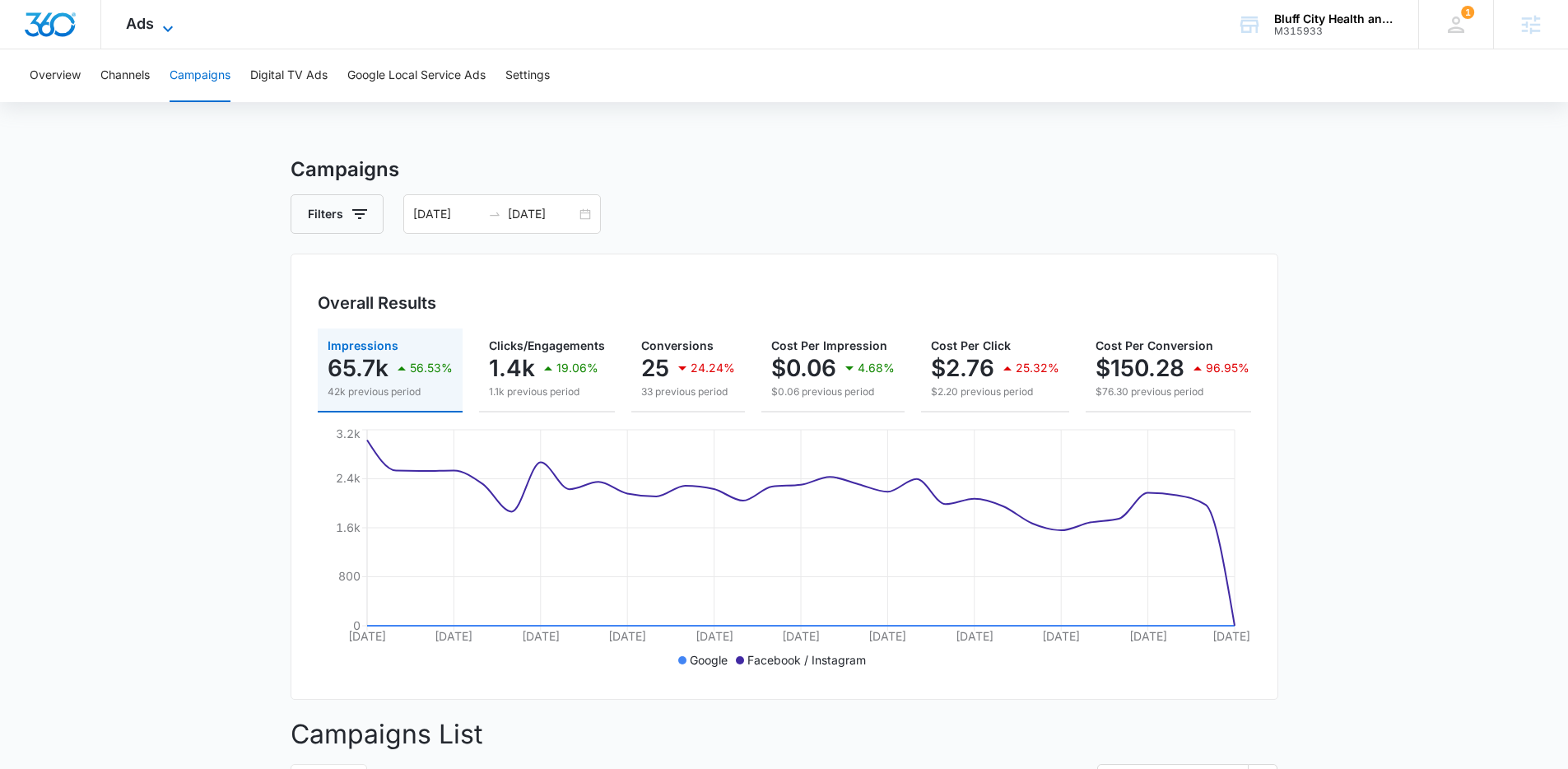
click at [165, 29] on icon at bounding box center [168, 29] width 20 height 20
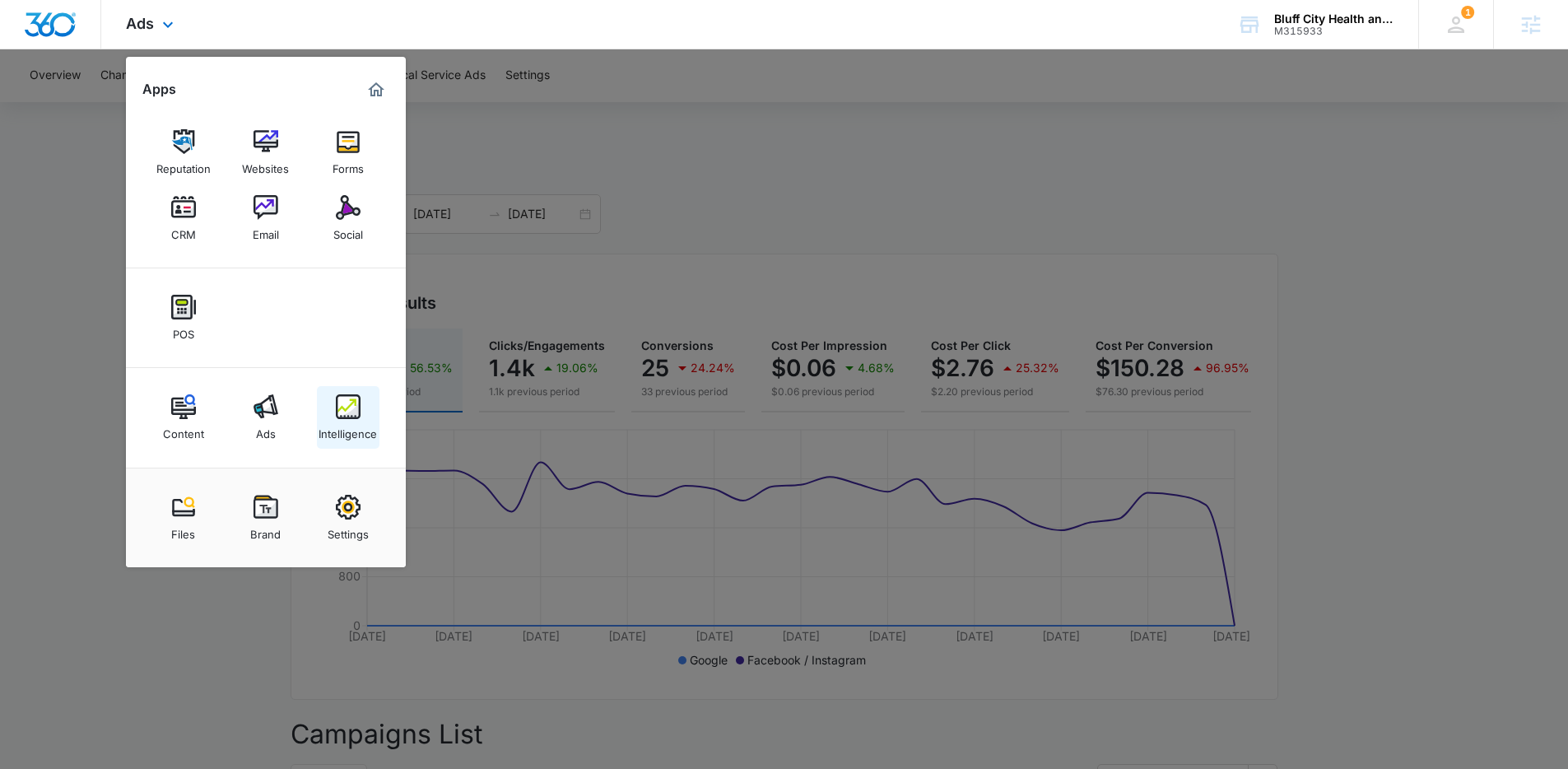
click at [346, 425] on div "Intelligence" at bounding box center [348, 430] width 59 height 22
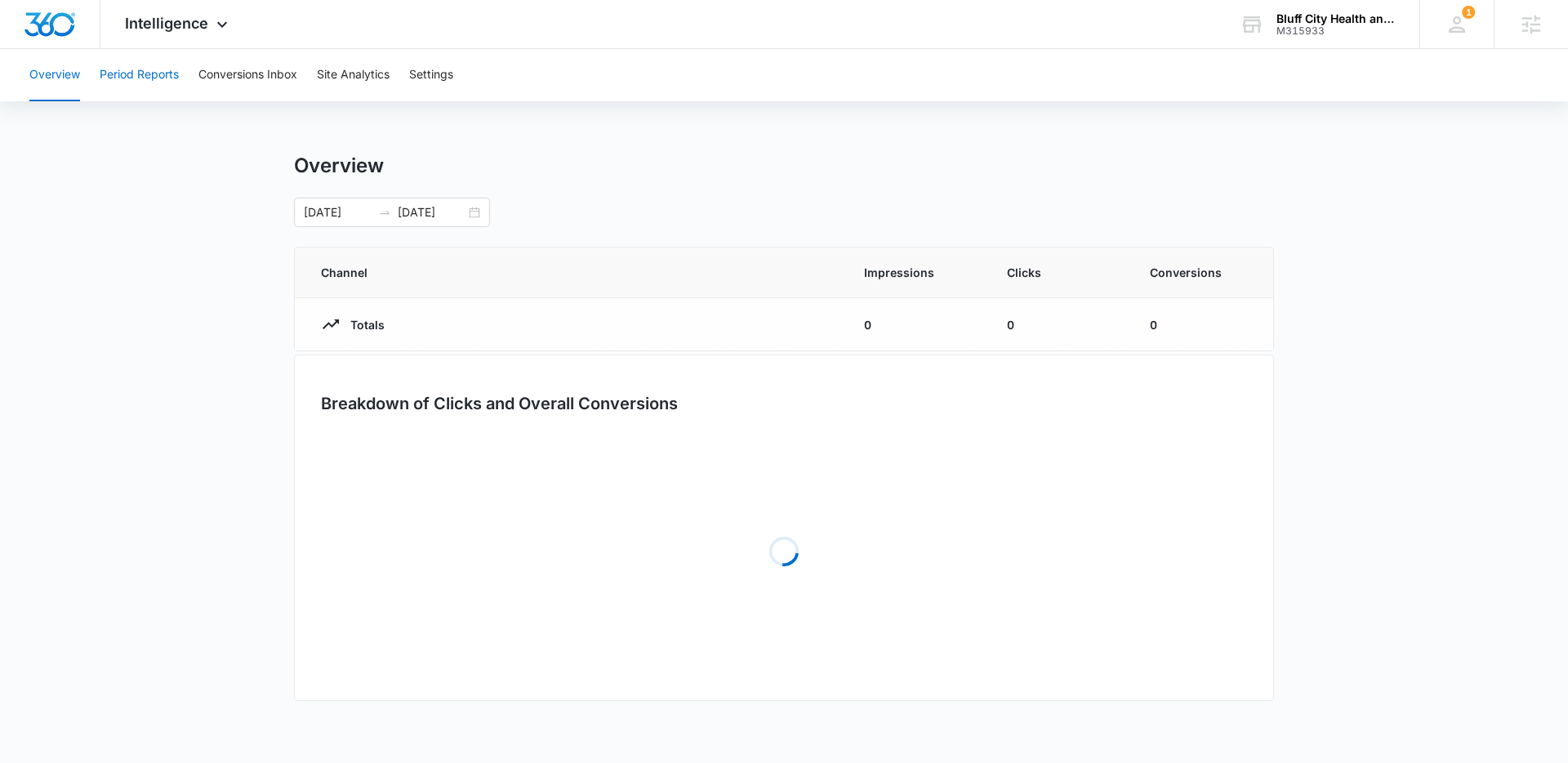
click at [159, 84] on button "Period Reports" at bounding box center [139, 75] width 79 height 52
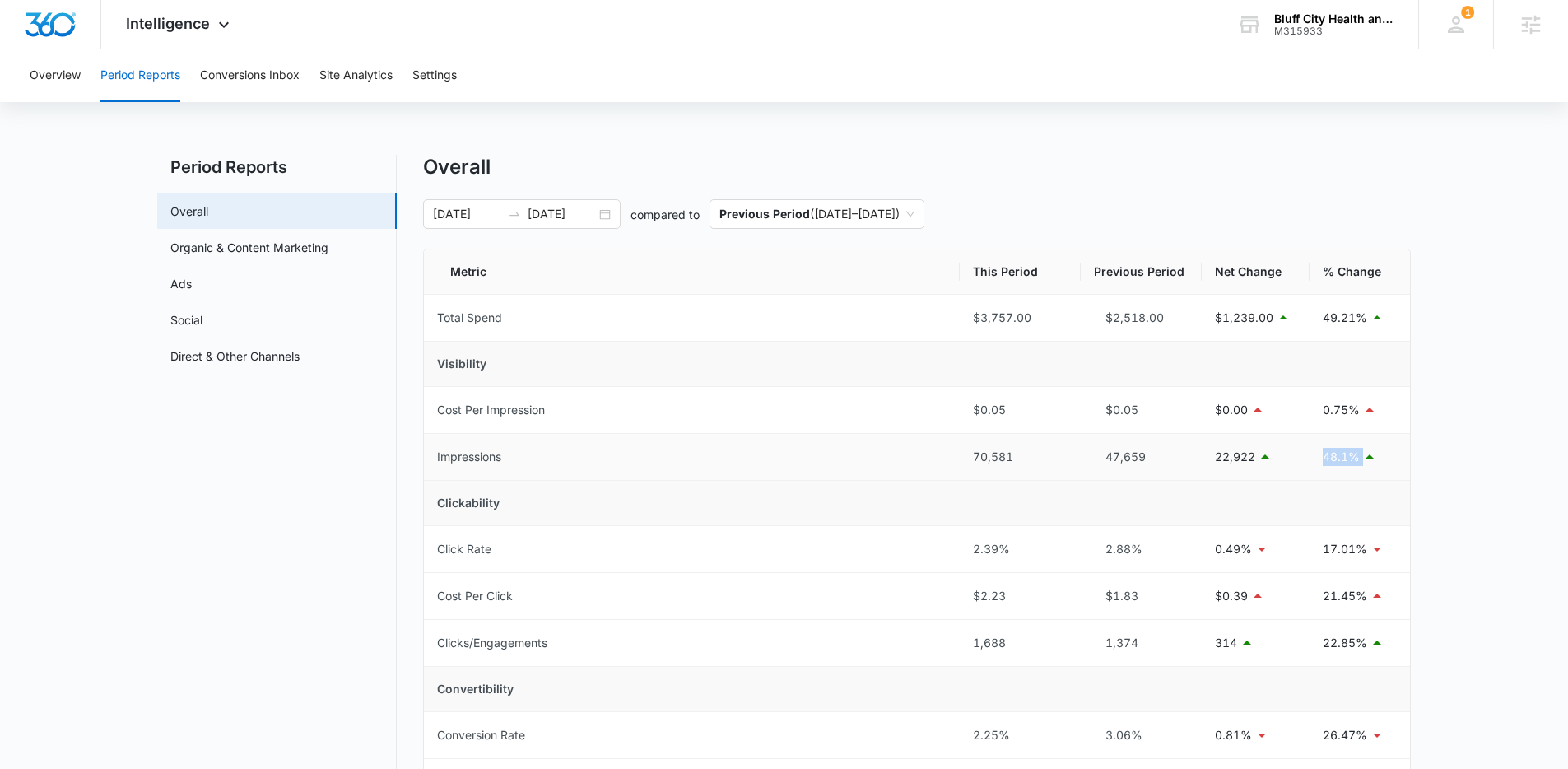
drag, startPoint x: 1320, startPoint y: 455, endPoint x: 1358, endPoint y: 452, distance: 38.1
click at [1210, 452] on td "48.1%" at bounding box center [1359, 457] width 100 height 47
drag, startPoint x: 430, startPoint y: 459, endPoint x: 1382, endPoint y: 459, distance: 952.0
click at [1210, 459] on tr "Impressions 70,581 47,659 22,922 48.1%" at bounding box center [917, 457] width 986 height 47
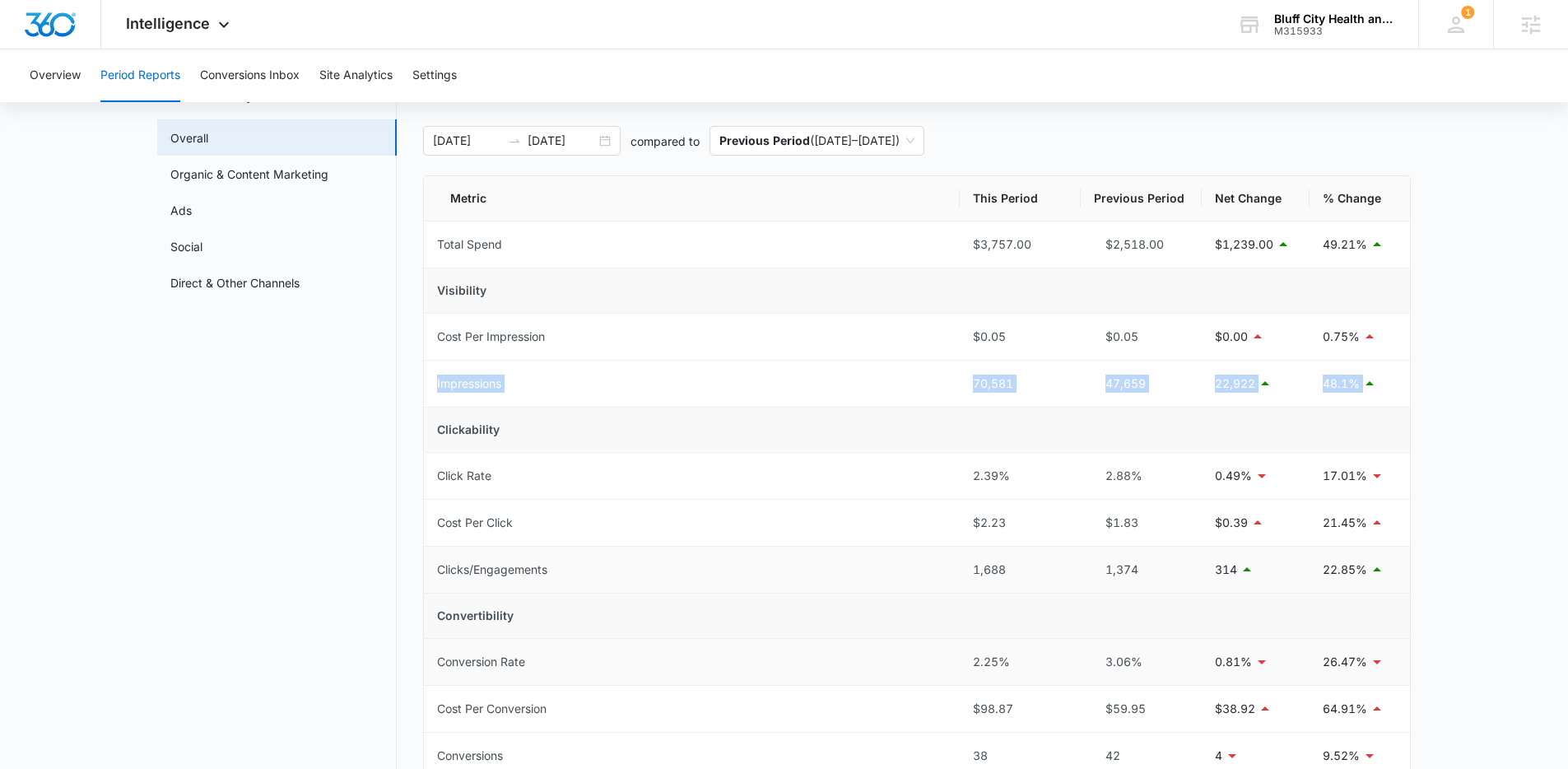
scroll to position [154, 0]
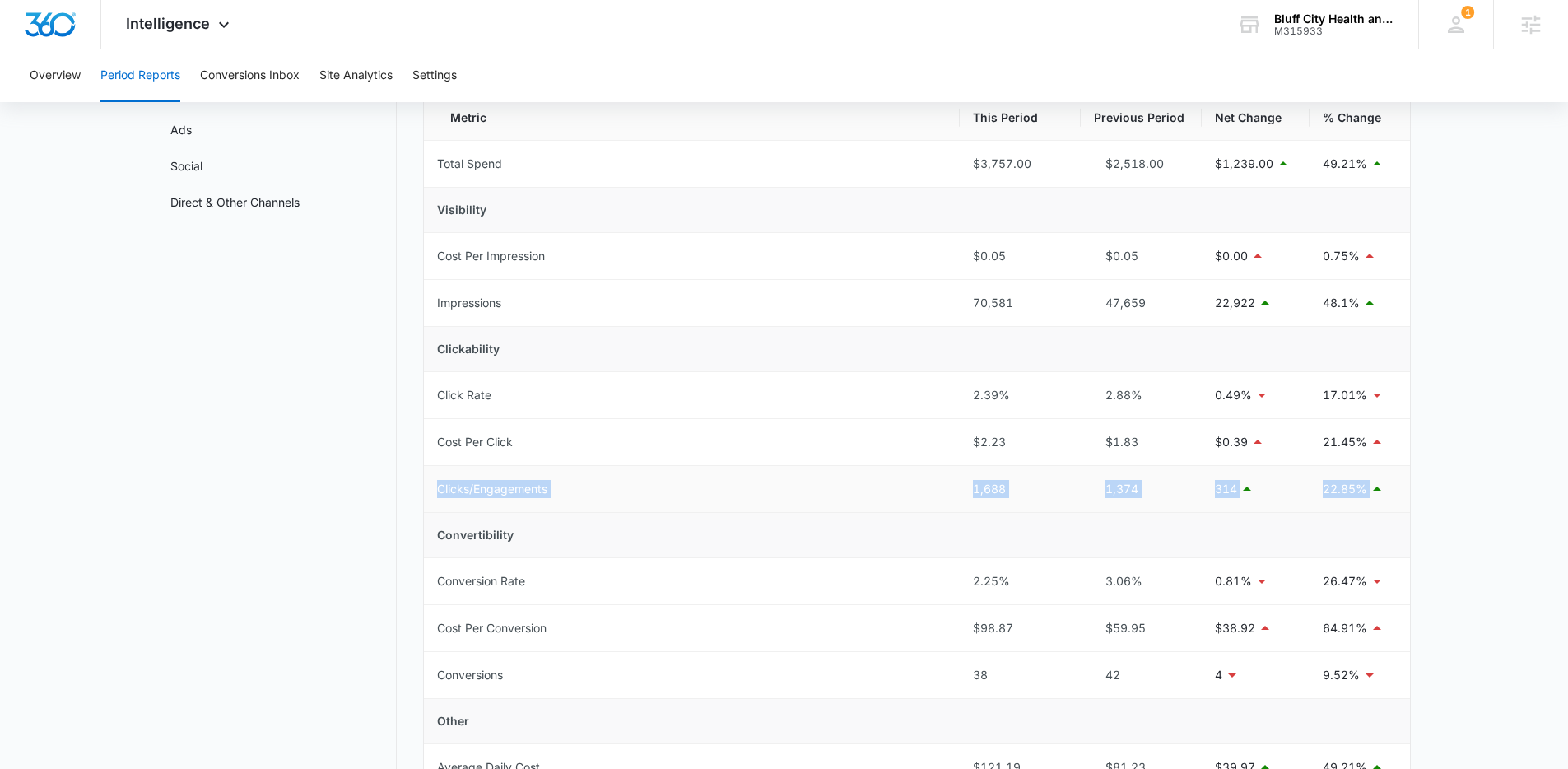
drag, startPoint x: 434, startPoint y: 489, endPoint x: 1385, endPoint y: 482, distance: 951.0
click at [1210, 482] on tr "Clicks/Engagements 1,688 1,374 314 22.85%" at bounding box center [917, 489] width 986 height 47
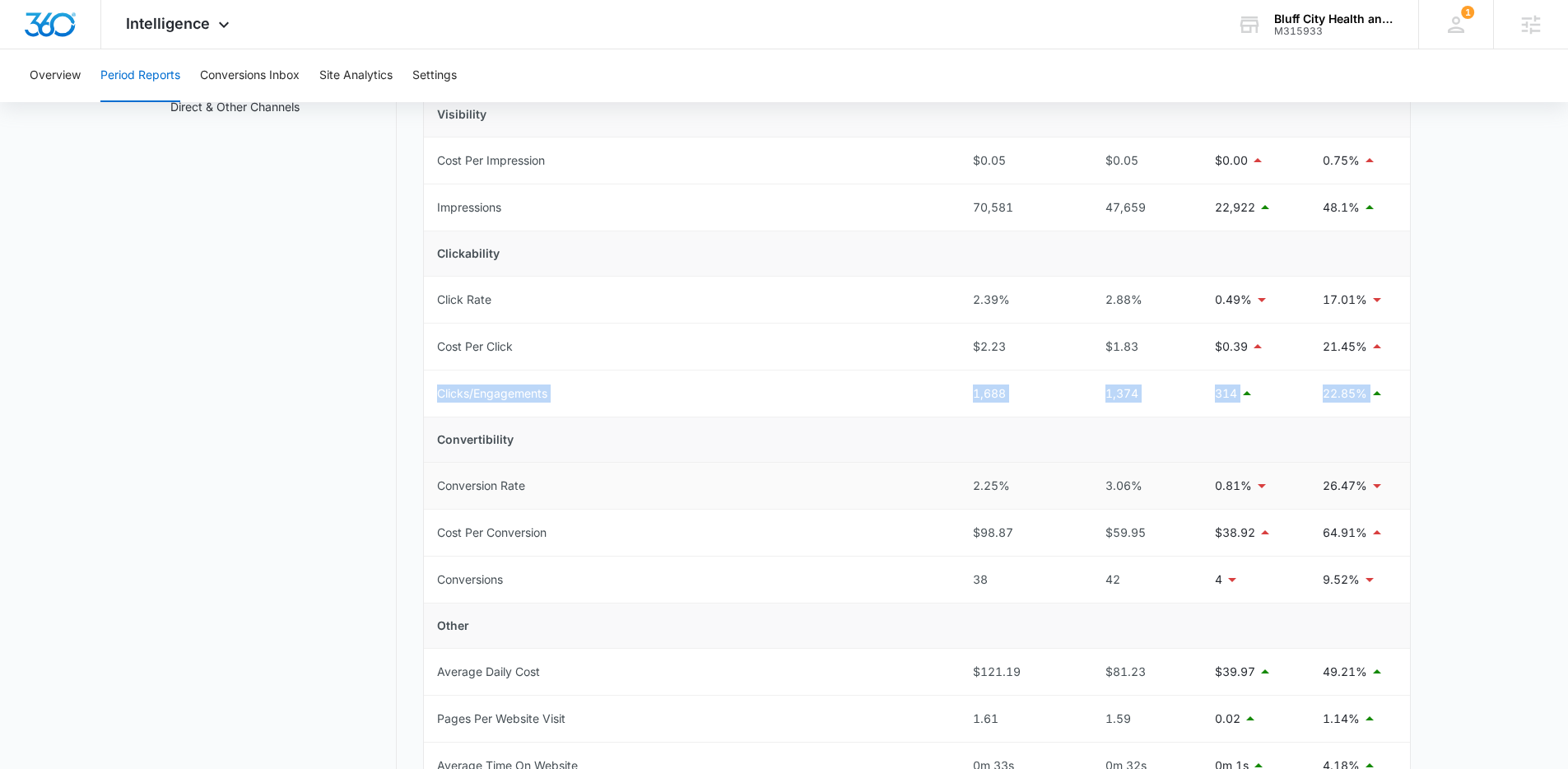
scroll to position [262, 0]
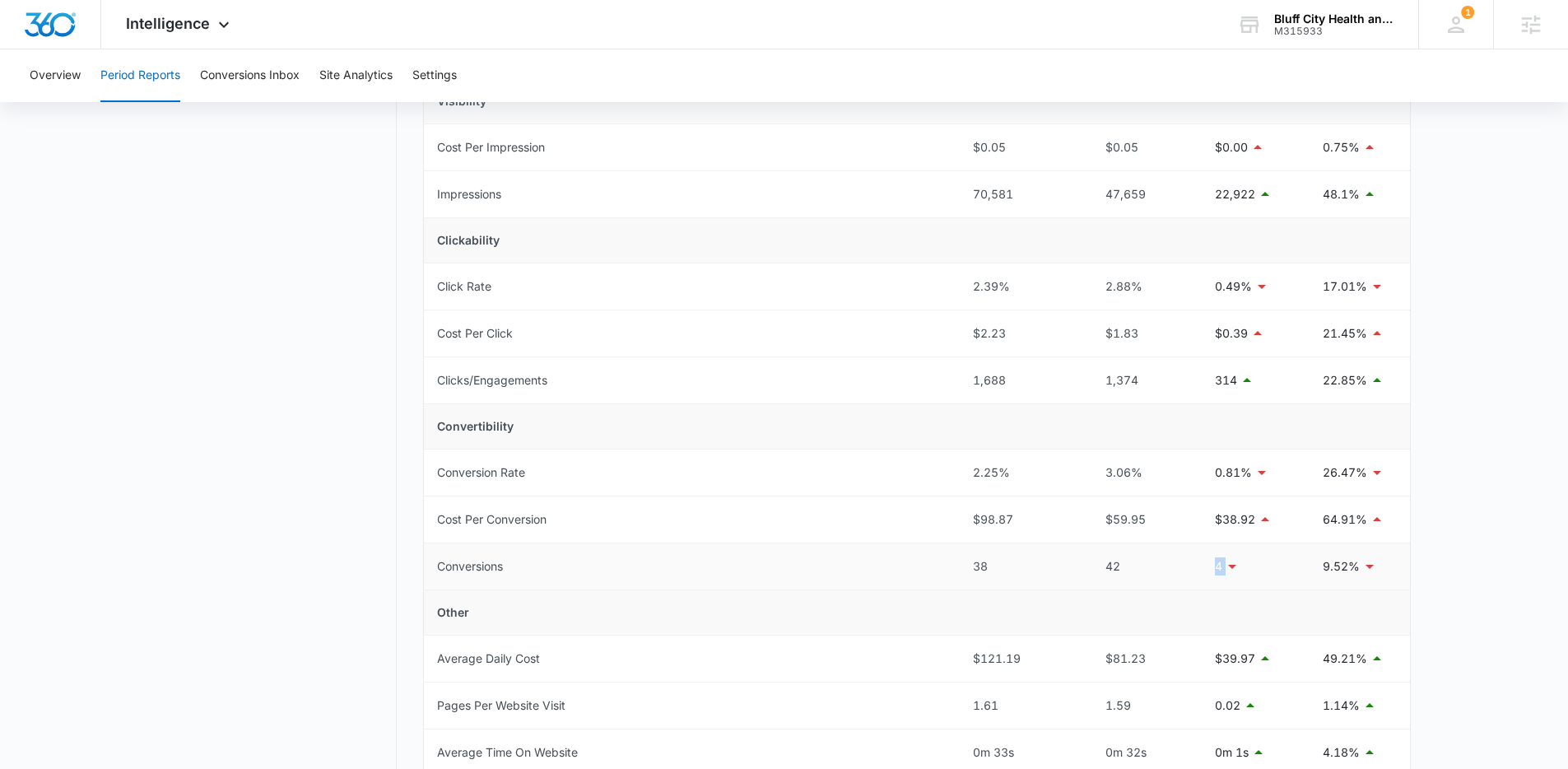
drag, startPoint x: 1215, startPoint y: 565, endPoint x: 1228, endPoint y: 564, distance: 13.0
click at [1210, 564] on tr "Conversions 38 42 4 9.52%" at bounding box center [917, 566] width 986 height 47
drag, startPoint x: 474, startPoint y: 565, endPoint x: 1365, endPoint y: 570, distance: 891.0
click at [1210, 570] on tr "Conversions 38 42 4 9.52%" at bounding box center [917, 566] width 986 height 47
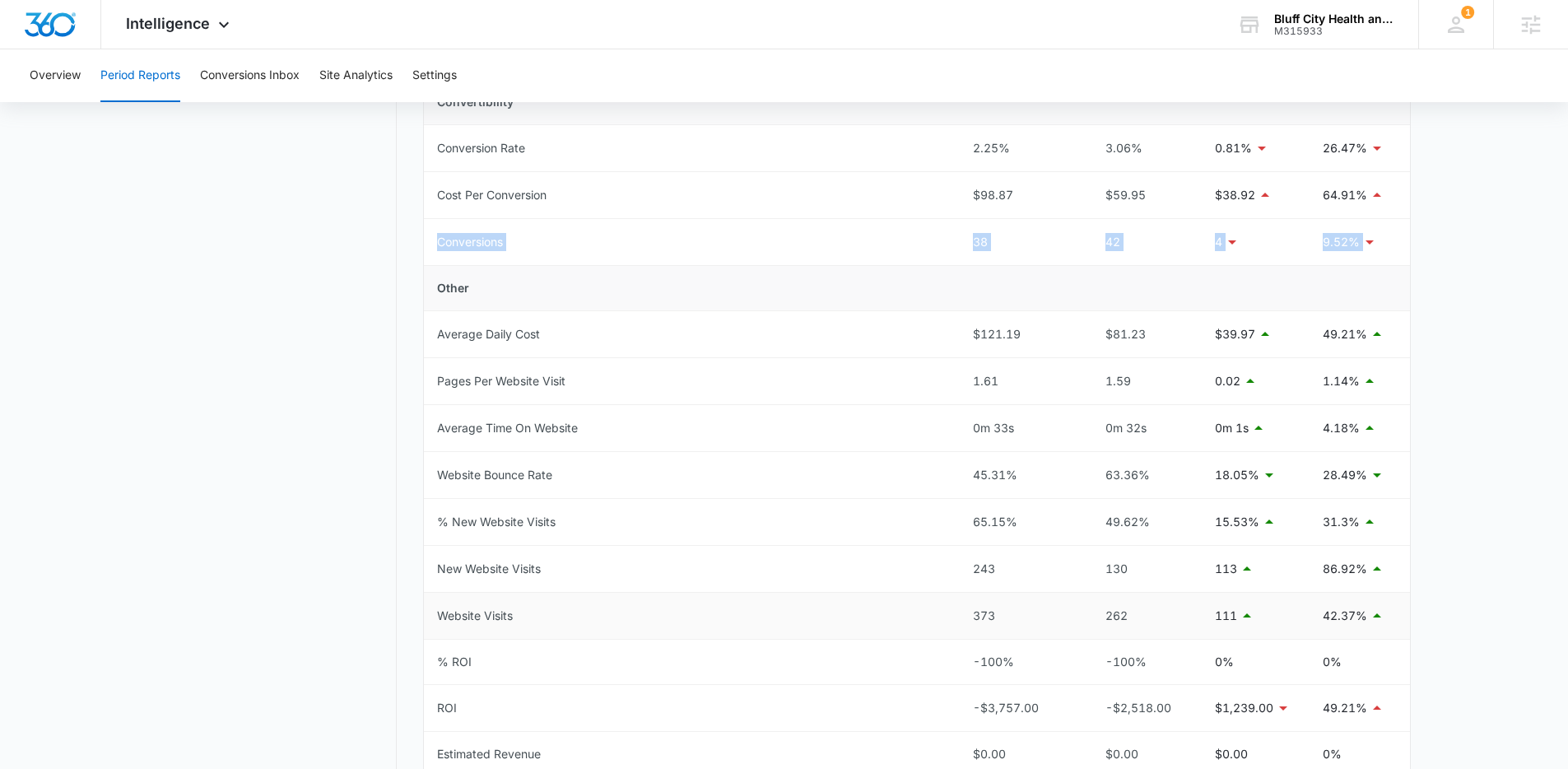
scroll to position [606, 0]
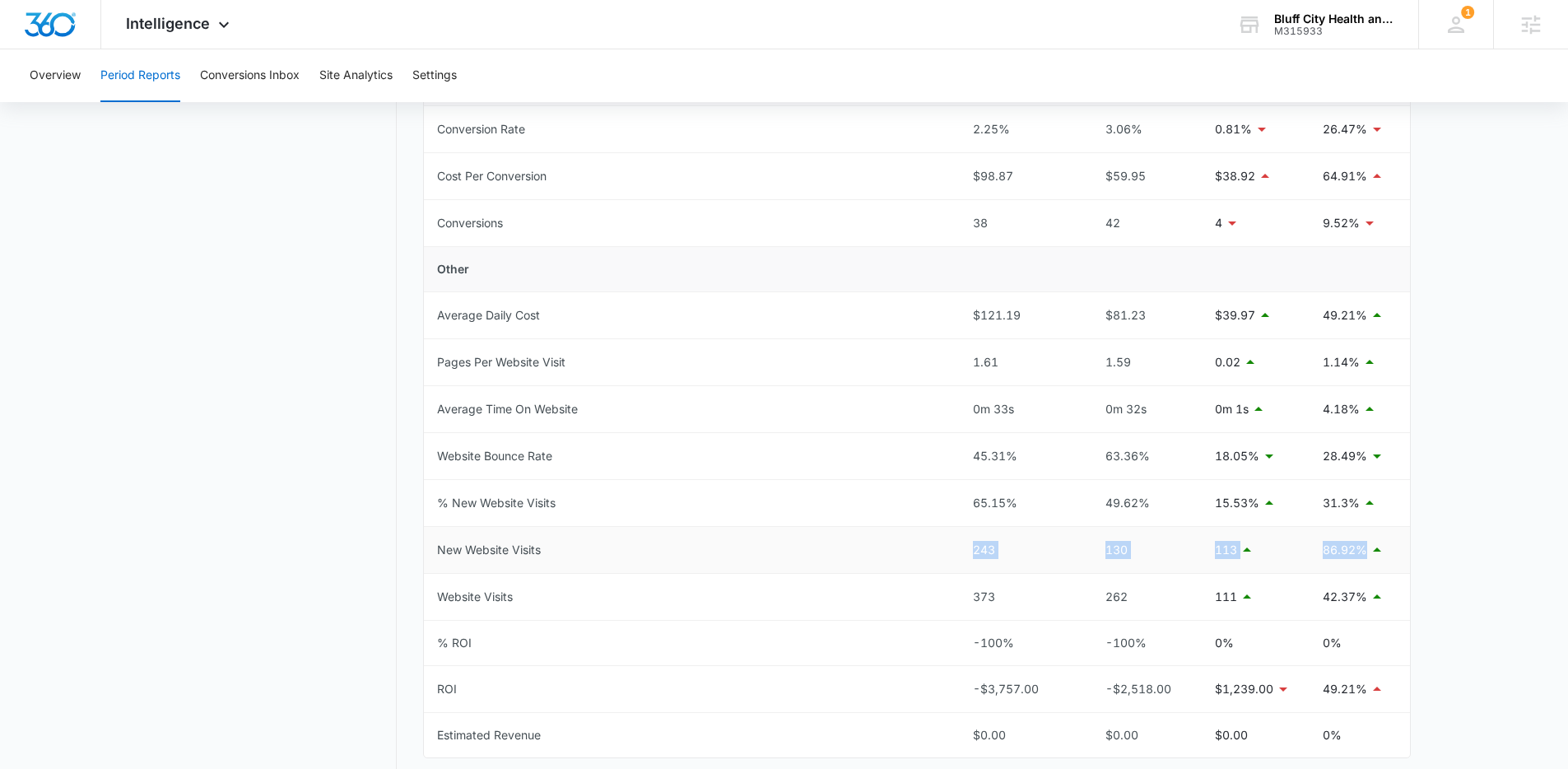
drag, startPoint x: 954, startPoint y: 546, endPoint x: 1203, endPoint y: 565, distance: 249.7
click at [1210, 552] on tr "New Website Visits 243 130 113 86.92%" at bounding box center [917, 549] width 986 height 47
drag, startPoint x: 996, startPoint y: 604, endPoint x: 1373, endPoint y: 601, distance: 377.0
click at [1210, 586] on tr "Website Visits 373 262 111 42.37%" at bounding box center [917, 597] width 986 height 47
click at [1210, 545] on div "86.92%" at bounding box center [1359, 550] width 74 height 20
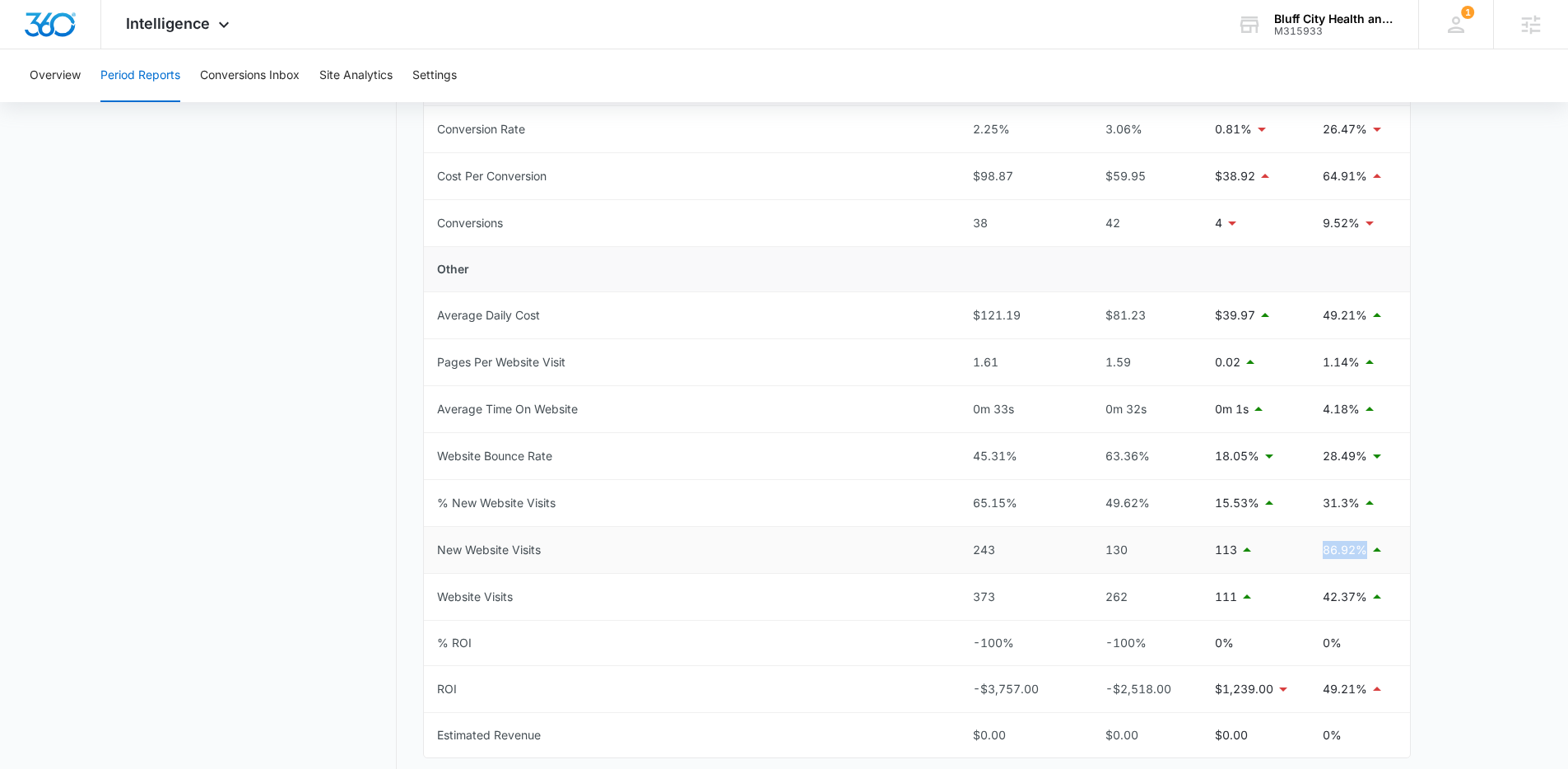
drag, startPoint x: 1311, startPoint y: 549, endPoint x: 1377, endPoint y: 546, distance: 66.1
click at [1210, 546] on td "86.92%" at bounding box center [1359, 549] width 100 height 47
